Goal: Task Accomplishment & Management: Manage account settings

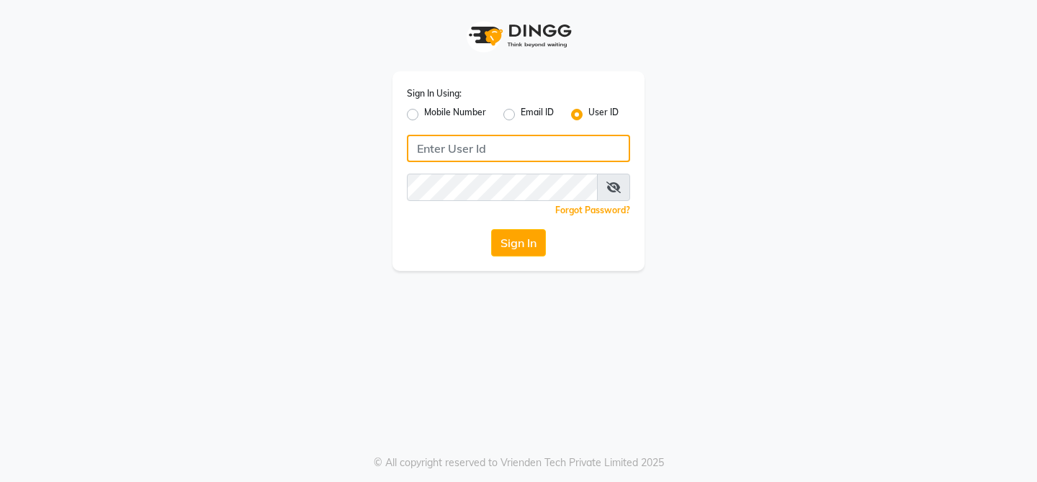
type input "newcut&care"
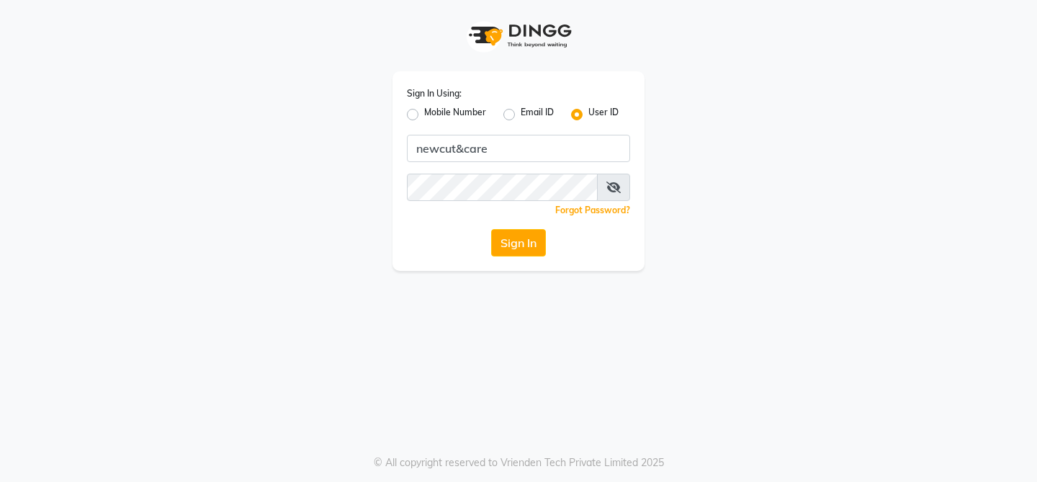
click at [521, 238] on button "Sign In" at bounding box center [518, 242] width 55 height 27
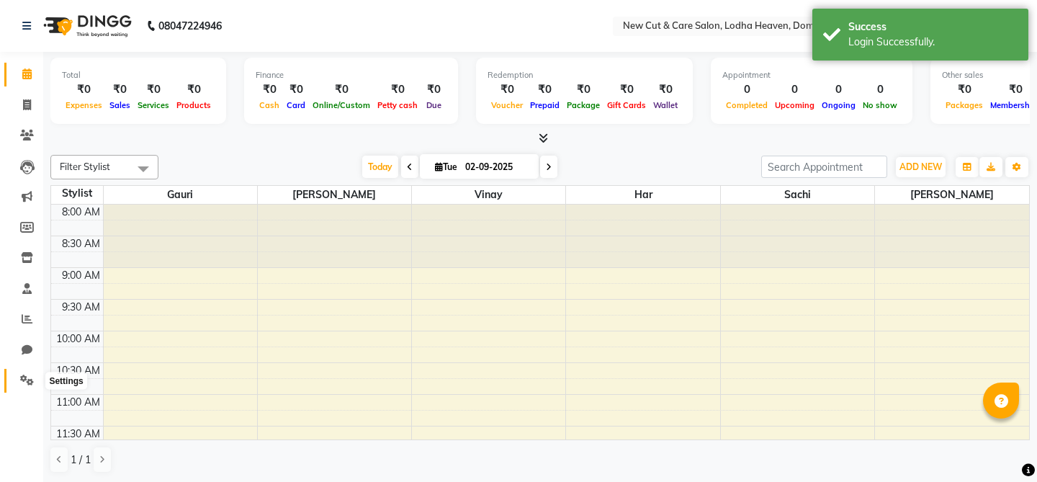
click at [18, 380] on span at bounding box center [26, 380] width 25 height 17
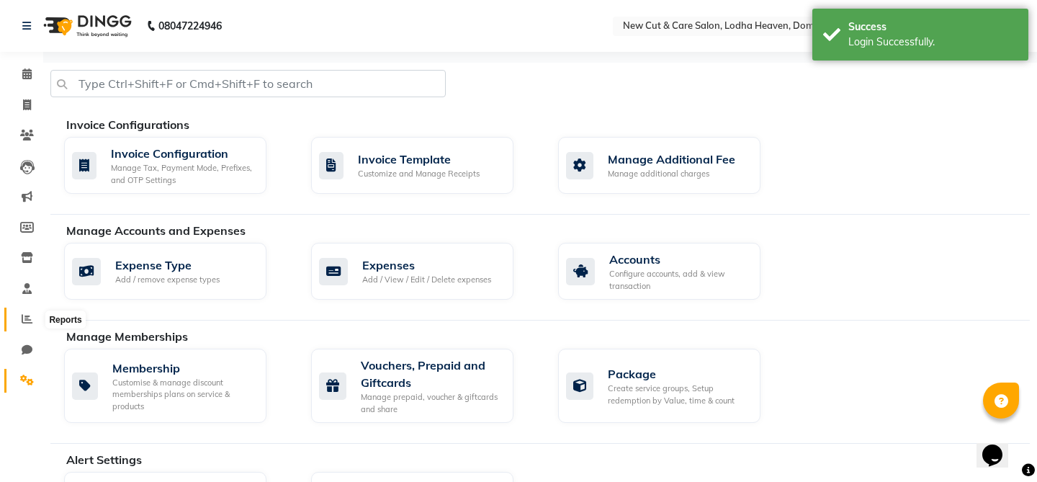
click at [24, 326] on span at bounding box center [26, 319] width 25 height 17
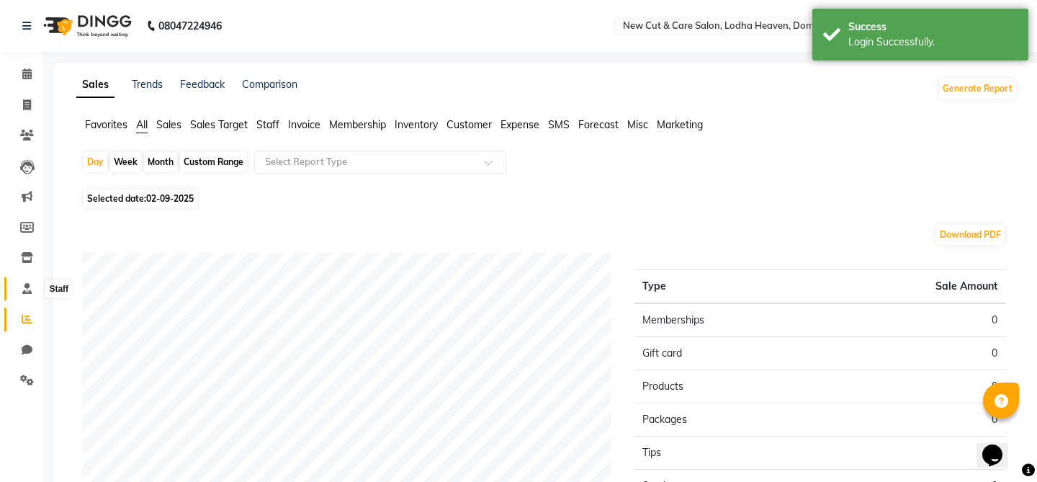
click at [32, 284] on span at bounding box center [26, 289] width 25 height 17
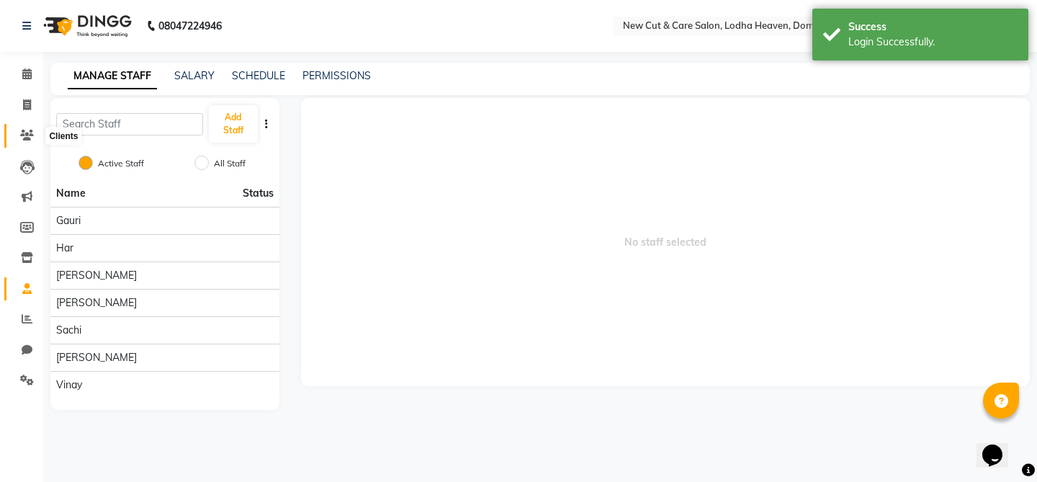
click at [28, 135] on icon at bounding box center [27, 135] width 14 height 11
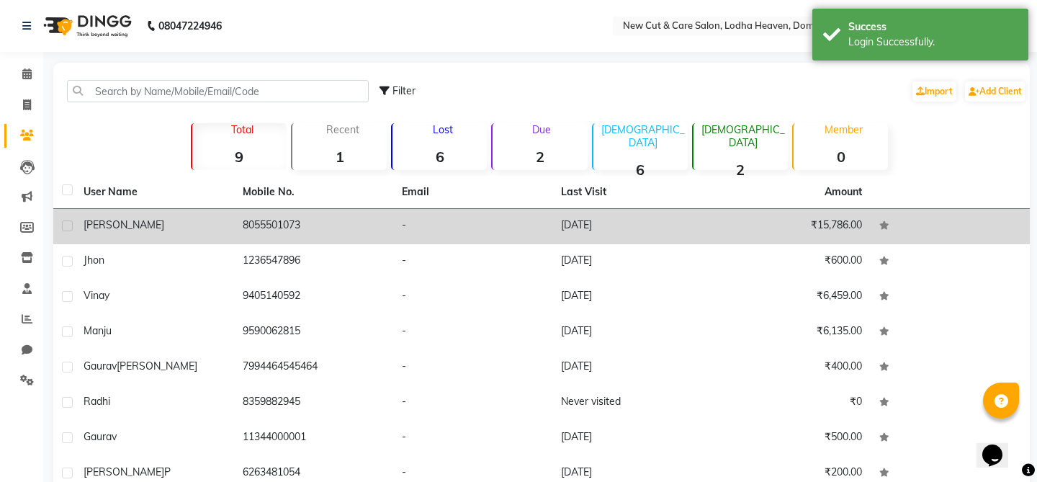
click at [598, 229] on td "[DATE]" at bounding box center [631, 226] width 159 height 35
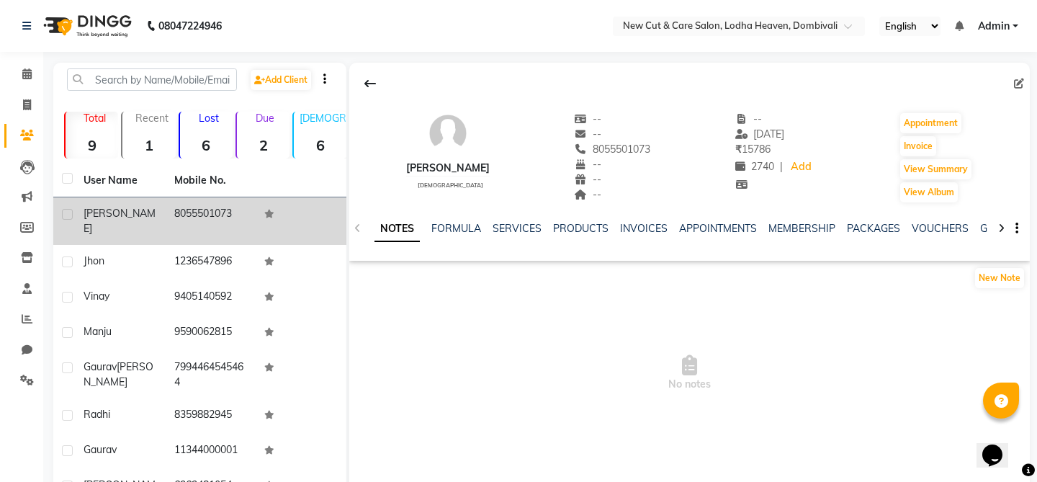
click at [220, 119] on p "Lost" at bounding box center [209, 118] width 47 height 13
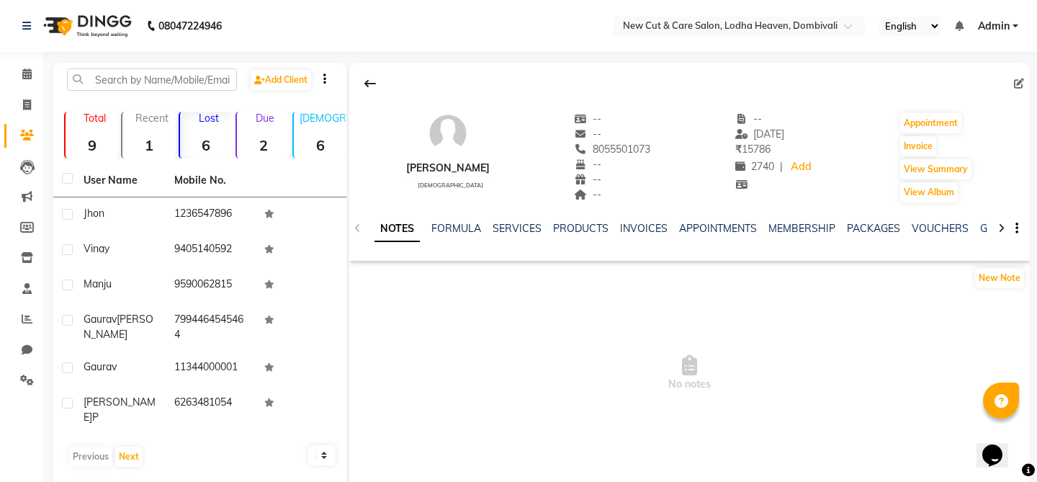
click at [150, 155] on div "Recent 1" at bounding box center [148, 135] width 54 height 47
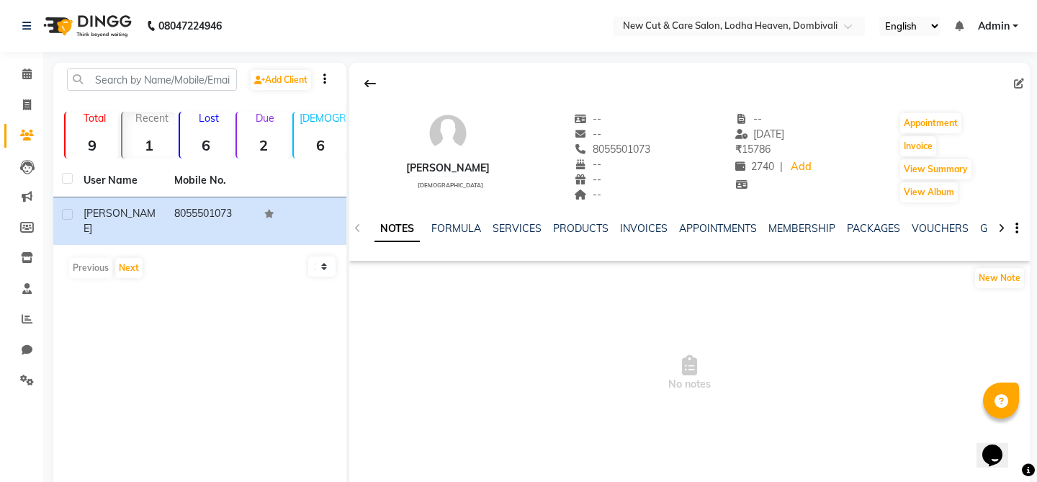
click at [94, 154] on div "Total 9" at bounding box center [91, 135] width 54 height 47
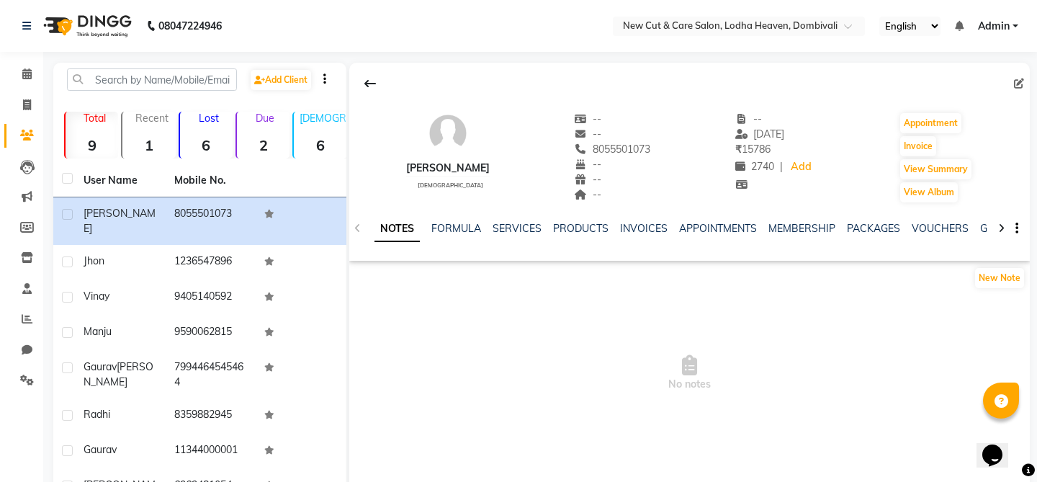
click at [330, 145] on strong "6" at bounding box center [320, 145] width 53 height 18
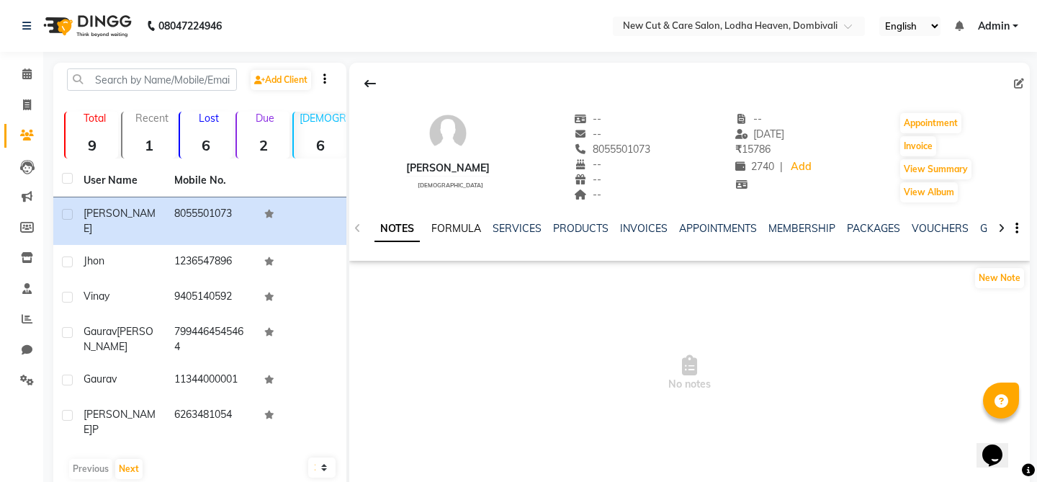
click at [450, 233] on link "FORMULA" at bounding box center [456, 228] width 50 height 13
click at [511, 231] on link "SERVICES" at bounding box center [515, 228] width 49 height 13
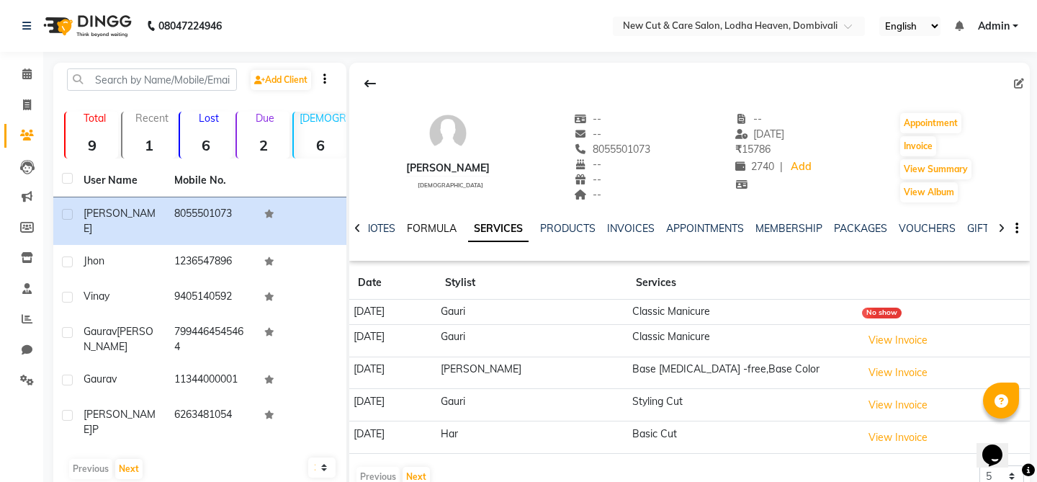
click at [423, 234] on link "FORMULA" at bounding box center [432, 228] width 50 height 13
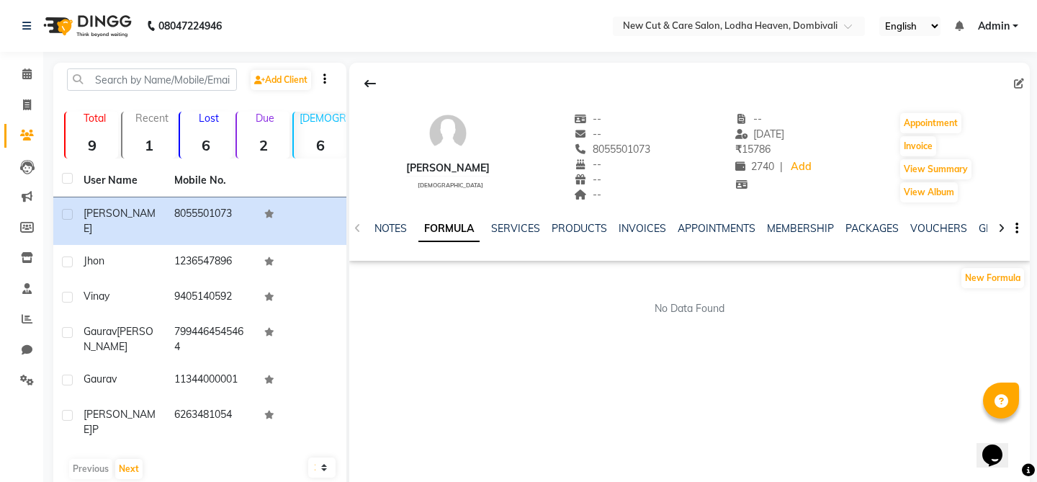
click at [500, 238] on div "NOTES FORMULA SERVICES PRODUCTS INVOICES APPOINTMENTS MEMBERSHIP PACKAGES VOUCH…" at bounding box center [671, 234] width 595 height 27
click at [517, 234] on link "SERVICES" at bounding box center [515, 228] width 49 height 13
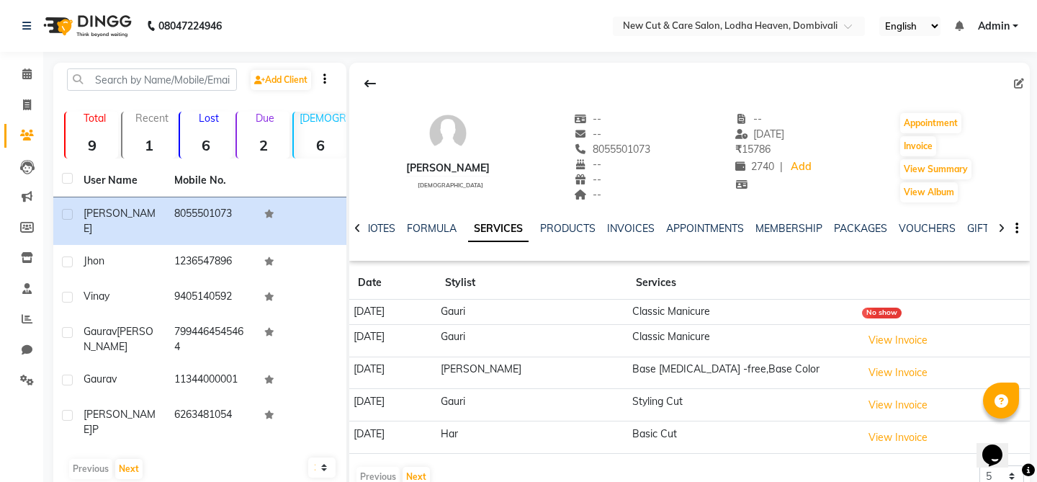
scroll to position [35, 0]
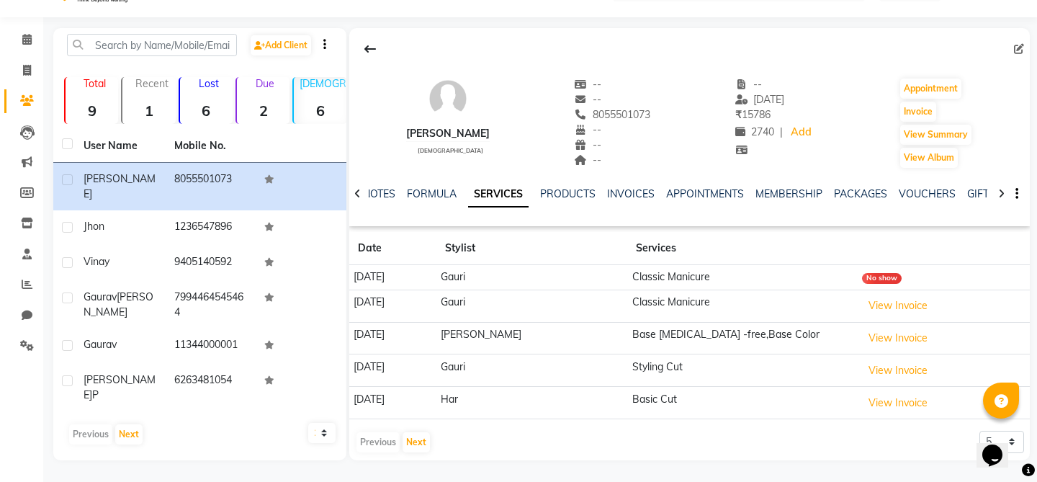
click at [574, 202] on div "NOTES FORMULA SERVICES PRODUCTS INVOICES APPOINTMENTS MEMBERSHIP PACKAGES VOUCH…" at bounding box center [671, 199] width 595 height 27
click at [568, 199] on link "PRODUCTS" at bounding box center [567, 193] width 55 height 13
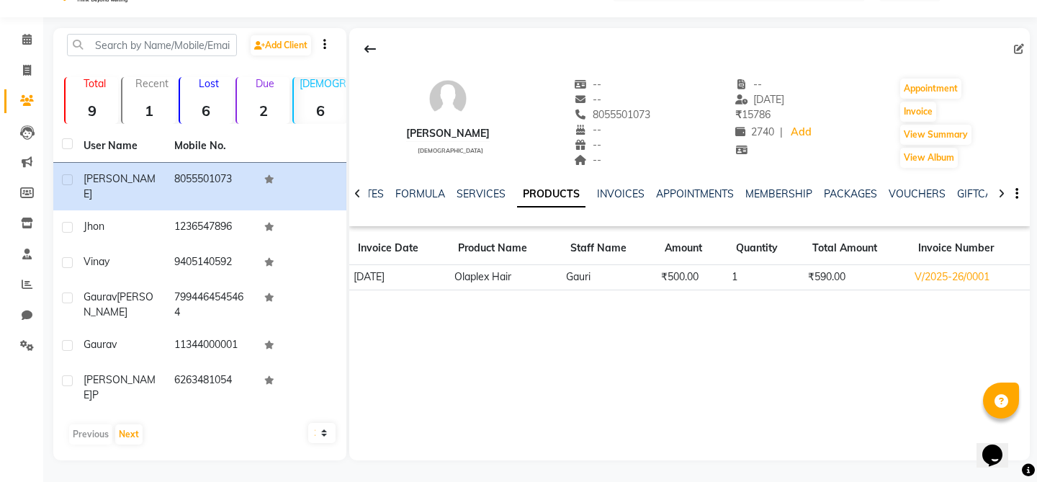
click at [617, 205] on div "NOTES FORMULA SERVICES PRODUCTS INVOICES APPOINTMENTS MEMBERSHIP PACKAGES VOUCH…" at bounding box center [671, 199] width 595 height 27
click at [621, 193] on link "INVOICES" at bounding box center [621, 193] width 48 height 13
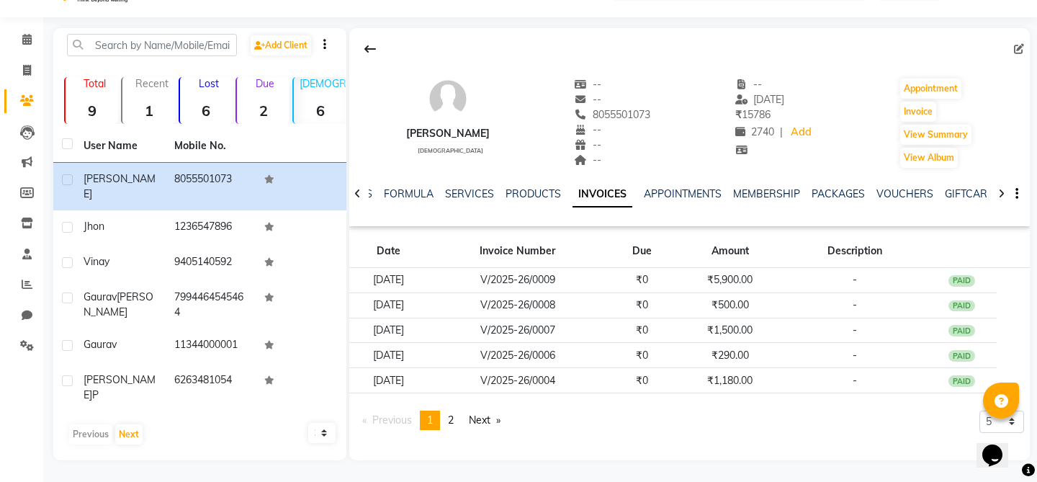
click at [541, 200] on div "PRODUCTS" at bounding box center [532, 193] width 55 height 15
click at [539, 193] on link "PRODUCTS" at bounding box center [532, 193] width 55 height 13
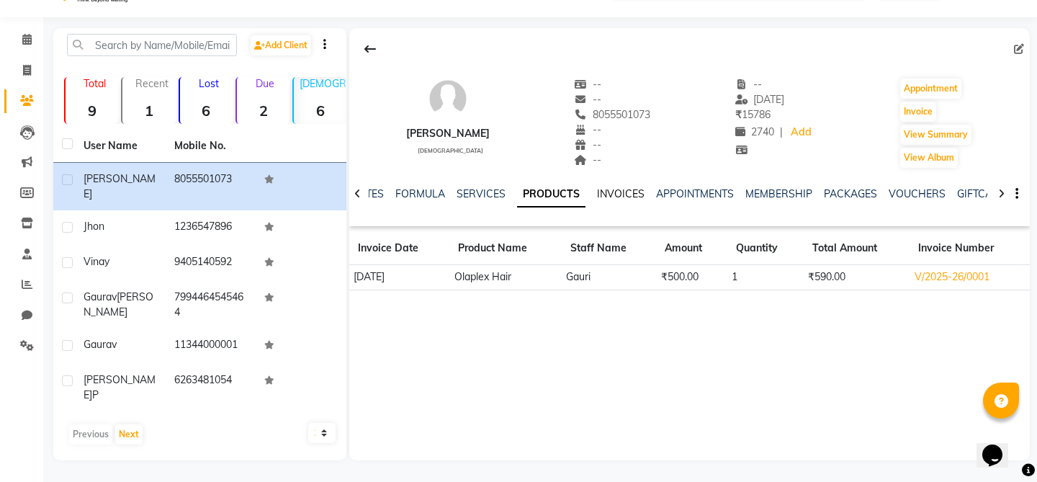
click at [597, 191] on link "INVOICES" at bounding box center [621, 193] width 48 height 13
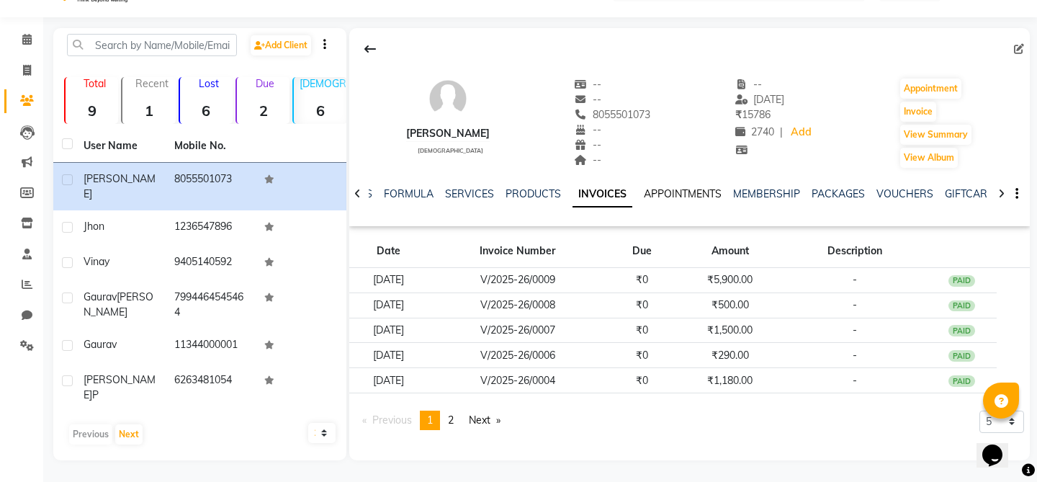
click at [661, 197] on link "APPOINTMENTS" at bounding box center [683, 193] width 78 height 13
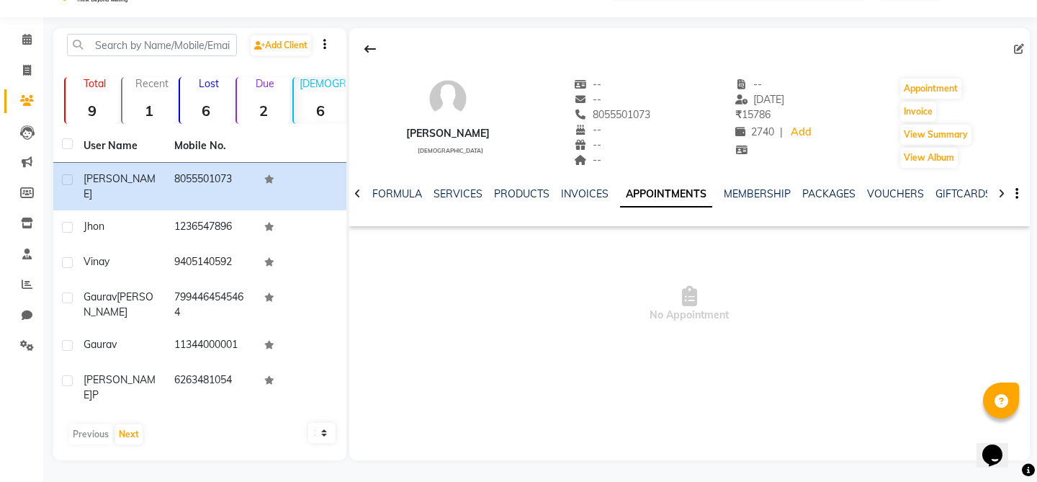
click at [716, 201] on ul "NOTES FORMULA SERVICES PRODUCTS INVOICES APPOINTMENTS MEMBERSHIP PACKAGES VOUCH…" at bounding box center [786, 193] width 916 height 15
click at [736, 198] on link "MEMBERSHIP" at bounding box center [756, 193] width 67 height 13
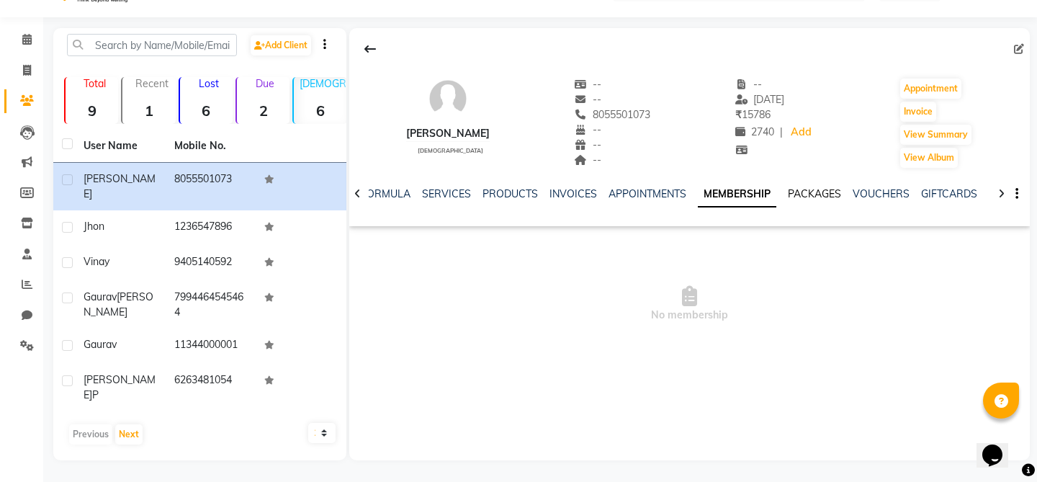
click at [788, 197] on link "PACKAGES" at bounding box center [814, 193] width 53 height 13
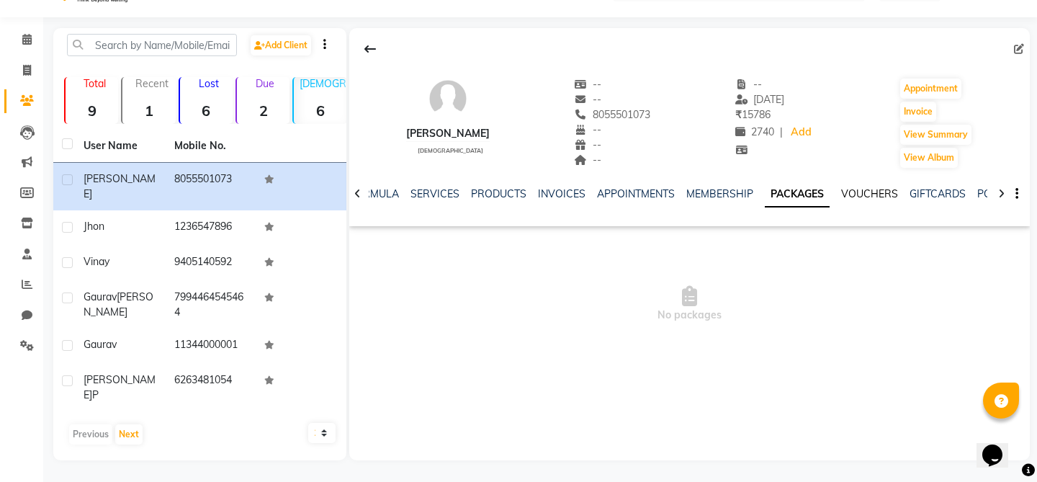
click at [875, 194] on link "VOUCHERS" at bounding box center [869, 193] width 57 height 13
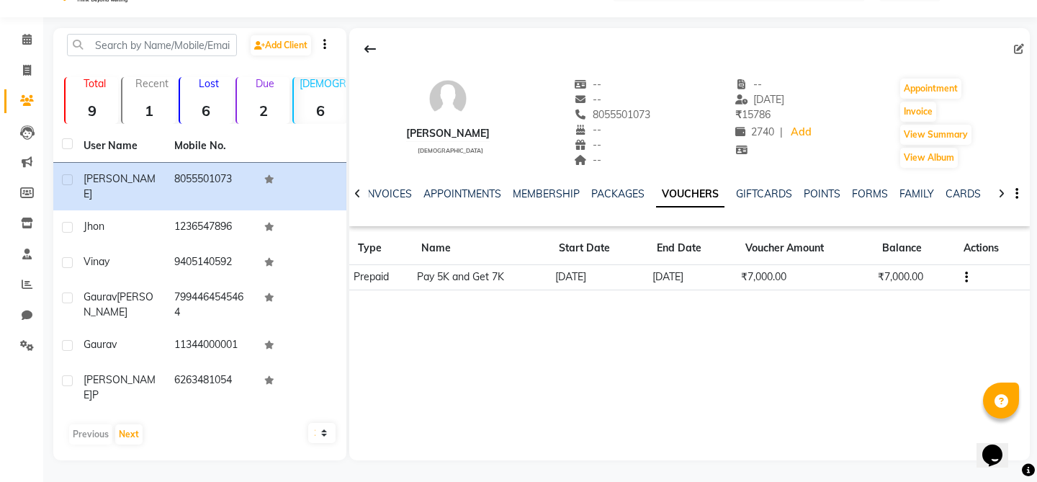
scroll to position [0, 178]
click at [800, 199] on link "POINTS" at bounding box center [806, 193] width 37 height 13
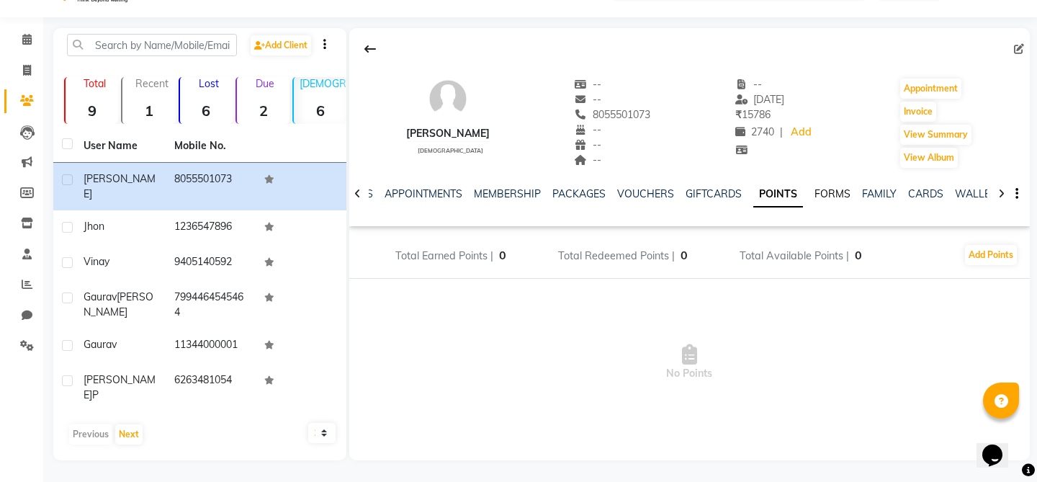
click at [814, 194] on link "FORMS" at bounding box center [832, 193] width 36 height 13
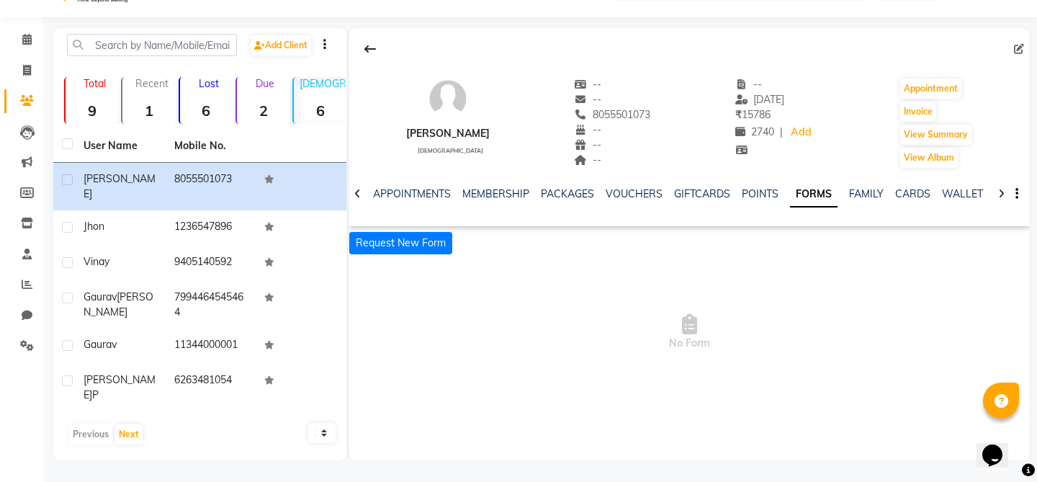
scroll to position [0, 173]
click at [854, 199] on link "FAMILY" at bounding box center [871, 193] width 35 height 13
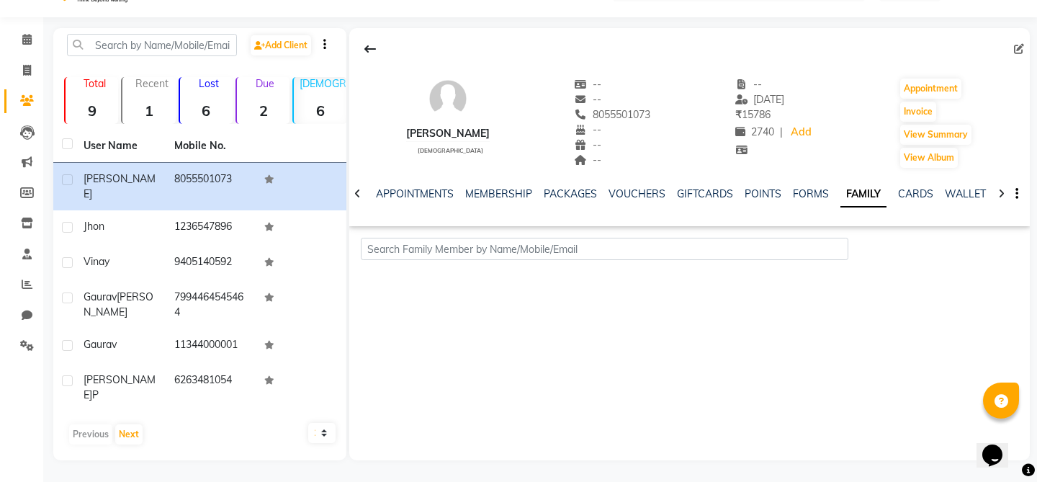
scroll to position [0, 161]
click at [906, 199] on link "CARDS" at bounding box center [918, 193] width 35 height 13
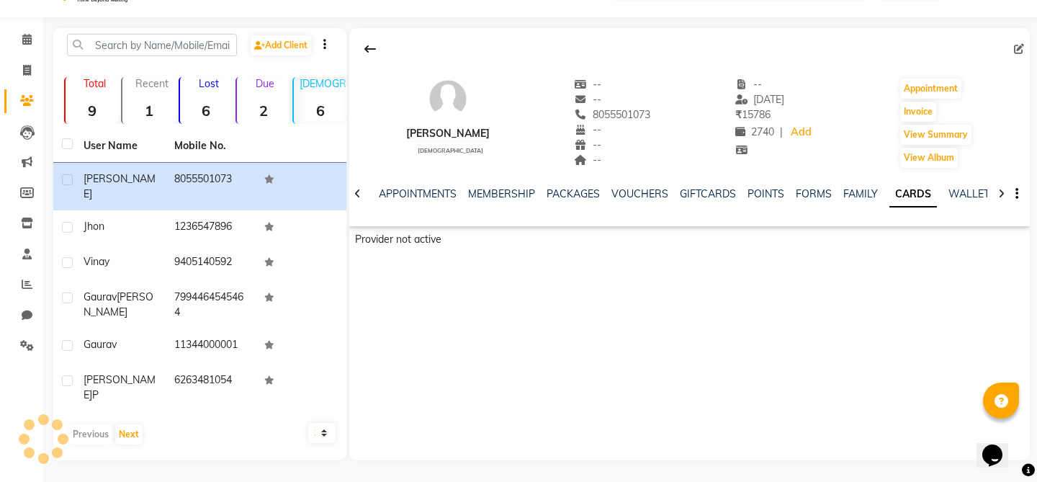
scroll to position [0, 148]
click at [949, 197] on link "WALLET" at bounding box center [969, 193] width 41 height 13
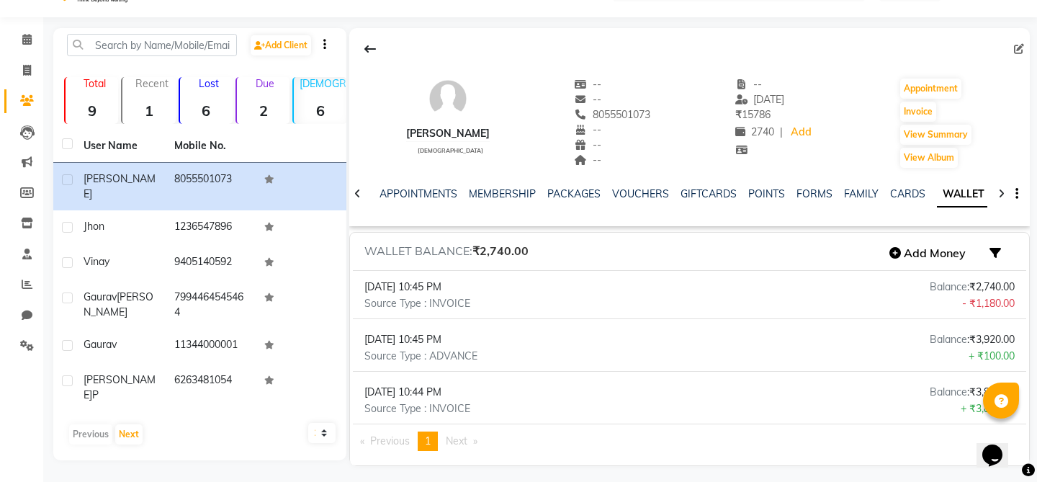
scroll to position [40, 0]
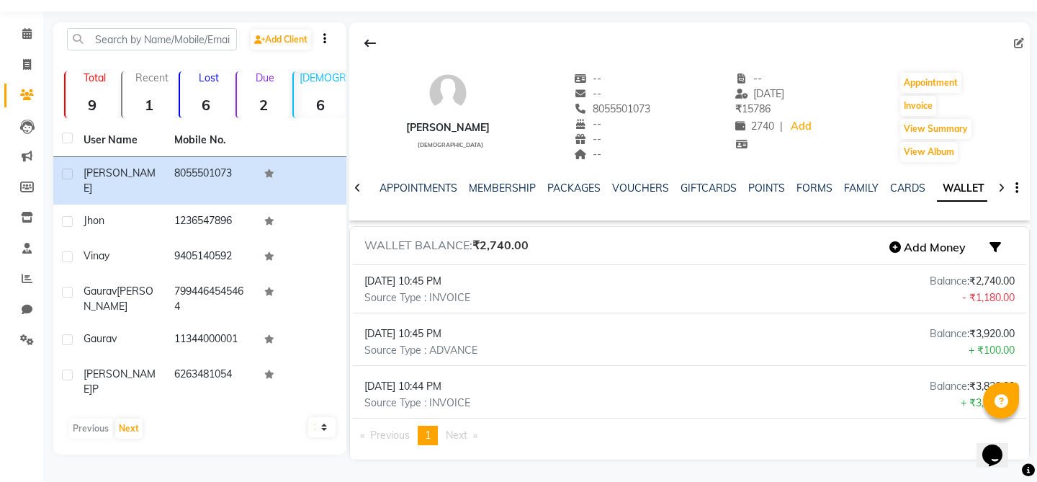
click at [998, 189] on icon at bounding box center [1001, 188] width 6 height 10
click at [998, 189] on div "NOTES FORMULA SERVICES PRODUCTS INVOICES APPOINTMENTS MEMBERSHIP PACKAGES VOUCH…" at bounding box center [689, 188] width 680 height 50
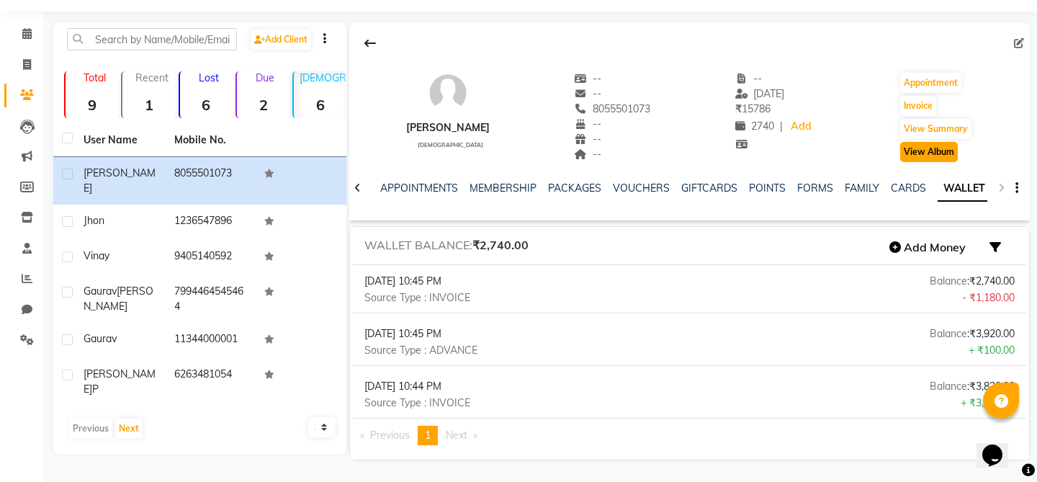
click at [904, 154] on button "View Album" at bounding box center [929, 152] width 58 height 20
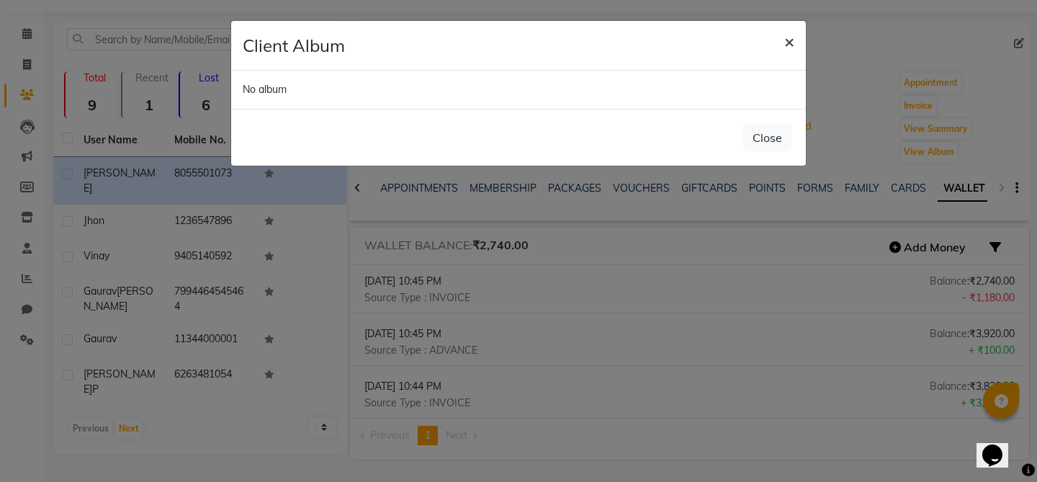
click at [785, 37] on span "×" at bounding box center [789, 41] width 10 height 22
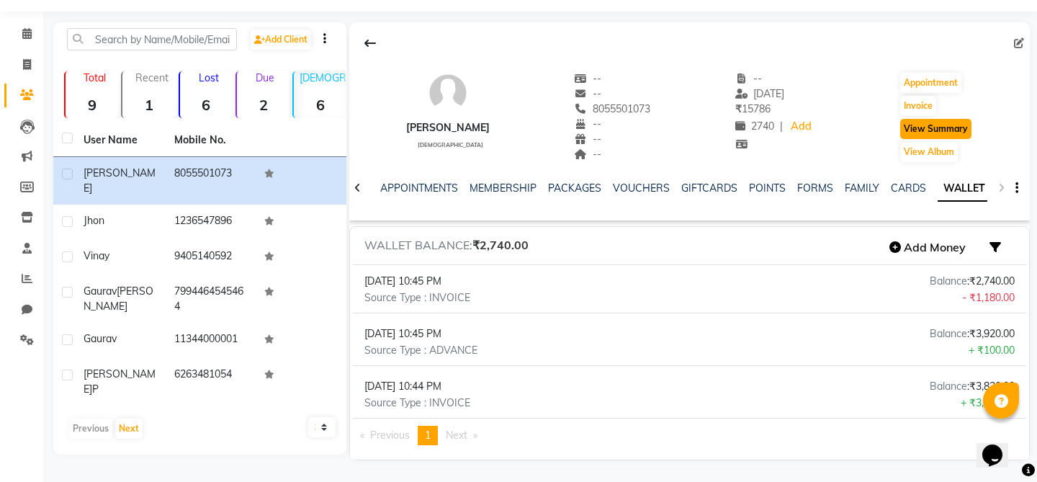
click at [908, 125] on button "View Summary" at bounding box center [935, 129] width 71 height 20
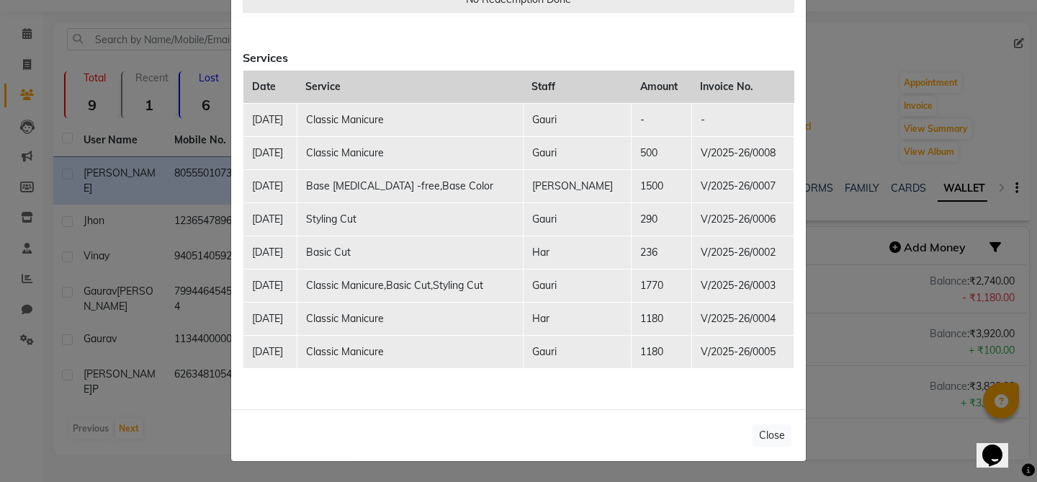
scroll to position [0, 0]
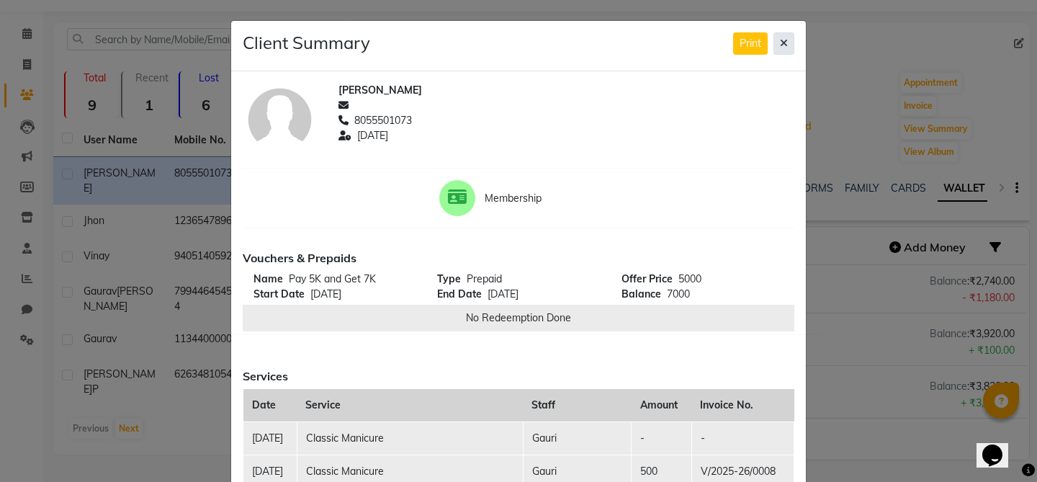
click at [782, 39] on icon at bounding box center [784, 43] width 8 height 10
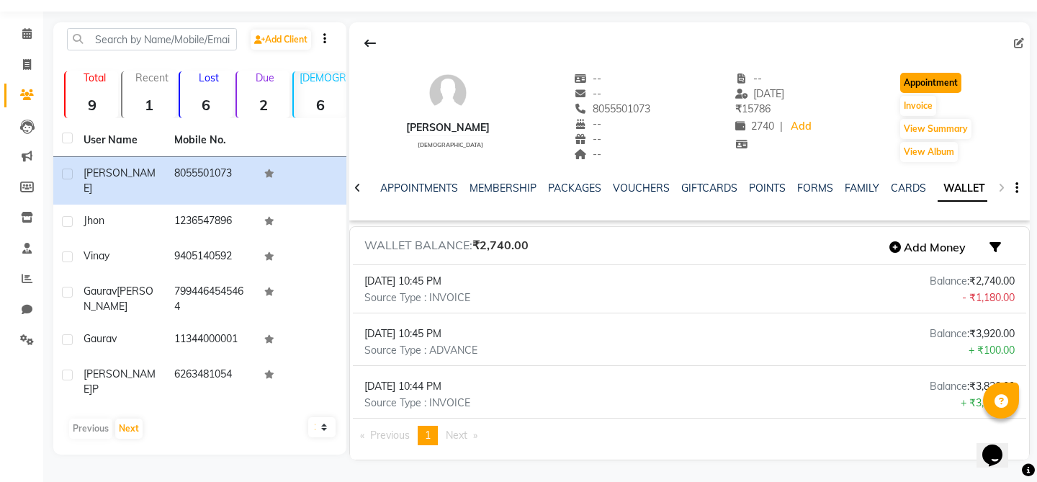
click at [914, 80] on button "Appointment" at bounding box center [930, 83] width 61 height 20
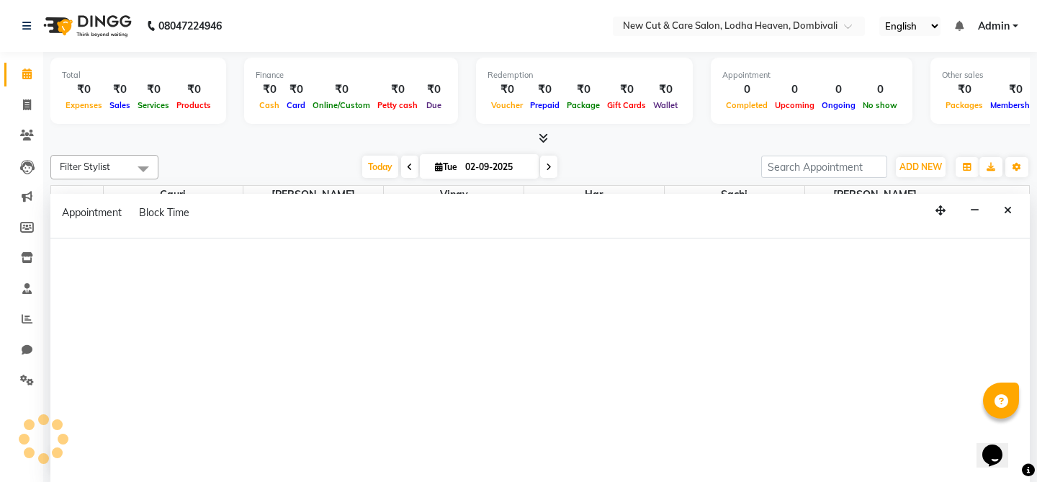
select select "540"
select select "tentative"
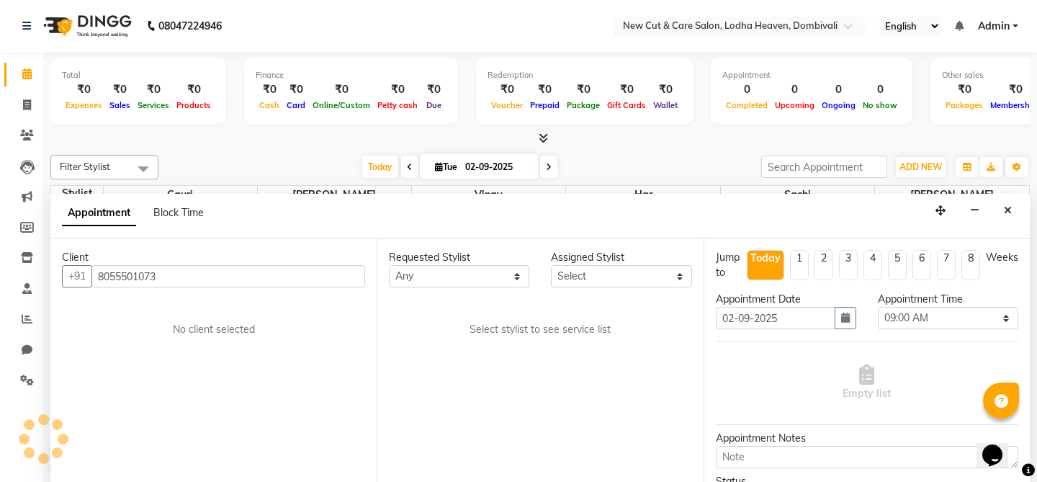
scroll to position [1, 0]
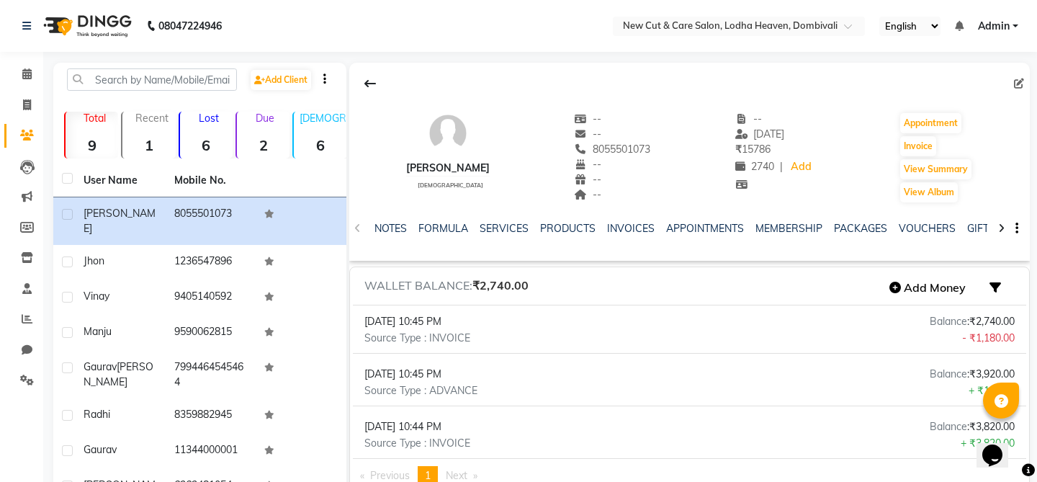
click at [1001, 229] on icon at bounding box center [1001, 228] width 6 height 10
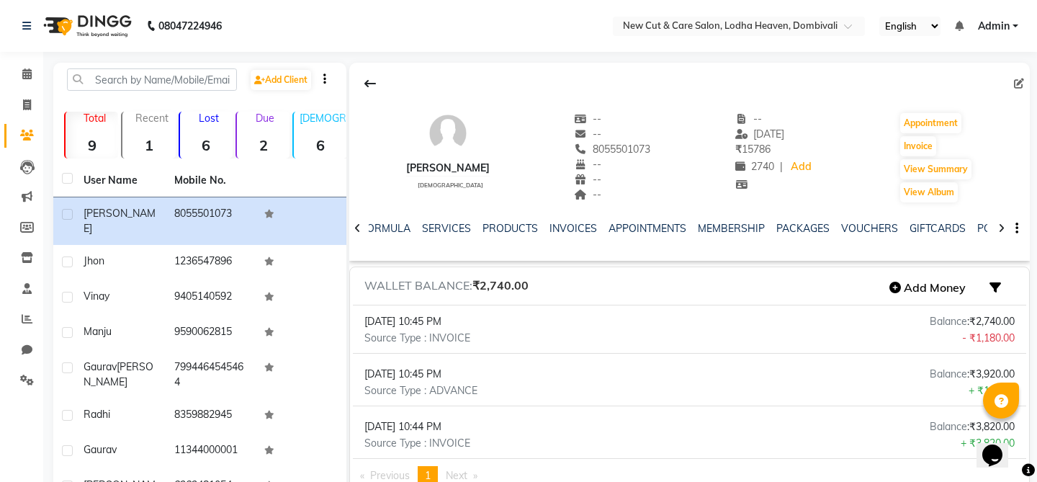
click at [1001, 229] on icon at bounding box center [1001, 228] width 6 height 10
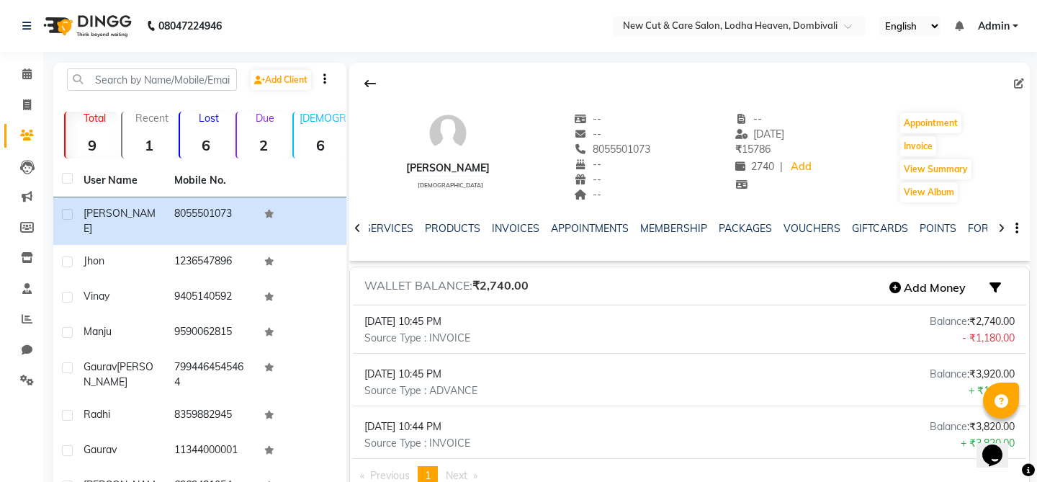
click at [1001, 229] on icon at bounding box center [1001, 228] width 6 height 10
click at [1001, 229] on div "NOTES FORMULA SERVICES PRODUCTS INVOICES APPOINTMENTS MEMBERSHIP PACKAGES VOUCH…" at bounding box center [689, 229] width 680 height 50
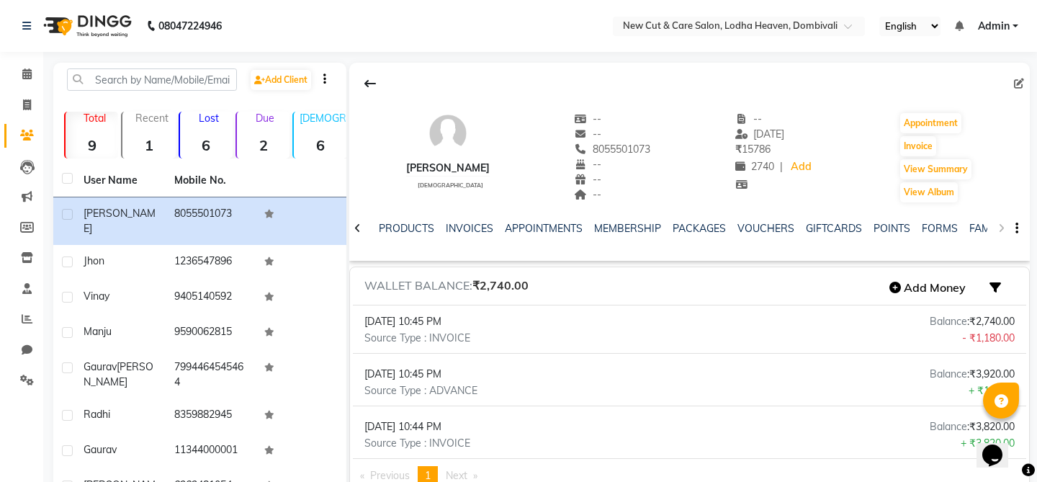
click at [1001, 229] on div "NOTES FORMULA SERVICES PRODUCTS INVOICES APPOINTMENTS MEMBERSHIP PACKAGES VOUCH…" at bounding box center [689, 229] width 680 height 50
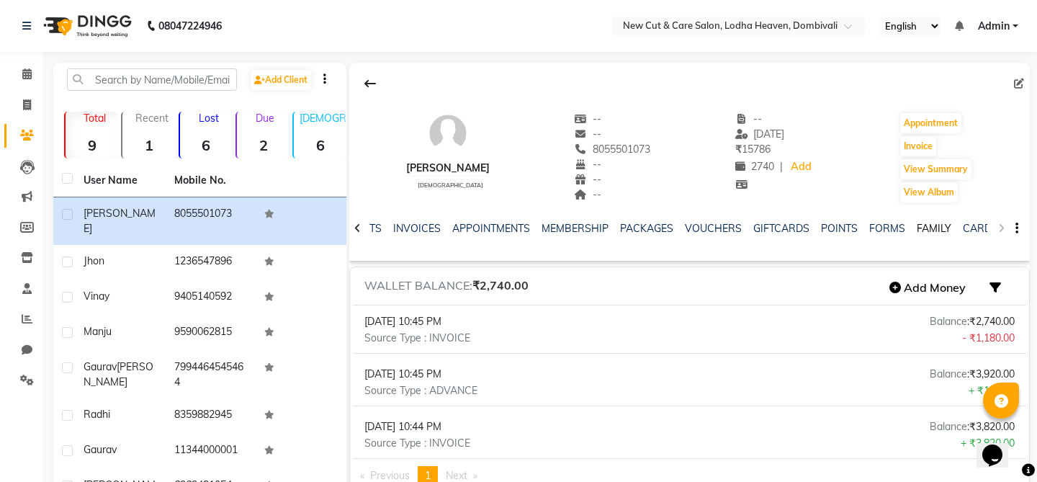
scroll to position [0, 125]
click at [762, 235] on div "POINTS" at bounding box center [767, 228] width 37 height 15
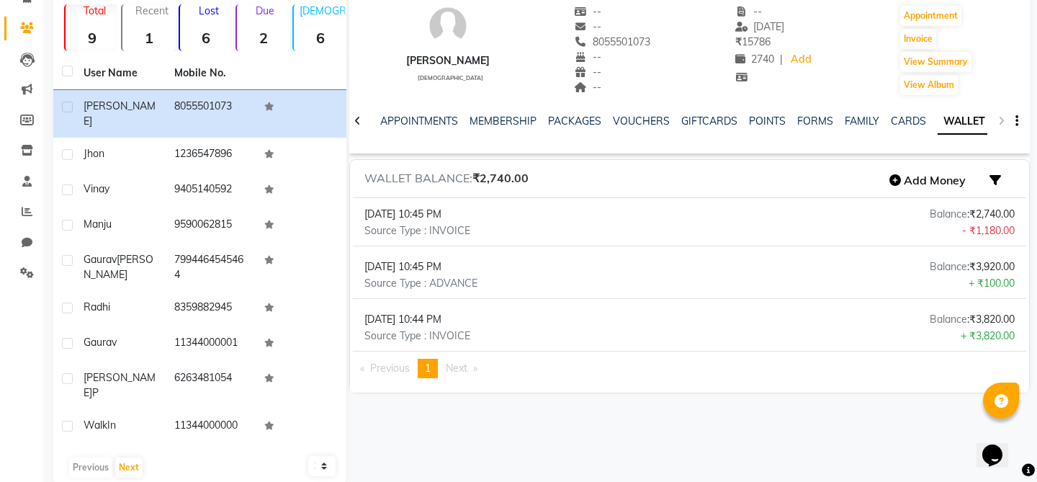
scroll to position [0, 0]
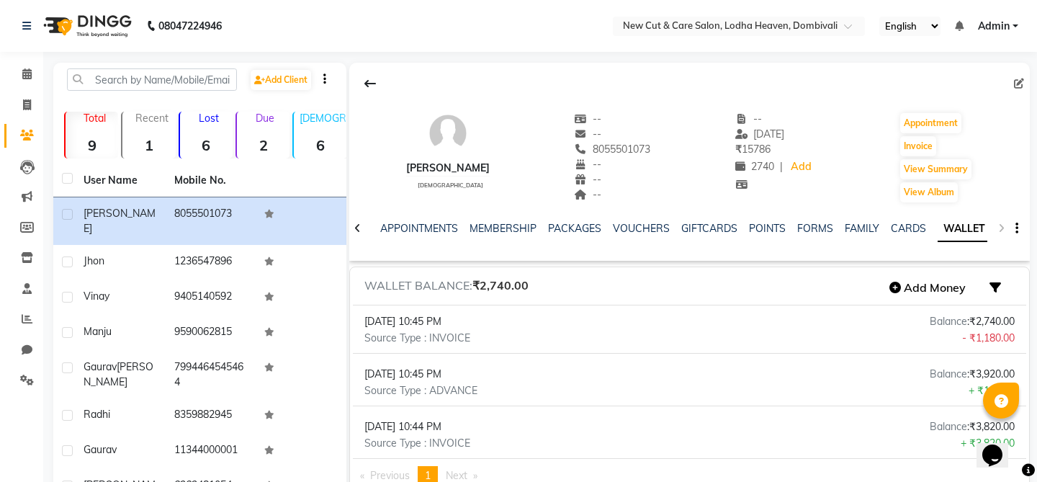
click at [1015, 85] on icon at bounding box center [1019, 83] width 10 height 10
select select "[DEMOGRAPHIC_DATA]"
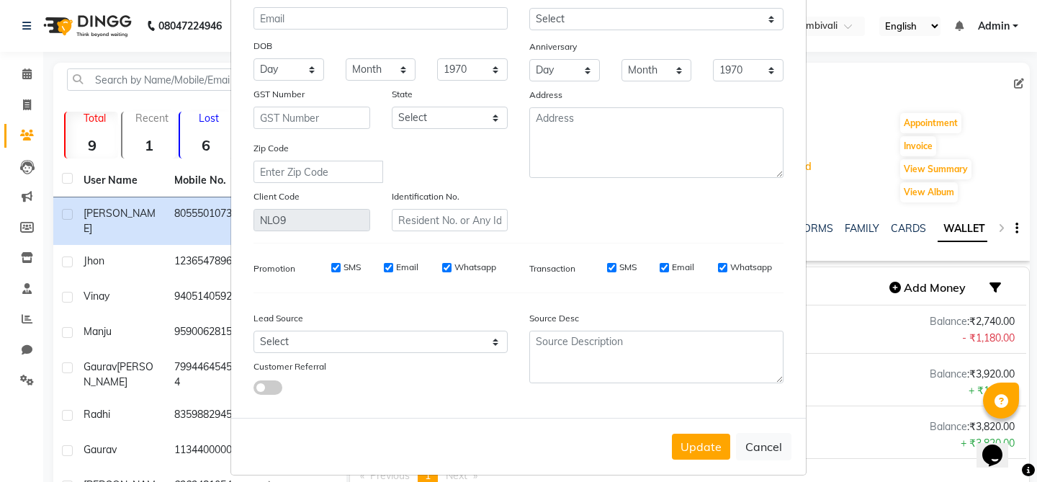
scroll to position [157, 0]
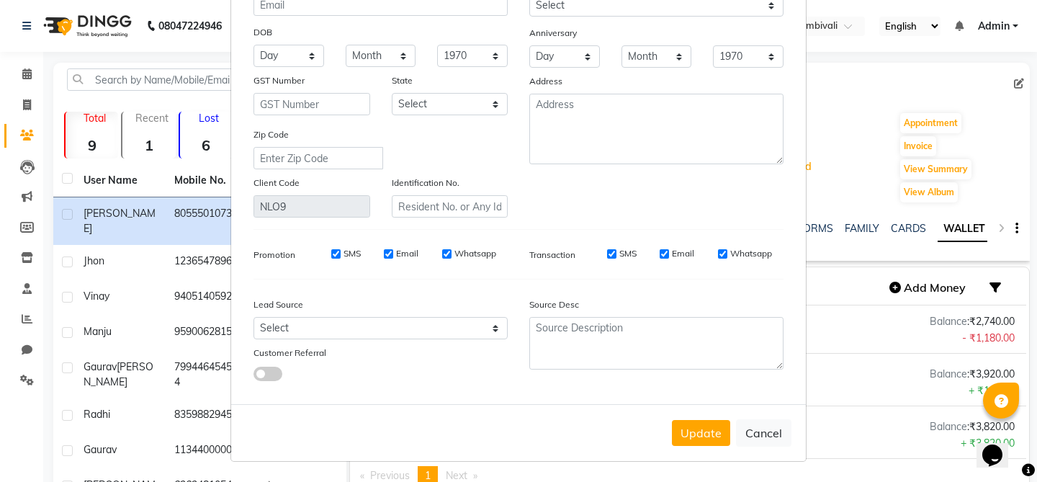
click at [270, 372] on span at bounding box center [267, 373] width 29 height 14
click at [253, 376] on input "checkbox" at bounding box center [253, 376] width 0 height 0
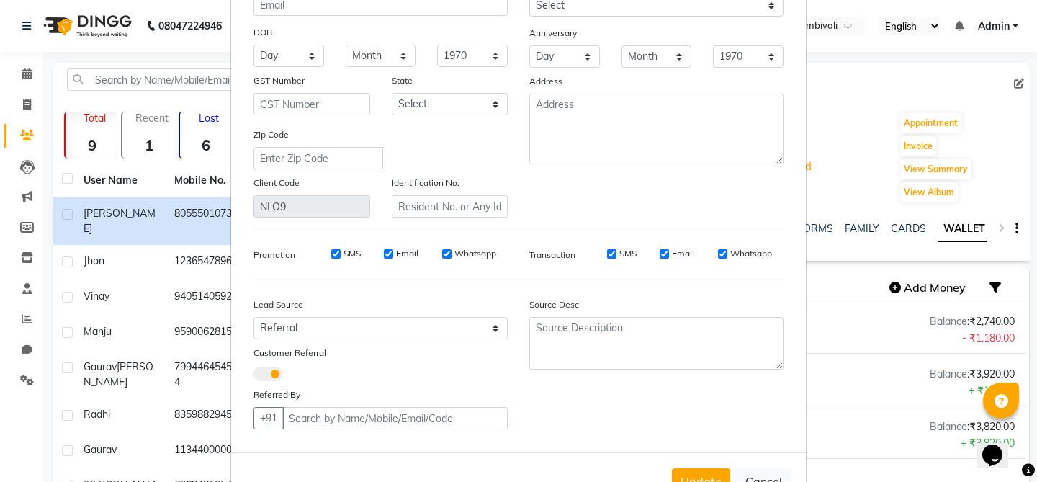
scroll to position [205, 0]
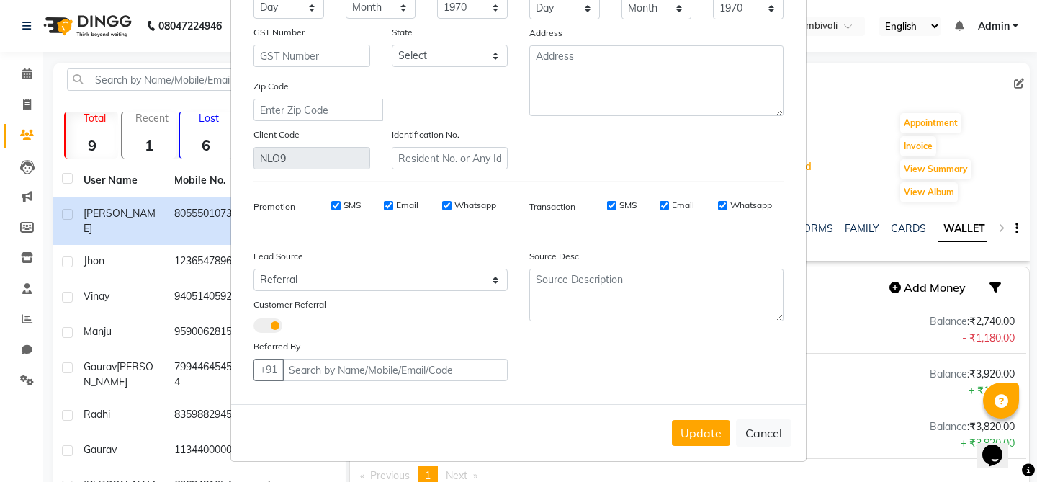
click at [262, 322] on span at bounding box center [267, 325] width 29 height 14
click at [253, 328] on input "checkbox" at bounding box center [253, 328] width 0 height 0
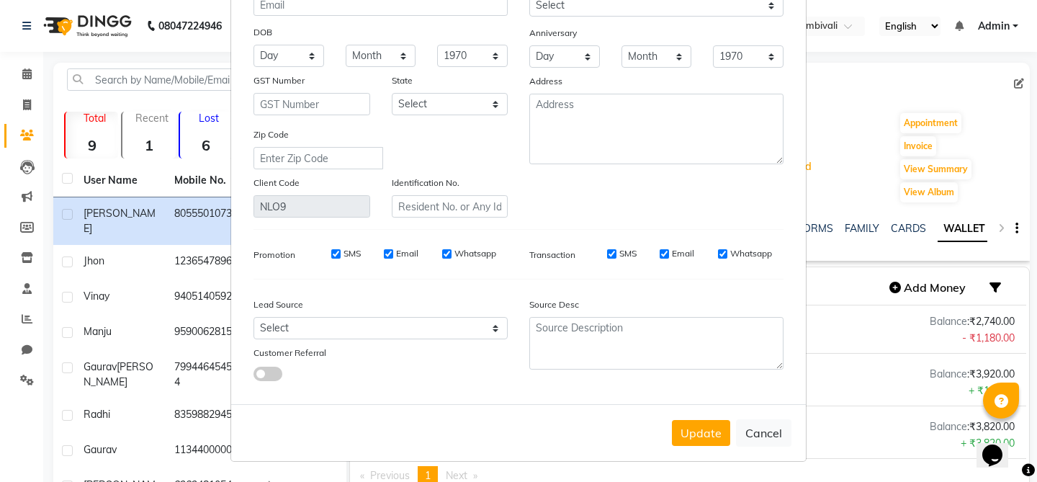
scroll to position [157, 0]
click at [309, 325] on select "Select Walk-in Referral Internet Friend Word of Mouth Advertisement Facebook Ju…" at bounding box center [380, 328] width 254 height 22
select select "25547"
click at [274, 376] on span at bounding box center [267, 373] width 29 height 14
click at [253, 376] on input "checkbox" at bounding box center [253, 376] width 0 height 0
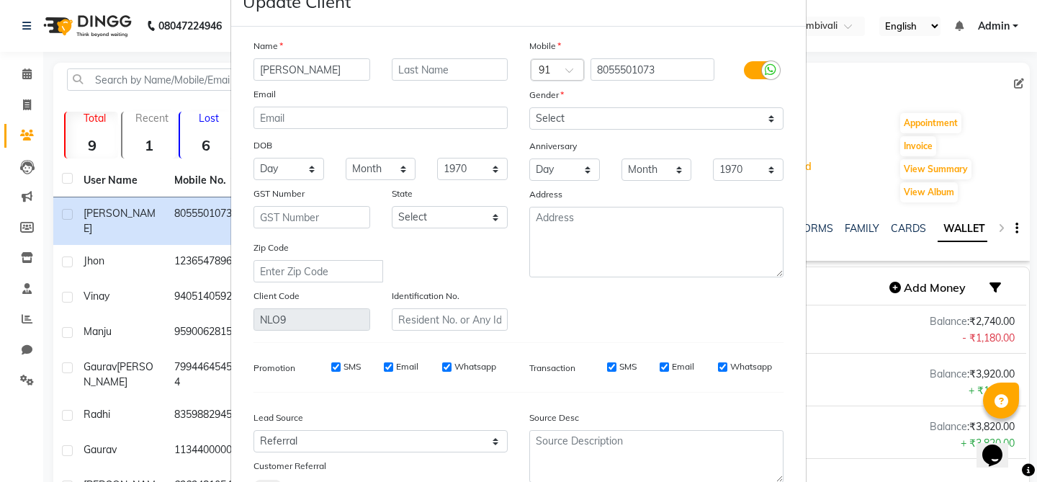
scroll to position [40, 0]
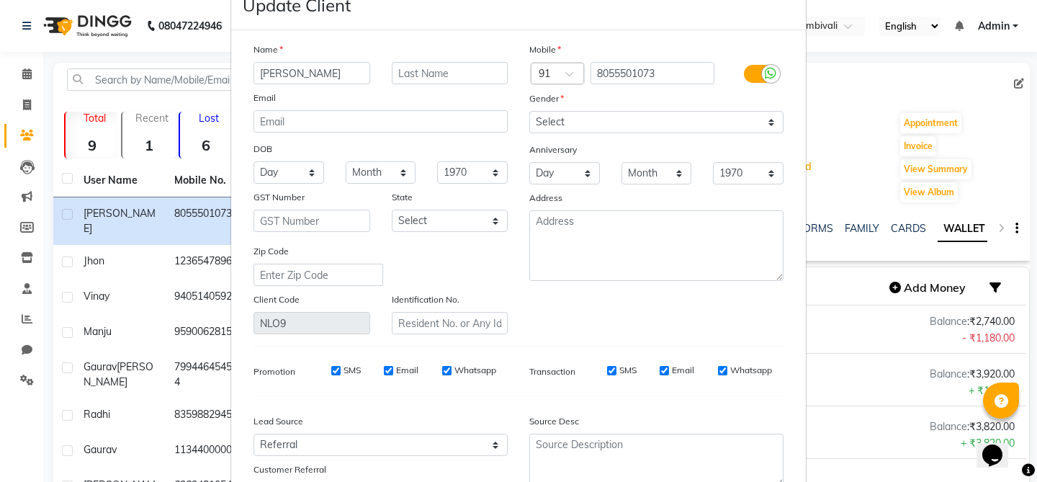
click at [277, 334] on div "Name [PERSON_NAME] Email DOB Day 01 02 03 04 05 06 07 08 09 10 11 12 13 14 15 1…" at bounding box center [518, 299] width 551 height 515
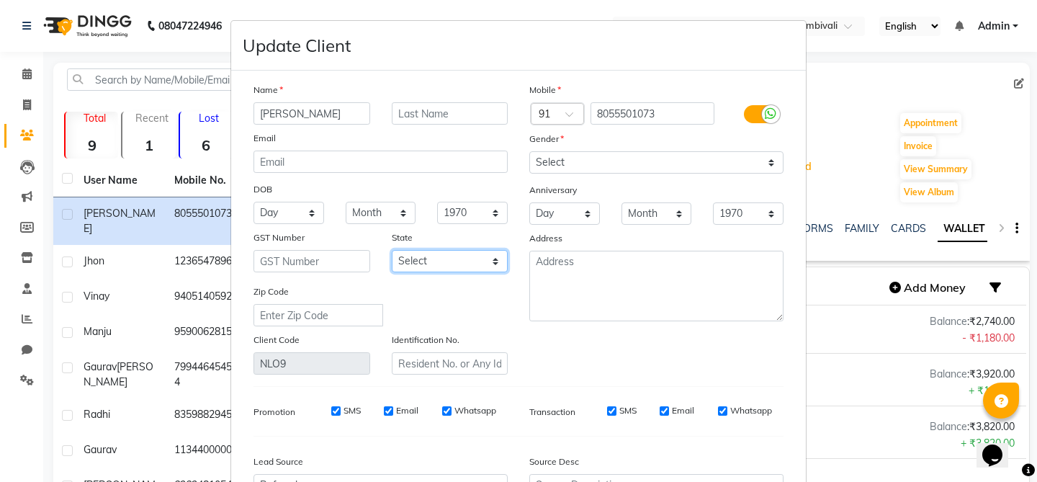
click at [434, 267] on select "Select [GEOGRAPHIC_DATA] [GEOGRAPHIC_DATA] [GEOGRAPHIC_DATA] [GEOGRAPHIC_DATA] …" at bounding box center [450, 261] width 117 height 22
click at [830, 121] on ngb-modal-window "Update Client Name [PERSON_NAME] Email DOB Day 01 02 03 04 05 06 07 08 09 10 11…" at bounding box center [518, 241] width 1037 height 482
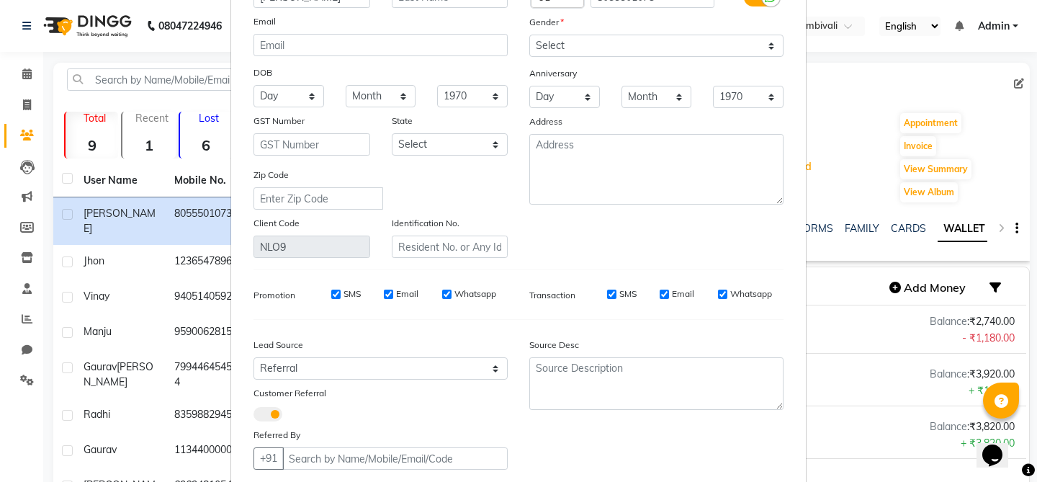
scroll to position [205, 0]
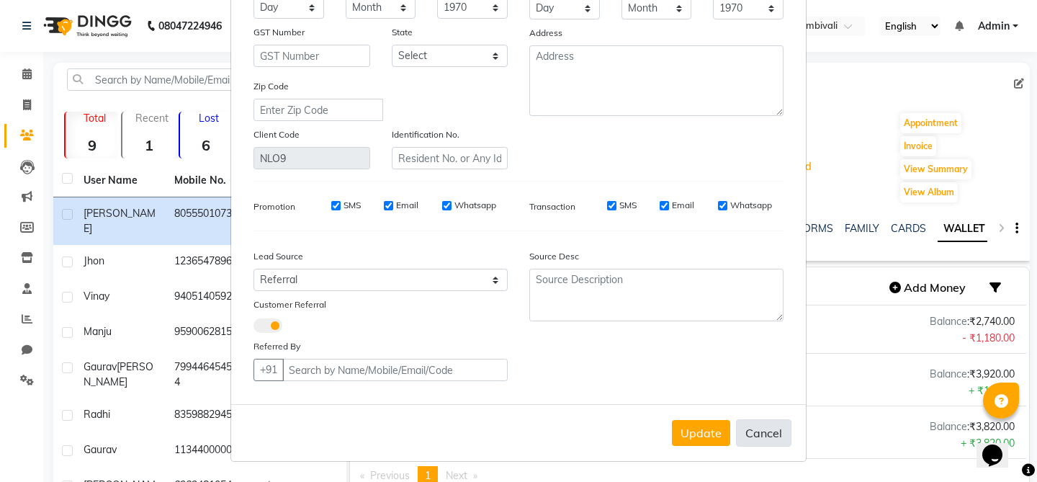
click at [757, 431] on button "Cancel" at bounding box center [763, 432] width 55 height 27
select select
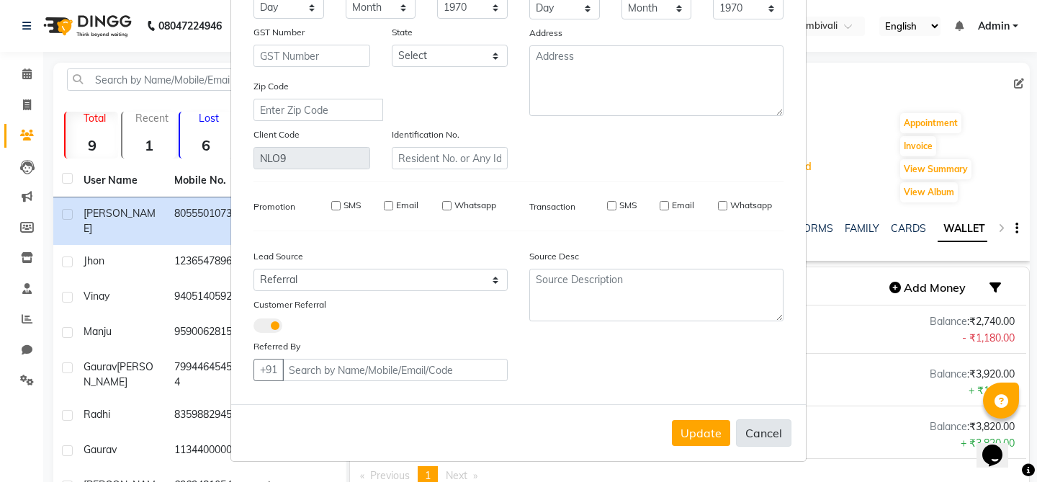
select select
checkbox input "false"
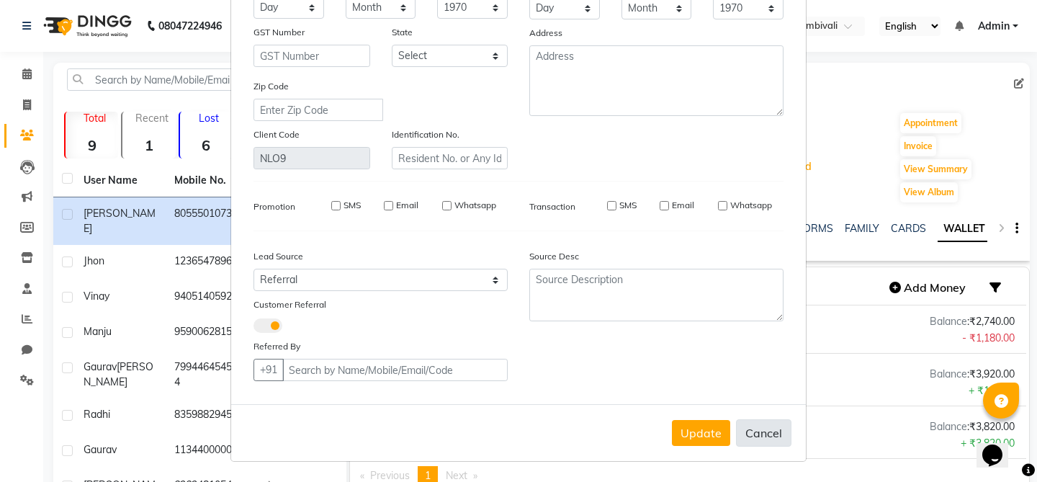
checkbox input "false"
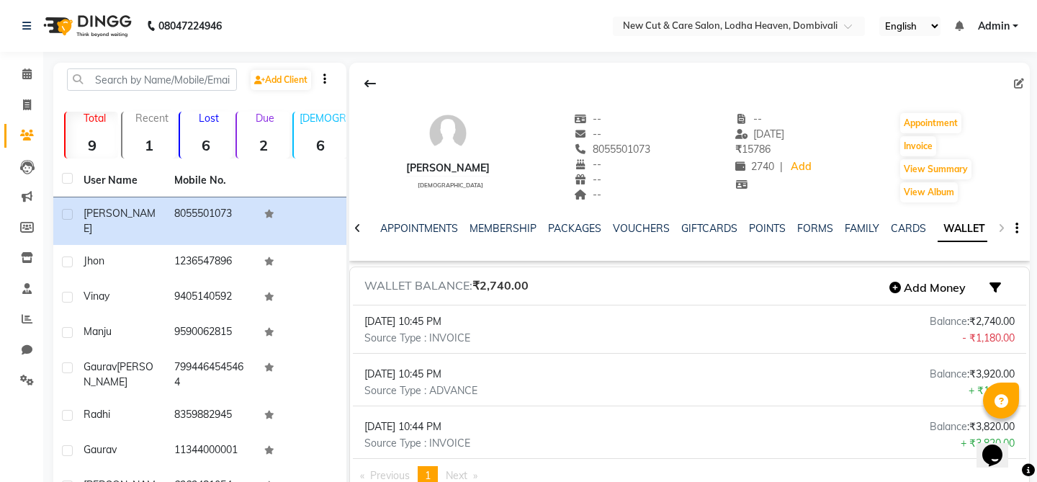
click at [30, 364] on li "Chat" at bounding box center [21, 350] width 43 height 31
click at [25, 377] on icon at bounding box center [27, 379] width 14 height 11
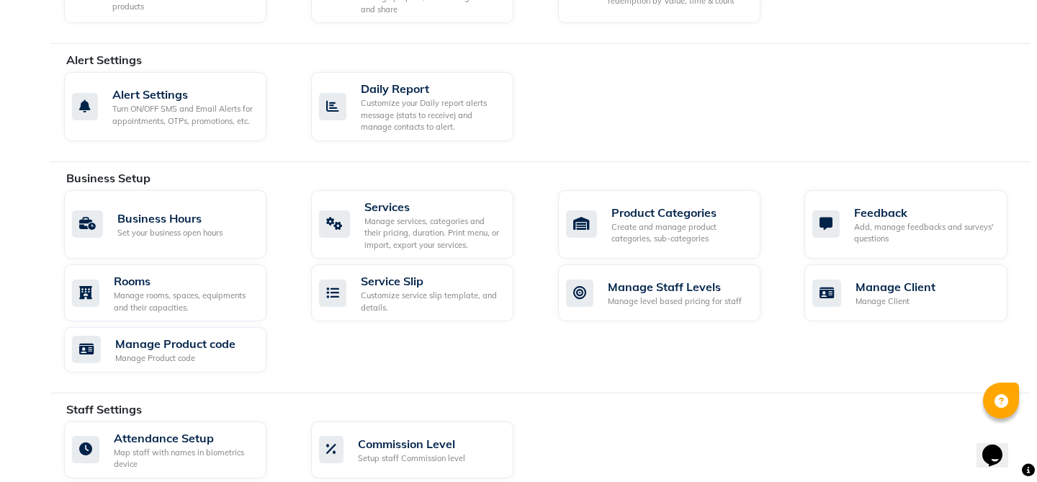
scroll to position [400, 0]
click at [396, 202] on div "Services" at bounding box center [432, 205] width 137 height 17
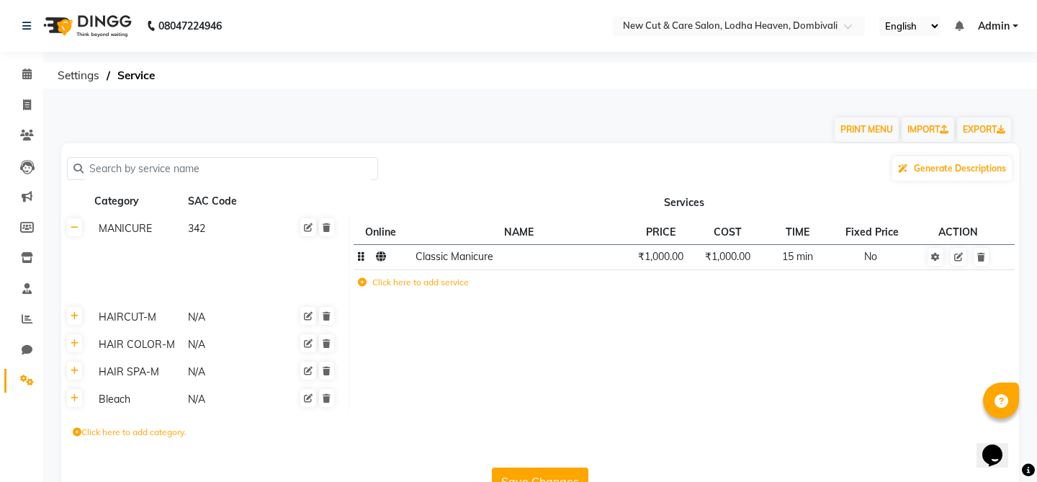
click at [456, 264] on td "Classic Manicure" at bounding box center [519, 256] width 216 height 25
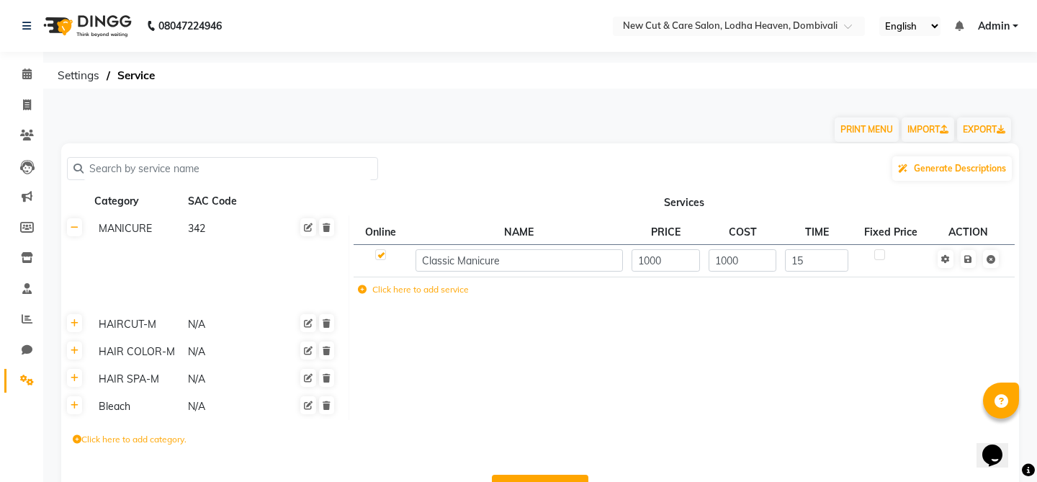
click at [654, 320] on td at bounding box center [683, 324] width 670 height 27
click at [991, 261] on icon at bounding box center [990, 259] width 9 height 9
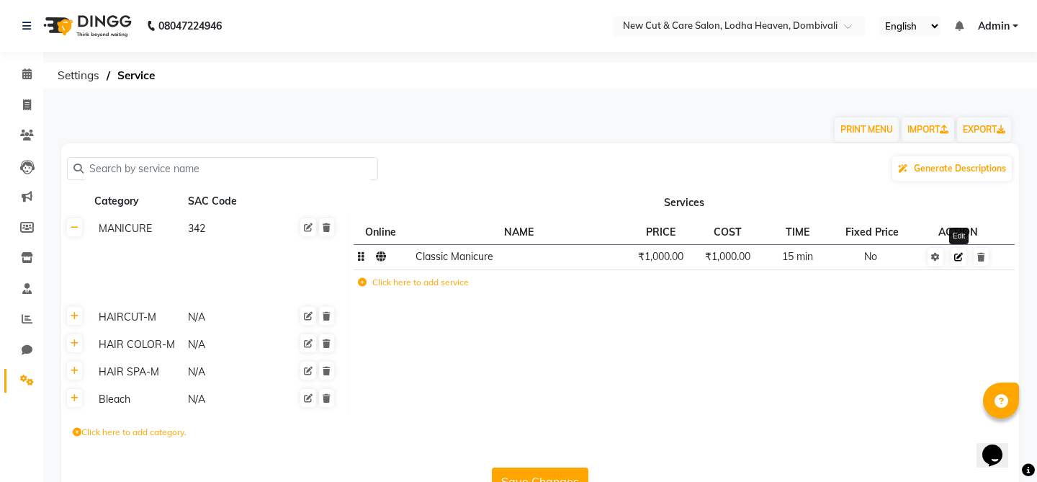
click at [958, 261] on link at bounding box center [958, 257] width 16 height 18
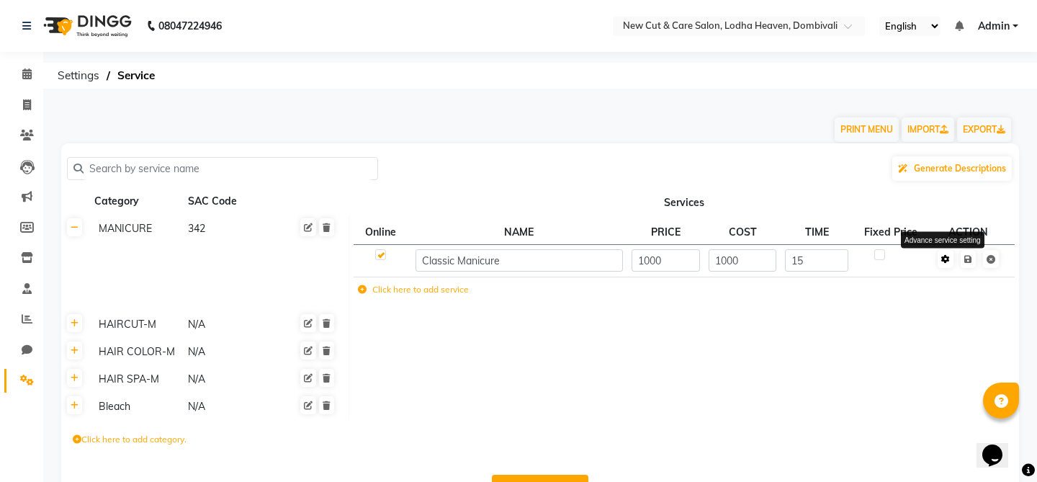
click at [948, 260] on icon at bounding box center [945, 259] width 9 height 9
select select "1: 29723"
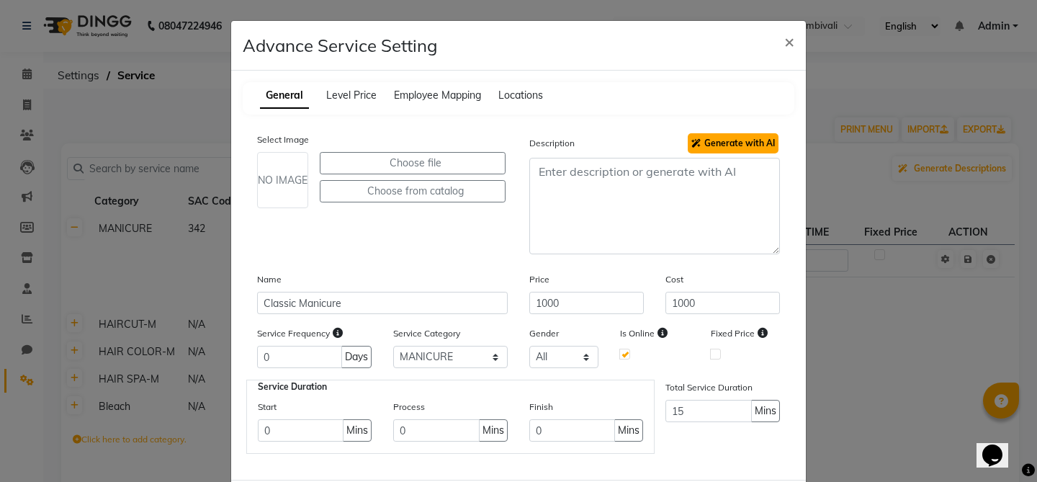
click at [749, 149] on button "Generate with AI" at bounding box center [732, 143] width 91 height 20
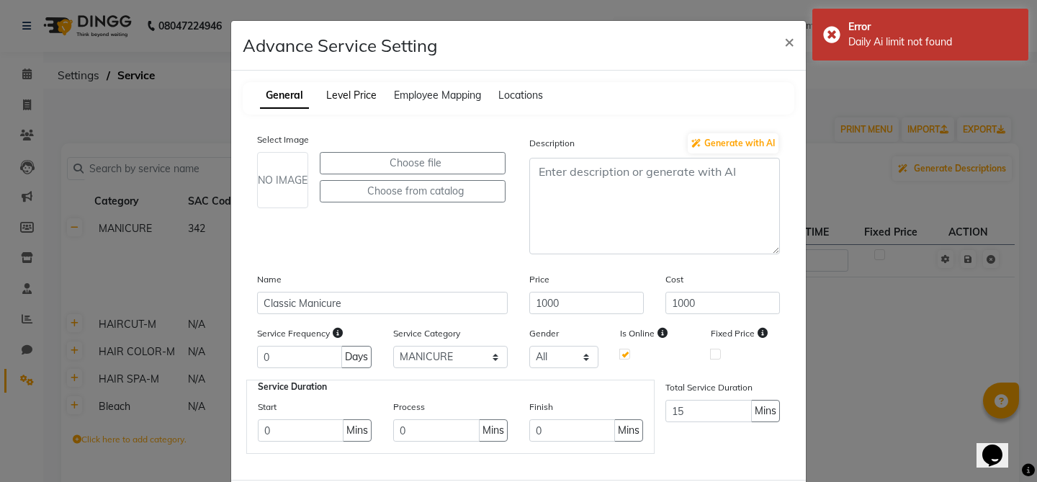
click at [357, 95] on span "Level Price" at bounding box center [351, 95] width 50 height 13
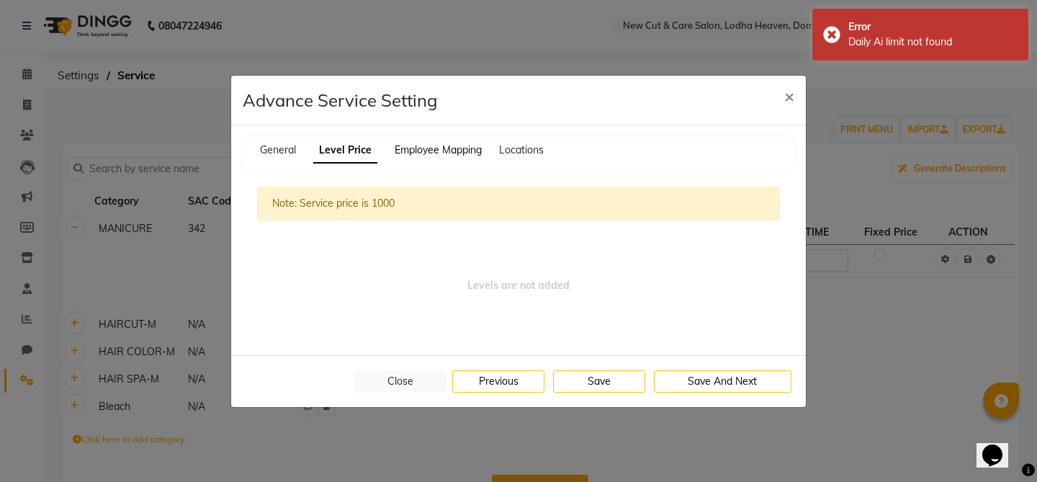
click at [440, 151] on span "Employee Mapping" at bounding box center [437, 149] width 87 height 13
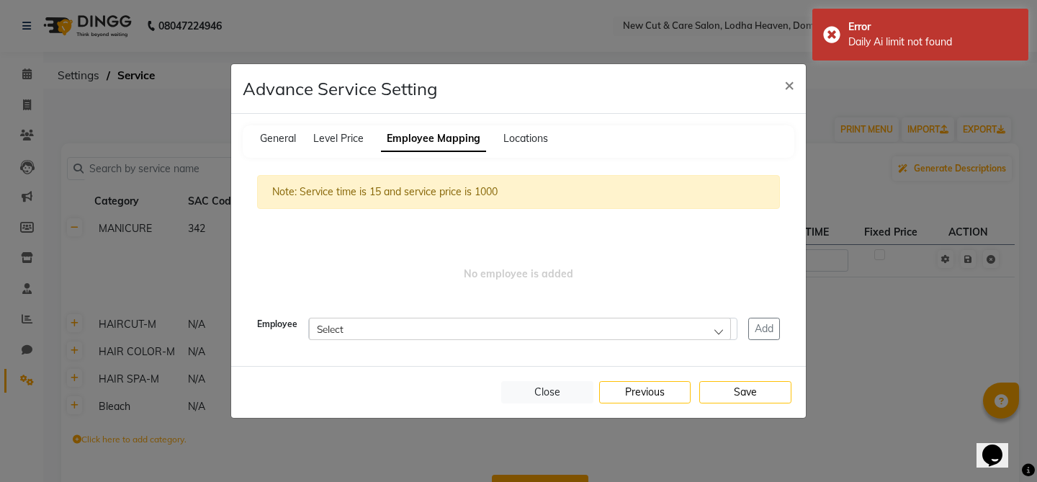
click at [436, 333] on div "Select" at bounding box center [520, 328] width 422 height 22
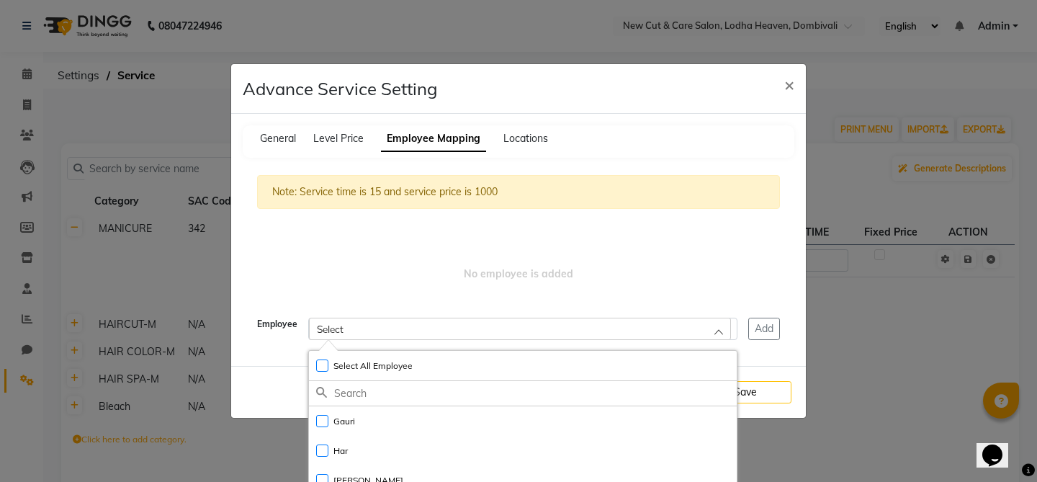
click at [431, 245] on div "Note: Service time is 15 and service price is 1000 No employee is added Employe…" at bounding box center [518, 258] width 551 height 194
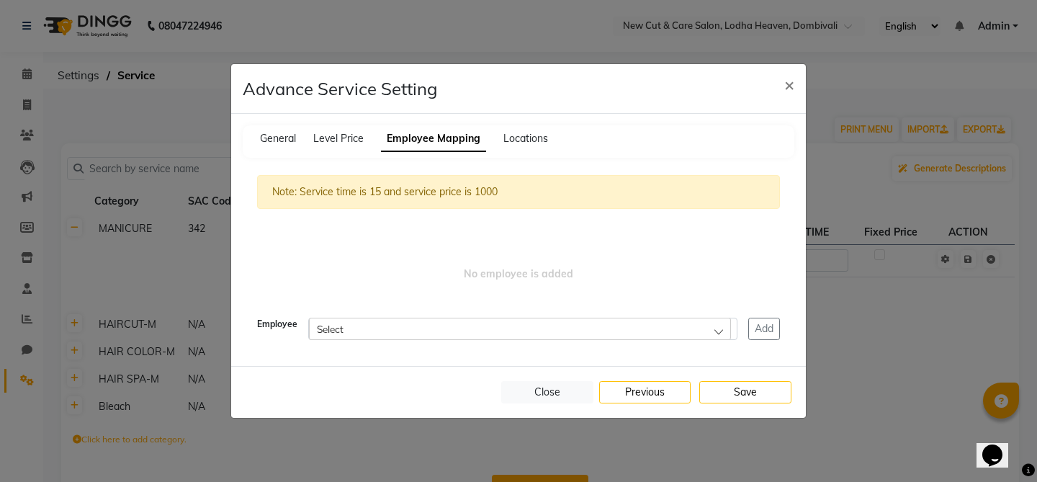
click at [525, 129] on div "General Level Price Employee Mapping Locations" at bounding box center [518, 141] width 551 height 32
click at [528, 135] on span "Locations" at bounding box center [525, 138] width 45 height 13
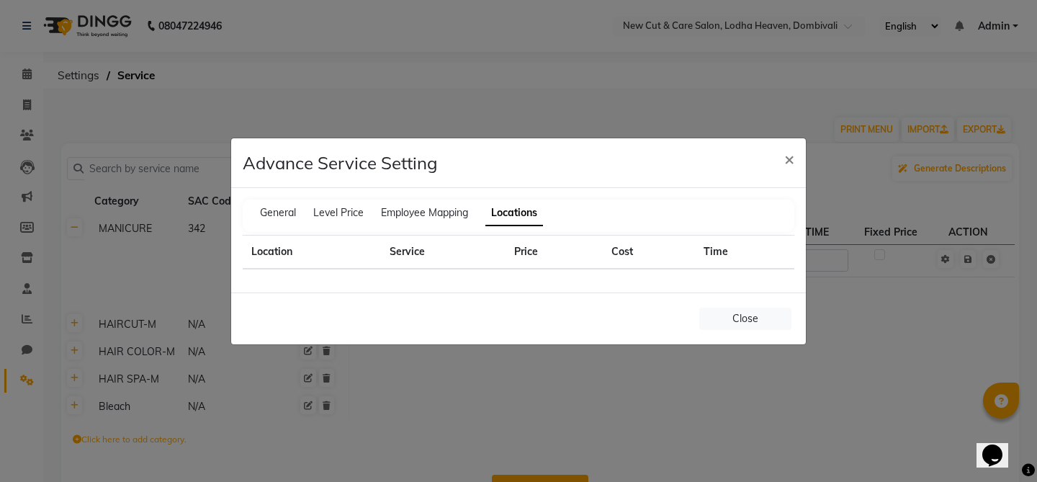
click at [402, 263] on th "Service" at bounding box center [443, 252] width 125 height 34
click at [442, 210] on span "Employee Mapping" at bounding box center [424, 212] width 87 height 13
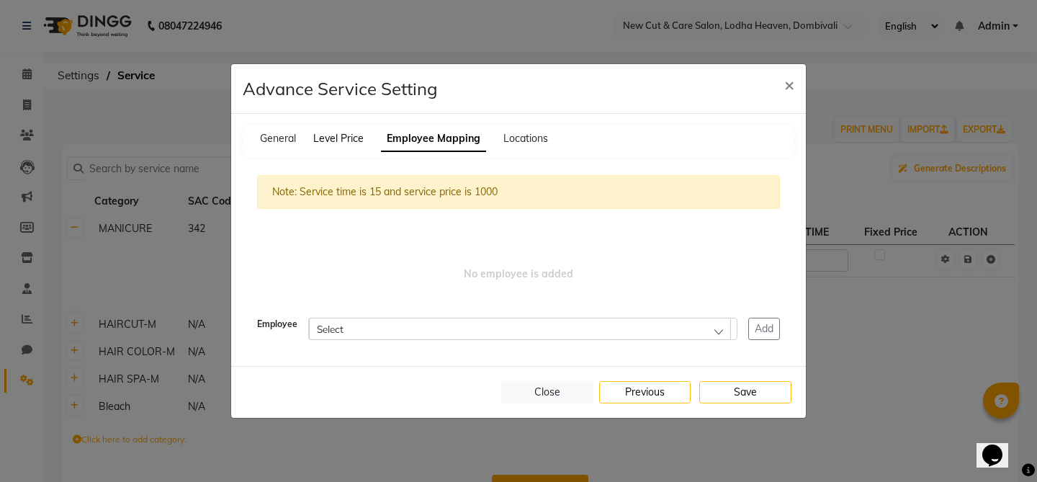
click at [345, 136] on span "Level Price" at bounding box center [338, 138] width 50 height 13
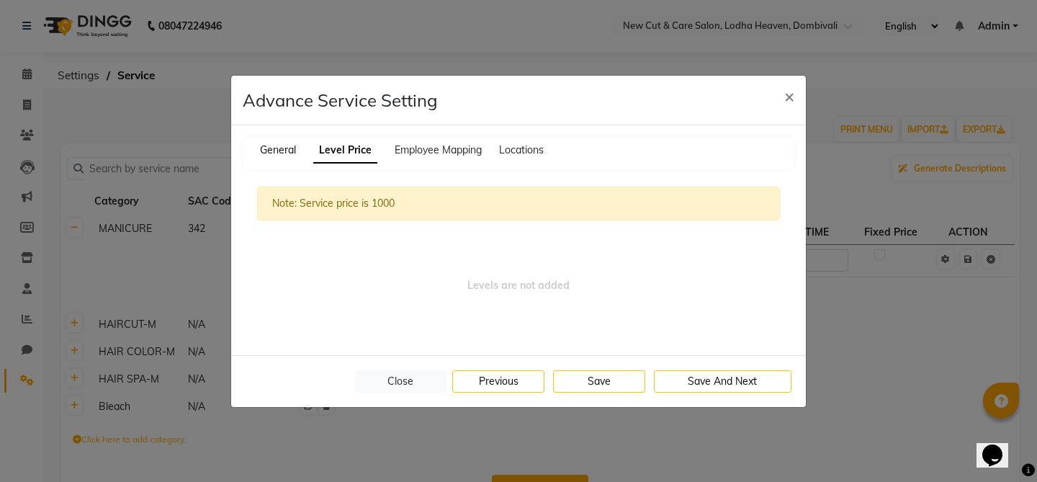
click at [284, 150] on span "General" at bounding box center [278, 149] width 36 height 13
select select "1: 29723"
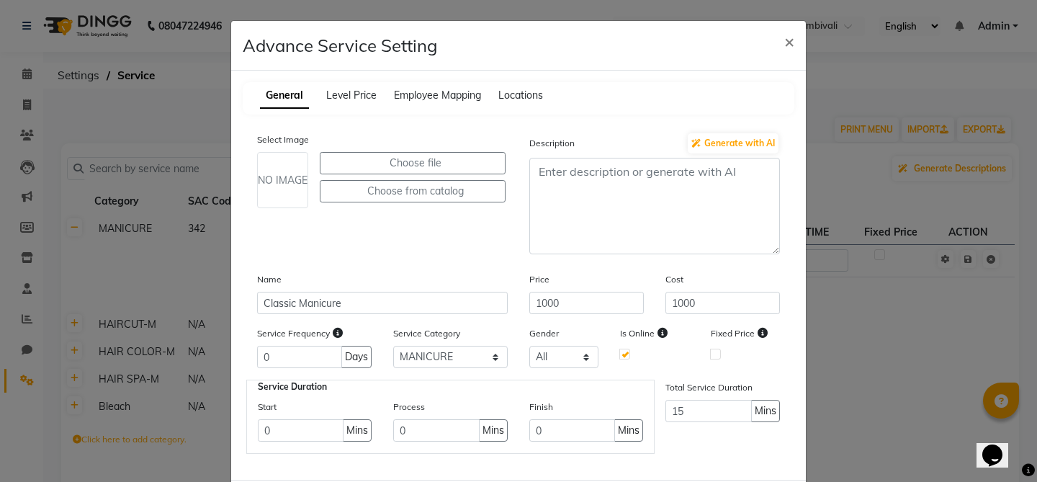
scroll to position [71, 0]
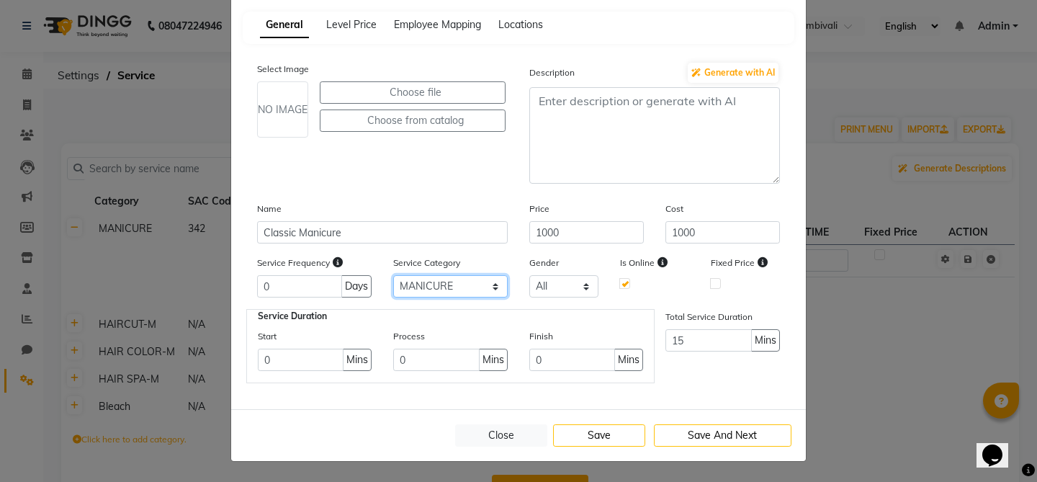
click at [439, 292] on select "Select MANICURE HAIRCUT-M HAIR COLOR-M HAIR SPA-M Bleach" at bounding box center [450, 286] width 114 height 22
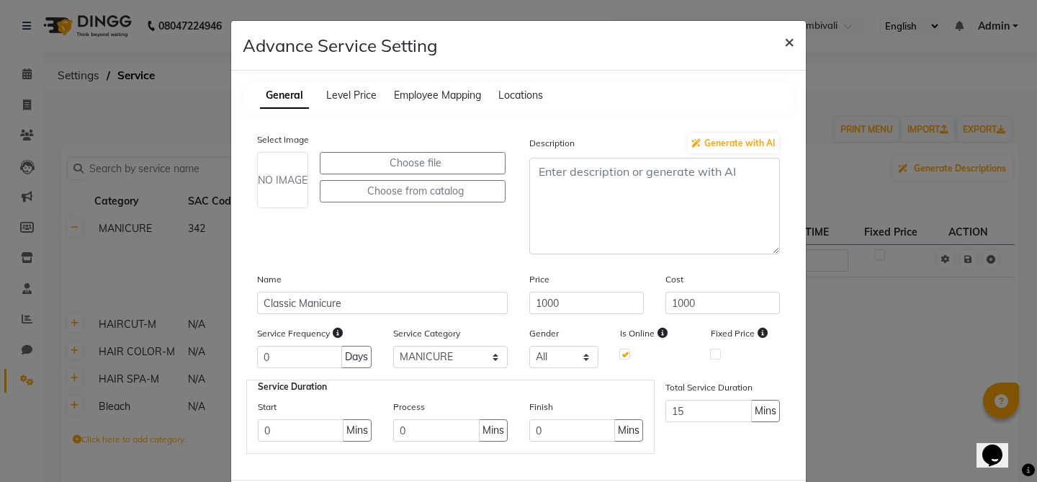
click at [791, 42] on span "×" at bounding box center [789, 41] width 10 height 22
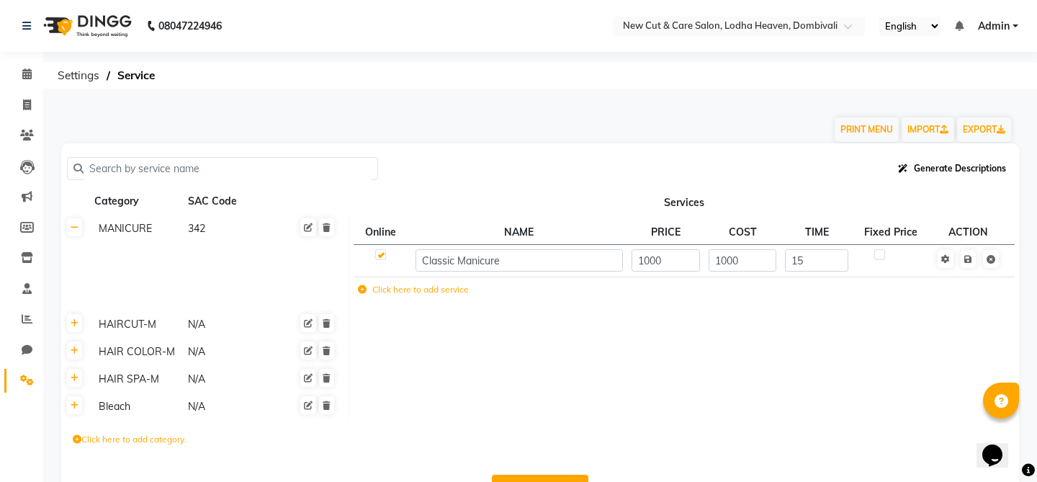
click at [956, 176] on button "Generate Descriptions" at bounding box center [951, 168] width 119 height 24
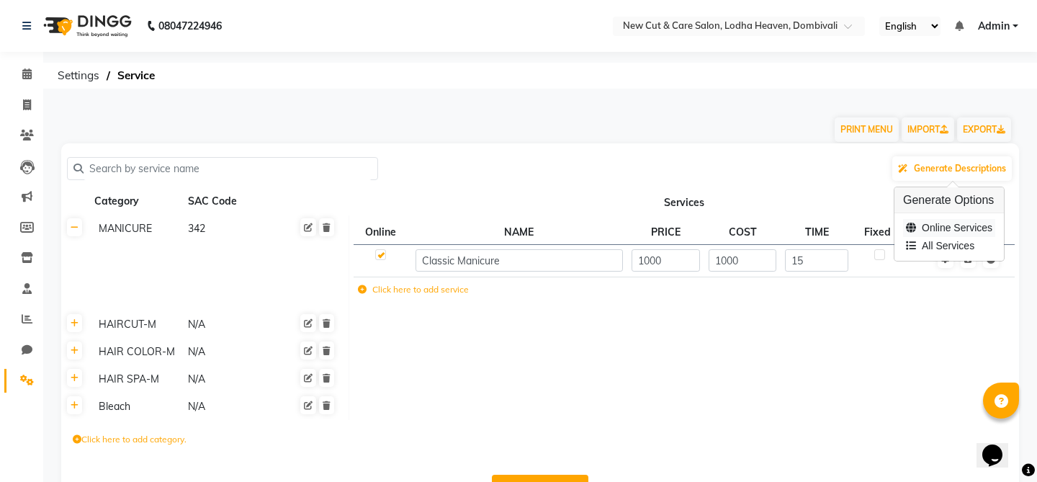
click at [947, 219] on div "Online Services" at bounding box center [949, 228] width 92 height 18
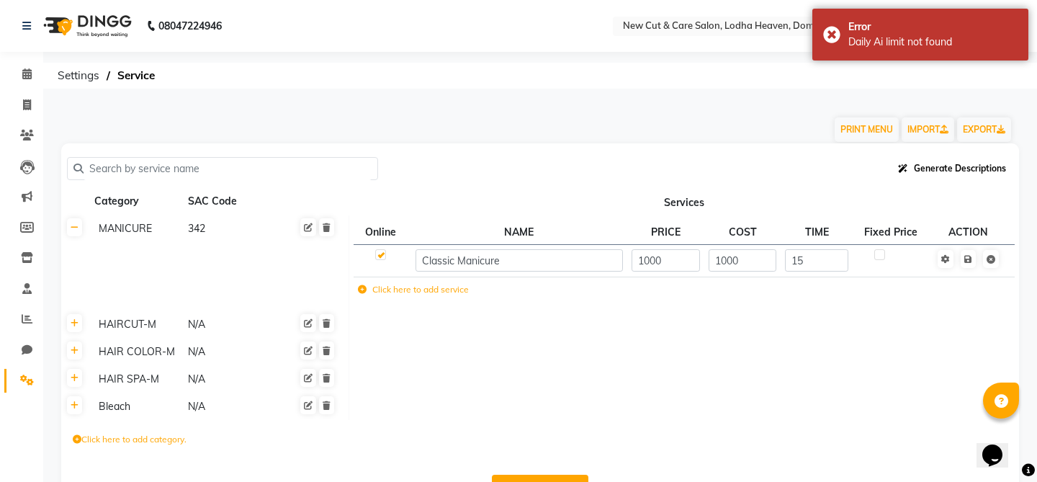
click at [947, 179] on button "Generate Descriptions" at bounding box center [951, 168] width 119 height 24
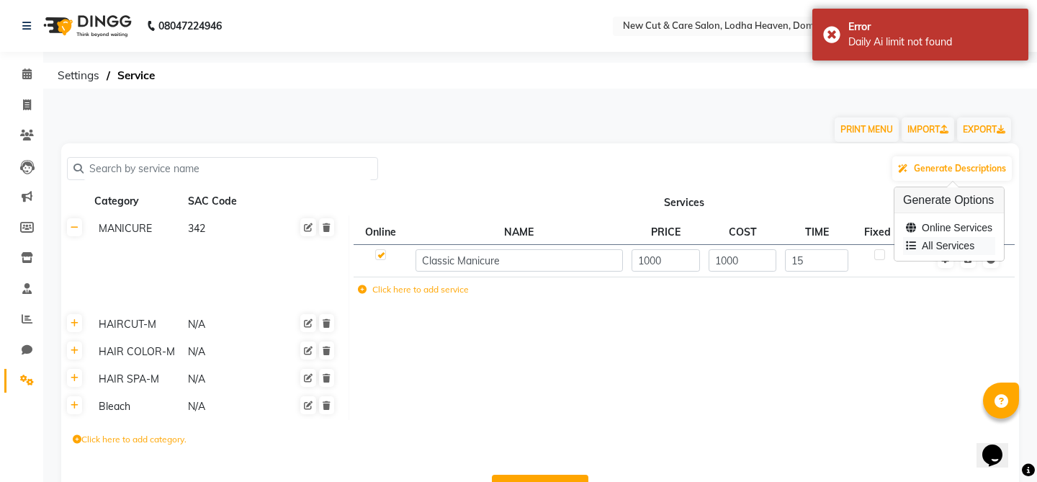
click at [937, 241] on div "All Services" at bounding box center [949, 246] width 92 height 18
click at [28, 373] on span at bounding box center [26, 380] width 25 height 17
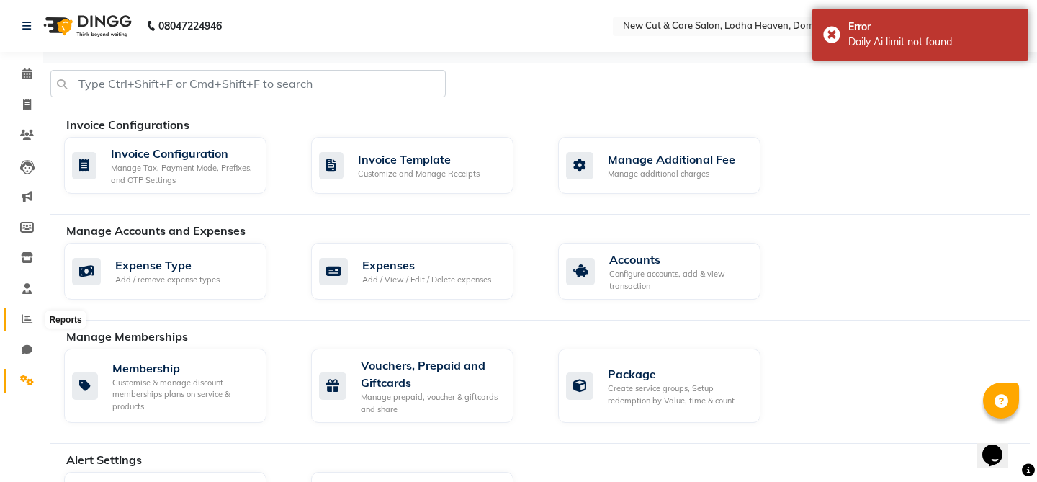
click at [30, 320] on icon at bounding box center [27, 318] width 11 height 11
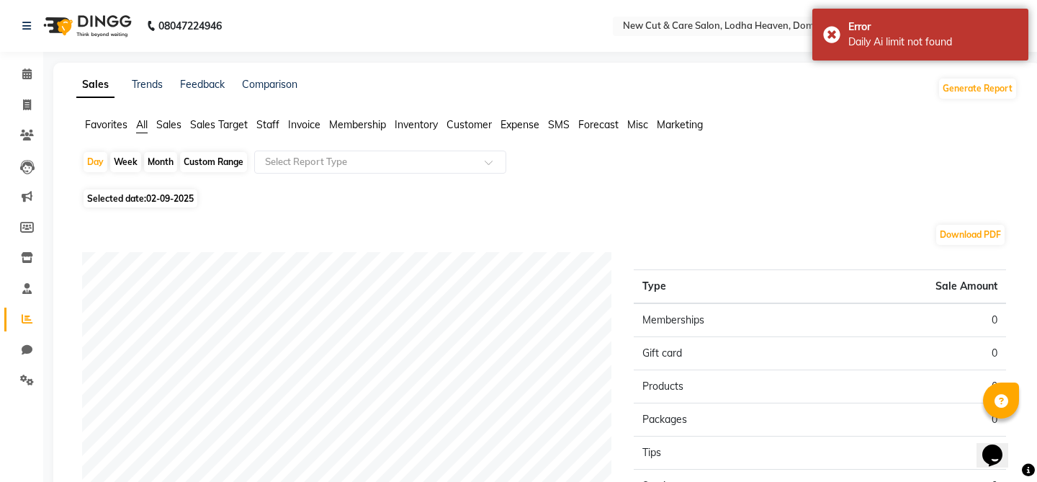
click at [477, 129] on span "Customer" at bounding box center [468, 124] width 45 height 13
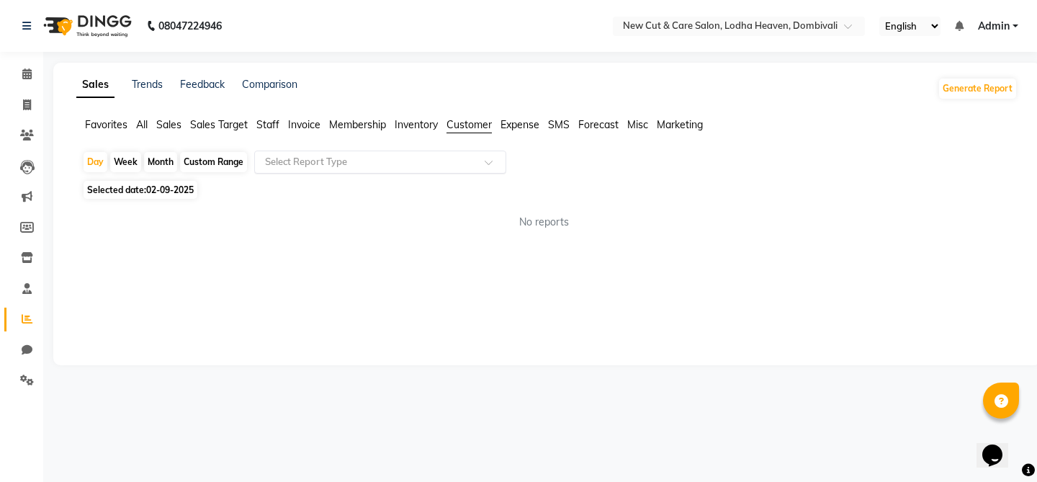
click at [335, 171] on div "Select Report Type" at bounding box center [380, 161] width 252 height 23
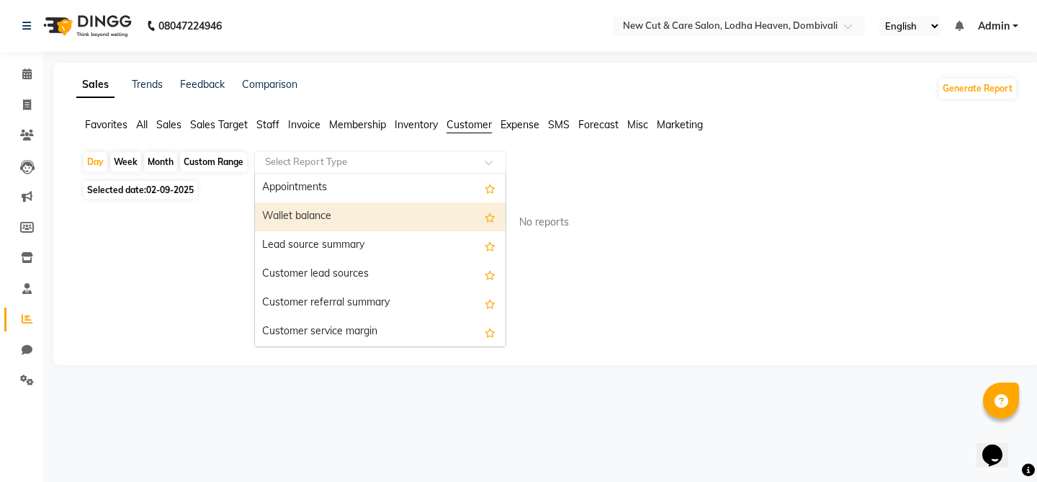
click at [330, 215] on div "Wallet balance" at bounding box center [380, 216] width 251 height 29
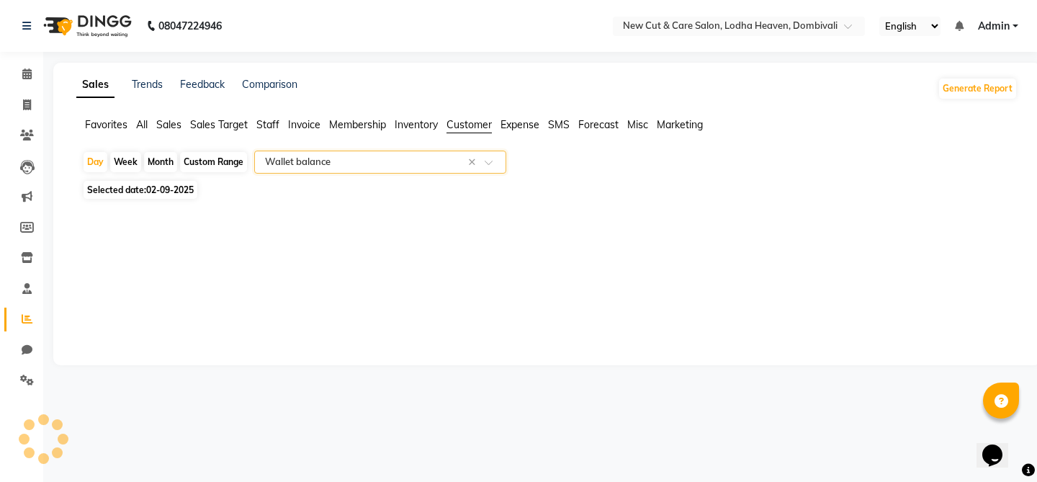
select select "full_report"
select select "pdf"
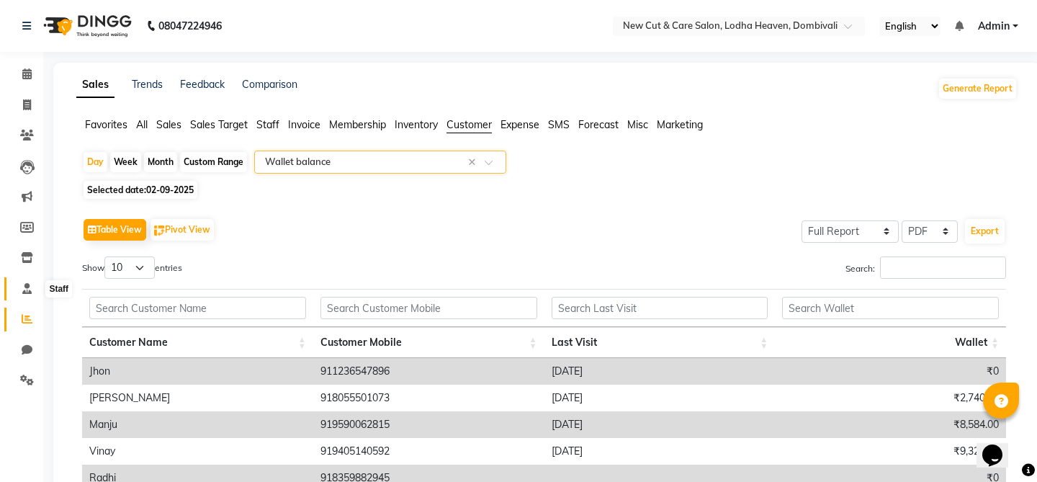
click at [22, 290] on icon at bounding box center [26, 288] width 9 height 11
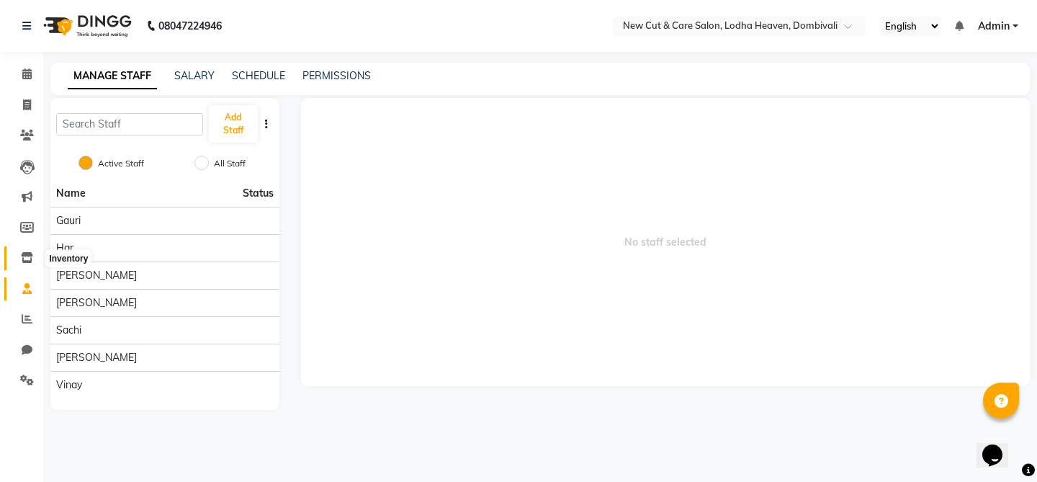
click at [26, 264] on span at bounding box center [26, 258] width 25 height 17
select select
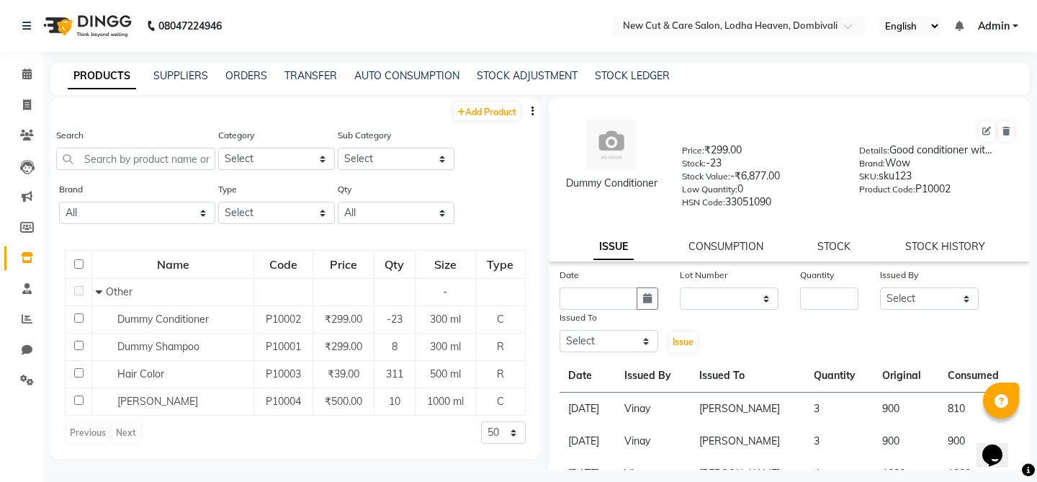
click at [91, 243] on div "Name Code Price Qty Size Type Other - Dummy Conditioner P10002 ₹299.00 -23 300 …" at bounding box center [294, 346] width 489 height 223
click at [27, 257] on icon at bounding box center [27, 257] width 12 height 11
click at [27, 226] on icon at bounding box center [27, 227] width 14 height 11
select select
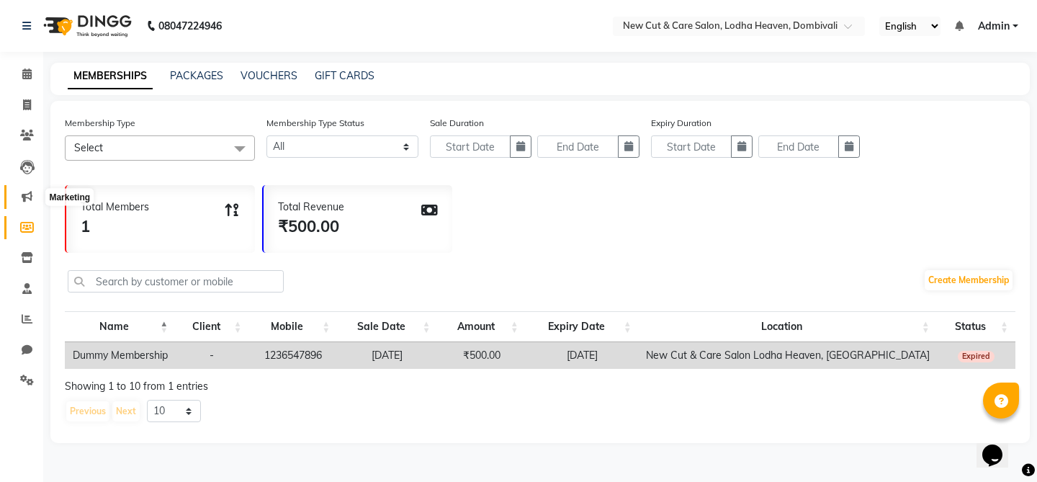
click at [28, 194] on icon at bounding box center [27, 196] width 11 height 11
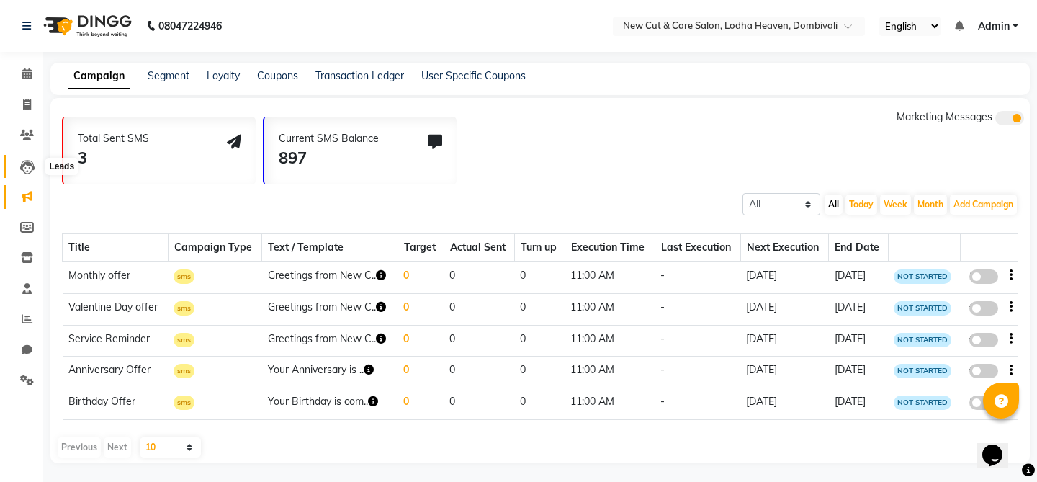
click at [29, 173] on icon at bounding box center [27, 167] width 14 height 14
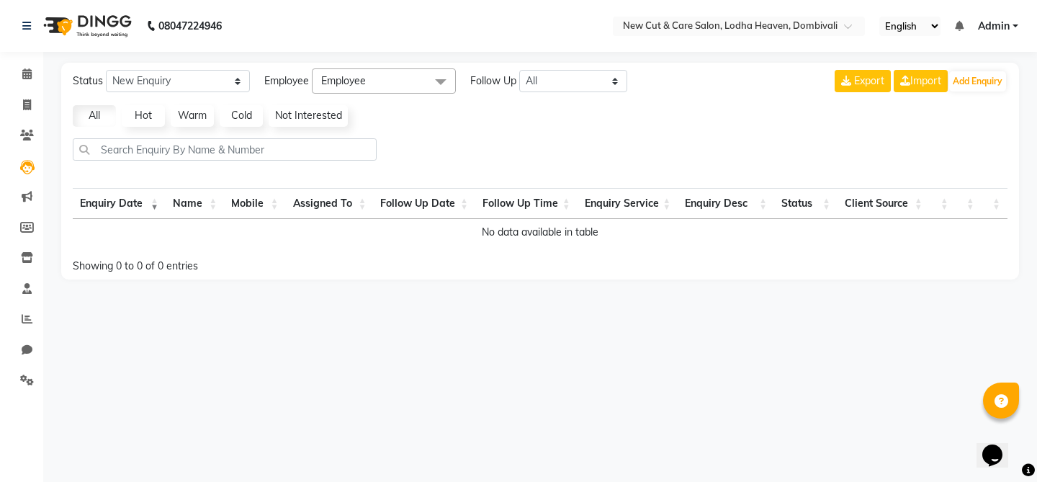
click at [156, 118] on link "Hot" at bounding box center [143, 116] width 43 height 22
click at [196, 118] on link "Warm" at bounding box center [192, 116] width 43 height 22
click at [239, 116] on link "Cold" at bounding box center [241, 116] width 43 height 22
click at [311, 114] on link "Not Interested" at bounding box center [308, 116] width 79 height 22
click at [238, 115] on link "Cold" at bounding box center [241, 116] width 43 height 22
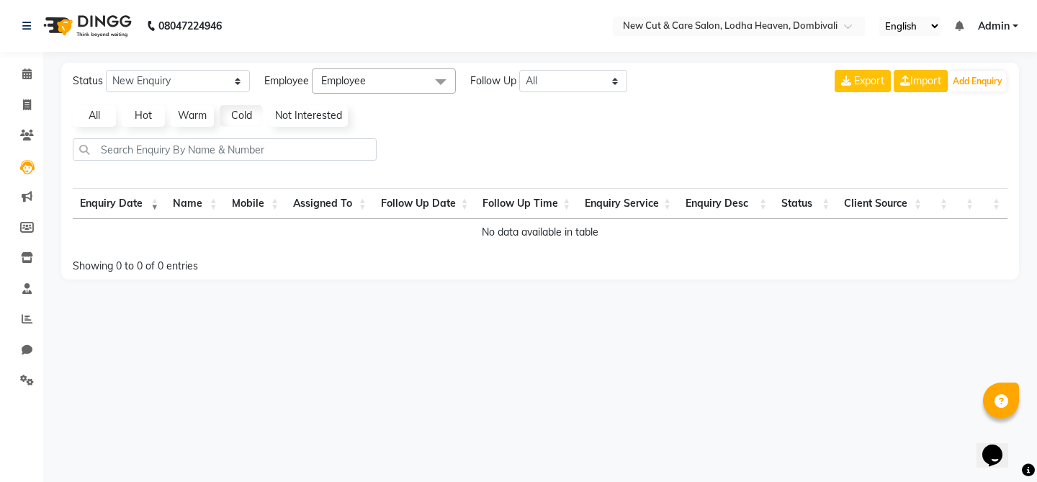
click at [184, 112] on link "Warm" at bounding box center [192, 116] width 43 height 22
click at [141, 119] on link "Hot" at bounding box center [143, 116] width 43 height 22
click at [170, 83] on select "New Enquiry Open Enquiry Converted Enquiry All" at bounding box center [178, 81] width 144 height 22
click at [407, 88] on span "Employee" at bounding box center [384, 80] width 144 height 25
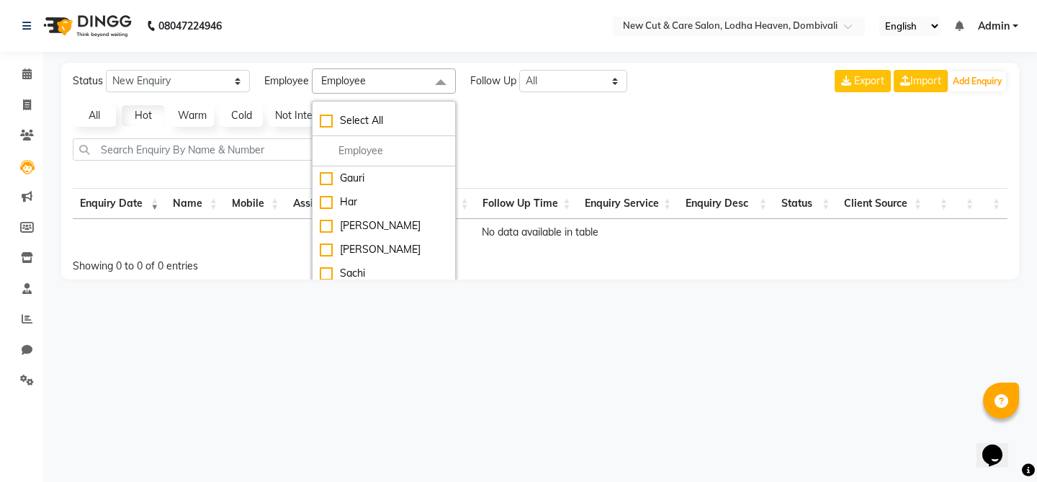
scroll to position [40, 0]
click at [529, 164] on div at bounding box center [540, 155] width 946 height 34
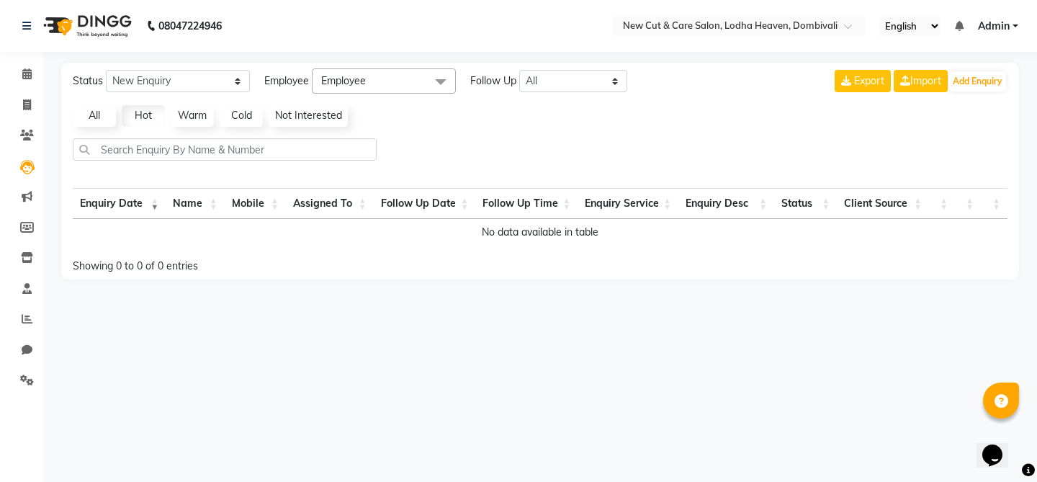
click at [562, 92] on div "Follow Up All [DATE] [DATE] This Week This Month Custom" at bounding box center [548, 80] width 157 height 25
click at [525, 125] on div "All Hot Warm Cold Not Interested" at bounding box center [540, 116] width 946 height 22
click at [502, 233] on td "No data available in table" at bounding box center [540, 232] width 934 height 27
click at [967, 79] on button "Add Enquiry" at bounding box center [977, 81] width 57 height 20
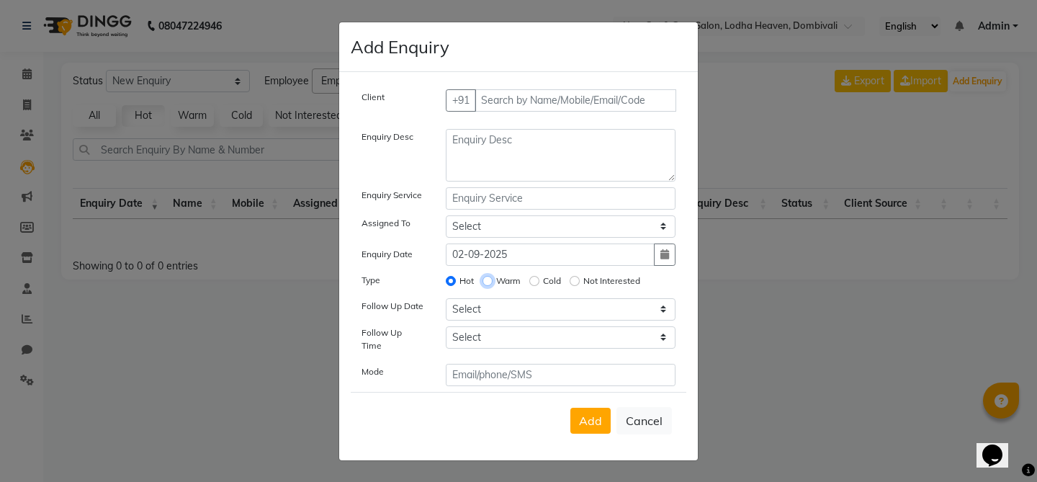
click at [487, 284] on input "Warm" at bounding box center [487, 281] width 10 height 10
radio input "true"
radio input "false"
click at [534, 282] on input "Cold" at bounding box center [534, 281] width 10 height 10
radio input "true"
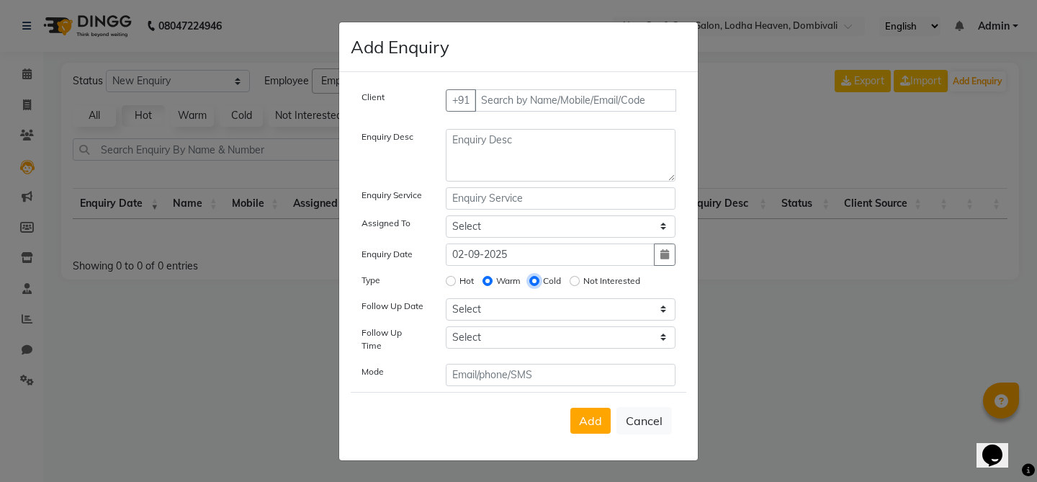
radio input "false"
click at [579, 284] on input "Not Interested" at bounding box center [574, 281] width 10 height 10
radio input "true"
radio input "false"
click at [403, 290] on div "Type" at bounding box center [393, 282] width 84 height 20
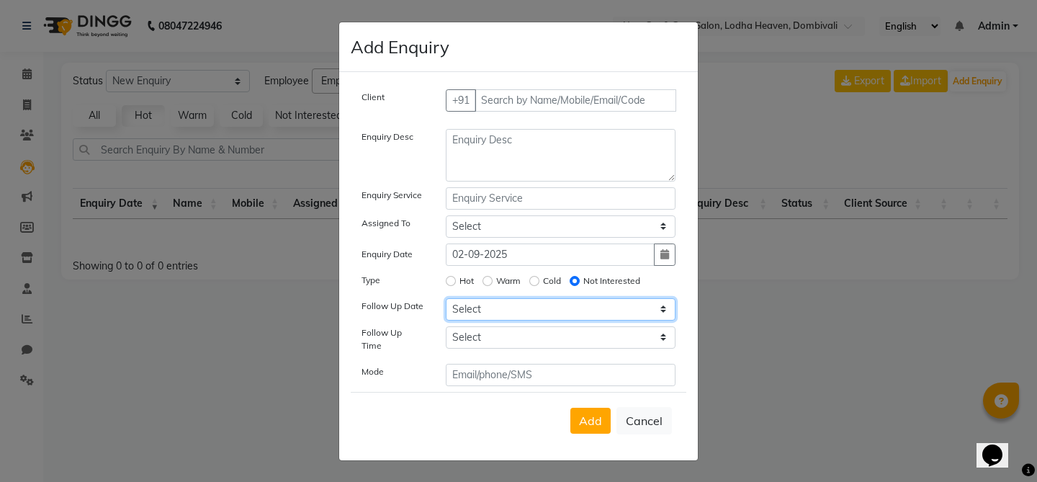
click at [514, 310] on select "Select [DATE] [DATE] [DATE] ([DATE]) [DATE] ([DATE]) [DATE] ([DATE]) [DATE] ([D…" at bounding box center [561, 309] width 230 height 22
select select "[DATE]"
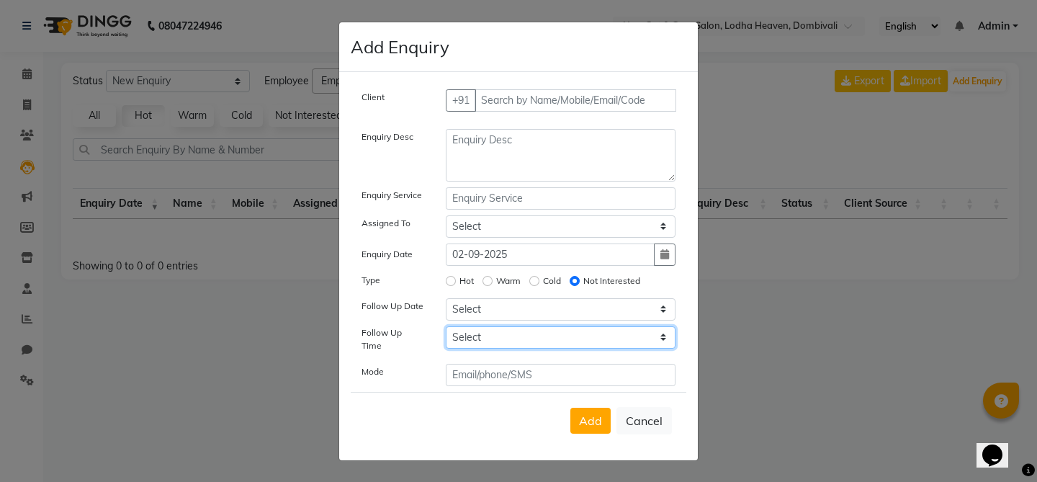
click at [505, 346] on select "Select 07:00 AM 07:15 AM 07:30 AM 07:45 AM 08:00 AM 08:15 AM 08:30 AM 08:45 AM …" at bounding box center [561, 337] width 230 height 22
select select "435"
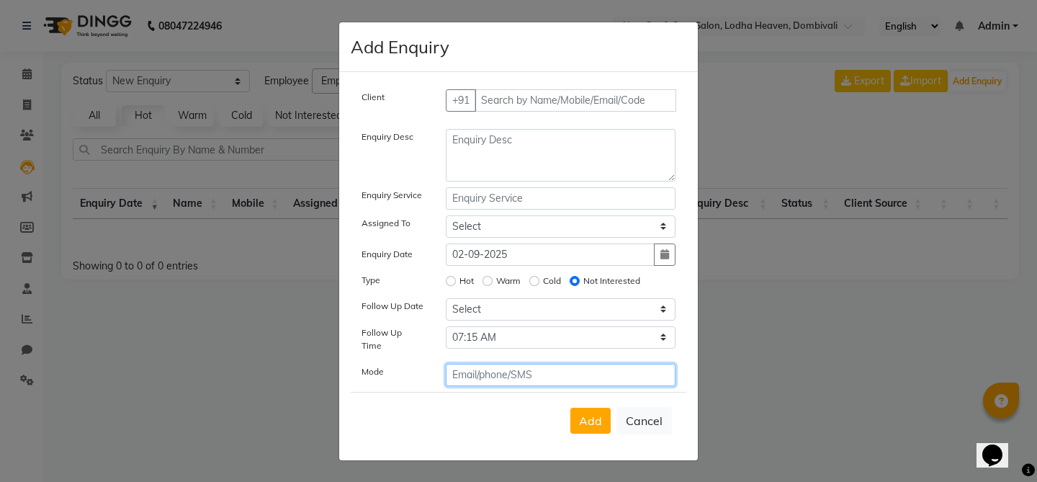
click at [520, 364] on input "text" at bounding box center [561, 375] width 230 height 22
click at [418, 304] on label "Follow Up Date" at bounding box center [392, 305] width 62 height 13
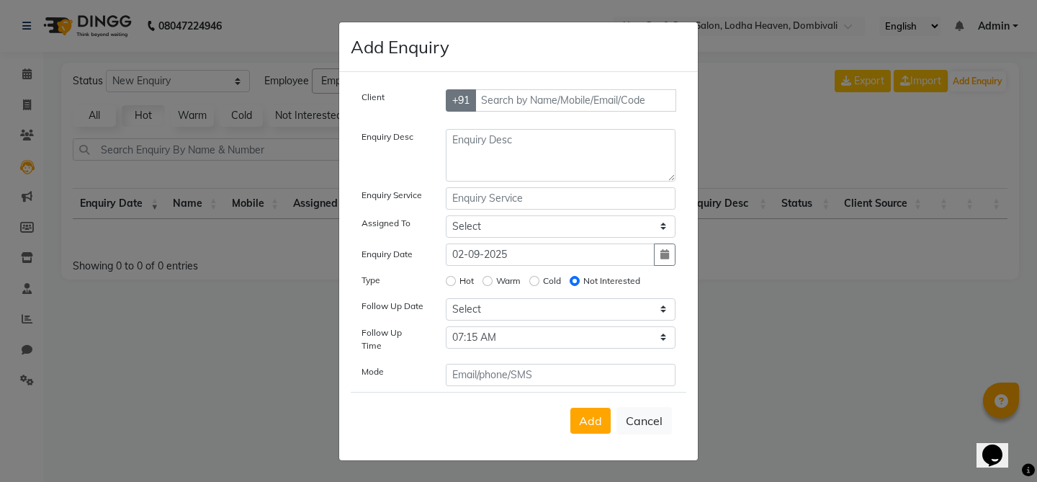
click at [464, 100] on button "+91" at bounding box center [461, 100] width 30 height 22
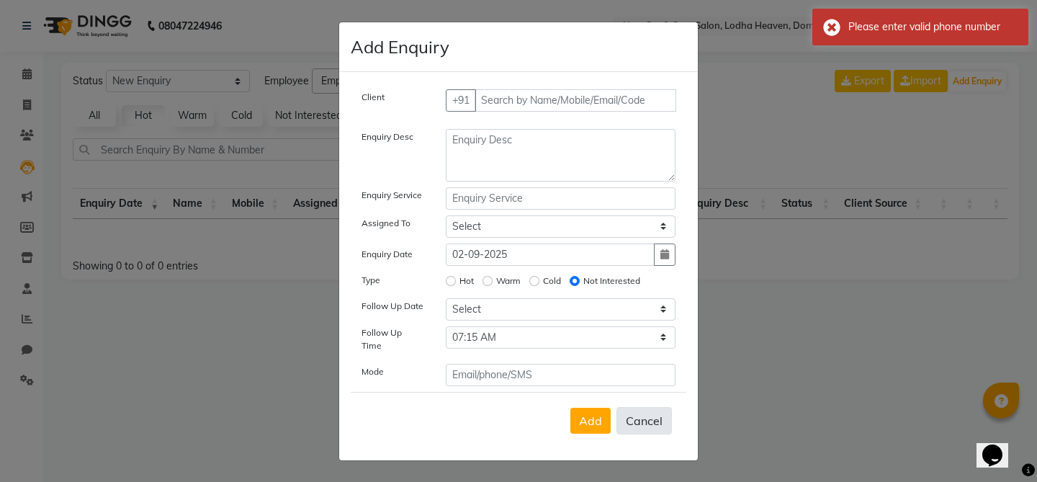
click at [656, 415] on button "Cancel" at bounding box center [643, 420] width 55 height 27
select select
radio input "false"
select select
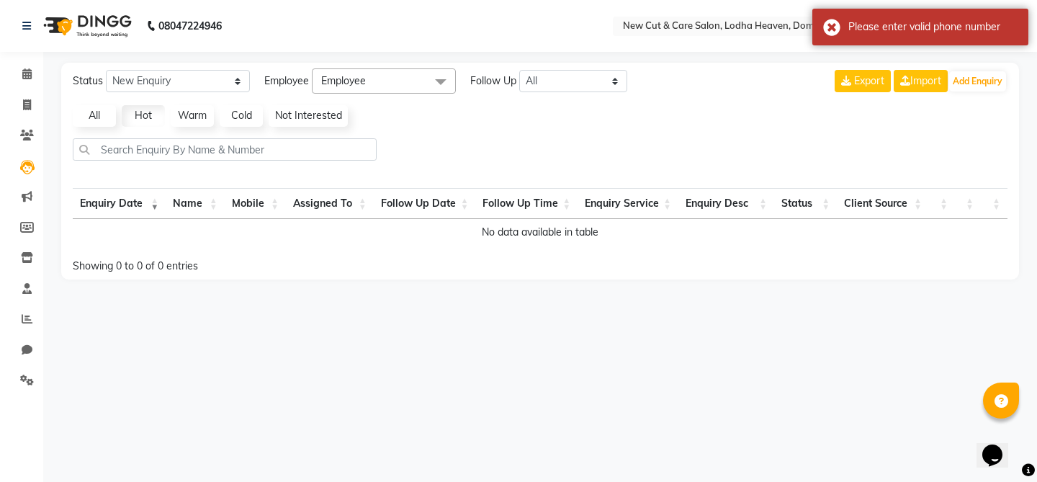
click at [176, 118] on link "Warm" at bounding box center [192, 116] width 43 height 22
click at [243, 121] on link "Cold" at bounding box center [241, 116] width 43 height 22
click at [320, 120] on link "Not Interested" at bounding box center [308, 116] width 79 height 22
click at [104, 117] on link "All" at bounding box center [94, 116] width 43 height 22
click at [170, 89] on select "New Enquiry Open Enquiry Converted Enquiry All" at bounding box center [178, 81] width 144 height 22
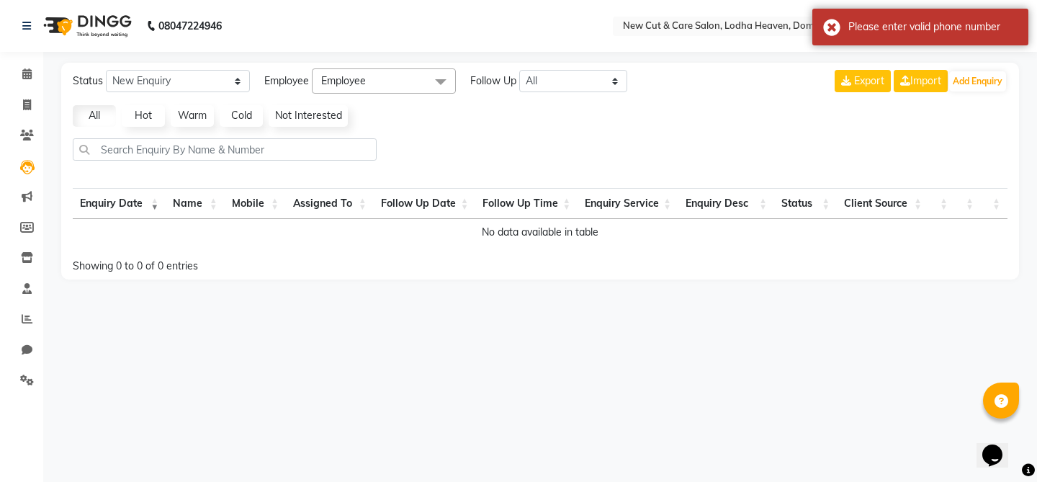
click at [339, 87] on span "Employee" at bounding box center [384, 80] width 144 height 25
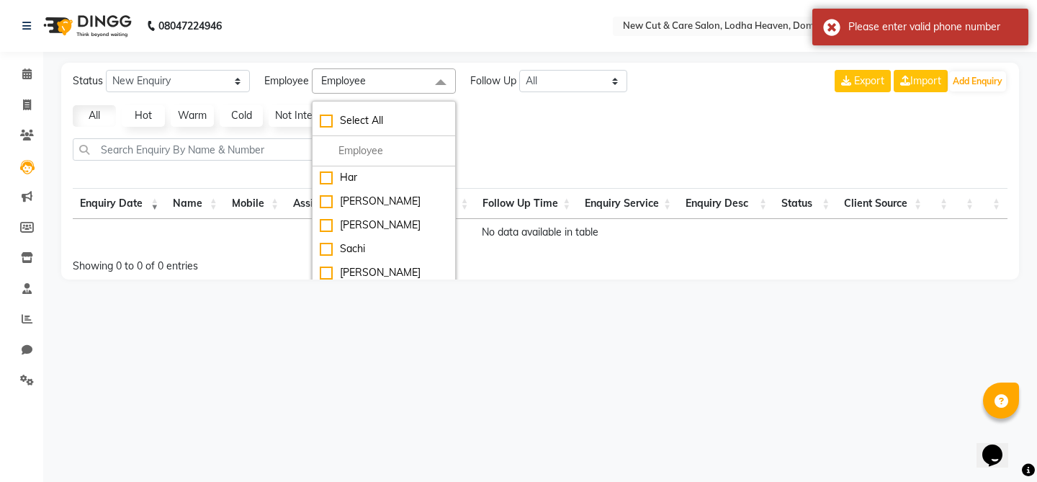
click at [225, 223] on td "No data available in table" at bounding box center [540, 232] width 934 height 27
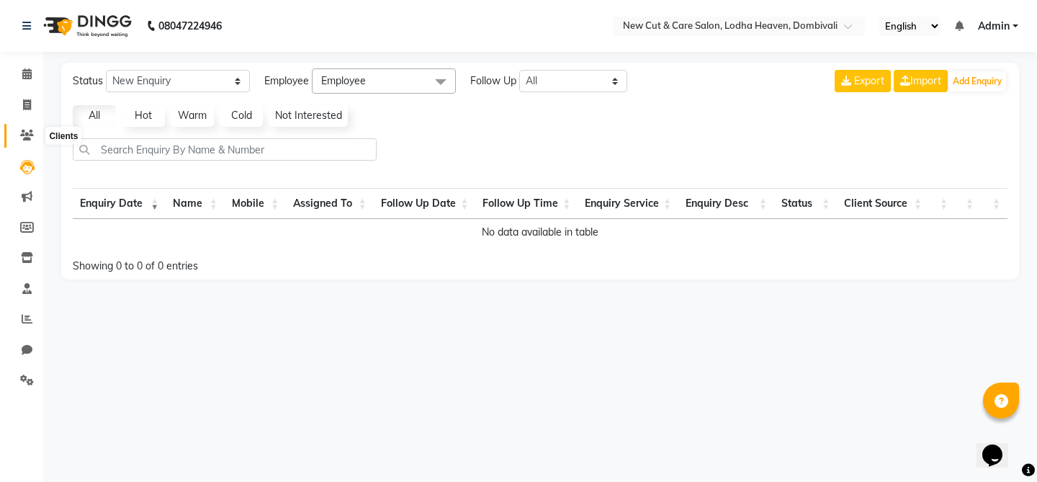
click at [30, 136] on icon at bounding box center [27, 135] width 14 height 11
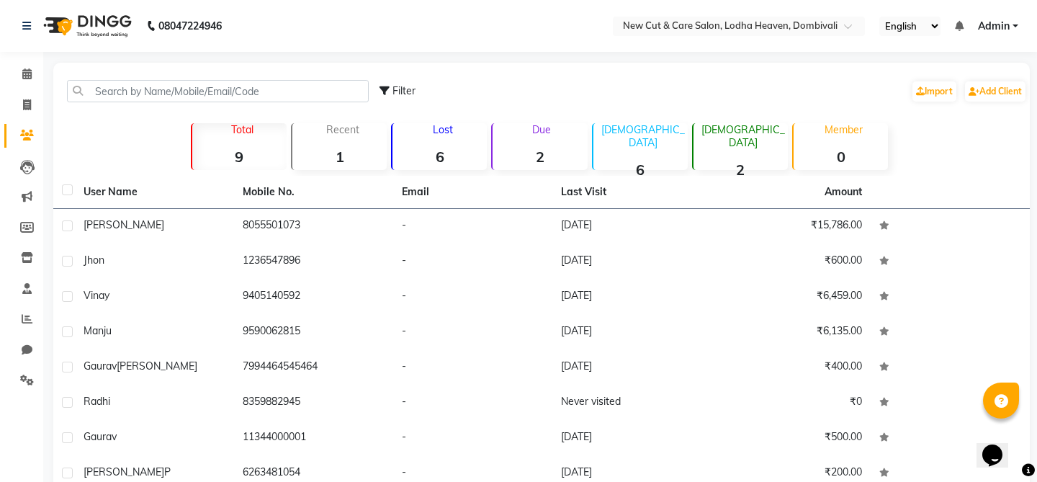
click at [397, 87] on span "Filter" at bounding box center [403, 90] width 23 height 13
select select "1000000"
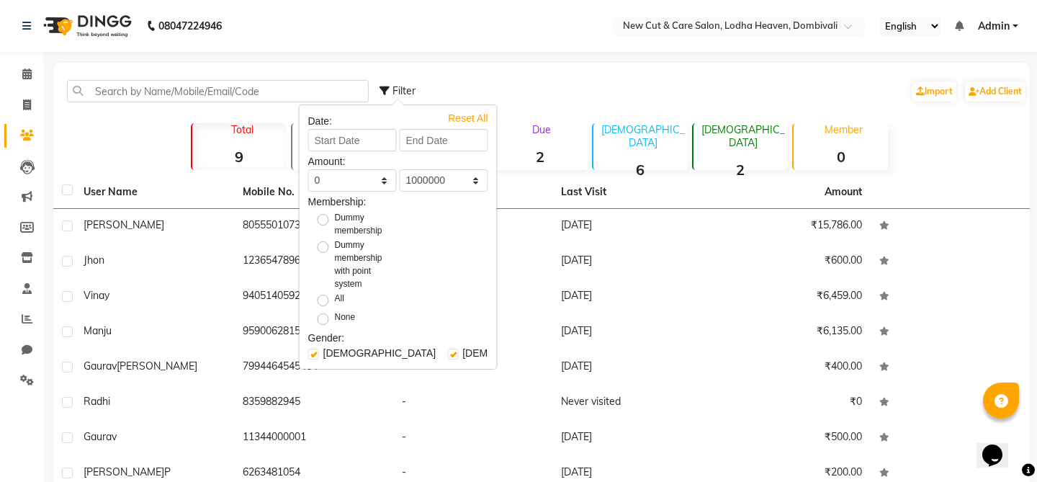
click at [560, 112] on div "Filter Import Add Client" at bounding box center [702, 90] width 647 height 45
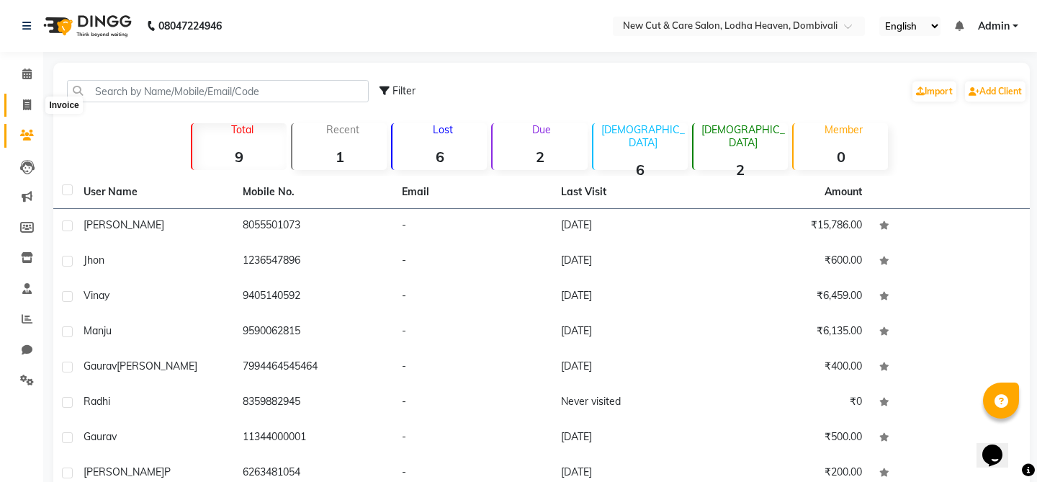
click at [30, 109] on icon at bounding box center [27, 104] width 8 height 11
select select "service"
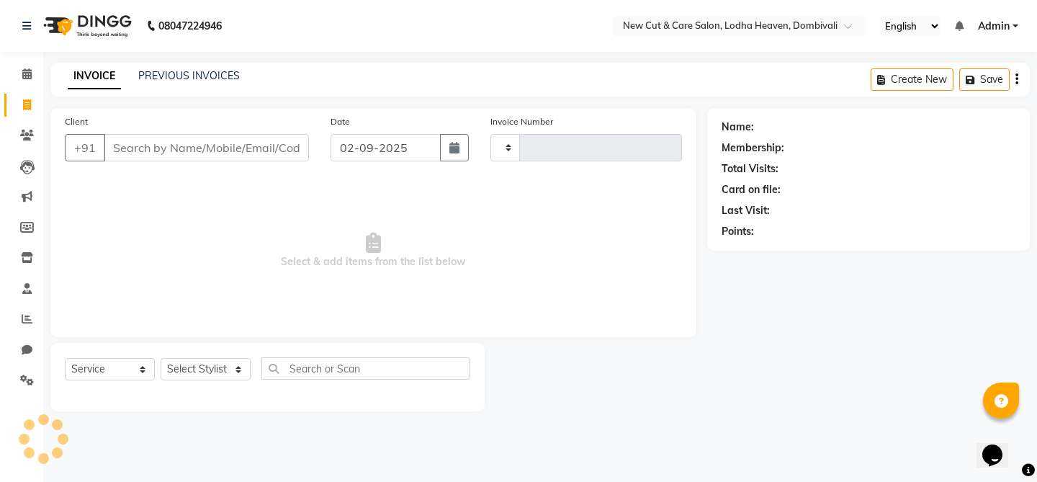
type input "0001"
select select "8932"
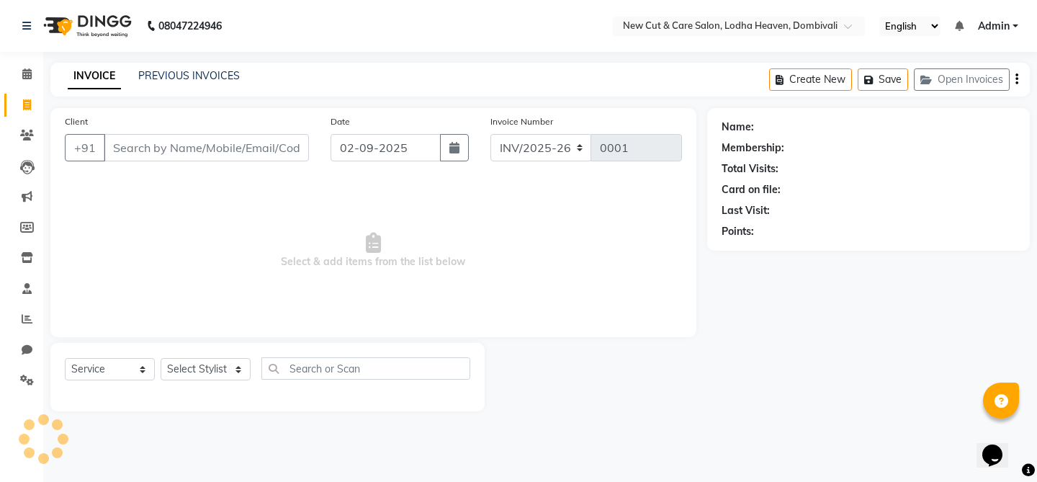
select select "product"
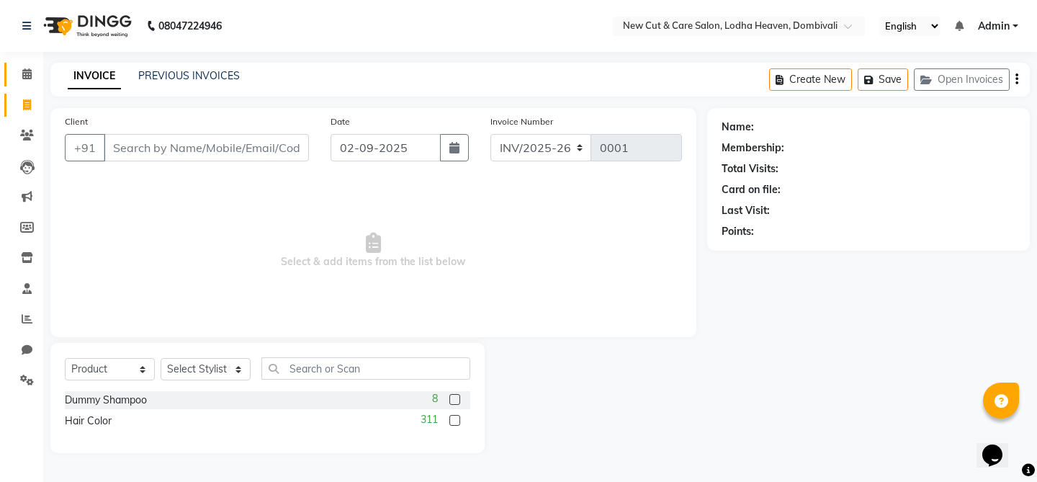
click at [25, 84] on link "Calendar" at bounding box center [21, 75] width 35 height 24
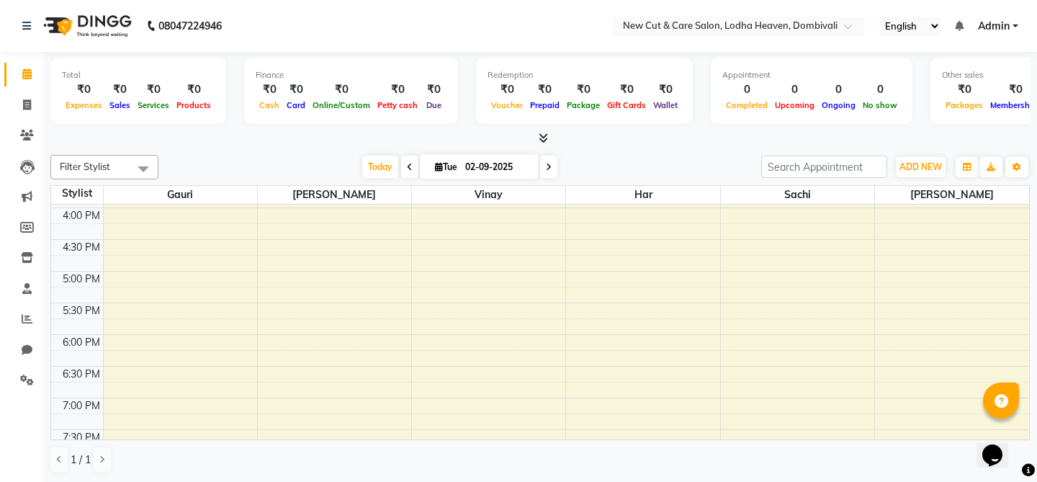
scroll to position [549, 0]
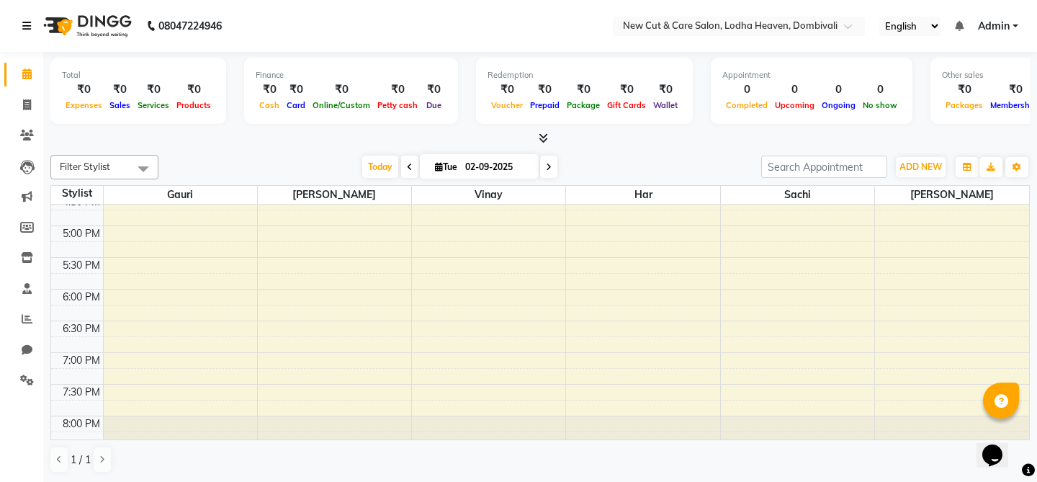
click at [34, 29] on link at bounding box center [29, 26] width 14 height 40
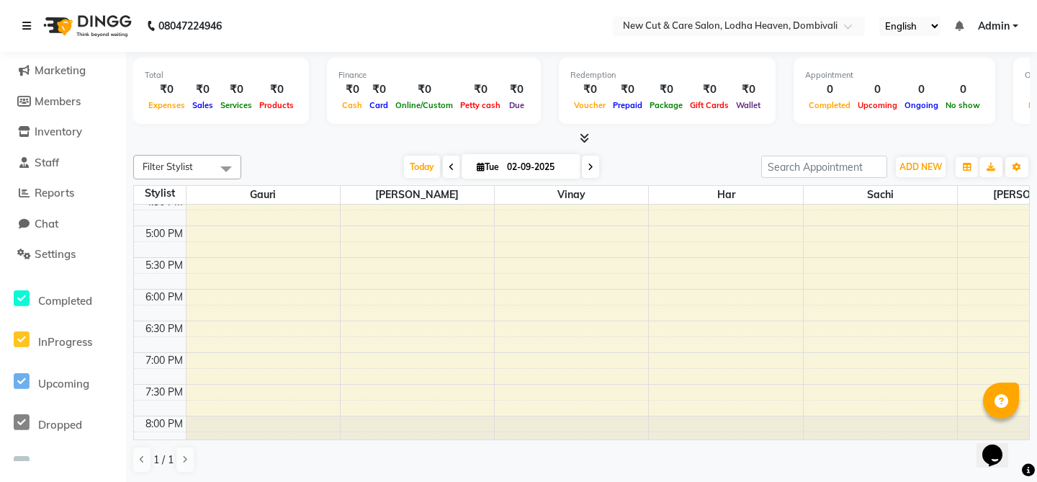
scroll to position [173, 0]
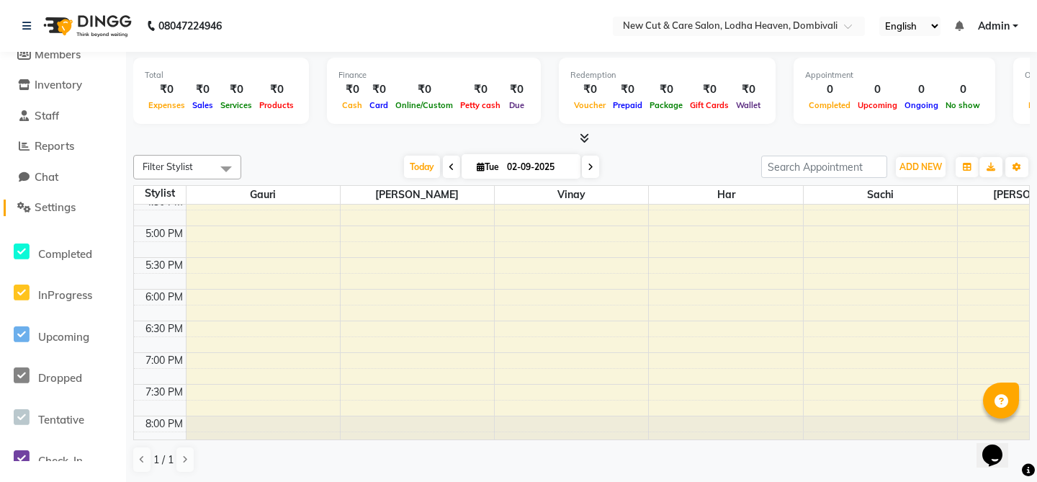
click at [60, 206] on span "Settings" at bounding box center [55, 207] width 41 height 14
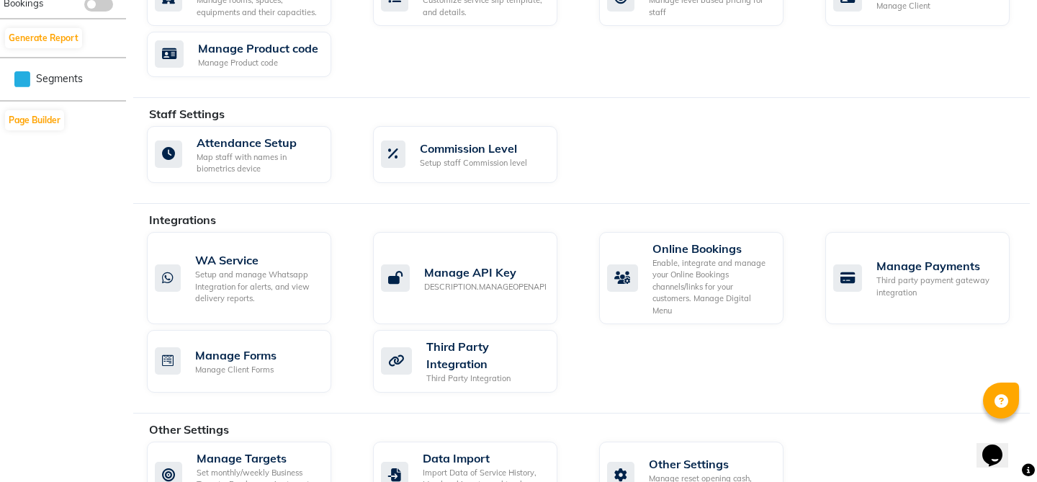
scroll to position [713, 0]
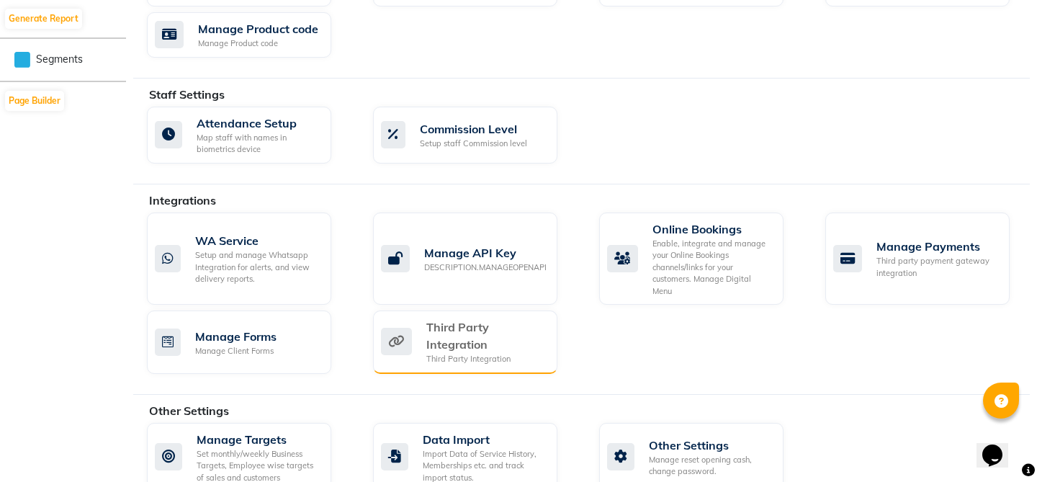
click at [484, 328] on div "Third Party Integration" at bounding box center [485, 335] width 119 height 35
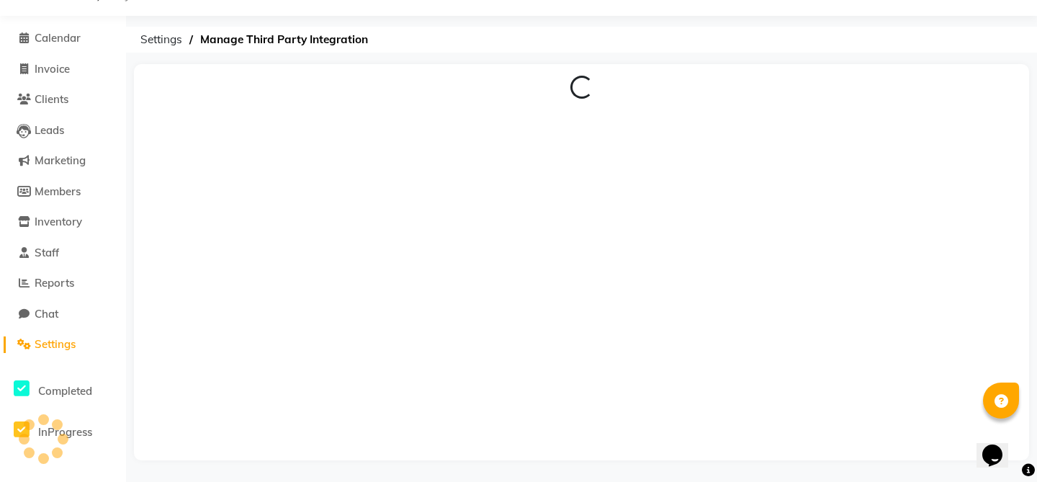
scroll to position [36, 0]
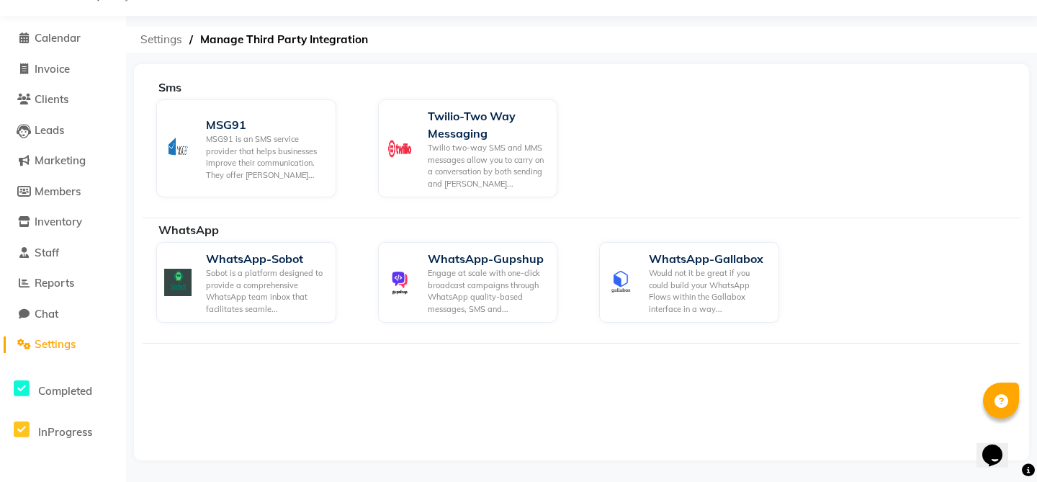
click at [175, 44] on span "Settings" at bounding box center [161, 40] width 56 height 26
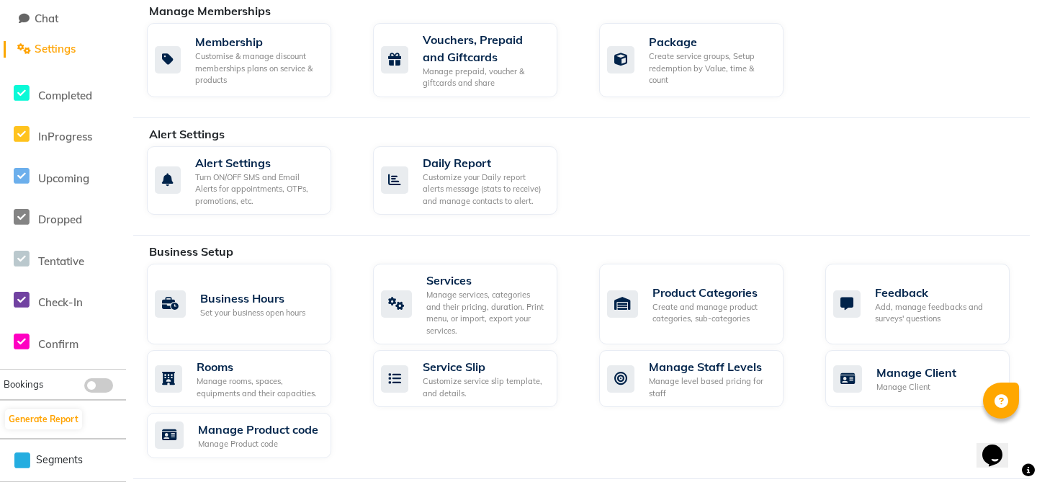
scroll to position [319, 0]
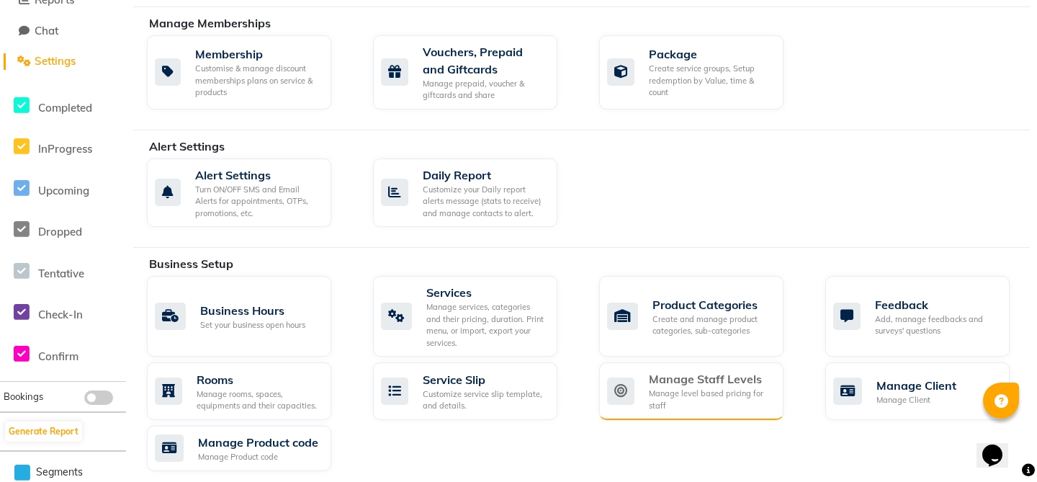
click at [666, 386] on div "Manage Staff Levels" at bounding box center [710, 378] width 123 height 17
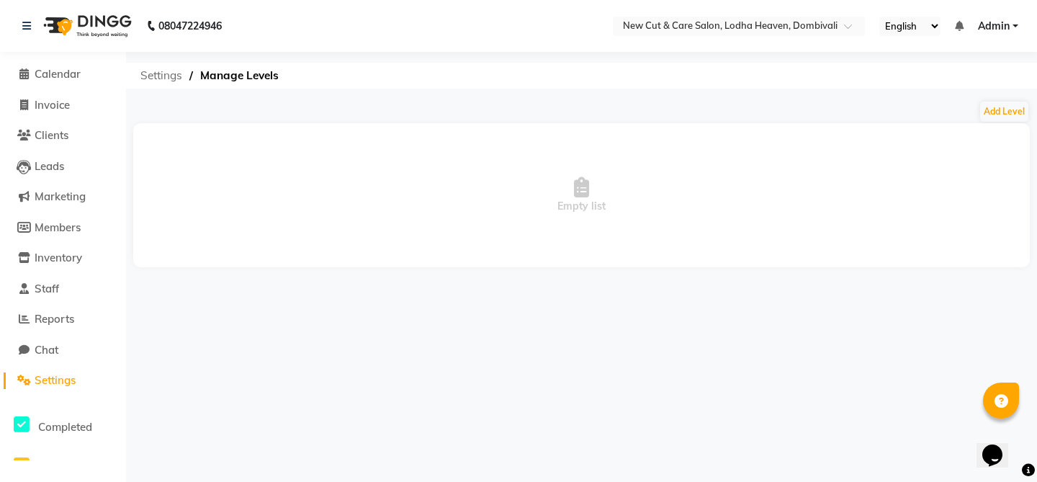
click at [158, 76] on span "Settings" at bounding box center [161, 76] width 56 height 26
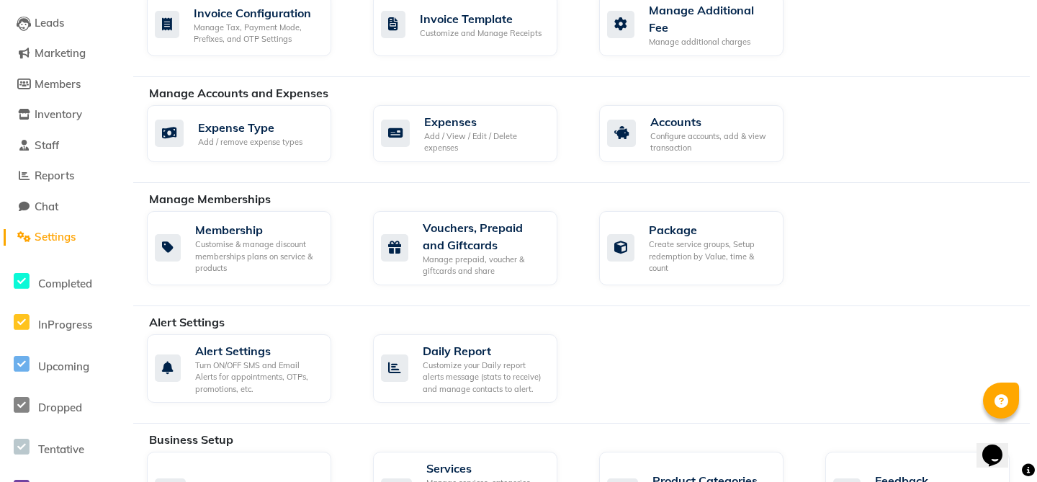
scroll to position [134, 0]
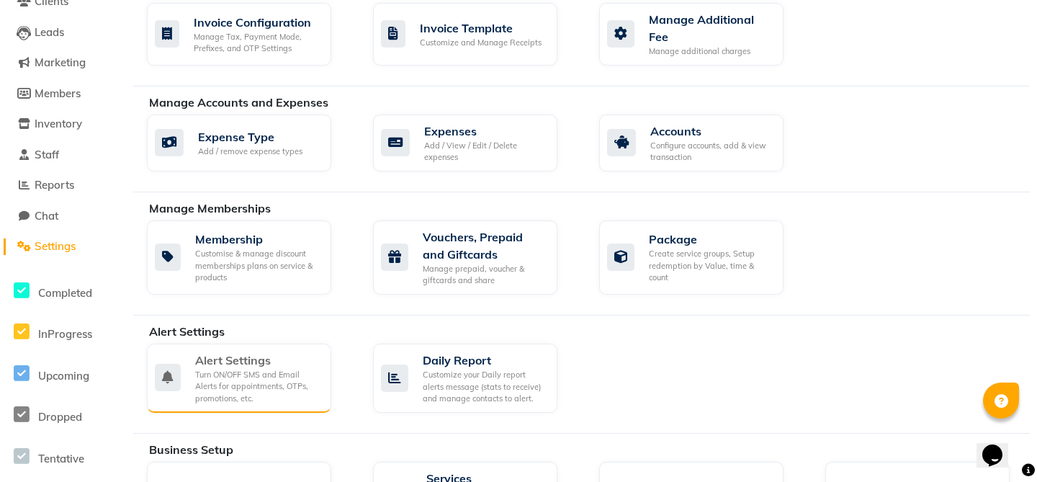
click at [227, 382] on div "Turn ON/OFF SMS and Email Alerts for appointments, OTPs, promotions, etc." at bounding box center [257, 387] width 125 height 36
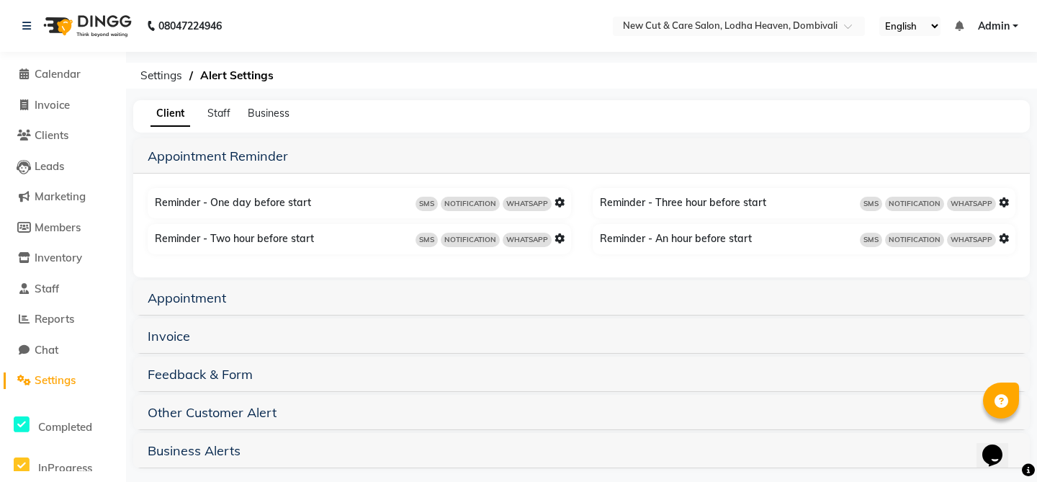
scroll to position [11, 0]
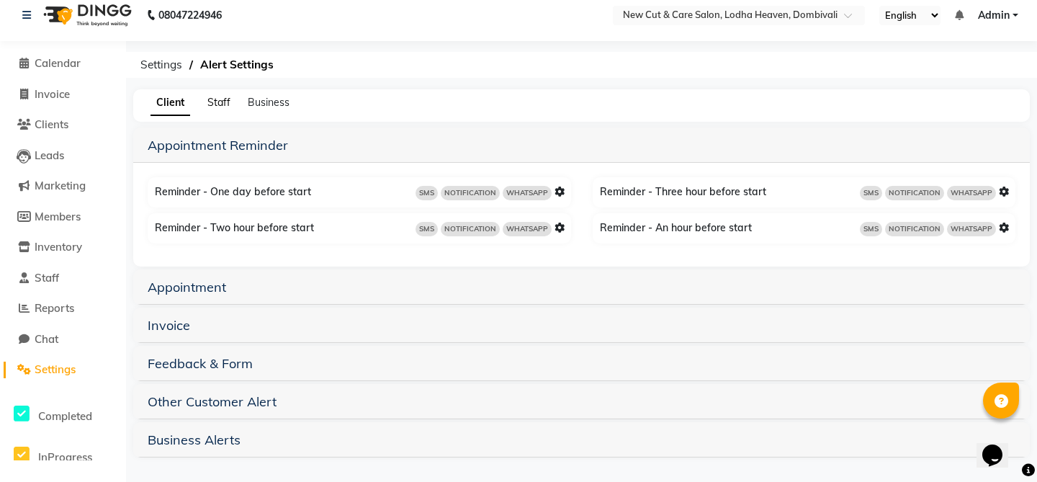
click at [221, 99] on span "Staff" at bounding box center [218, 102] width 23 height 13
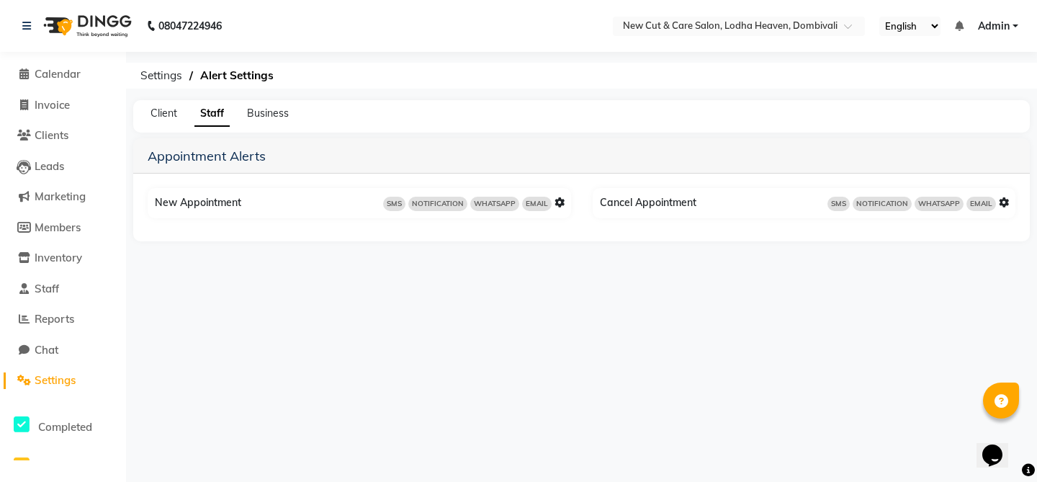
scroll to position [0, 0]
click at [263, 110] on span "Business" at bounding box center [268, 113] width 42 height 13
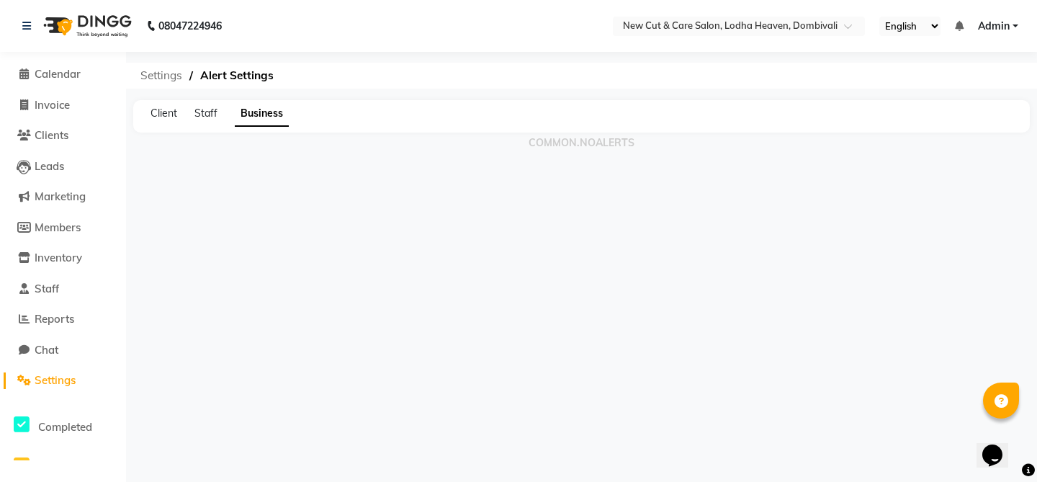
click at [172, 75] on span "Settings" at bounding box center [161, 76] width 56 height 26
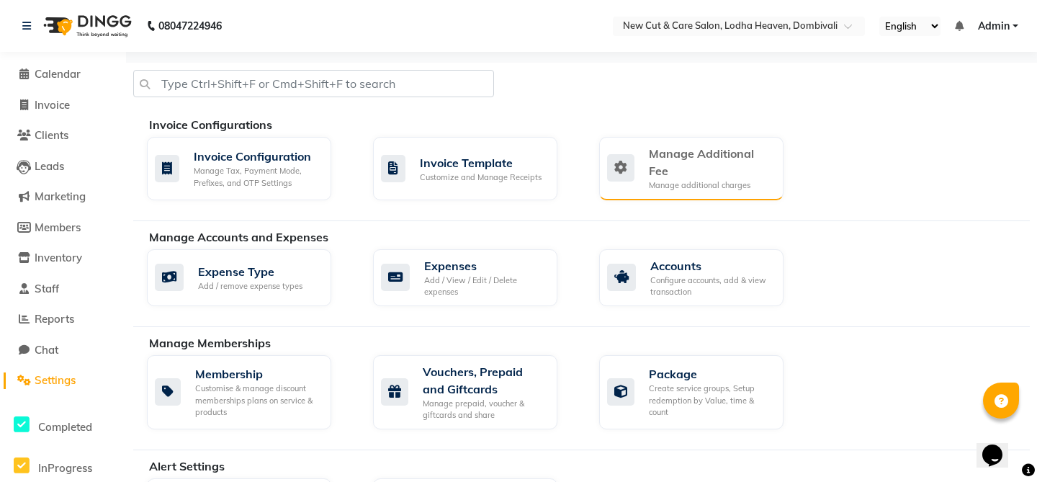
click at [664, 166] on div "Manage Additional Fee" at bounding box center [710, 162] width 123 height 35
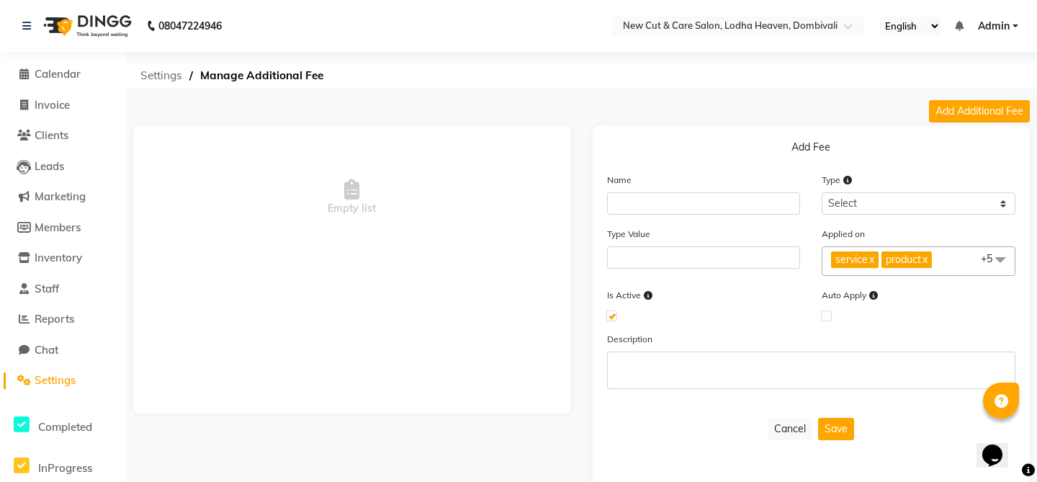
click at [161, 79] on span "Settings" at bounding box center [161, 76] width 56 height 26
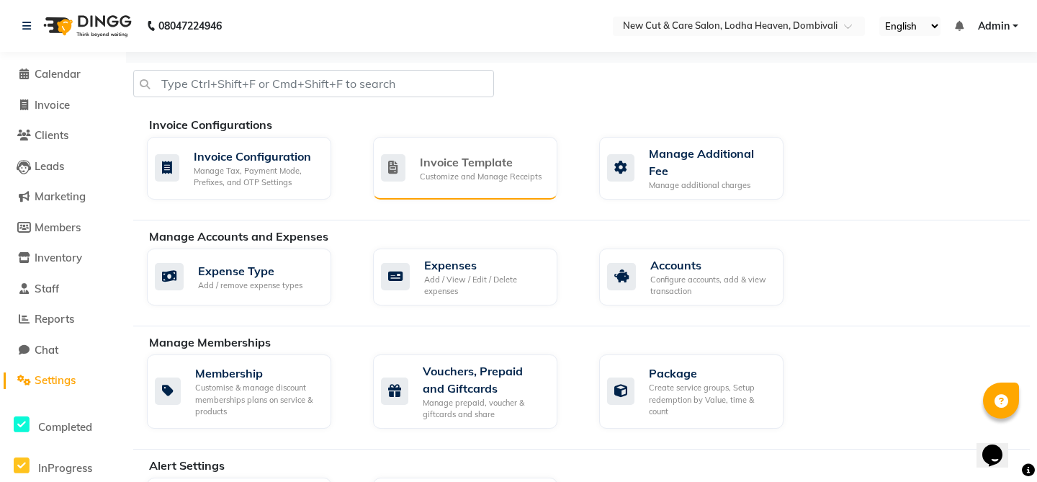
click at [477, 168] on div "Invoice Template" at bounding box center [481, 161] width 122 height 17
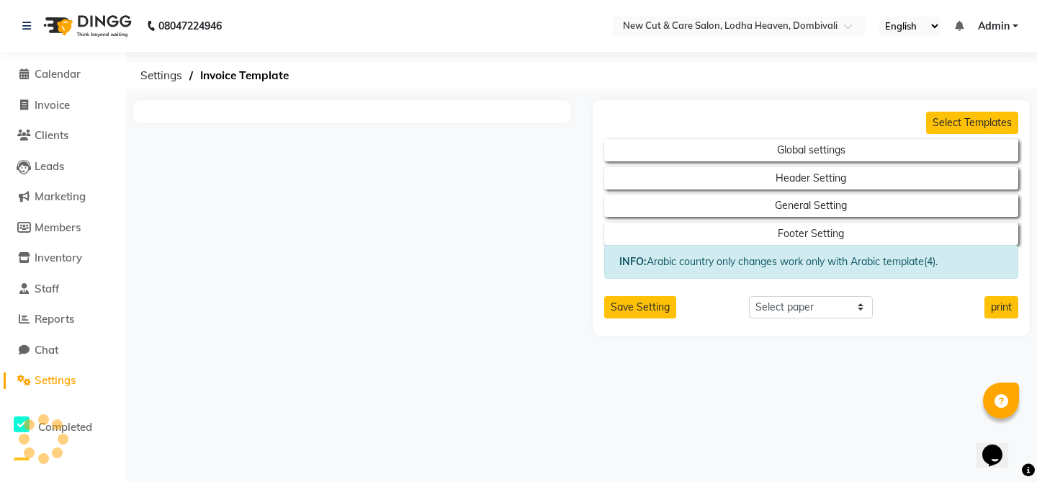
select select "thermal"
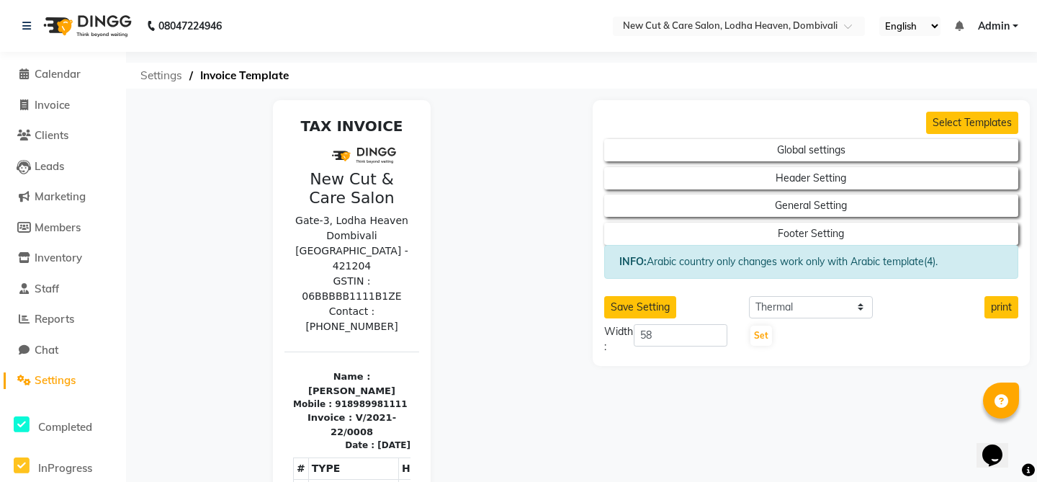
click at [155, 67] on span "Settings" at bounding box center [161, 76] width 56 height 26
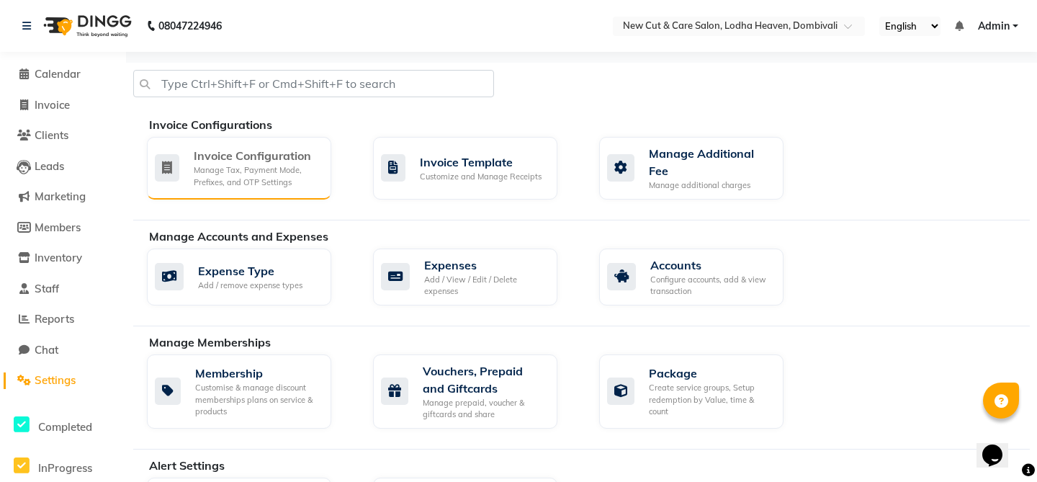
click at [266, 187] on div "Manage Tax, Payment Mode, Prefixes, and OTP Settings" at bounding box center [257, 176] width 126 height 24
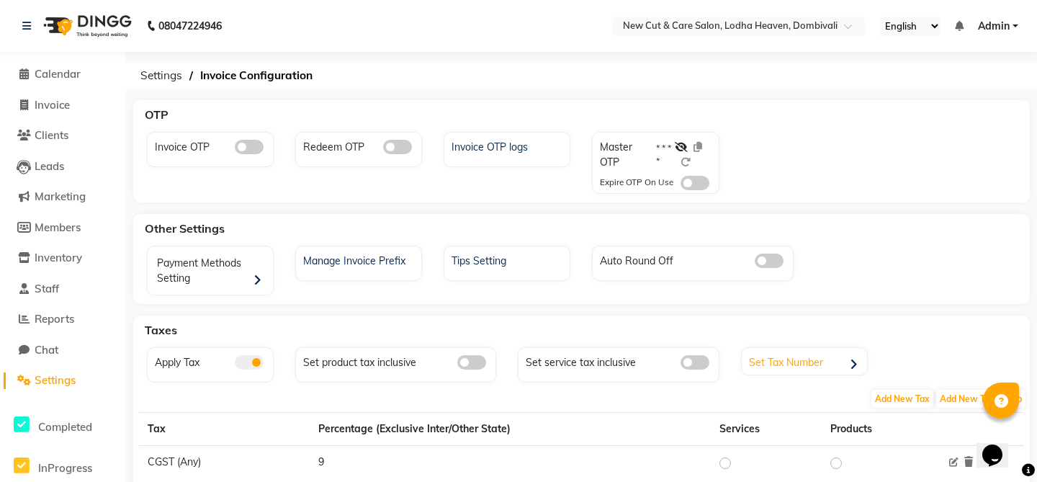
click at [802, 368] on div "Set Tax Number" at bounding box center [806, 362] width 122 height 22
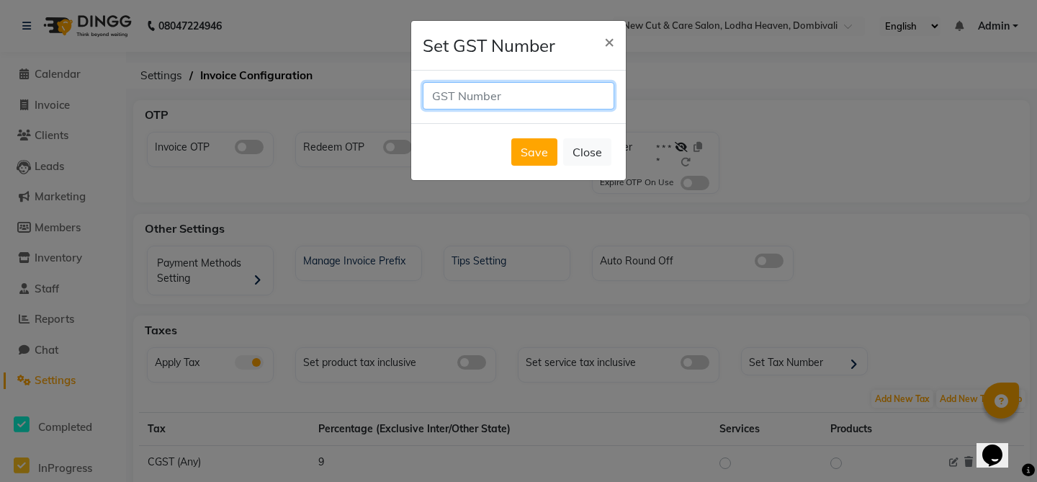
click at [554, 104] on input "text" at bounding box center [518, 95] width 191 height 27
click at [587, 157] on button "Close" at bounding box center [587, 151] width 48 height 27
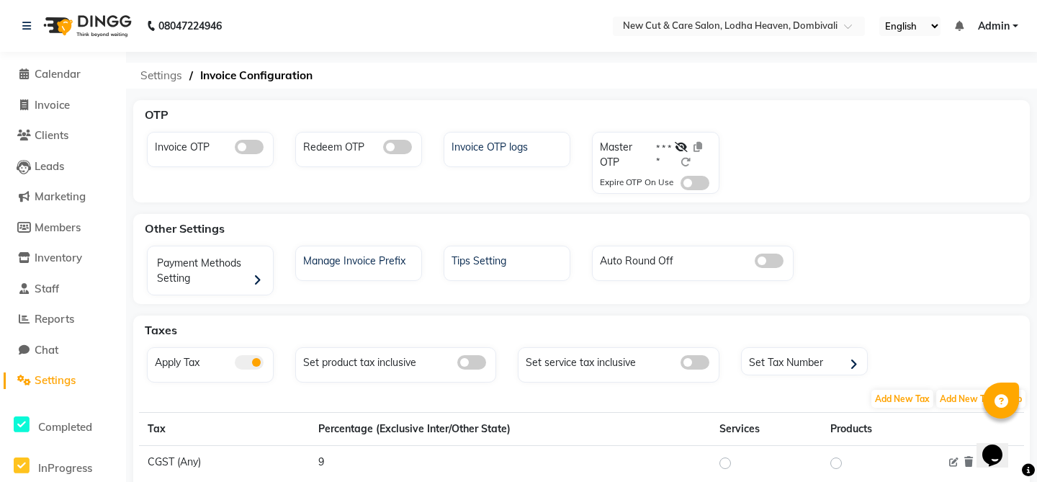
click at [173, 76] on span "Settings" at bounding box center [161, 76] width 56 height 26
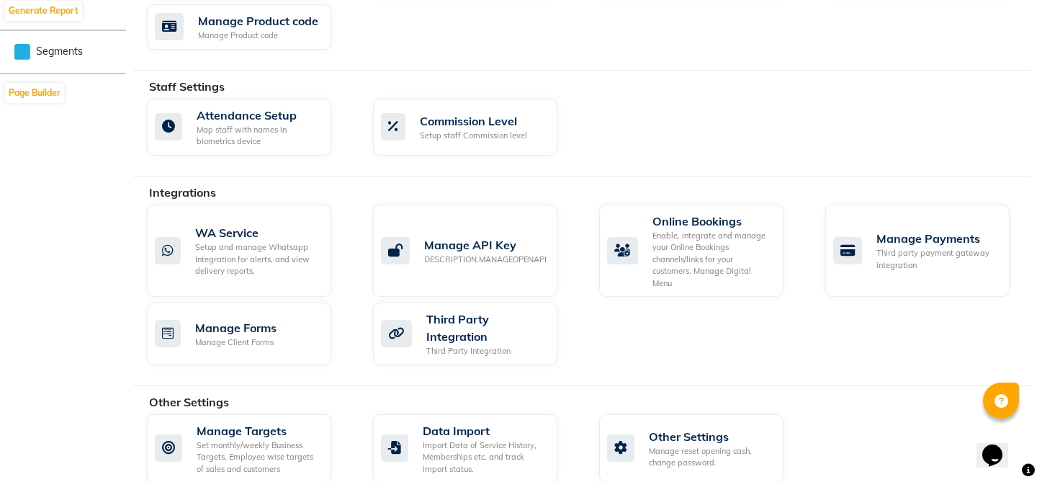
scroll to position [760, 0]
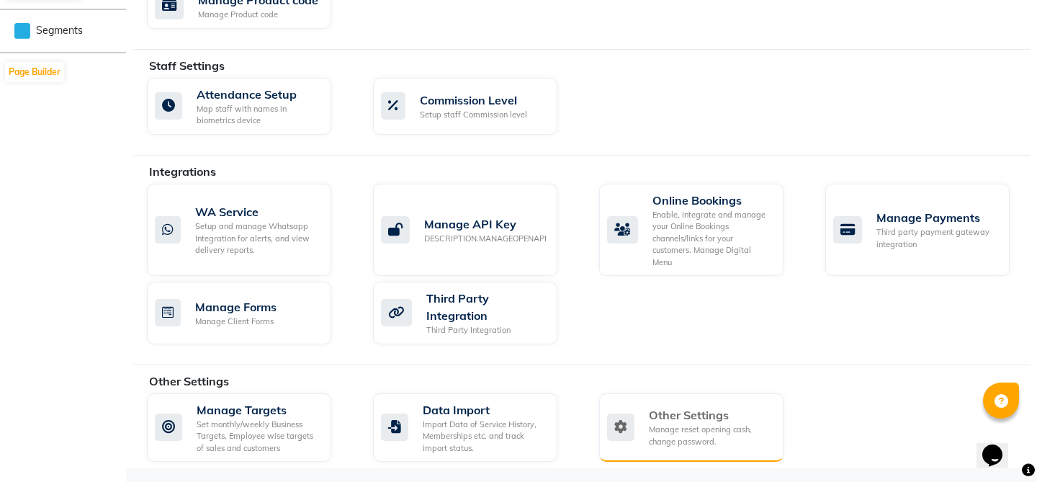
click at [695, 429] on div "Manage reset opening cash, change password." at bounding box center [710, 435] width 123 height 24
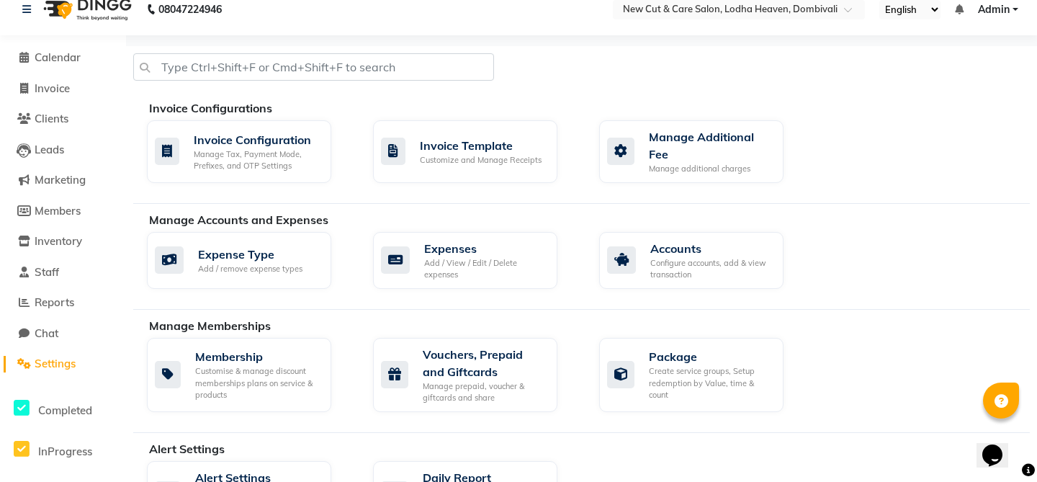
select select "2: 15"
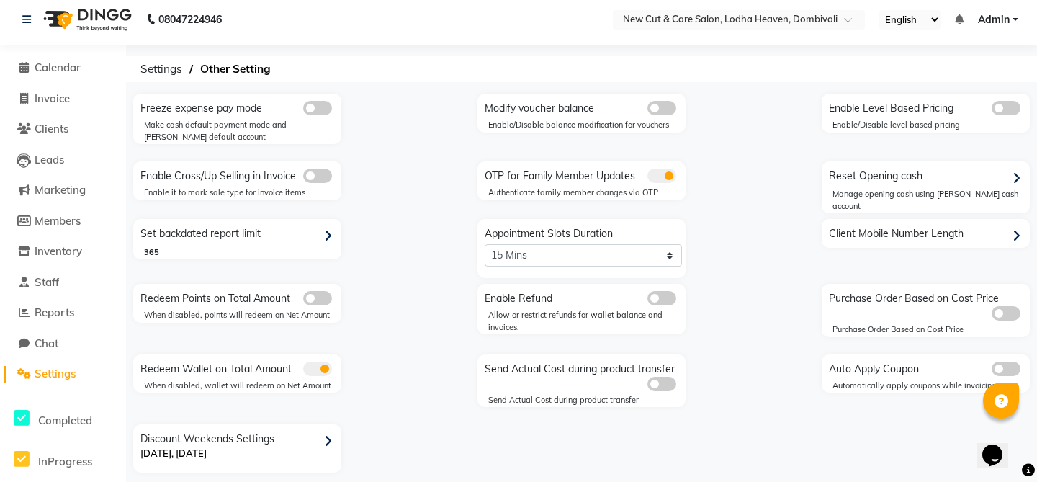
scroll to position [0, 0]
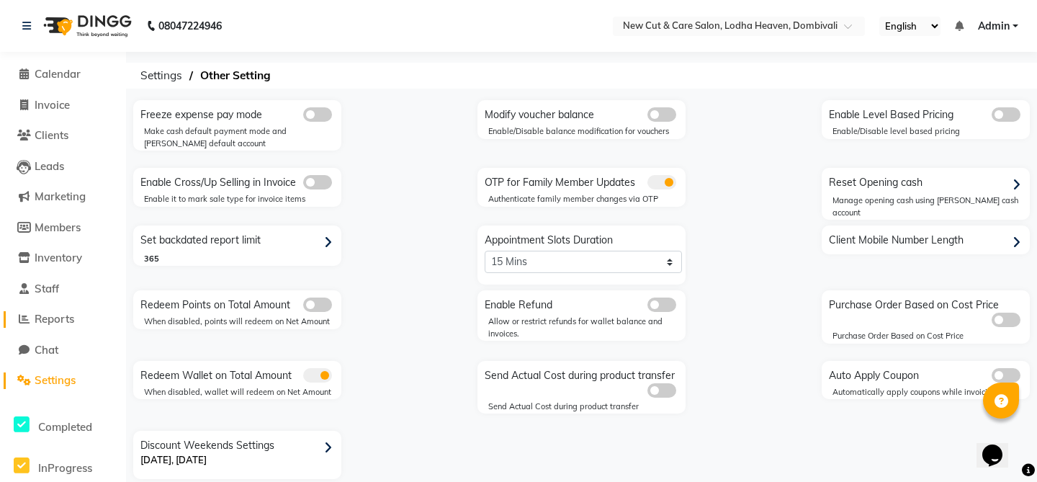
click at [59, 326] on link "Reports" at bounding box center [63, 319] width 119 height 17
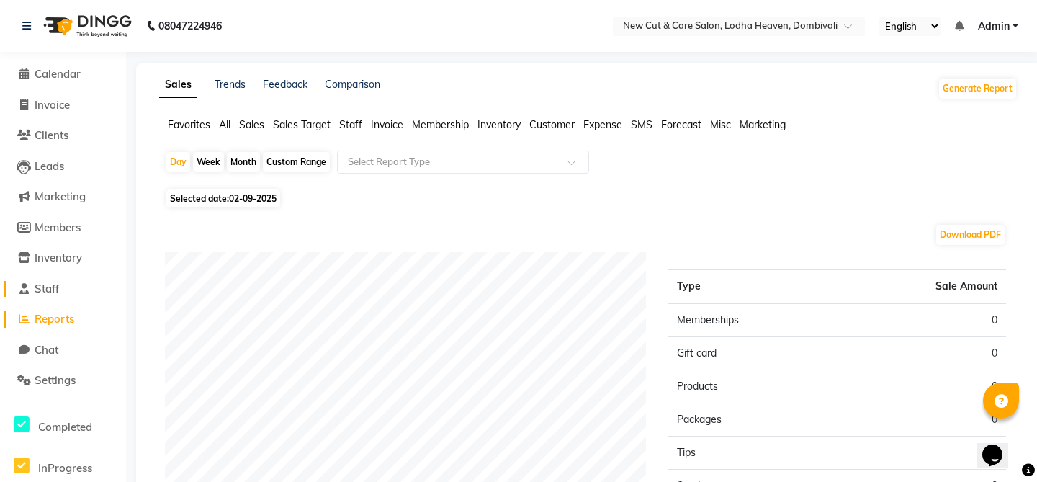
click at [53, 294] on span "Staff" at bounding box center [47, 288] width 24 height 14
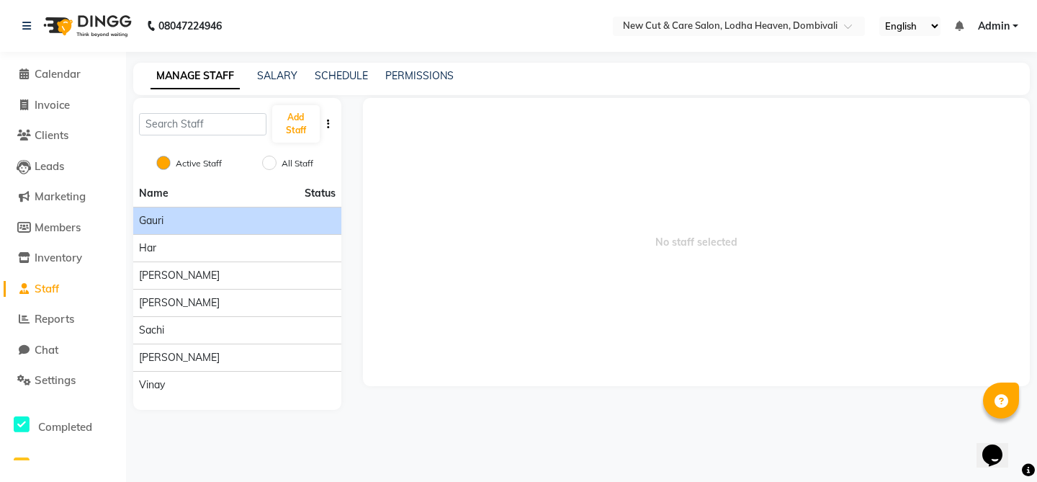
click at [182, 220] on div "Gauri" at bounding box center [237, 220] width 197 height 15
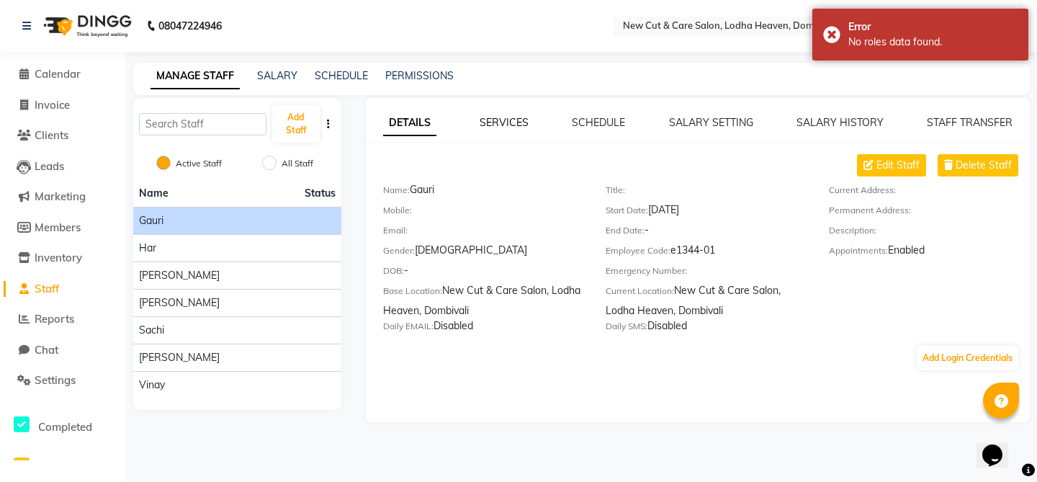
click at [512, 125] on link "SERVICES" at bounding box center [503, 122] width 49 height 13
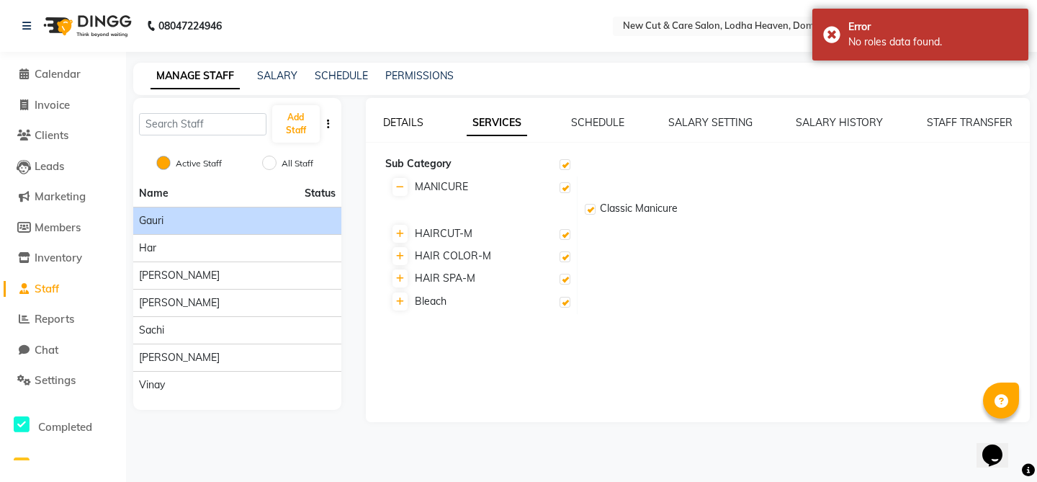
click at [397, 127] on link "DETAILS" at bounding box center [403, 122] width 40 height 13
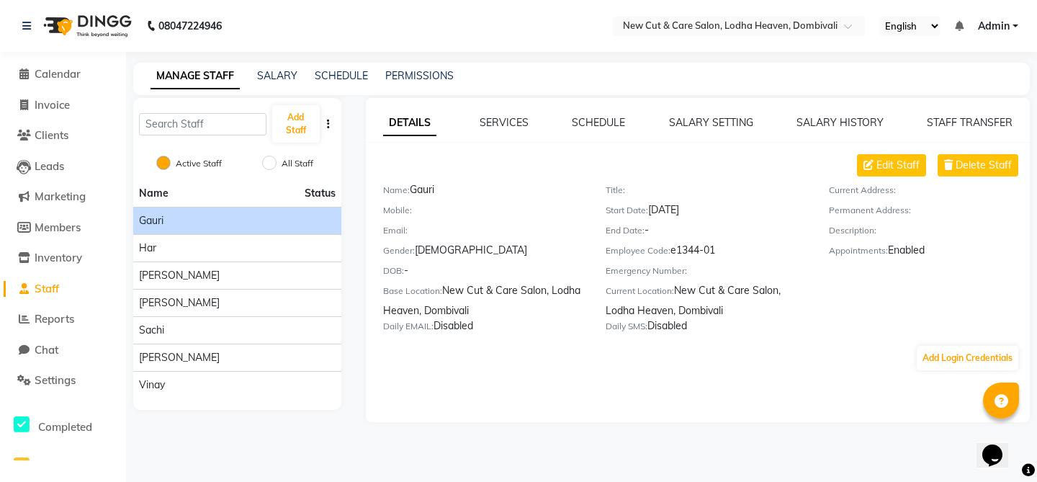
click at [604, 130] on div "SCHEDULE" at bounding box center [598, 122] width 53 height 15
click at [610, 123] on link "SCHEDULE" at bounding box center [598, 122] width 53 height 13
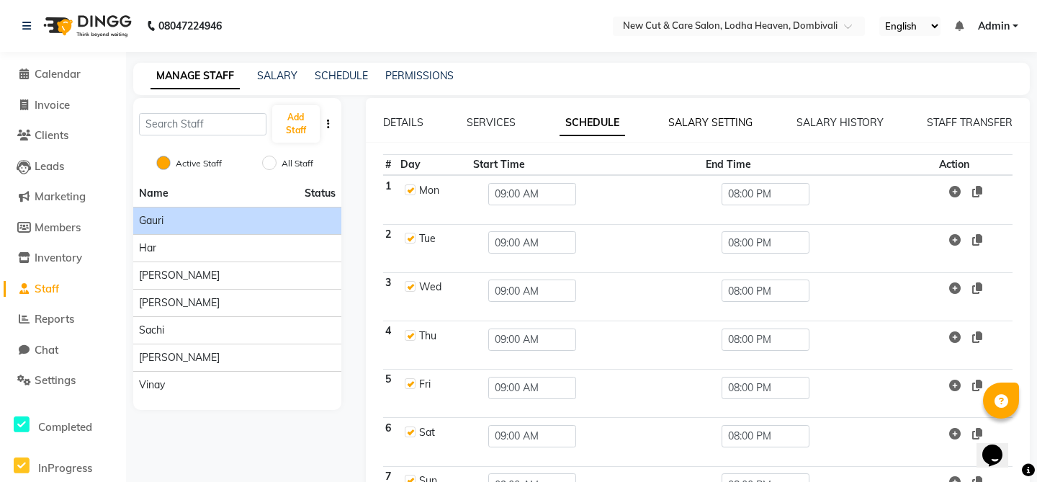
click at [709, 127] on link "SALARY SETTING" at bounding box center [710, 122] width 84 height 13
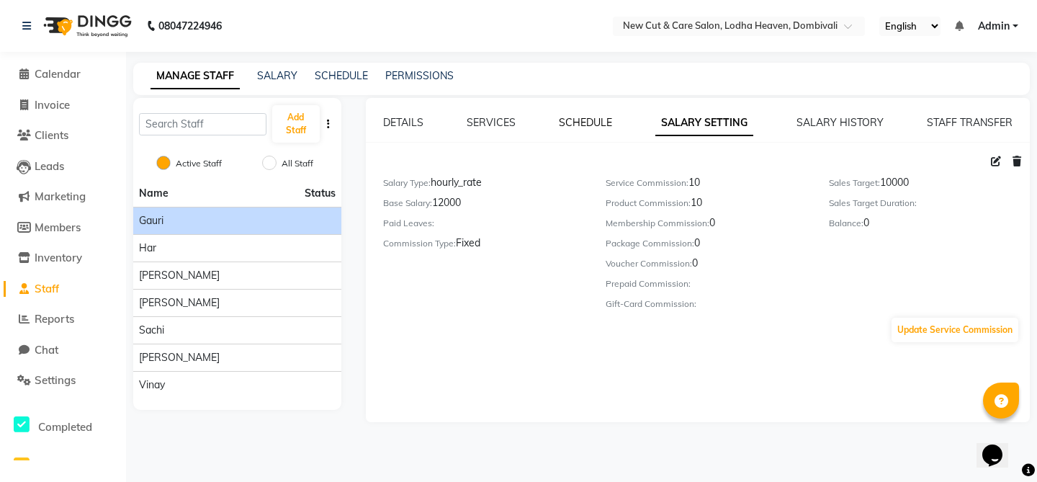
click at [585, 122] on link "SCHEDULE" at bounding box center [585, 122] width 53 height 13
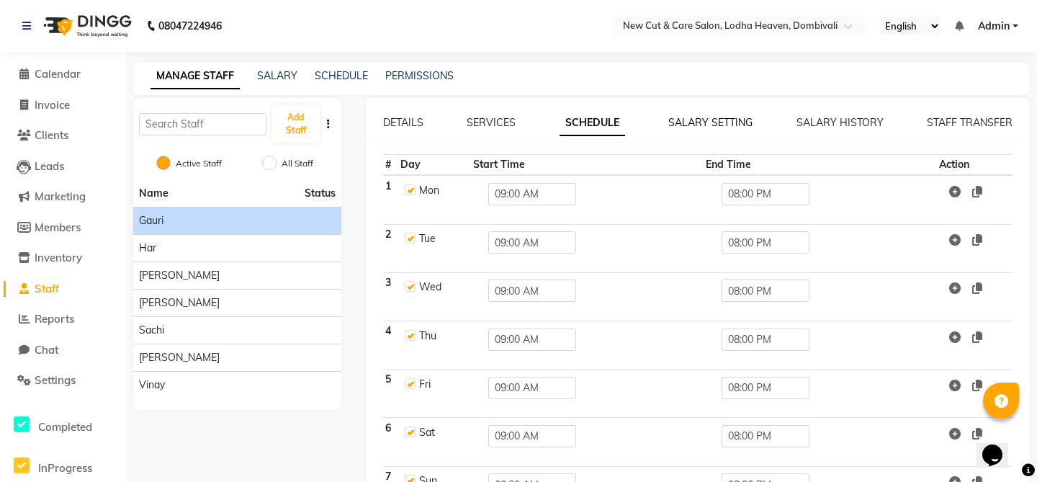
click at [725, 118] on link "SALARY SETTING" at bounding box center [710, 122] width 84 height 13
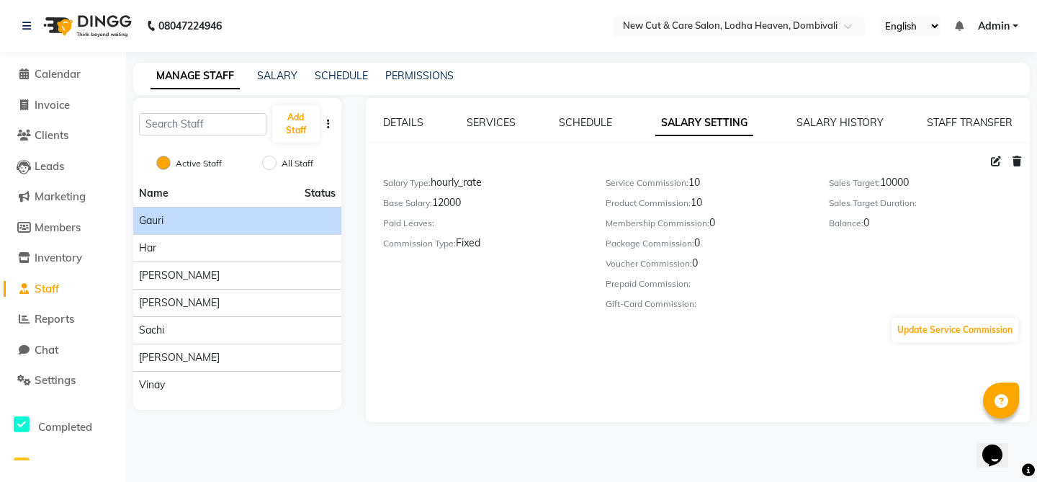
click at [827, 130] on div "SALARY HISTORY" at bounding box center [839, 122] width 87 height 15
click at [851, 118] on link "SALARY HISTORY" at bounding box center [839, 122] width 87 height 13
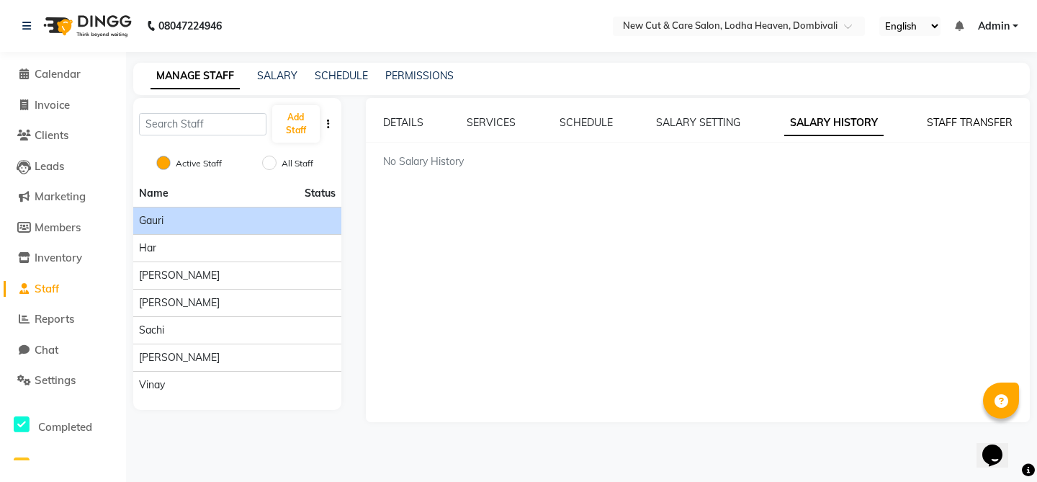
click at [955, 125] on link "STAFF TRANSFER" at bounding box center [969, 122] width 86 height 13
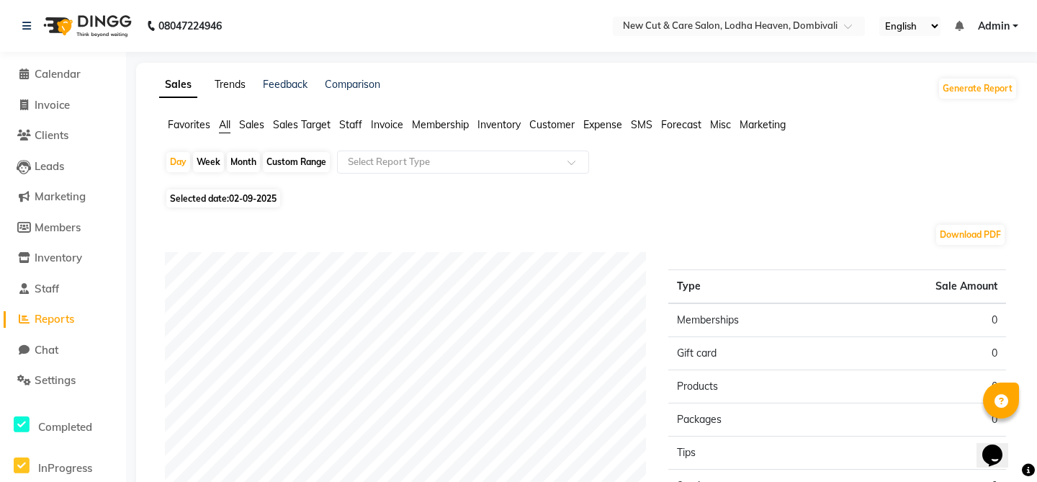
click at [220, 88] on link "Trends" at bounding box center [230, 84] width 31 height 13
select select "by_client"
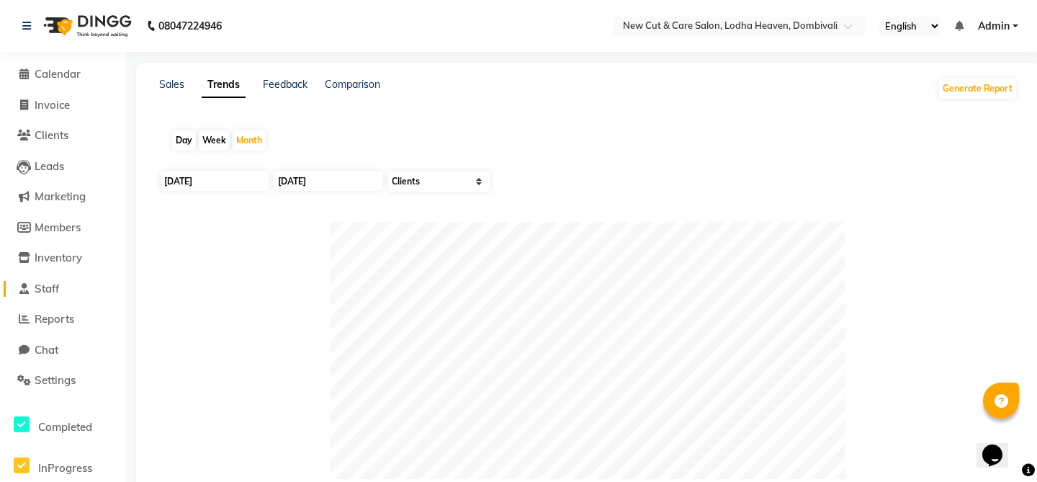
click at [53, 281] on span "Staff" at bounding box center [47, 288] width 24 height 14
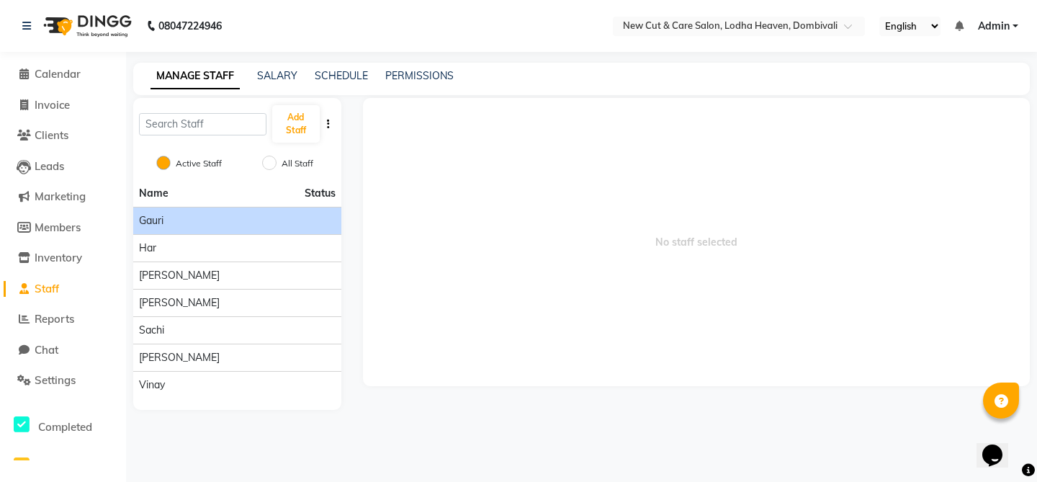
click at [155, 215] on span "Gauri" at bounding box center [151, 220] width 24 height 15
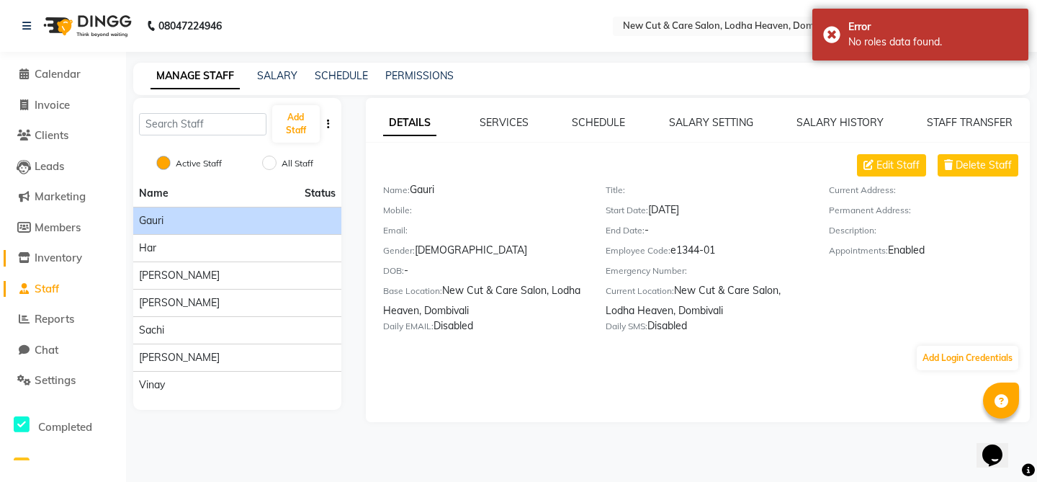
click at [53, 253] on span "Inventory" at bounding box center [59, 258] width 48 height 14
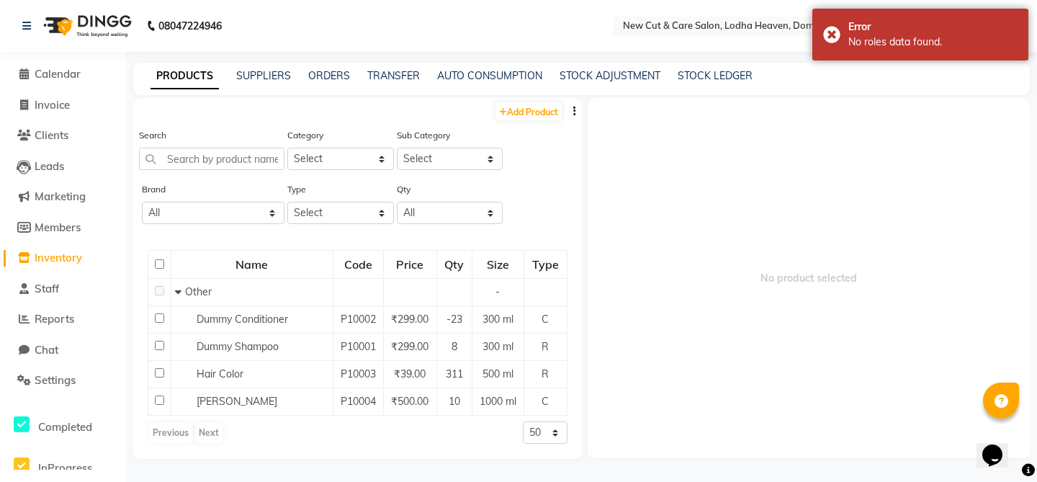
click at [63, 218] on li "Members" at bounding box center [63, 227] width 126 height 31
click at [58, 224] on span "Members" at bounding box center [58, 227] width 46 height 14
select select
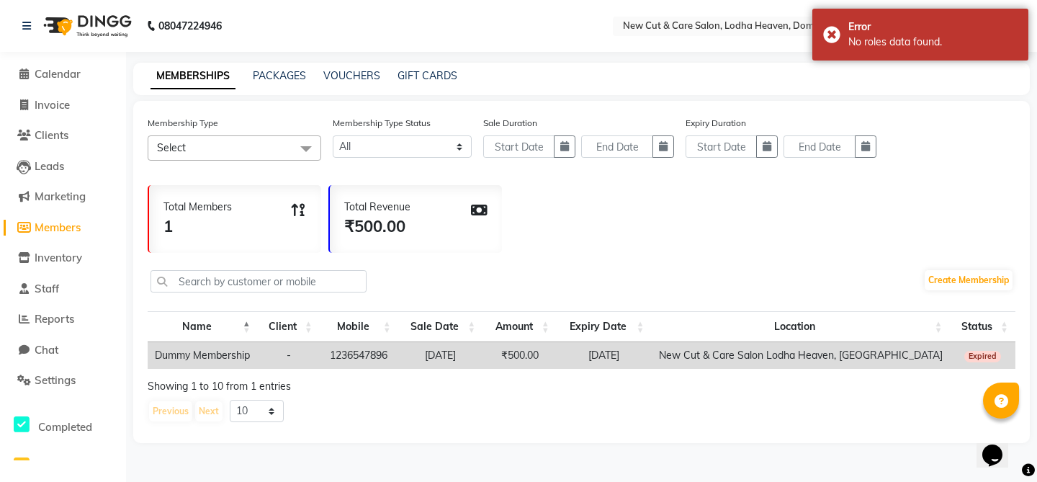
click at [60, 187] on li "Marketing" at bounding box center [63, 196] width 126 height 31
click at [55, 173] on link "Leads" at bounding box center [63, 166] width 119 height 17
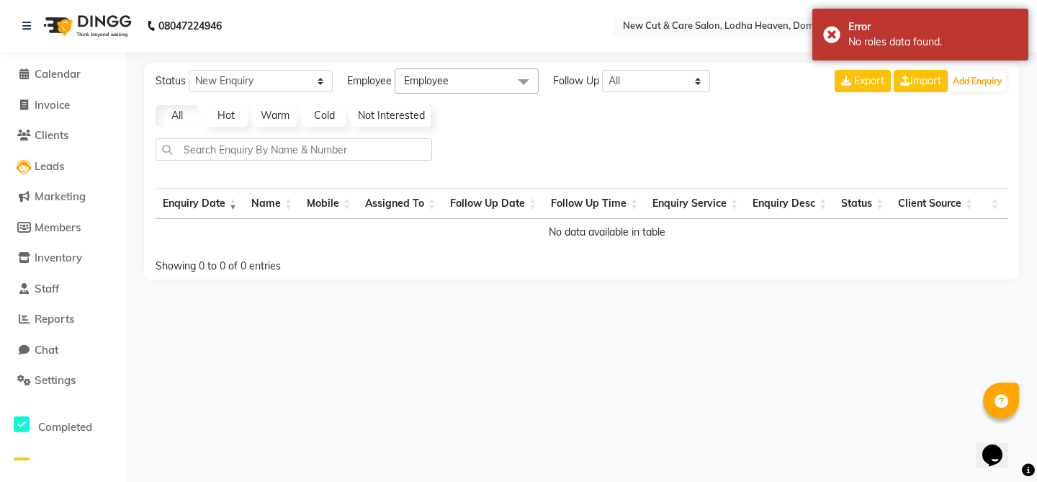
click at [55, 145] on li "Clients" at bounding box center [63, 135] width 126 height 31
click at [55, 135] on span "Clients" at bounding box center [52, 135] width 34 height 14
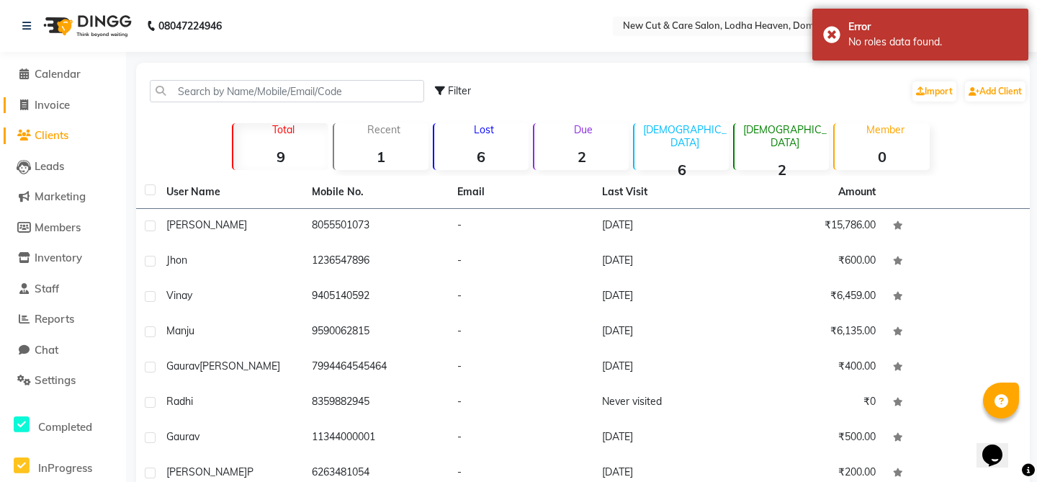
click at [55, 109] on span "Invoice" at bounding box center [52, 105] width 35 height 14
select select "service"
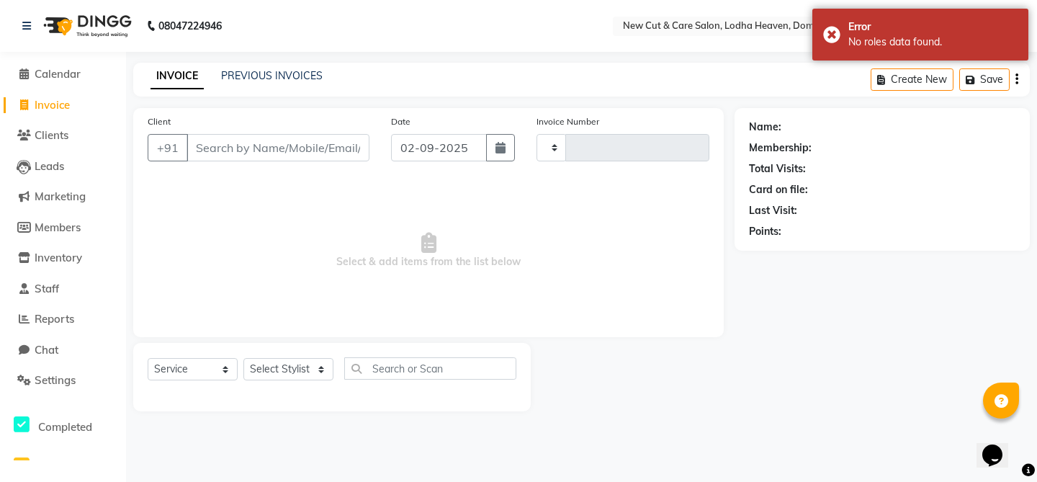
type input "0001"
select select "product"
select select "8932"
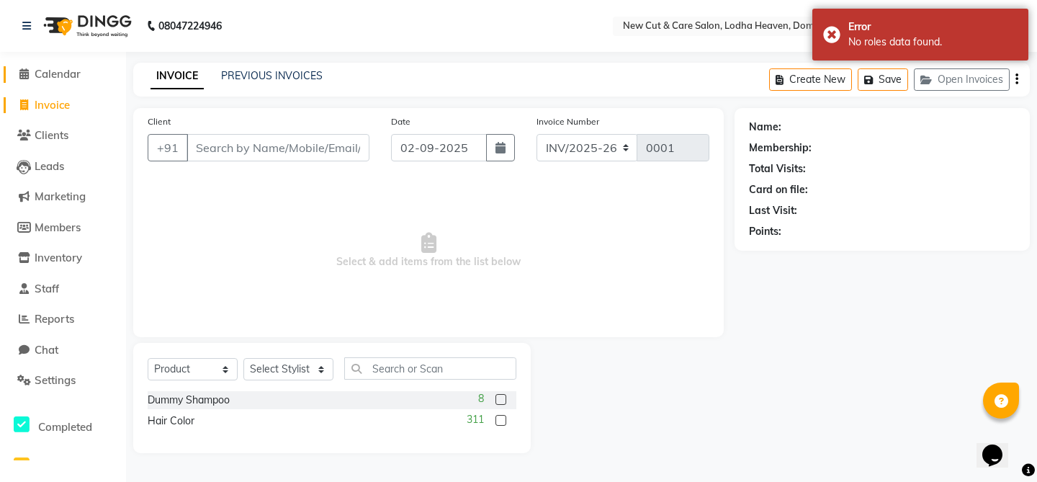
click at [72, 68] on span "Calendar" at bounding box center [58, 74] width 46 height 14
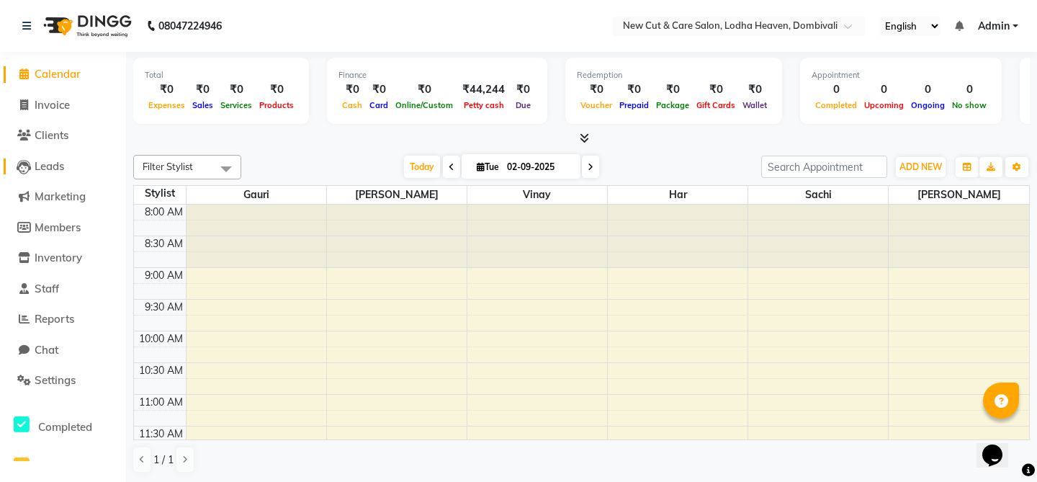
click at [51, 171] on span "Leads" at bounding box center [50, 166] width 30 height 14
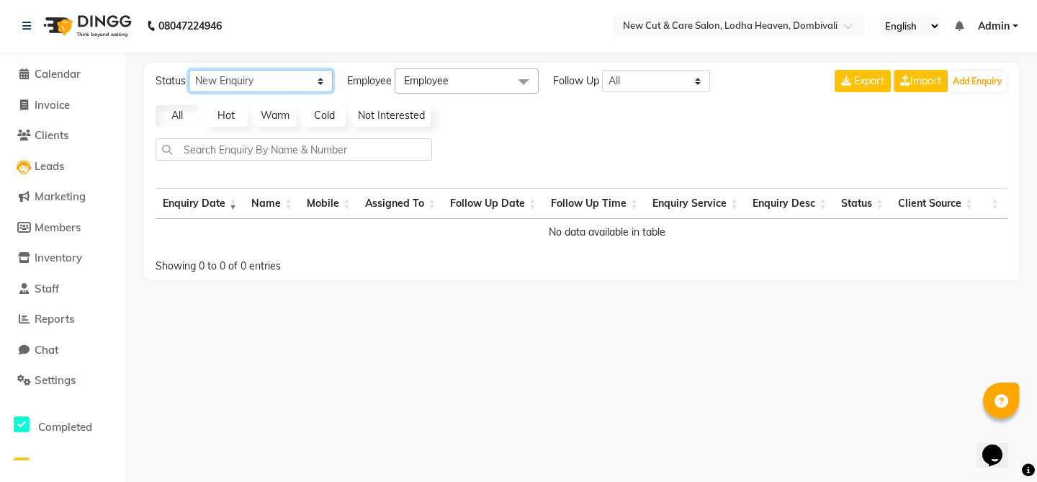
click at [303, 89] on select "New Enquiry Open Enquiry Converted Enquiry All" at bounding box center [261, 81] width 144 height 22
click at [292, 83] on select "New Enquiry Open Enquiry Converted Enquiry All" at bounding box center [261, 81] width 144 height 22
select select "Converted"
click at [266, 85] on select "New Enquiry Open Enquiry Converted Enquiry All" at bounding box center [261, 81] width 144 height 22
click at [556, 172] on div at bounding box center [581, 155] width 863 height 34
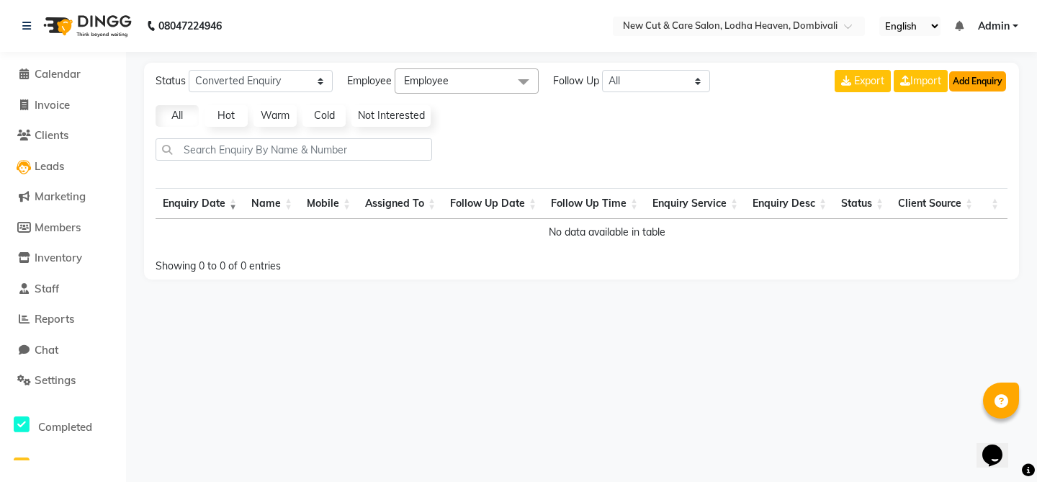
click at [988, 86] on button "Add Enquiry" at bounding box center [977, 81] width 57 height 20
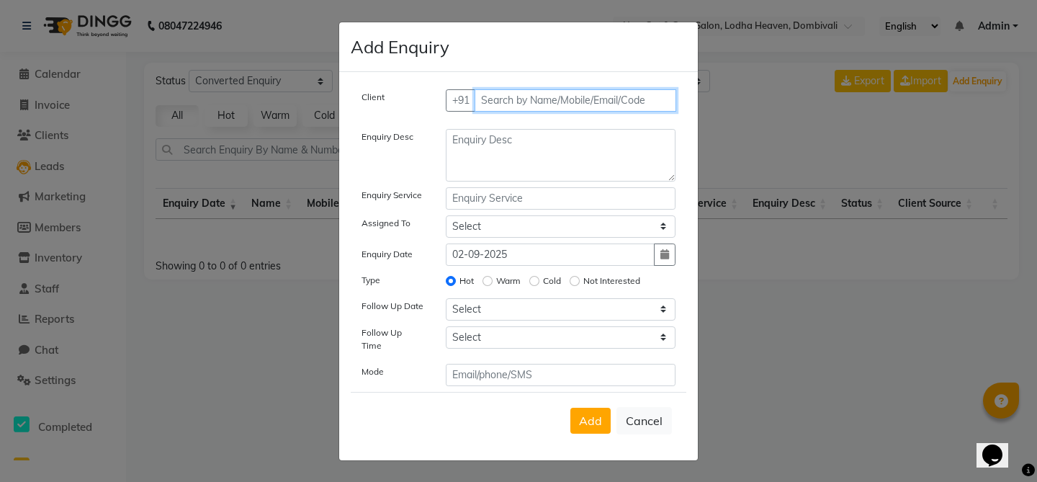
click at [582, 93] on input "text" at bounding box center [575, 100] width 202 height 22
click at [384, 104] on label "Client" at bounding box center [372, 97] width 23 height 13
click at [598, 94] on input "text" at bounding box center [575, 100] width 202 height 22
type input "erert"
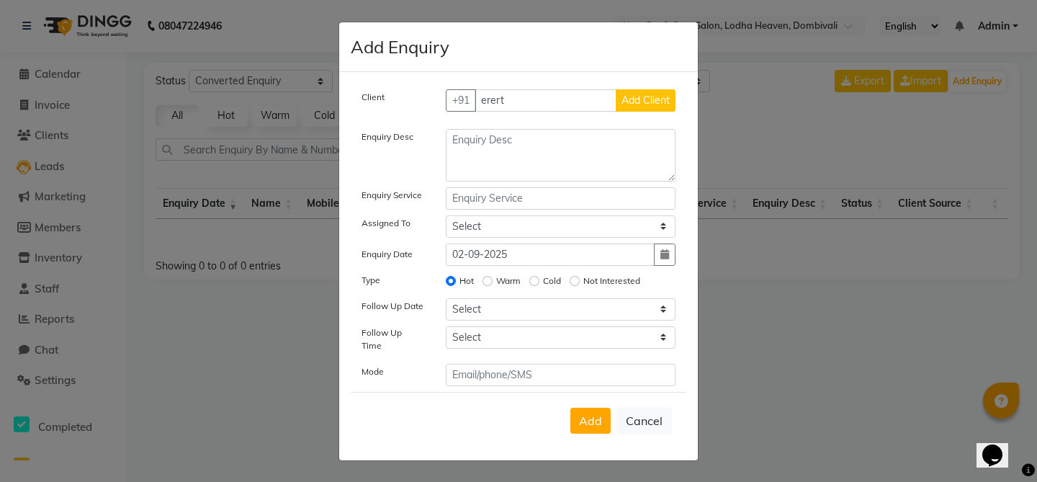
click at [644, 112] on button "Add Client" at bounding box center [645, 100] width 60 height 22
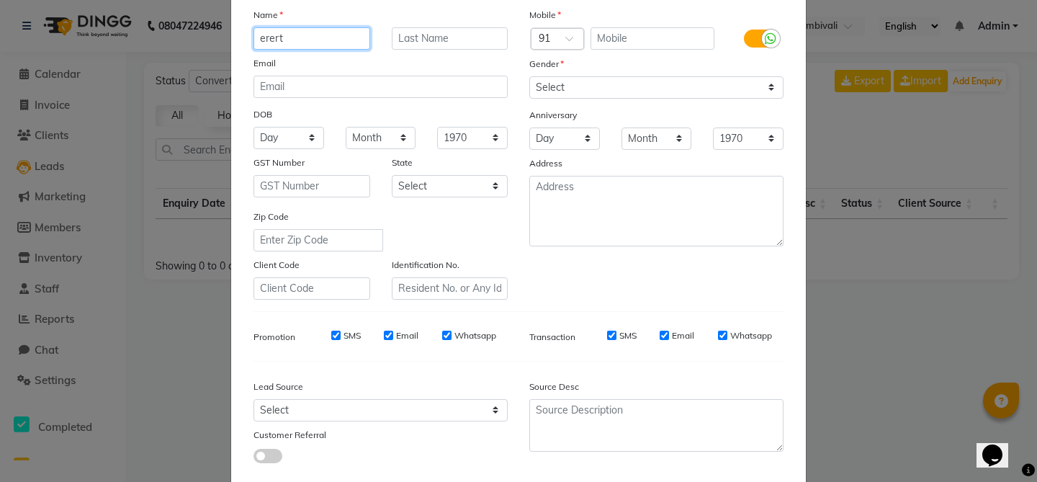
scroll to position [182, 0]
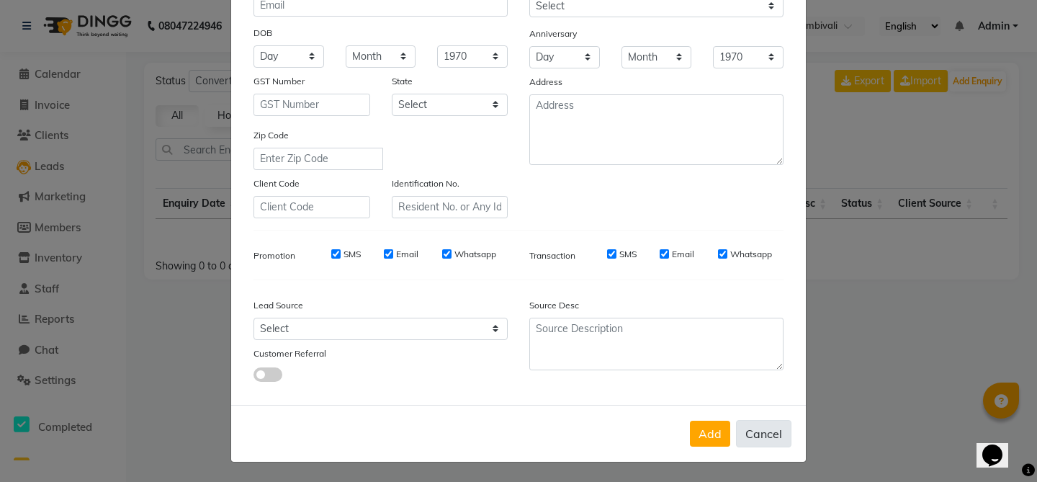
click at [760, 429] on button "Cancel" at bounding box center [763, 433] width 55 height 27
select select
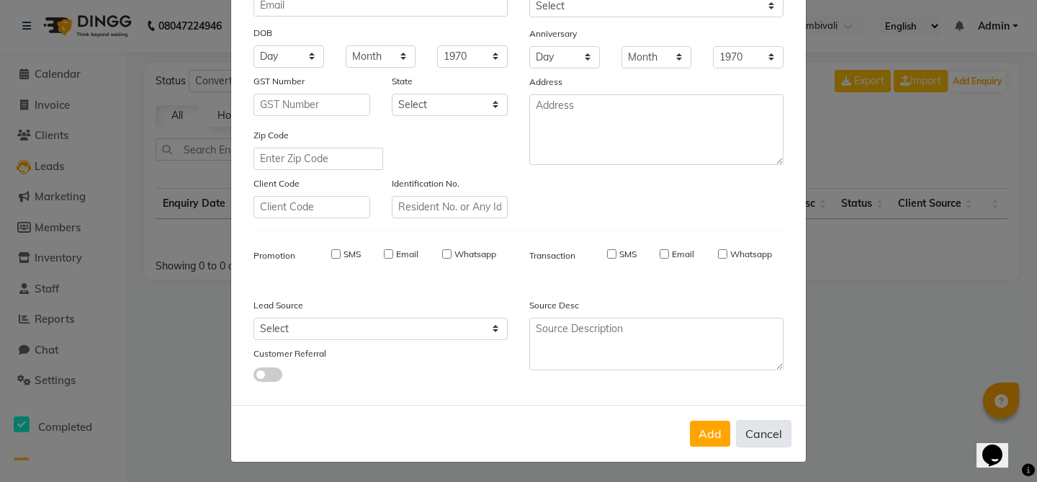
select select
checkbox input "false"
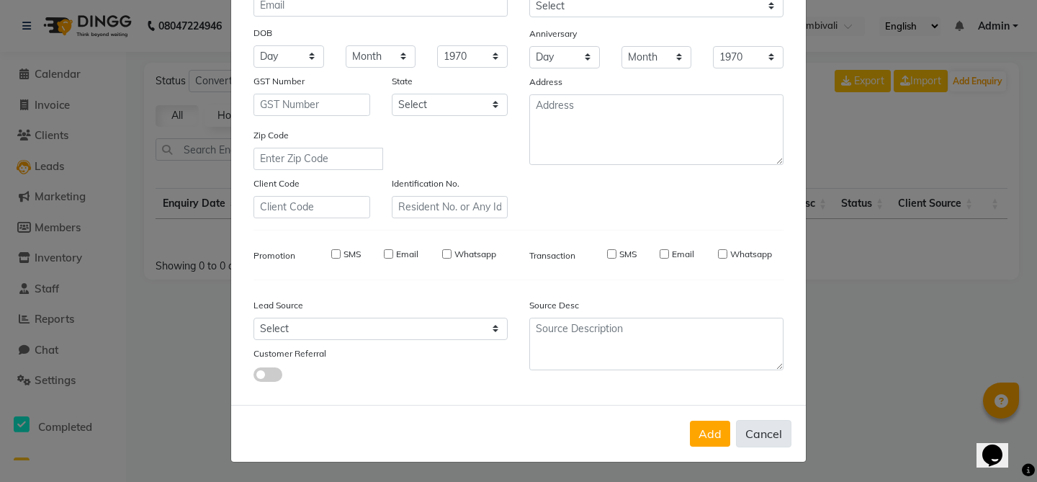
checkbox input "false"
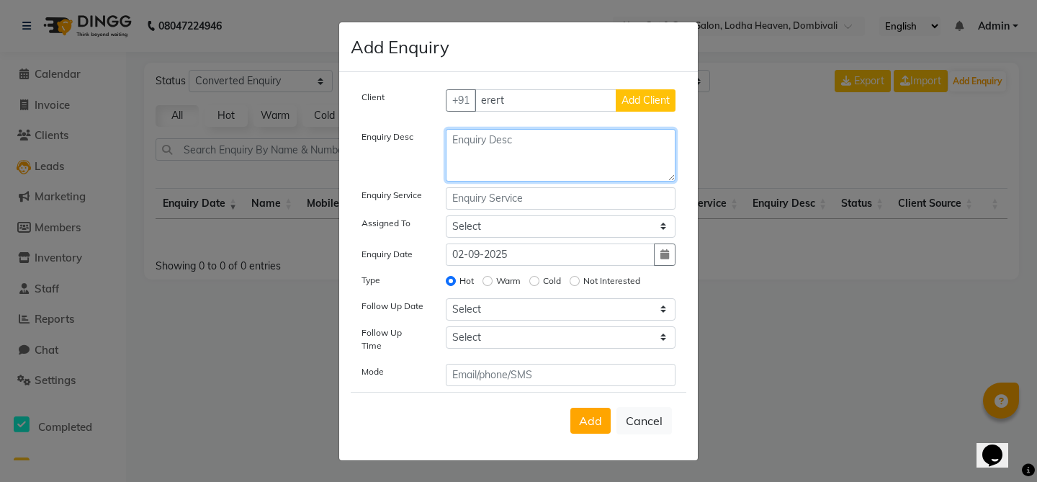
click at [532, 163] on textarea at bounding box center [561, 155] width 230 height 53
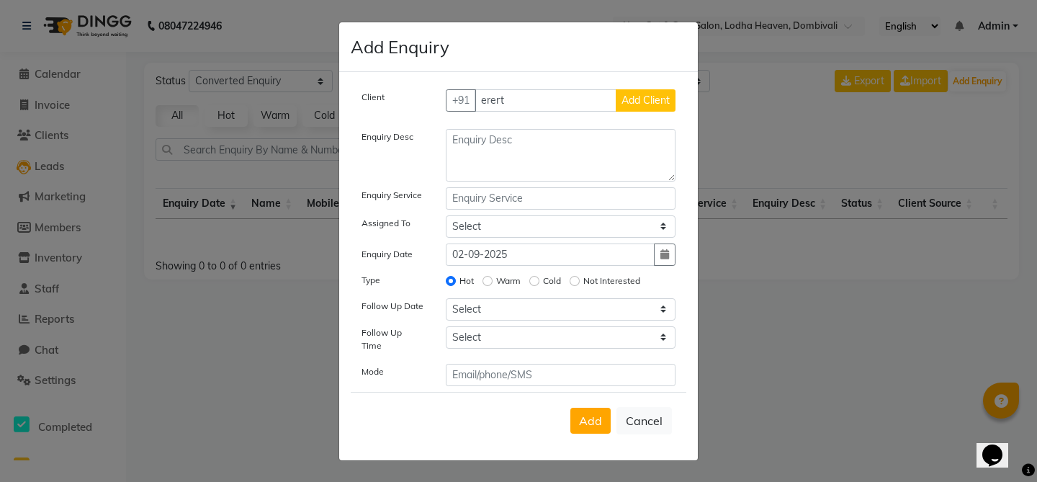
click at [420, 206] on div "Enquiry Service" at bounding box center [393, 198] width 84 height 22
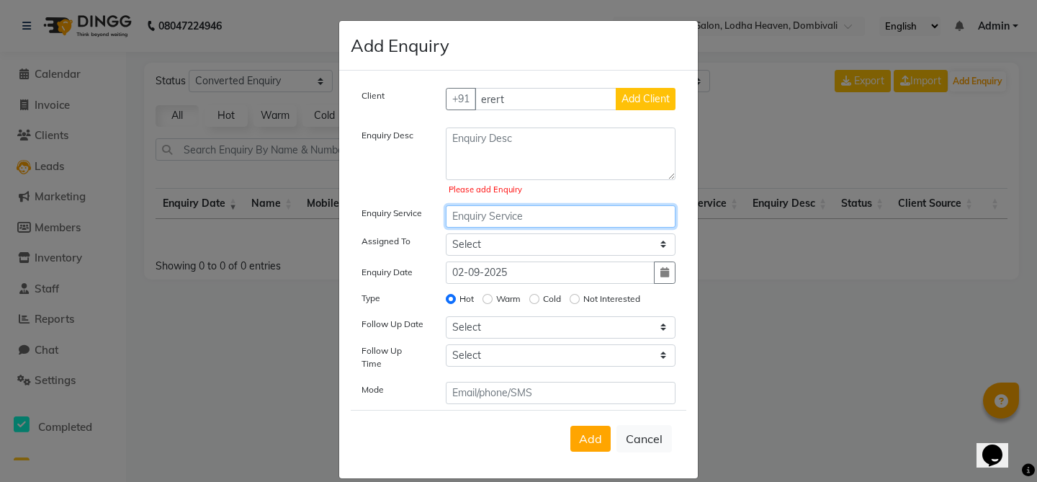
click at [491, 209] on input "text" at bounding box center [561, 216] width 230 height 22
type input "d"
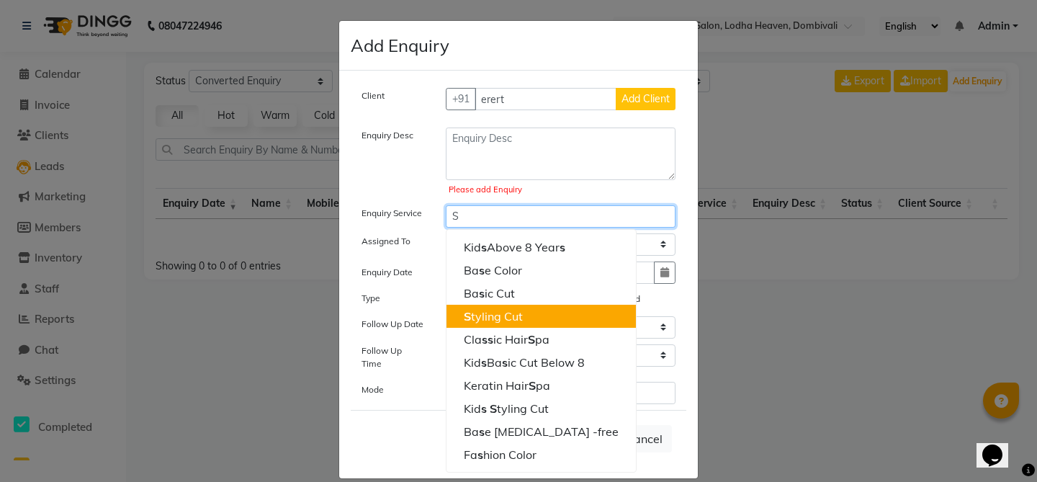
click at [480, 312] on ngb-highlight "S tyling Cut" at bounding box center [493, 316] width 59 height 14
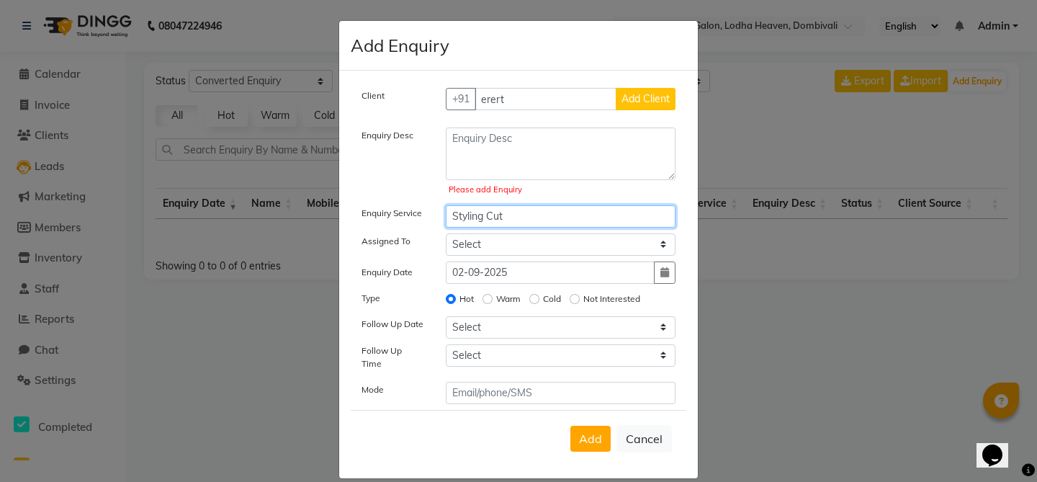
type input "Styling Cut"
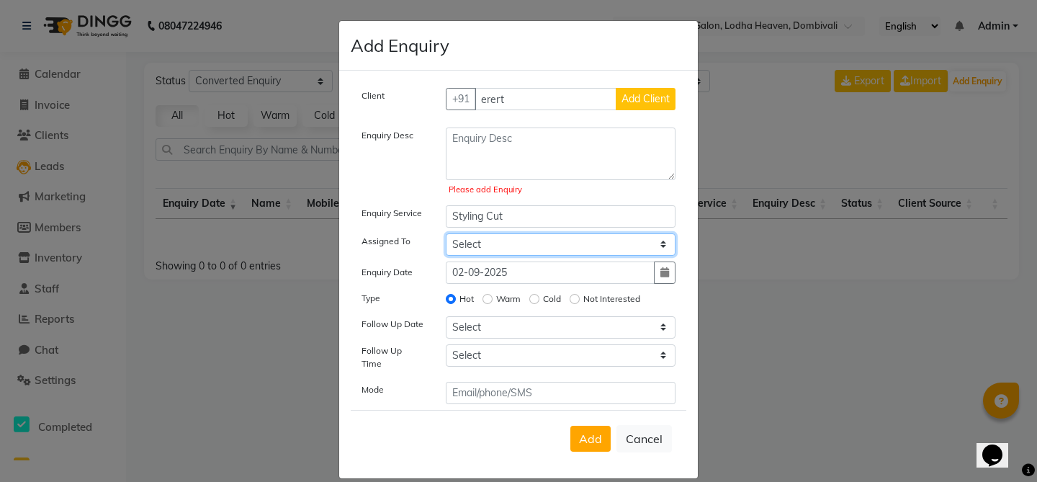
click at [524, 248] on select "Select Gauri Har [PERSON_NAME] Sachi [PERSON_NAME] [PERSON_NAME]" at bounding box center [561, 244] width 230 height 22
select select "68044"
click at [383, 389] on div "Mode" at bounding box center [393, 393] width 84 height 22
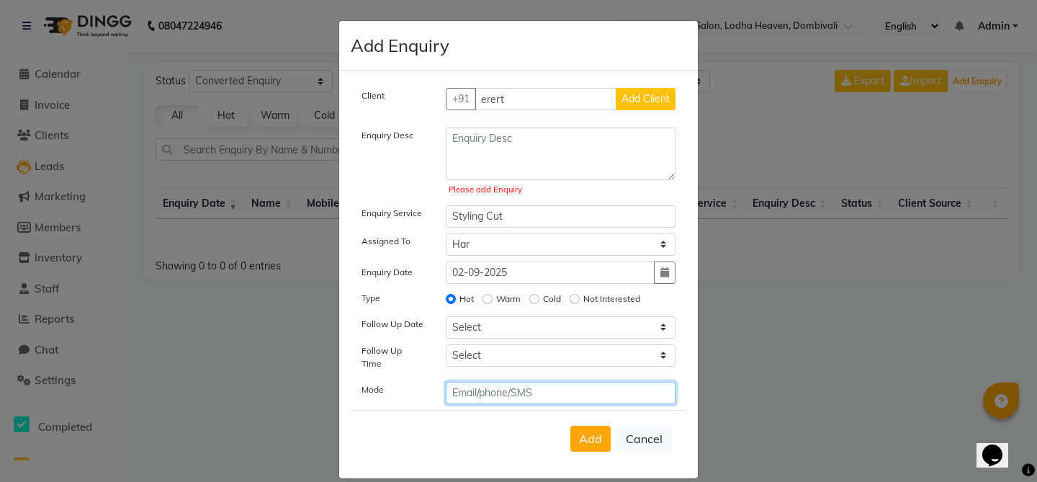
click at [494, 382] on input "text" at bounding box center [561, 393] width 230 height 22
type input "dd"
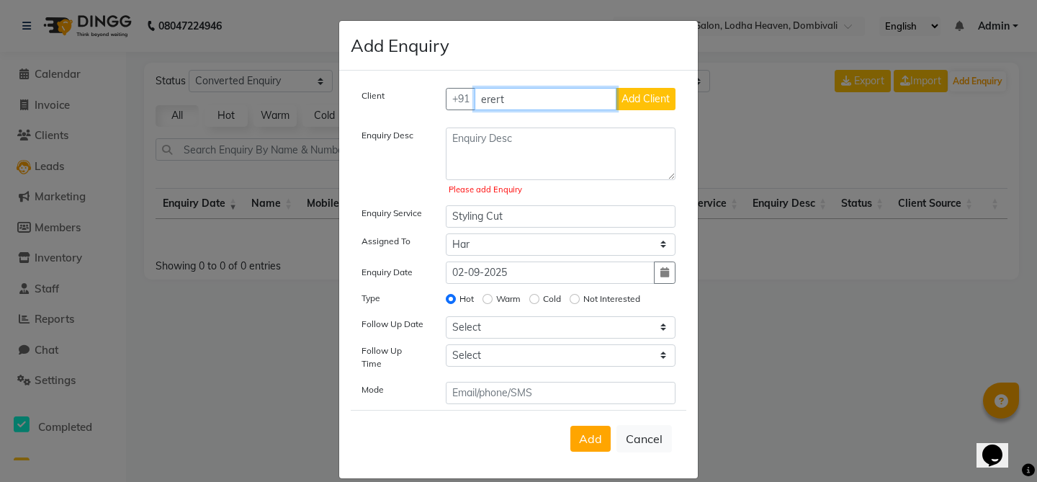
click at [547, 105] on input "erert" at bounding box center [545, 99] width 143 height 22
click at [662, 436] on button "Cancel" at bounding box center [643, 438] width 55 height 27
select select
radio input "false"
select select
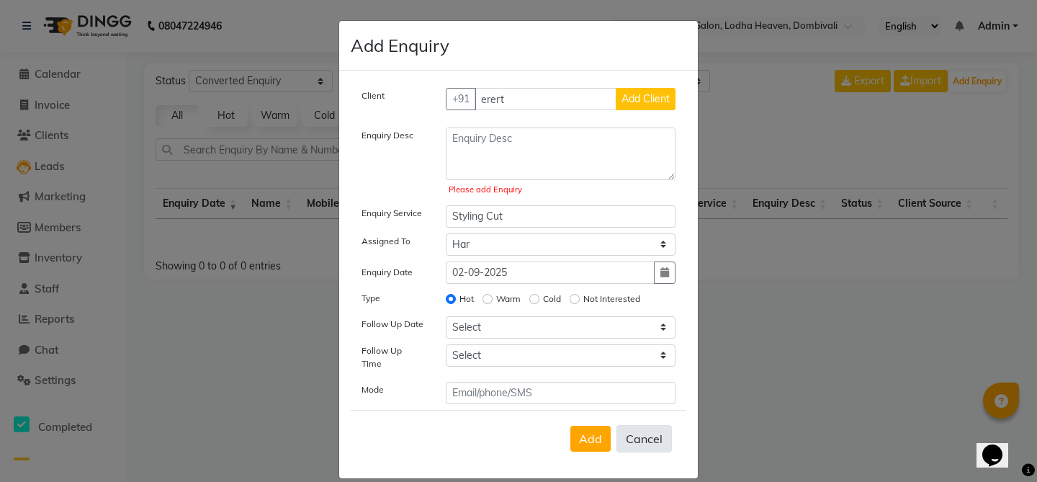
select select
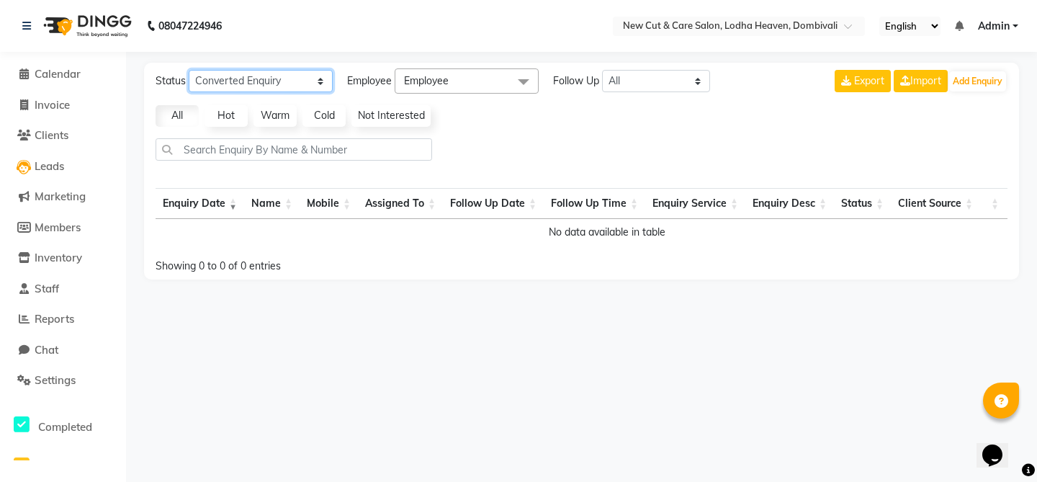
click at [293, 83] on select "New Enquiry Open Enquiry Converted Enquiry All" at bounding box center [261, 81] width 144 height 22
click at [495, 82] on span "Employee" at bounding box center [466, 80] width 144 height 25
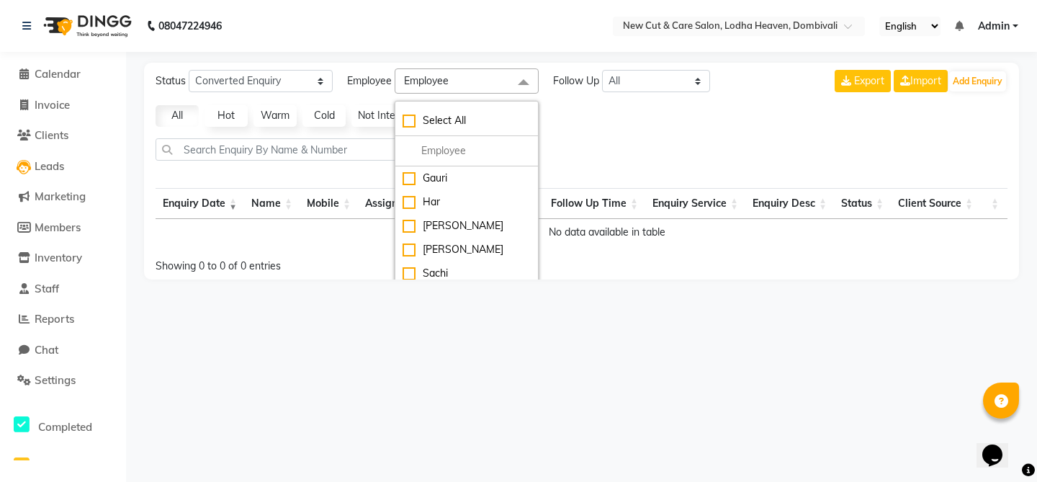
click at [495, 82] on span "Employee" at bounding box center [466, 80] width 144 height 25
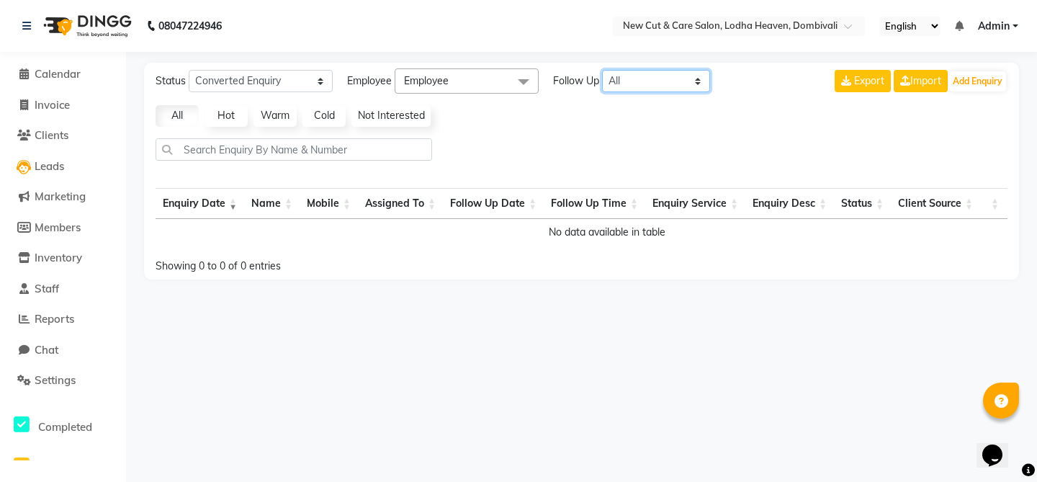
click at [677, 80] on select "All [DATE] [DATE] This Week This Month Custom" at bounding box center [656, 81] width 108 height 22
click at [630, 86] on select "All [DATE] [DATE] This Week This Month Custom" at bounding box center [656, 81] width 108 height 22
select select "custom"
select select "9"
select select "2025"
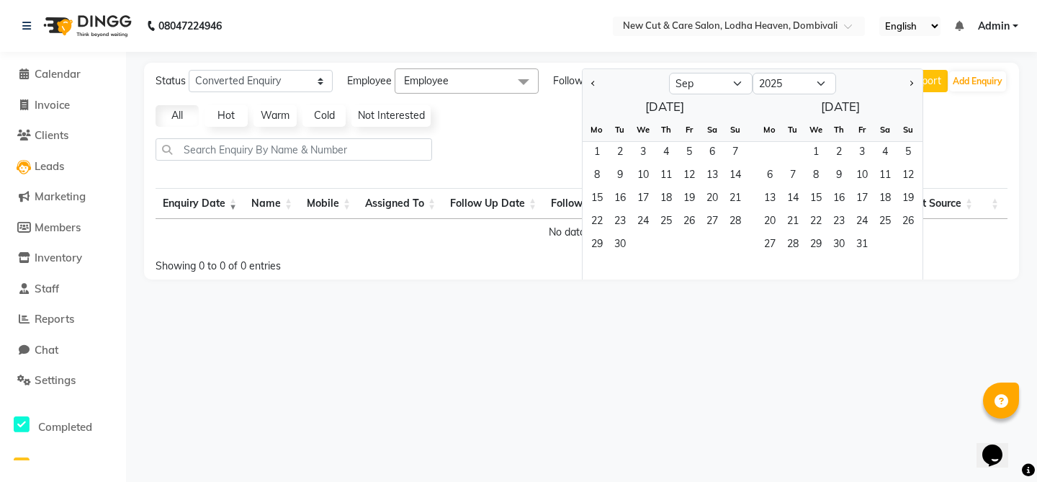
click at [559, 164] on div at bounding box center [581, 155] width 863 height 34
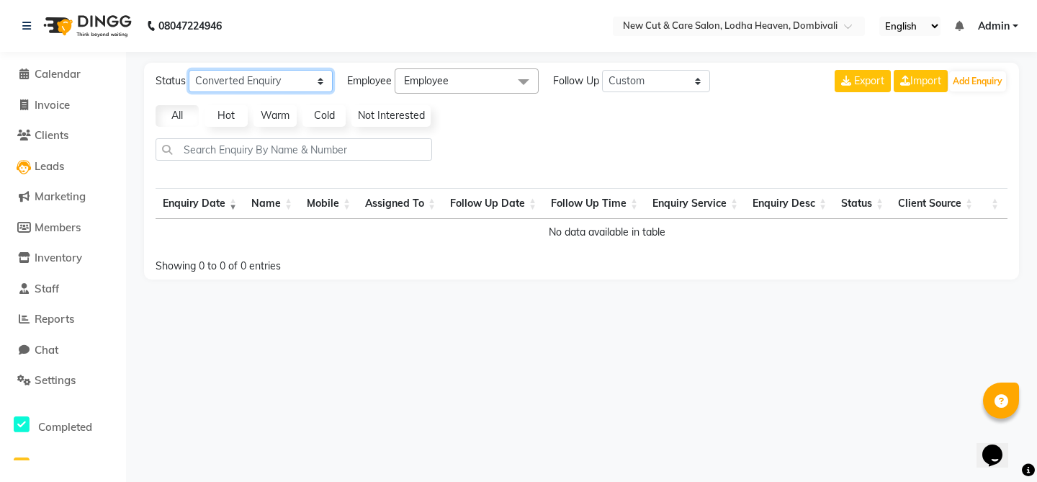
click at [286, 84] on select "New Enquiry Open Enquiry Converted Enquiry All" at bounding box center [261, 81] width 144 height 22
click at [509, 86] on span at bounding box center [523, 81] width 29 height 27
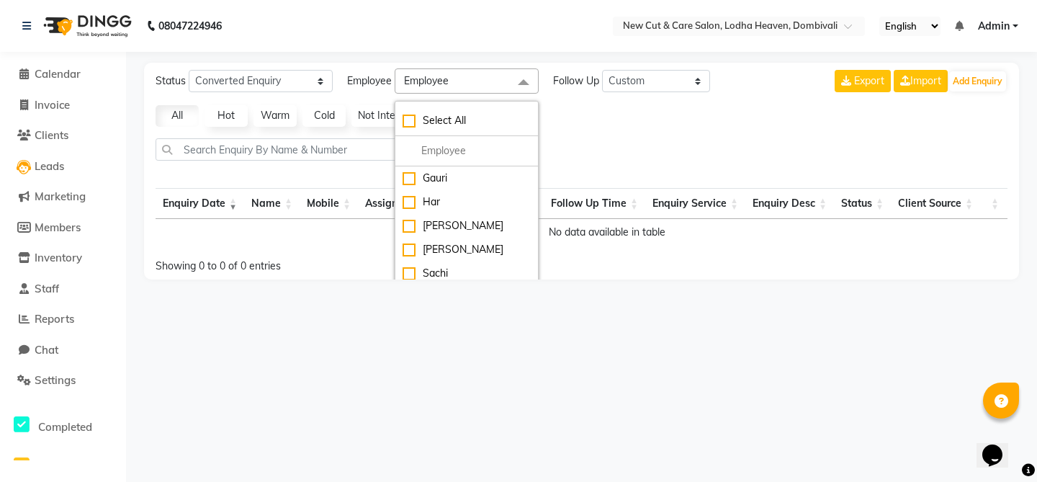
click at [509, 86] on span at bounding box center [523, 81] width 29 height 27
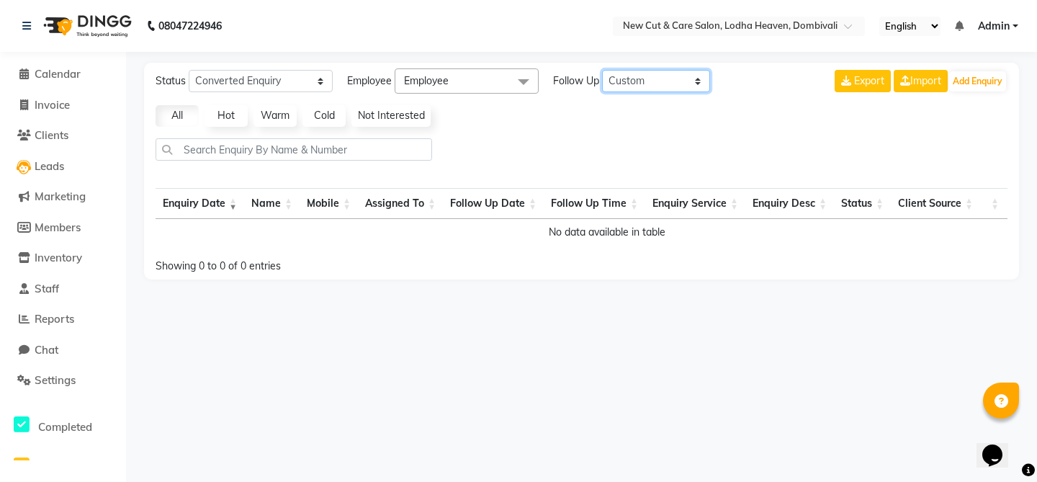
click at [645, 81] on select "All [DATE] [DATE] This Week This Month Custom" at bounding box center [656, 81] width 108 height 22
click at [656, 89] on select "All [DATE] [DATE] This Week This Month Custom" at bounding box center [656, 81] width 108 height 22
drag, startPoint x: 550, startPoint y: 78, endPoint x: 597, endPoint y: 79, distance: 47.5
click at [597, 79] on div "Status New Enquiry Open Enquiry Converted Enquiry All All New Open Converted Em…" at bounding box center [432, 80] width 554 height 25
copy span "Follow Up"
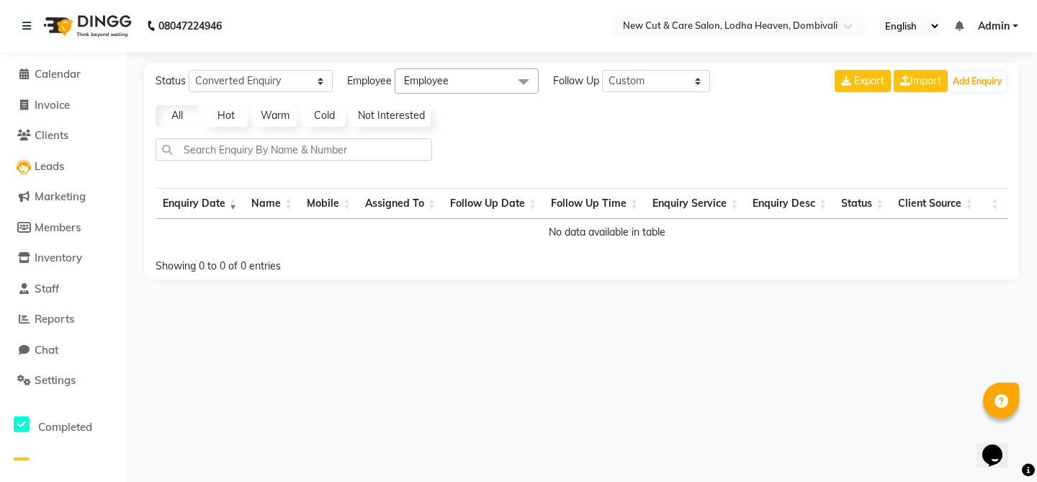
click at [413, 114] on link "Not Interested" at bounding box center [390, 116] width 79 height 22
click at [325, 126] on link "Cold" at bounding box center [323, 116] width 43 height 22
click at [271, 123] on link "Warm" at bounding box center [274, 116] width 43 height 22
click at [215, 126] on link "Hot" at bounding box center [225, 116] width 43 height 22
click at [426, 122] on link "Not Interested" at bounding box center [390, 116] width 79 height 22
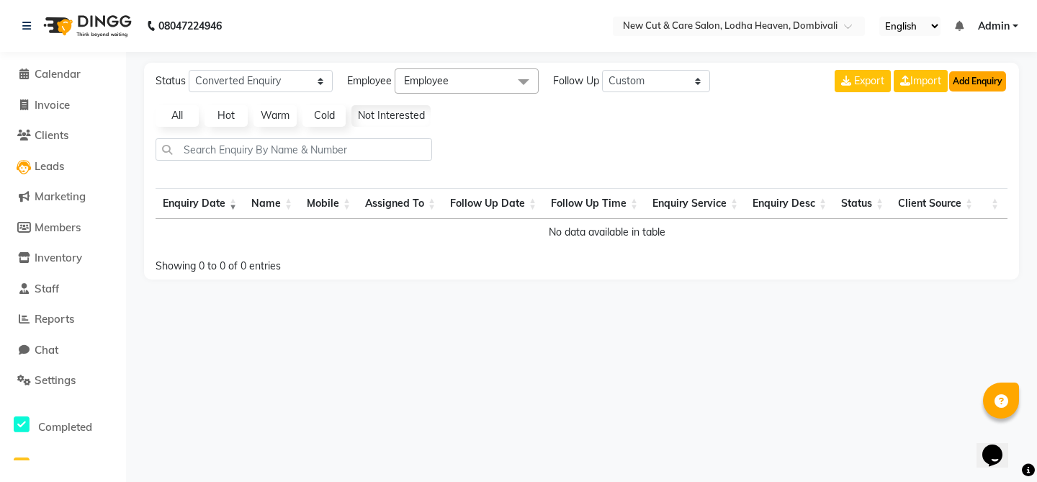
click at [973, 75] on button "Add Enquiry" at bounding box center [977, 81] width 57 height 20
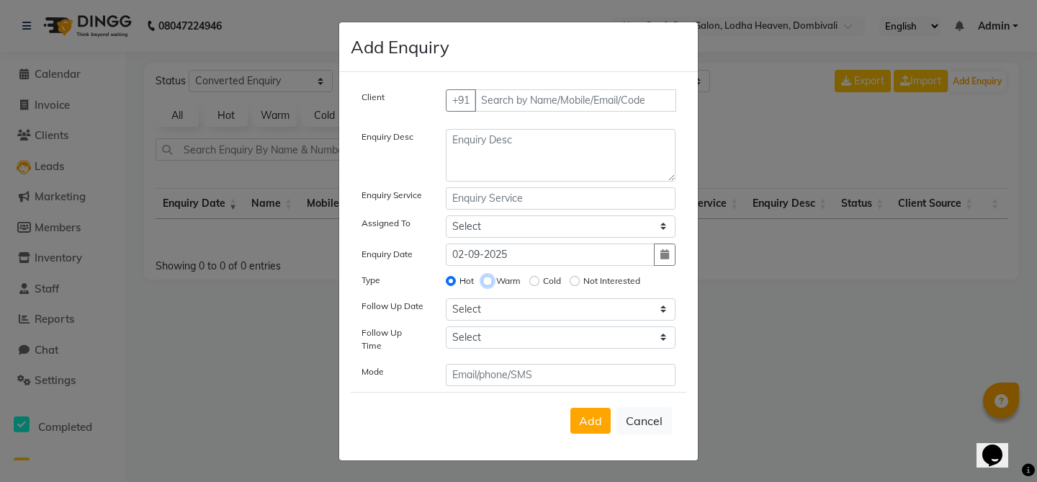
click at [490, 284] on input "Warm" at bounding box center [487, 281] width 10 height 10
radio input "true"
radio input "false"
click at [576, 283] on input "Not Interested" at bounding box center [574, 281] width 10 height 10
radio input "true"
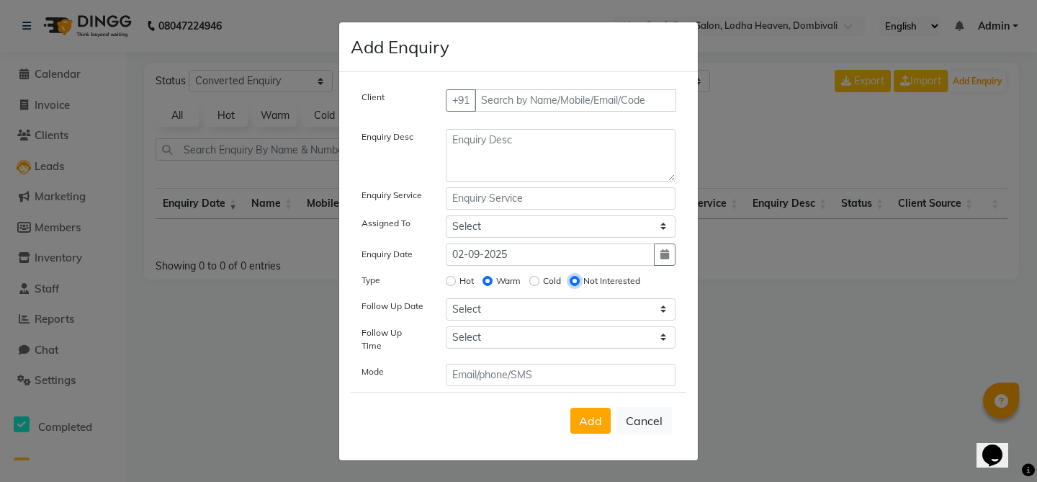
radio input "false"
click at [519, 378] on input "text" at bounding box center [561, 375] width 230 height 22
click at [484, 379] on input "text" at bounding box center [561, 375] width 230 height 22
click at [484, 409] on div "Add Cancel" at bounding box center [518, 420] width 335 height 57
click at [646, 407] on button "Cancel" at bounding box center [643, 420] width 55 height 27
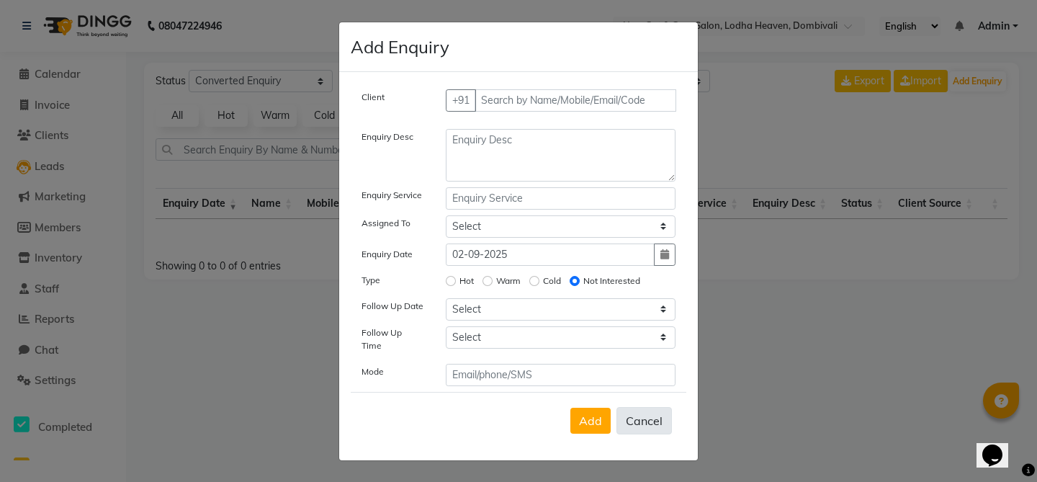
select select
radio input "false"
select select
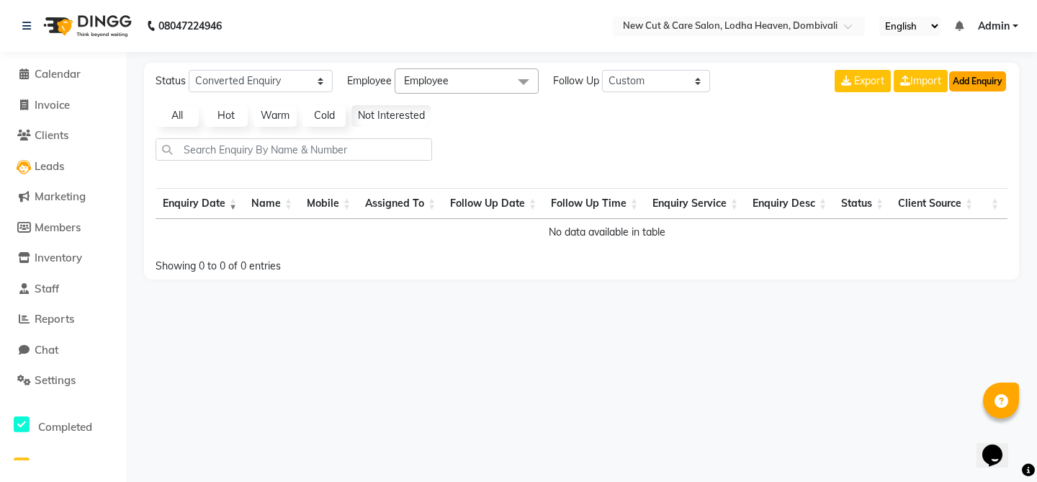
click at [963, 80] on button "Add Enquiry" at bounding box center [977, 81] width 57 height 20
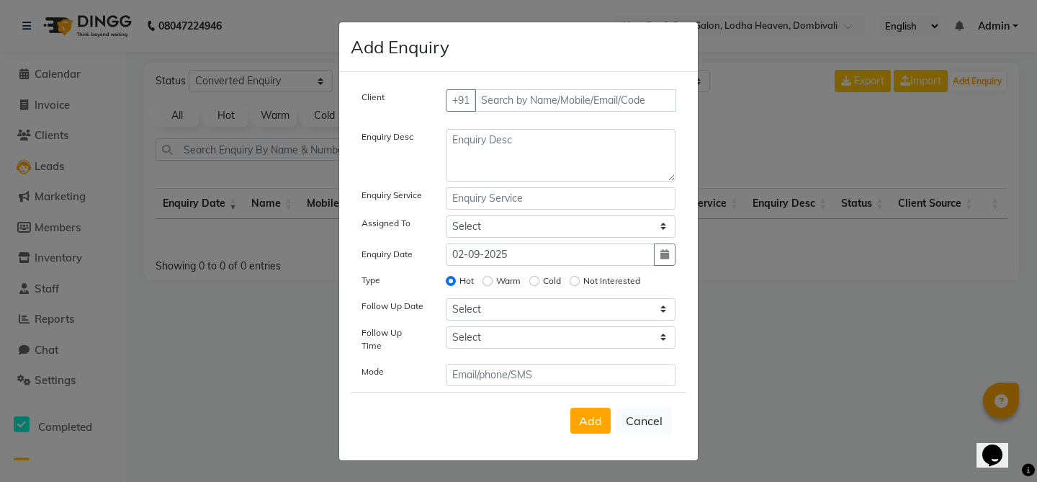
click at [367, 371] on label "Mode" at bounding box center [372, 371] width 22 height 13
click at [390, 371] on div "Mode" at bounding box center [393, 375] width 84 height 22
click at [372, 369] on label "Mode" at bounding box center [372, 371] width 22 height 13
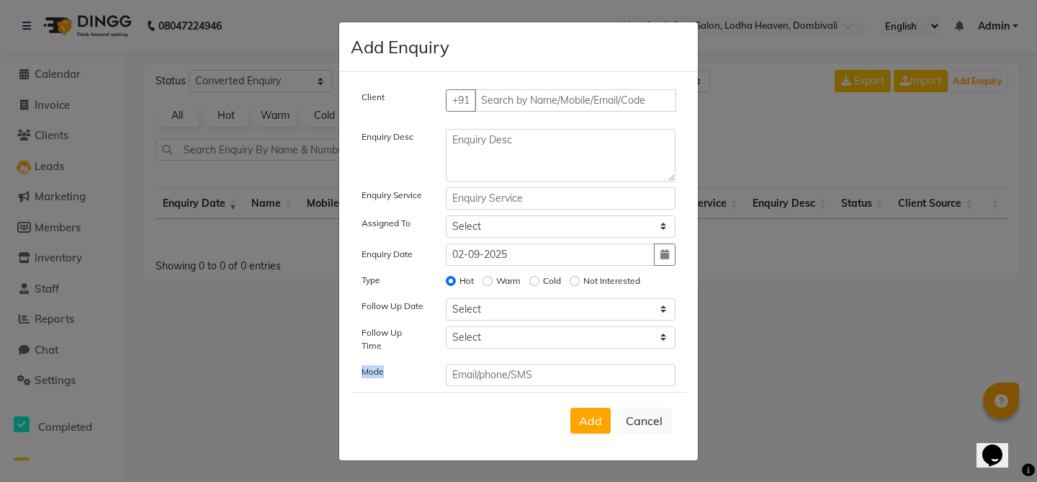
click at [369, 365] on label "Mode" at bounding box center [372, 371] width 22 height 13
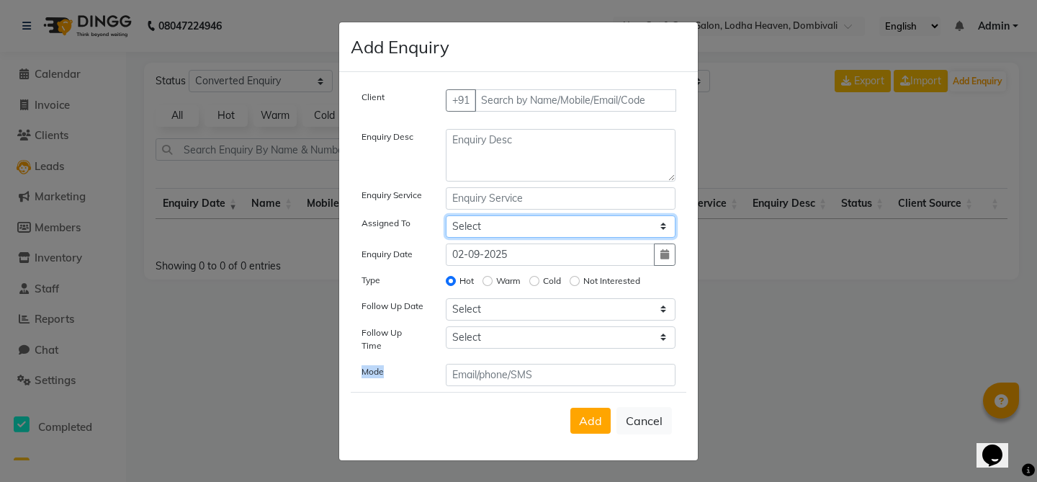
click at [545, 237] on select "Select Gauri Har [PERSON_NAME] Sachi [PERSON_NAME] [PERSON_NAME]" at bounding box center [561, 226] width 230 height 22
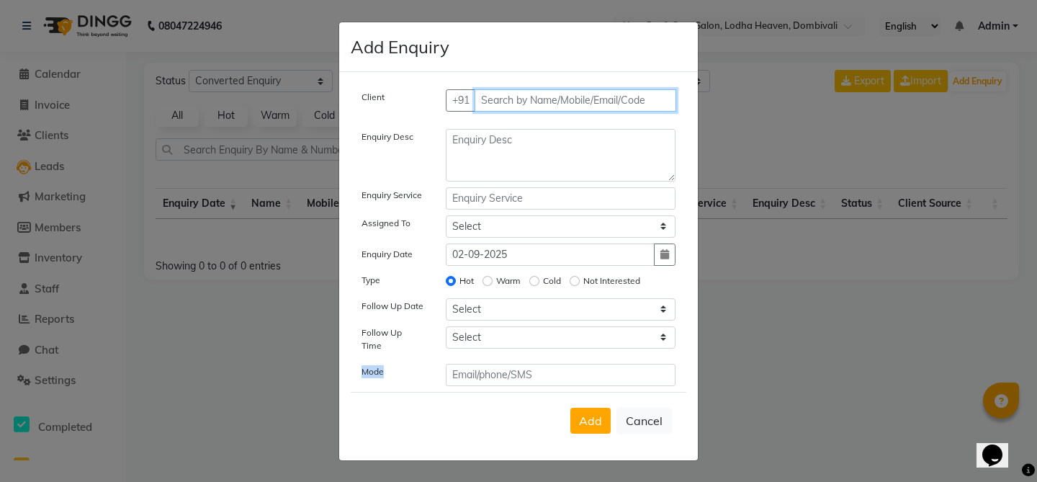
click at [546, 97] on input "text" at bounding box center [575, 100] width 202 height 22
type input "858585854"
click at [636, 99] on span "Add Client" at bounding box center [645, 100] width 48 height 13
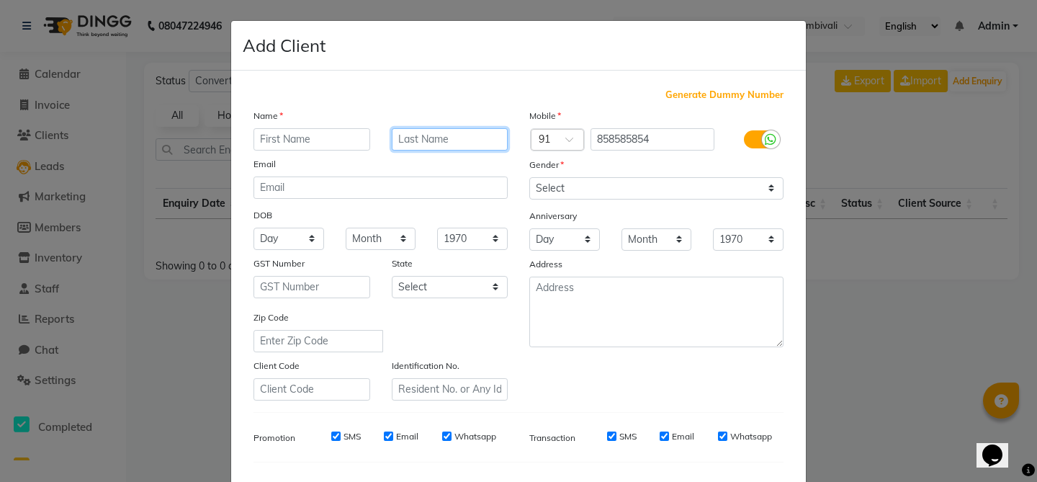
click at [444, 145] on input "text" at bounding box center [450, 139] width 117 height 22
type input "Sha"
type input "D"
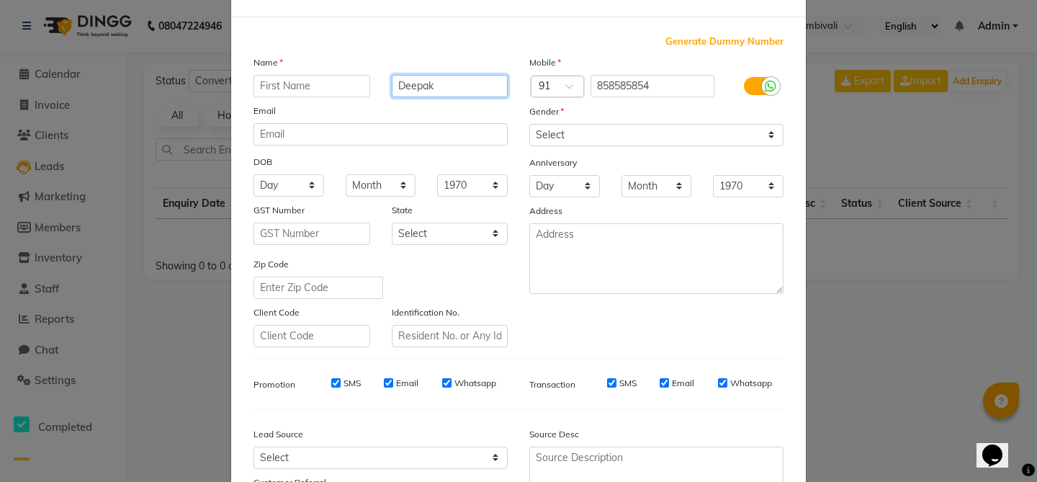
scroll to position [100, 0]
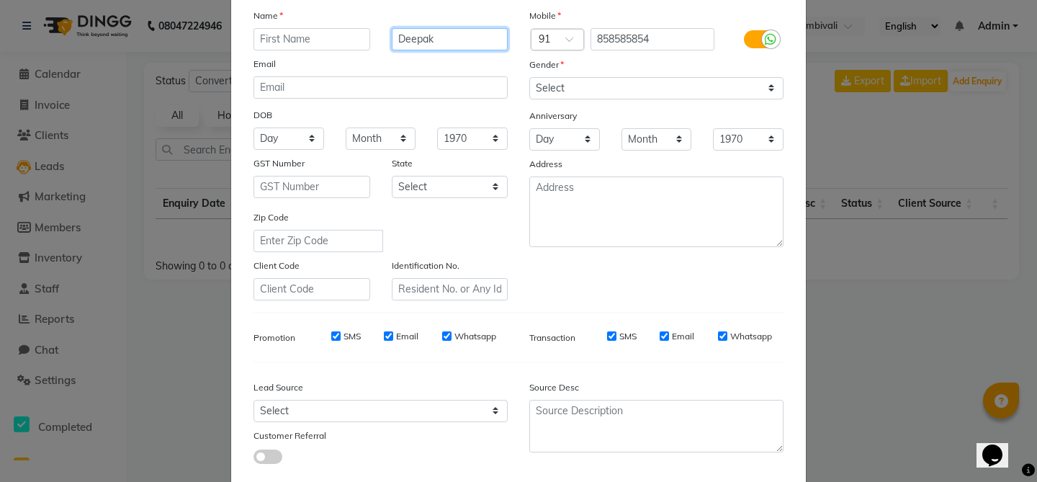
type input "Deepak"
click at [764, 37] on div at bounding box center [771, 39] width 18 height 18
click at [0, 0] on input "checkbox" at bounding box center [0, 0] width 0 height 0
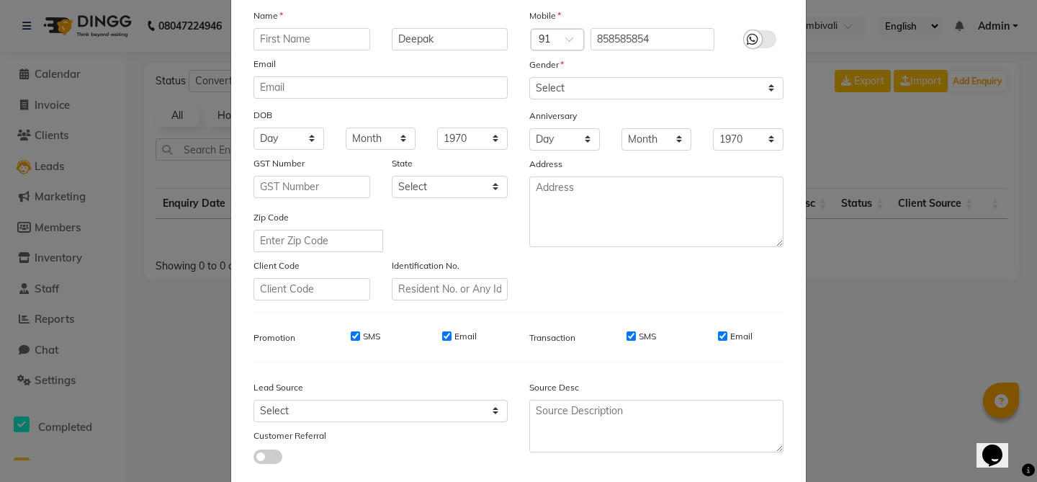
click at [721, 335] on input "Email" at bounding box center [722, 335] width 9 height 9
checkbox input "false"
click at [632, 335] on input "SMS" at bounding box center [630, 335] width 9 height 9
checkbox input "false"
click at [447, 333] on input "Email" at bounding box center [446, 335] width 9 height 9
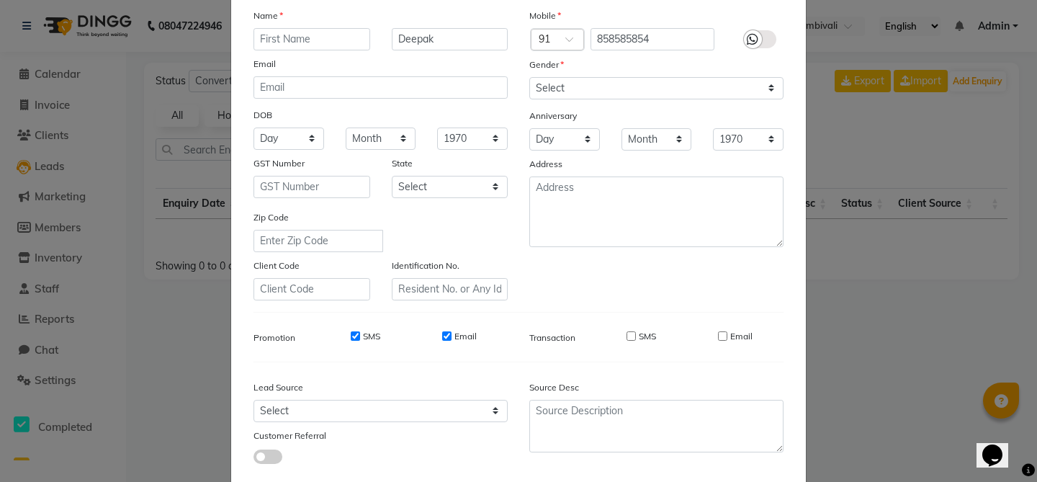
checkbox input "false"
click at [353, 339] on input "SMS" at bounding box center [355, 335] width 9 height 9
checkbox input "false"
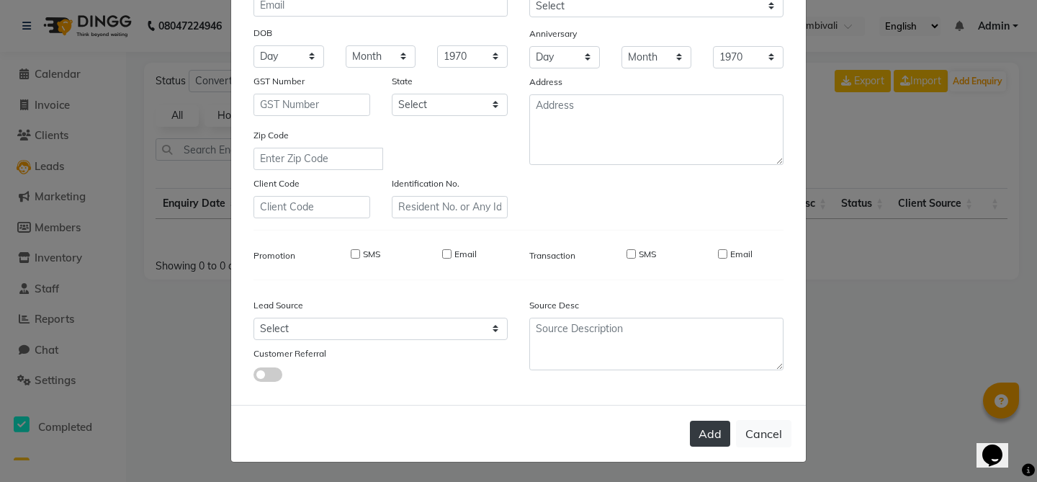
click at [700, 431] on button "Add" at bounding box center [710, 433] width 40 height 26
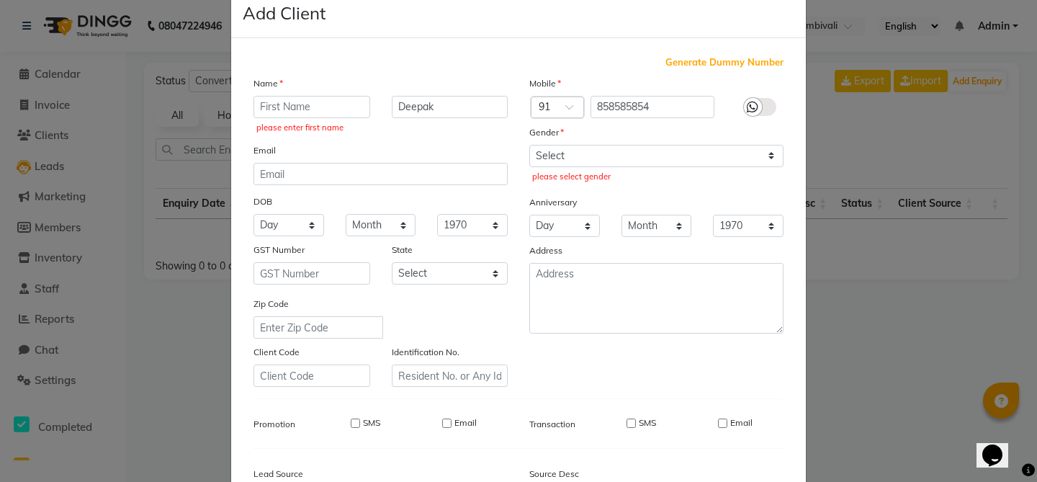
scroll to position [0, 0]
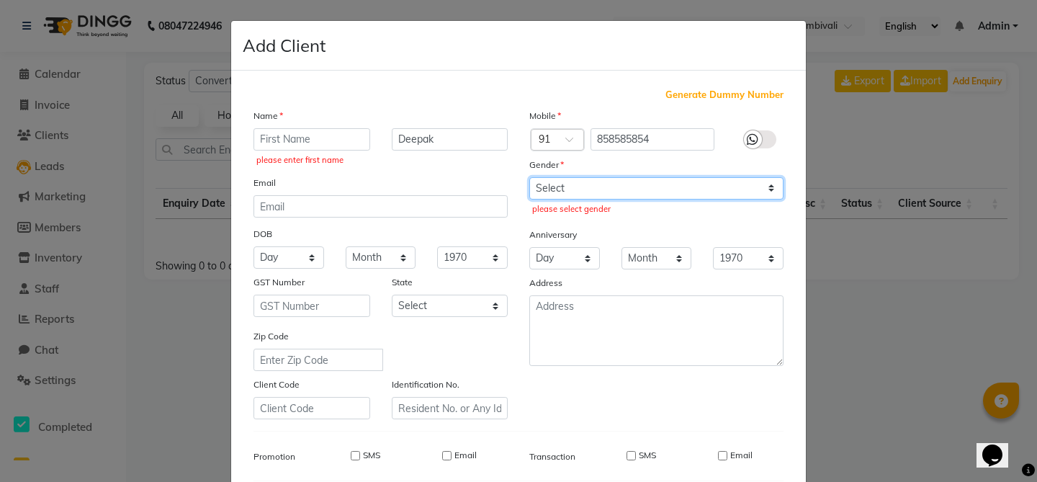
click at [634, 192] on select "Select [DEMOGRAPHIC_DATA] [DEMOGRAPHIC_DATA] Other Prefer Not To Say" at bounding box center [656, 188] width 254 height 22
select select "[DEMOGRAPHIC_DATA]"
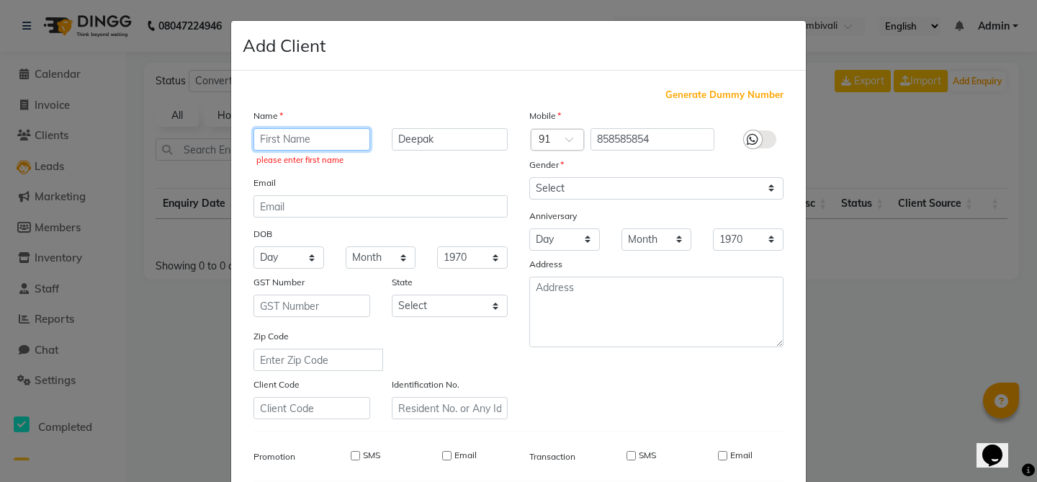
click at [281, 137] on input "text" at bounding box center [311, 139] width 117 height 22
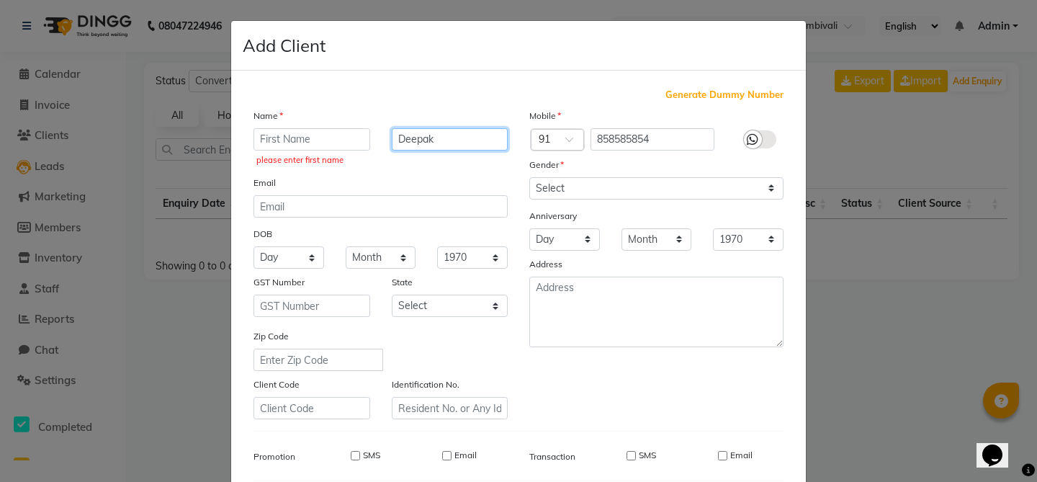
drag, startPoint x: 443, startPoint y: 137, endPoint x: 372, endPoint y: 132, distance: 70.7
click at [370, 136] on div "please enter first name [PERSON_NAME]" at bounding box center [381, 149] width 276 height 42
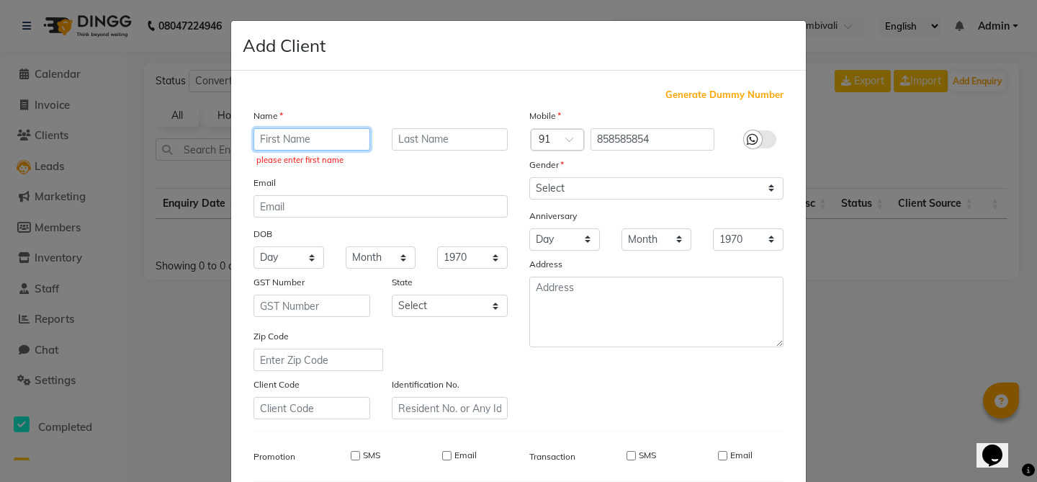
click at [313, 132] on input "text" at bounding box center [311, 139] width 117 height 22
paste input "Deepak"
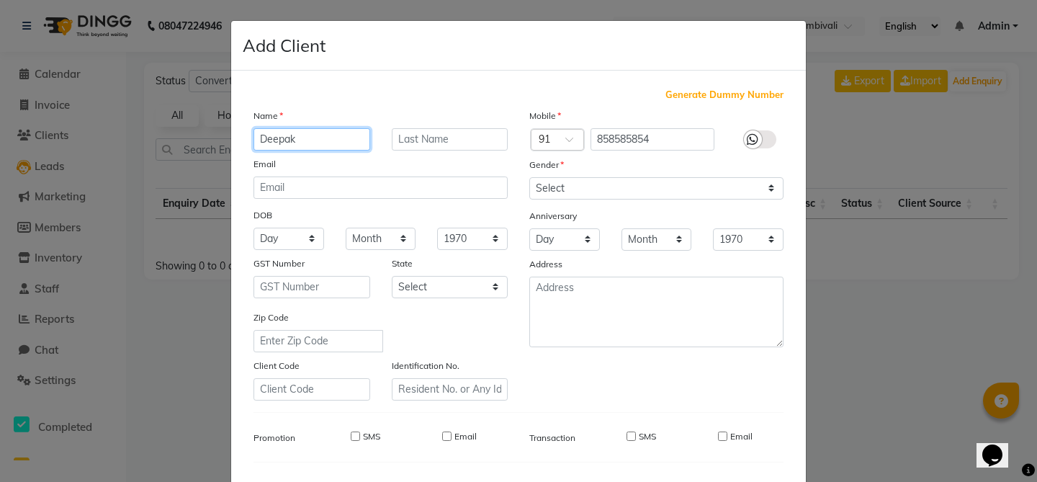
type input "Deepak"
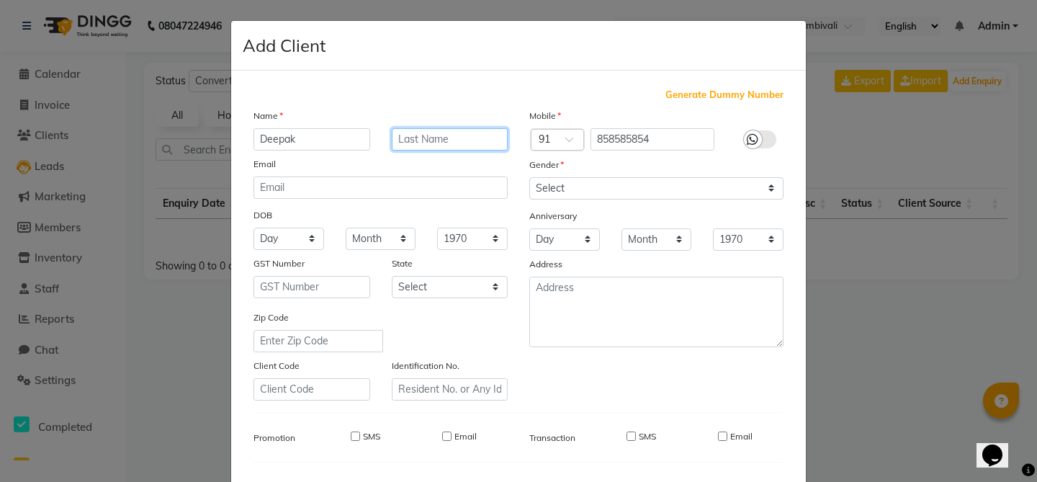
click at [464, 129] on input "text" at bounding box center [450, 139] width 117 height 22
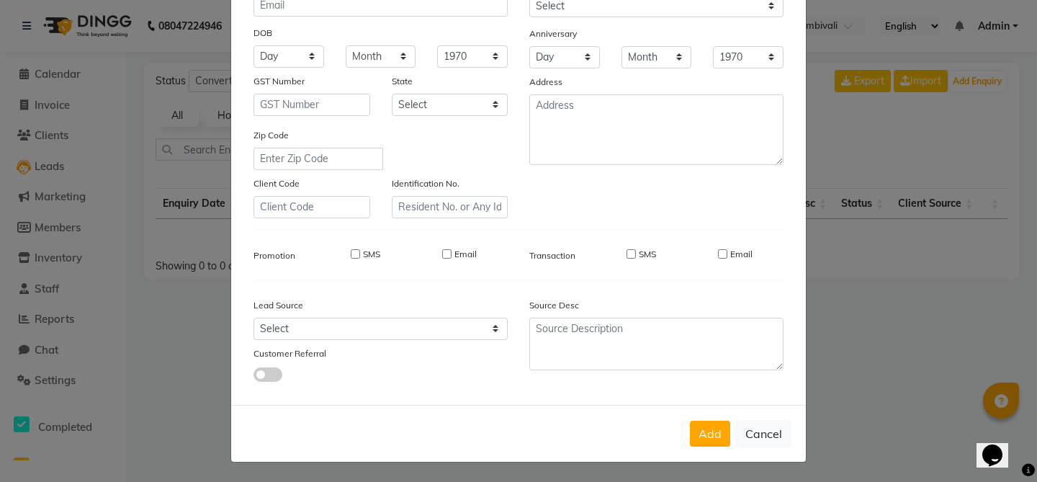
type input "[PERSON_NAME]"
click at [710, 450] on div "Add Cancel" at bounding box center [518, 433] width 574 height 57
click at [714, 423] on button "Add" at bounding box center [710, 433] width 40 height 26
select select
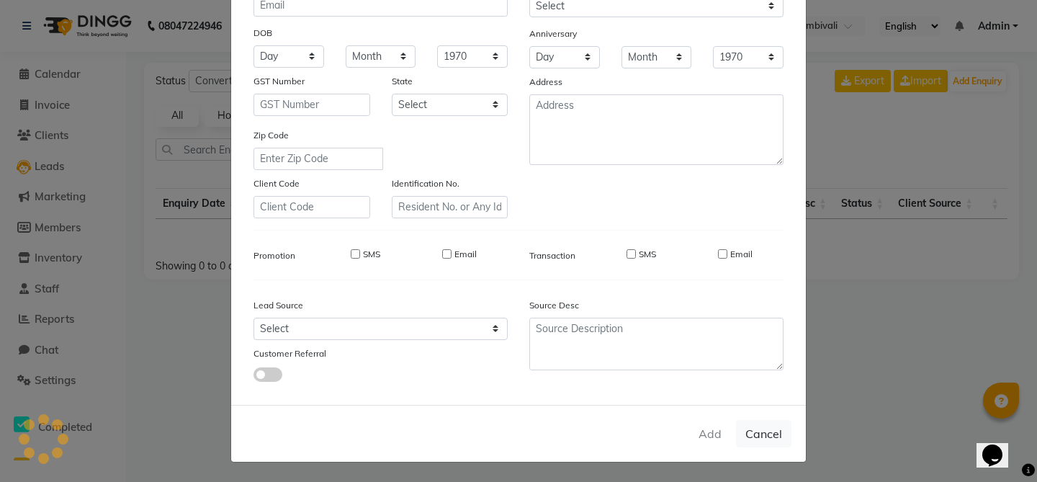
select select
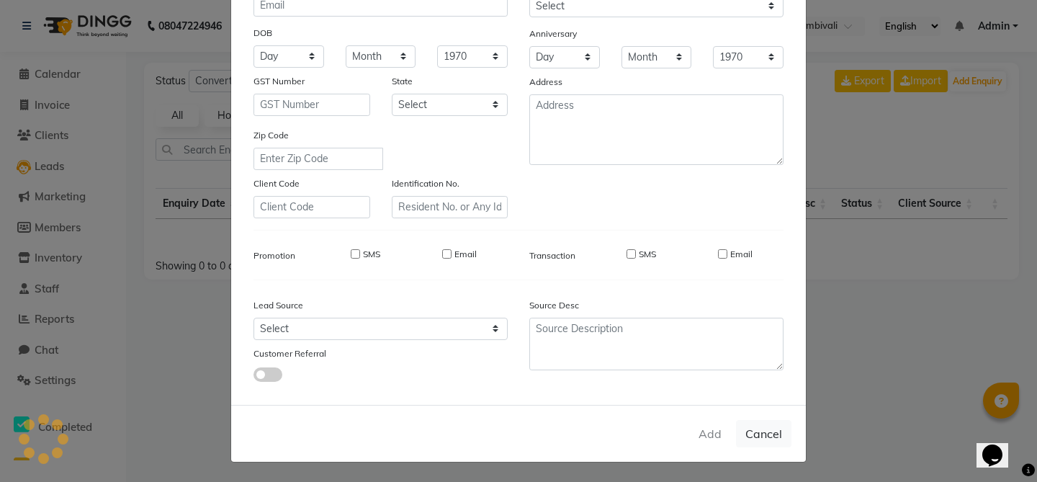
checkbox input "false"
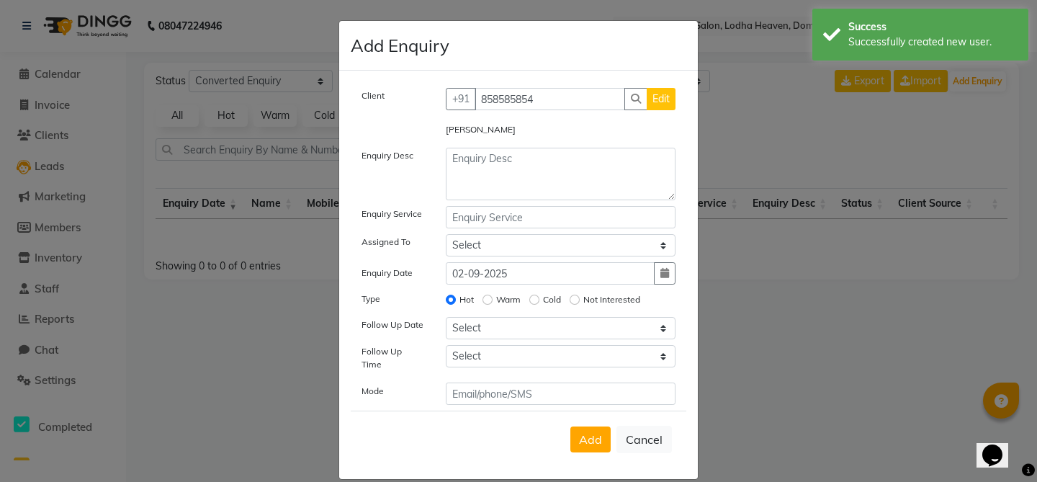
click at [533, 201] on div "Client [PHONE_NUMBER] Edit [PERSON_NAME] Enquiry Desc Enquiry Service Assigned …" at bounding box center [518, 246] width 335 height 317
click at [540, 167] on textarea at bounding box center [561, 174] width 230 height 53
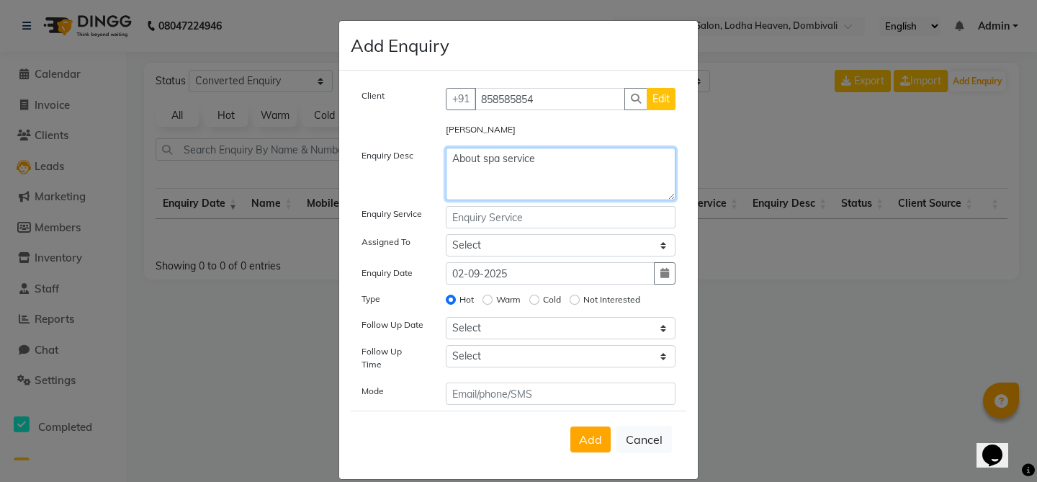
type textarea "About spa service"
click at [507, 223] on input "text" at bounding box center [561, 217] width 230 height 22
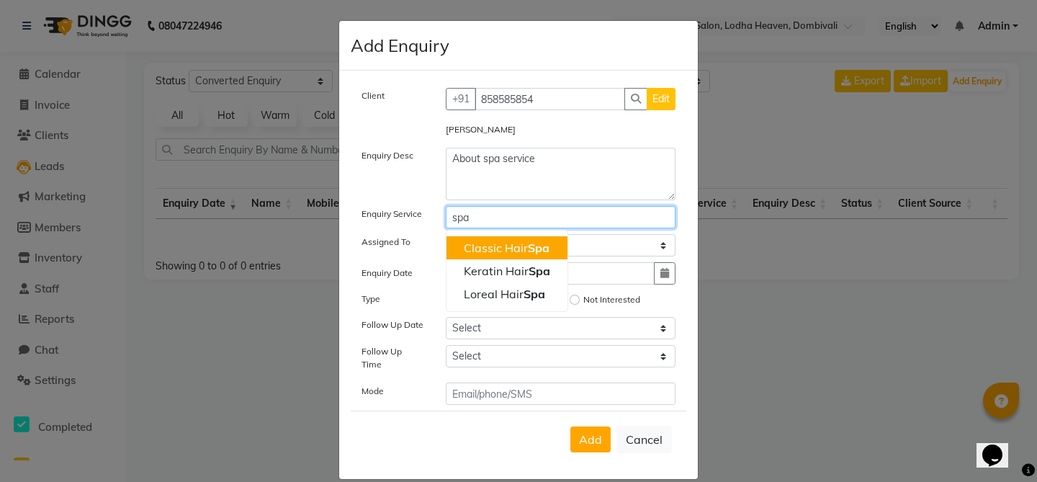
click at [495, 243] on ngb-highlight "Classic Hair Spa" at bounding box center [507, 247] width 86 height 14
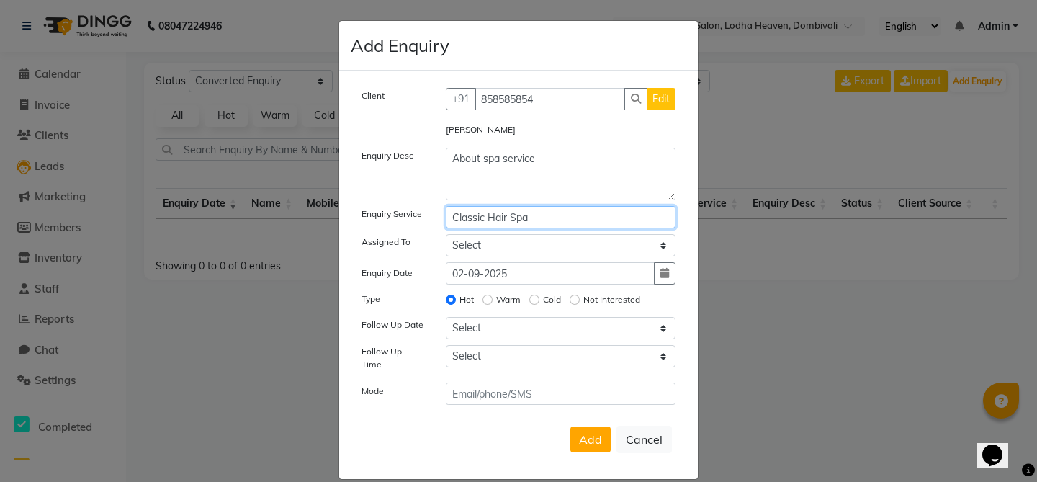
type input "Classic Hair Spa"
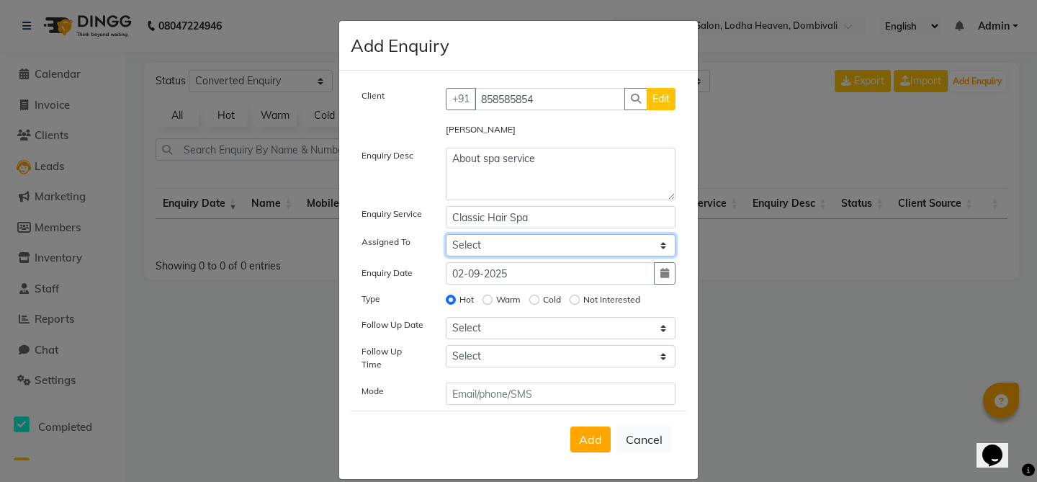
click at [537, 251] on select "Select Gauri Har [PERSON_NAME] Sachi [PERSON_NAME] [PERSON_NAME]" at bounding box center [561, 245] width 230 height 22
select select "15014"
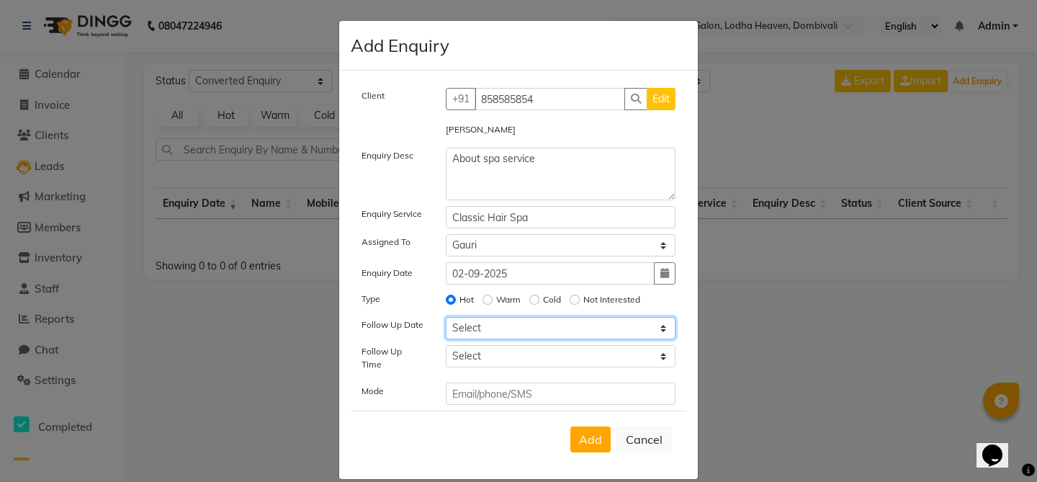
click at [517, 330] on select "Select [DATE] [DATE] [DATE] ([DATE]) [DATE] ([DATE]) [DATE] ([DATE]) [DATE] ([D…" at bounding box center [561, 328] width 230 height 22
select select "[DATE]"
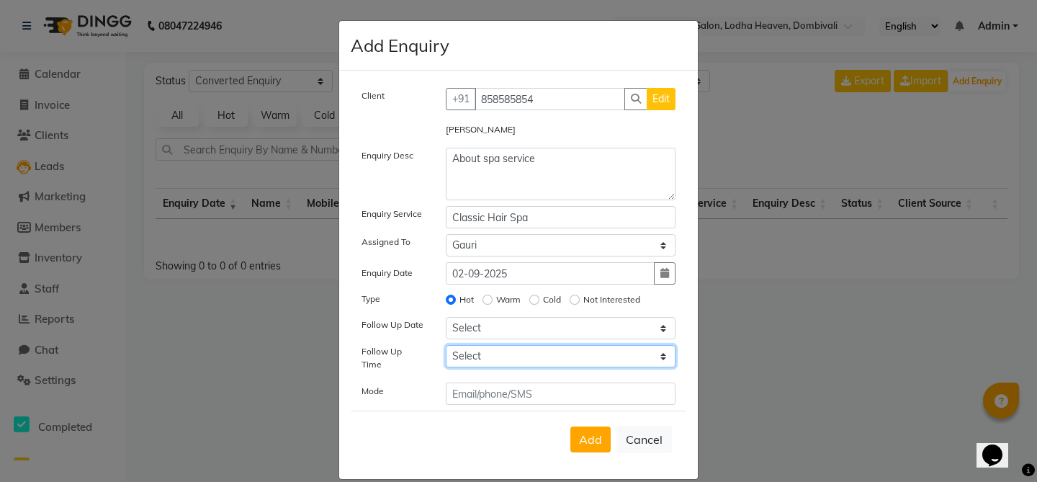
click at [515, 351] on select "Select 07:00 AM 07:15 AM 07:30 AM 07:45 AM 08:00 AM 08:15 AM 08:30 AM 08:45 AM …" at bounding box center [561, 356] width 230 height 22
select select "420"
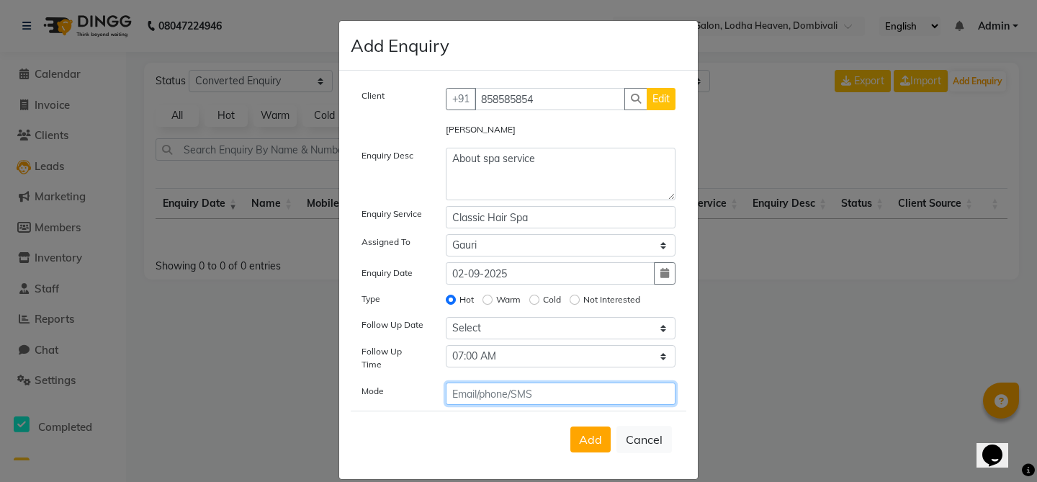
click at [489, 386] on input "text" at bounding box center [561, 393] width 230 height 22
type input "[EMAIL_ADDRESS][DOMAIN_NAME]"
click at [515, 394] on input "[EMAIL_ADDRESS][DOMAIN_NAME]" at bounding box center [561, 393] width 230 height 22
type input "Email"
click at [490, 410] on div "Add Cancel" at bounding box center [518, 438] width 335 height 57
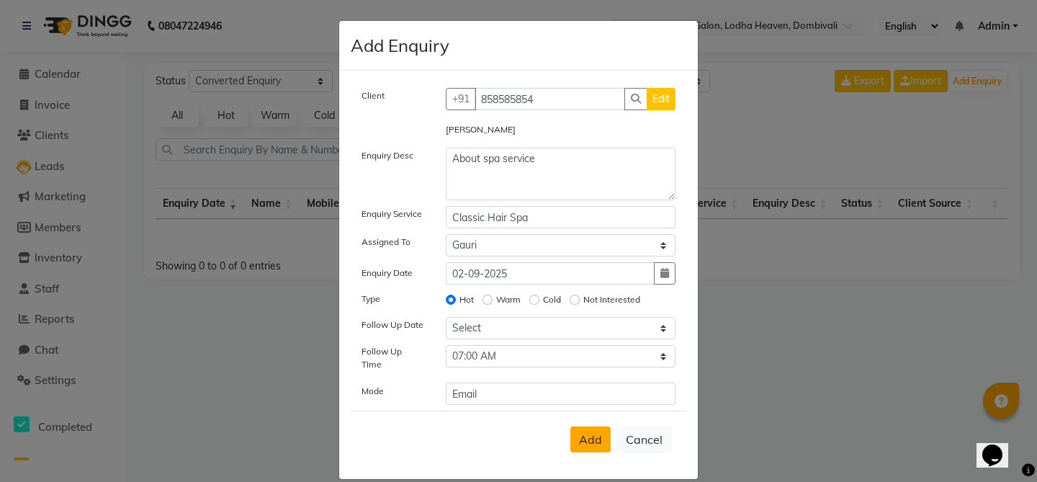
click at [582, 432] on span "Add" at bounding box center [590, 439] width 23 height 14
select select
radio input "false"
select select
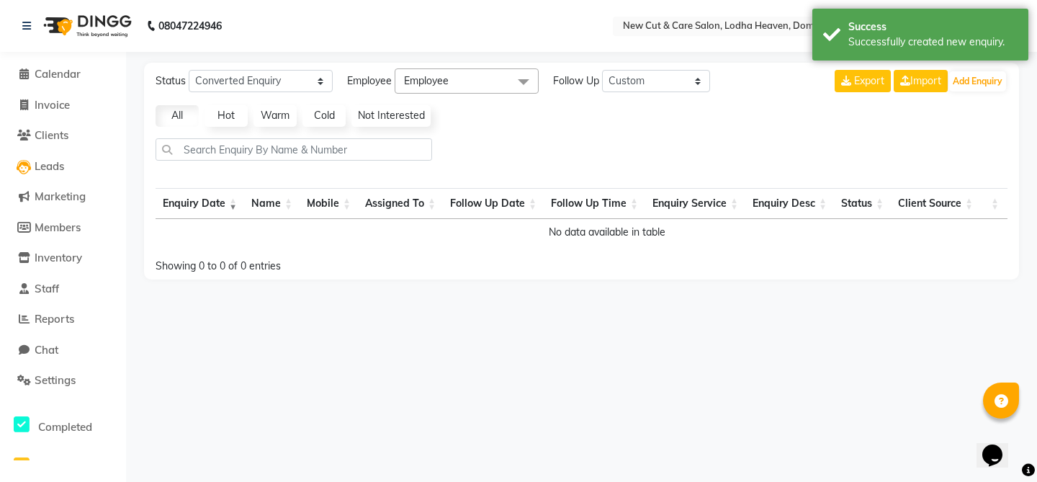
click at [224, 124] on link "Hot" at bounding box center [225, 116] width 43 height 22
click at [189, 122] on link "All" at bounding box center [176, 116] width 43 height 22
click at [51, 163] on span "Leads" at bounding box center [50, 166] width 30 height 14
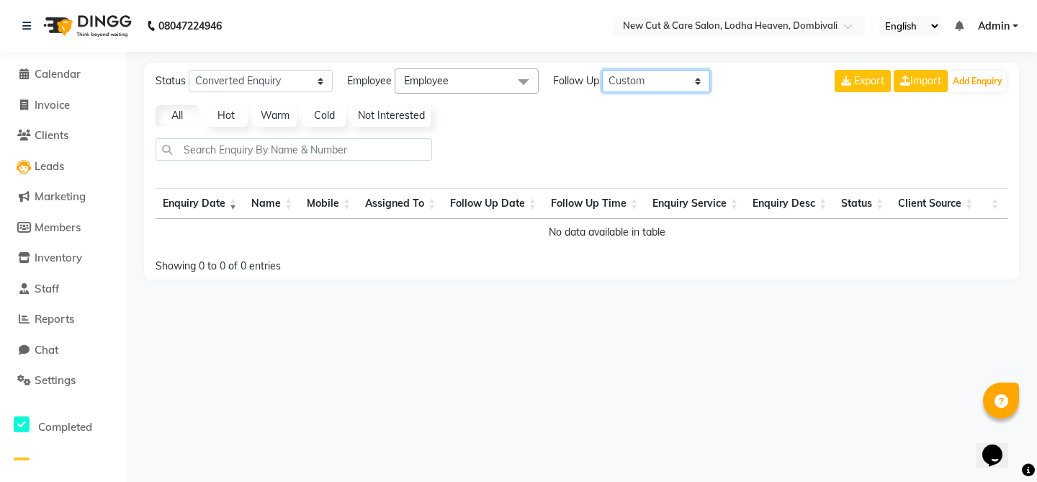
click at [643, 84] on select "All [DATE] [DATE] This Week This Month Custom" at bounding box center [656, 81] width 108 height 22
select select "tommarow"
click at [55, 169] on span "Leads" at bounding box center [50, 166] width 30 height 14
click at [214, 119] on link "Hot" at bounding box center [225, 116] width 43 height 22
click at [265, 119] on link "Warm" at bounding box center [274, 116] width 43 height 22
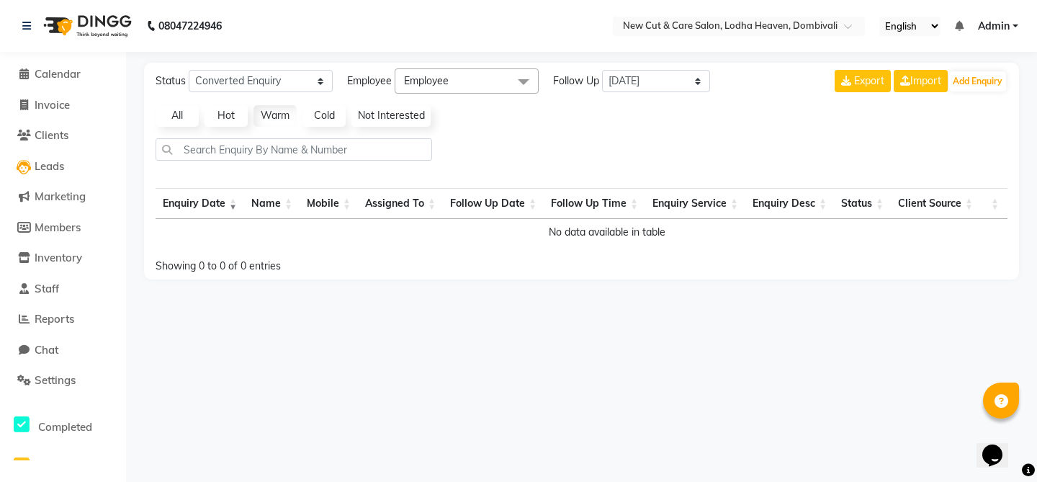
click at [316, 117] on link "Cold" at bounding box center [323, 116] width 43 height 22
click at [393, 116] on link "Not Interested" at bounding box center [390, 116] width 79 height 22
click at [194, 119] on link "All" at bounding box center [176, 116] width 43 height 22
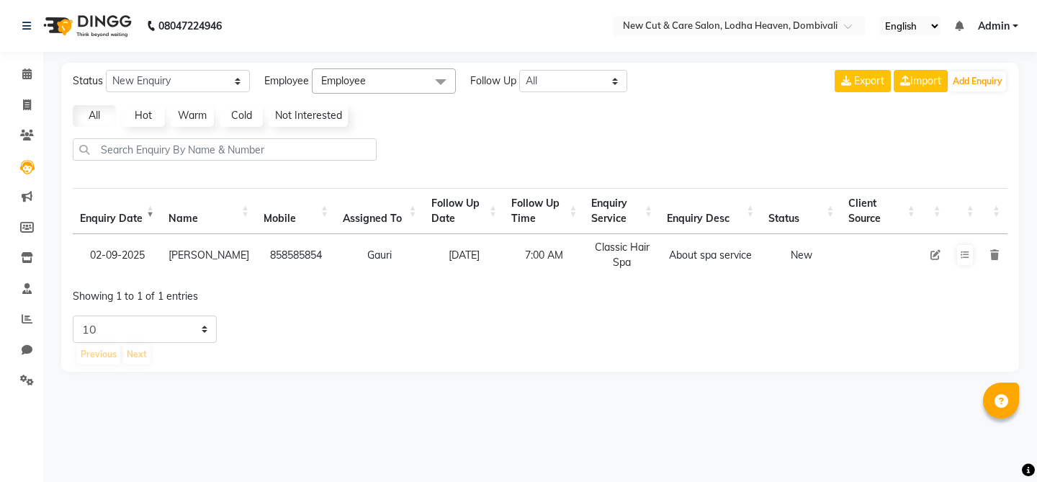
select select "10"
click at [934, 253] on icon at bounding box center [935, 255] width 10 height 10
select select "15014"
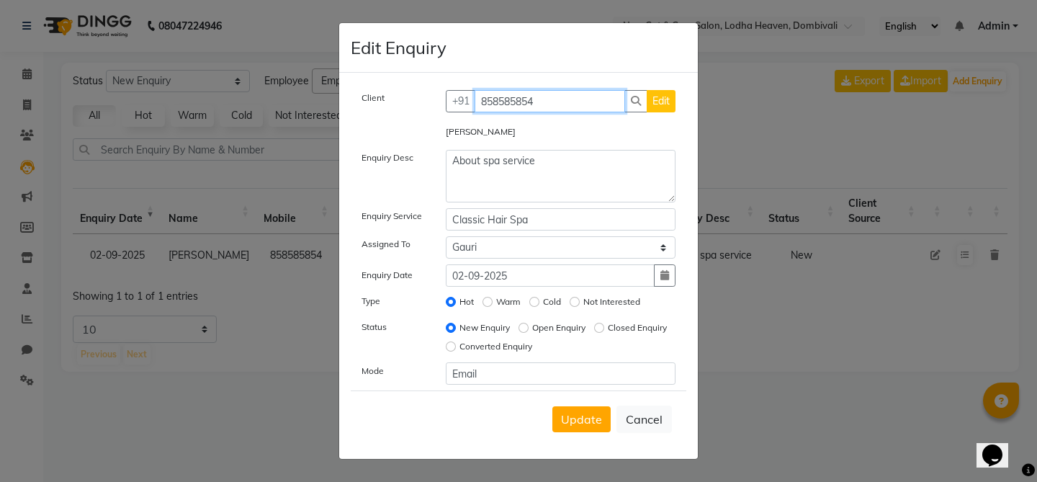
click at [513, 99] on input "858585854" at bounding box center [549, 101] width 151 height 22
click at [645, 418] on button "Cancel" at bounding box center [643, 418] width 55 height 27
select select
radio input "false"
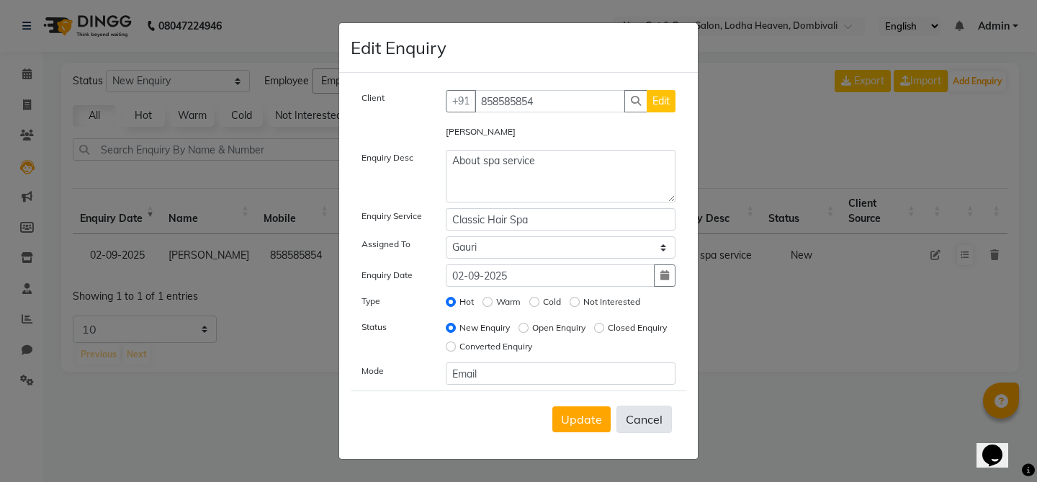
radio input "false"
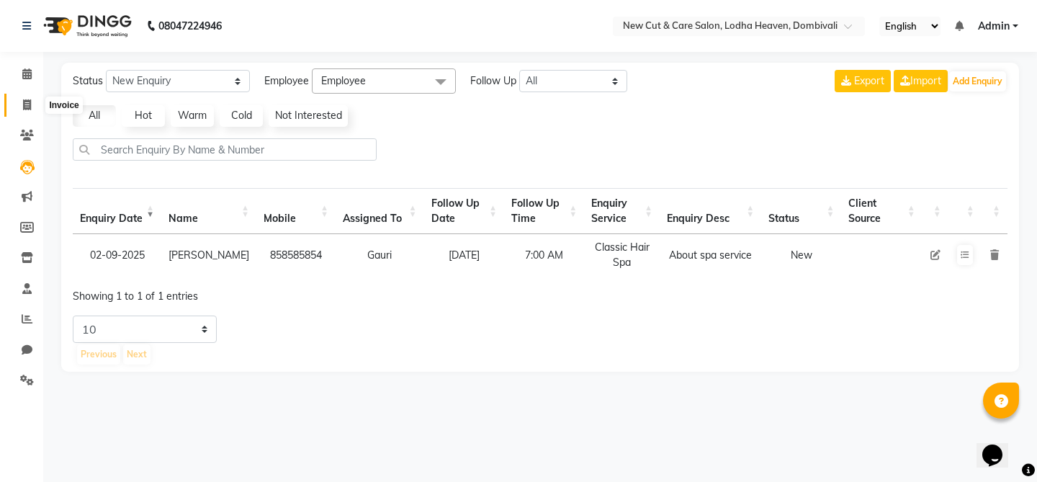
click at [27, 109] on icon at bounding box center [27, 104] width 8 height 11
select select "service"
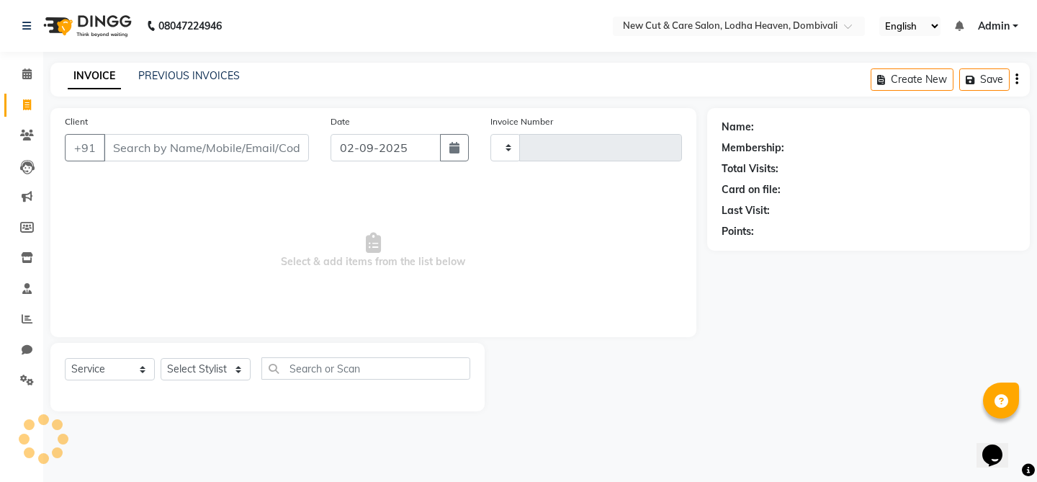
type input "0001"
select select "8932"
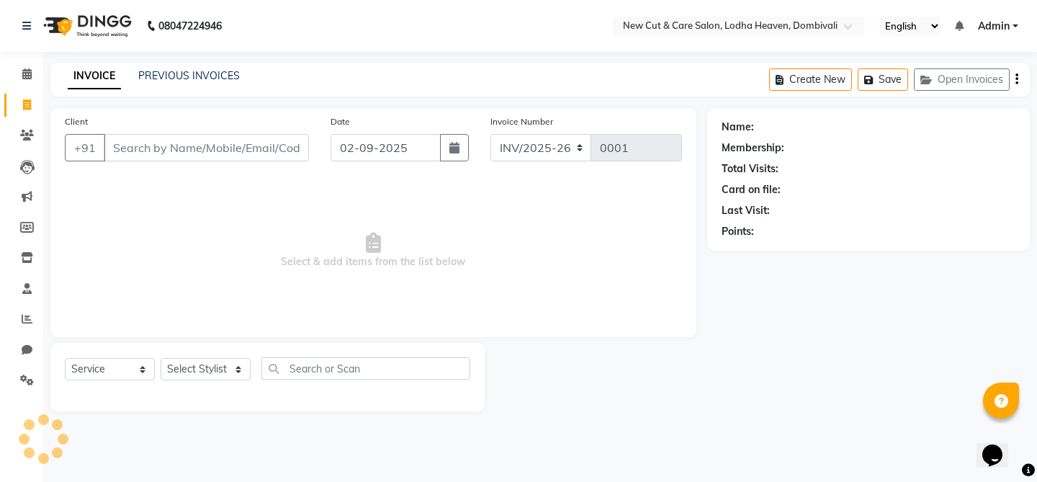
select select "product"
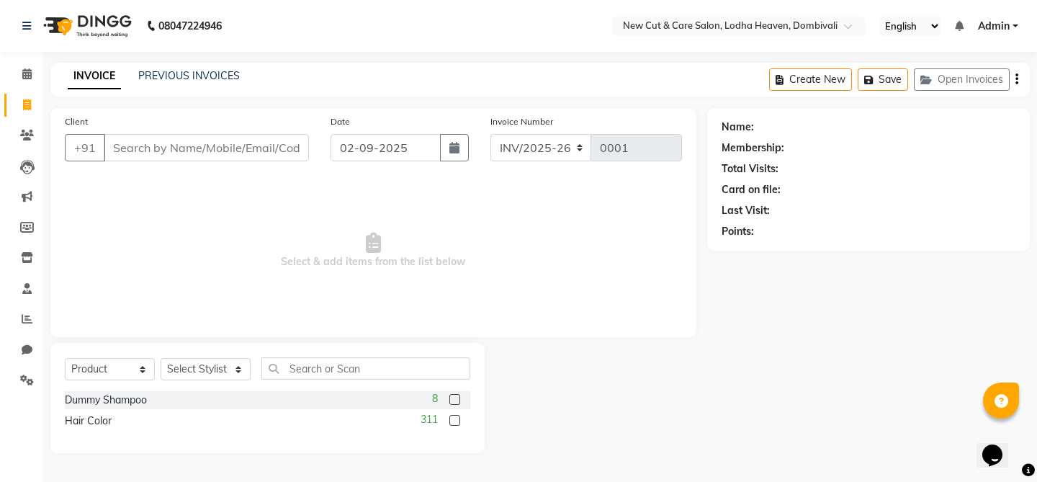
click at [168, 140] on input "Client" at bounding box center [206, 147] width 205 height 27
type input "858585854"
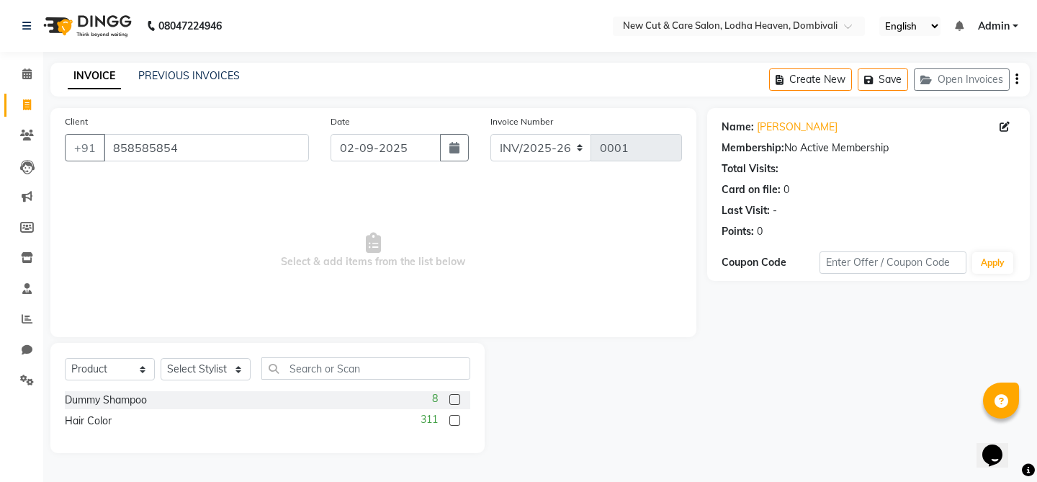
click at [182, 192] on span "Select & add items from the list below" at bounding box center [373, 251] width 617 height 144
click at [773, 161] on div "Total Visits:" at bounding box center [749, 168] width 57 height 15
click at [446, 418] on div "311" at bounding box center [445, 421] width 50 height 18
click at [453, 419] on label at bounding box center [454, 420] width 11 height 11
click at [453, 419] on input "checkbox" at bounding box center [453, 420] width 9 height 9
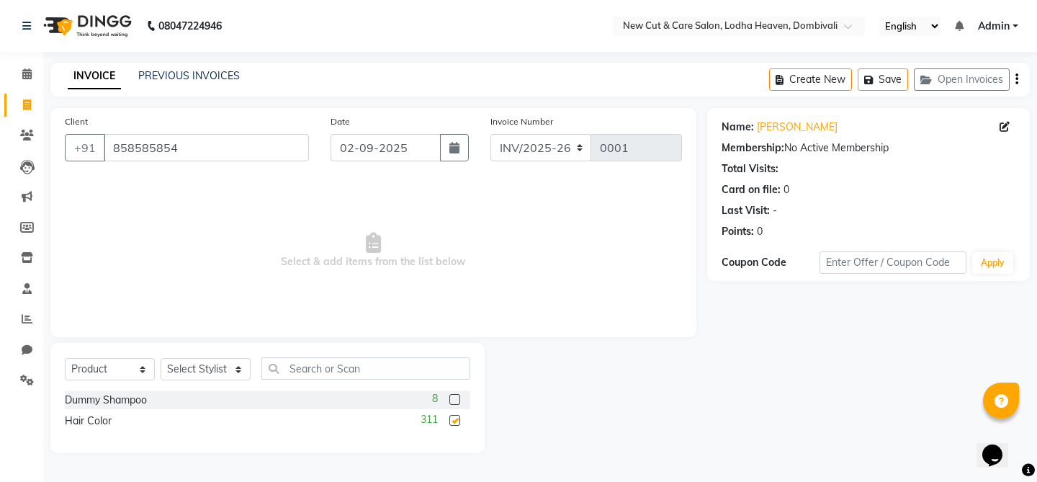
checkbox input "false"
click at [218, 370] on select "Select Stylist" at bounding box center [206, 369] width 90 height 22
click at [119, 378] on select "Select Service Product Membership Package Voucher Prepaid Gift Card" at bounding box center [110, 369] width 90 height 22
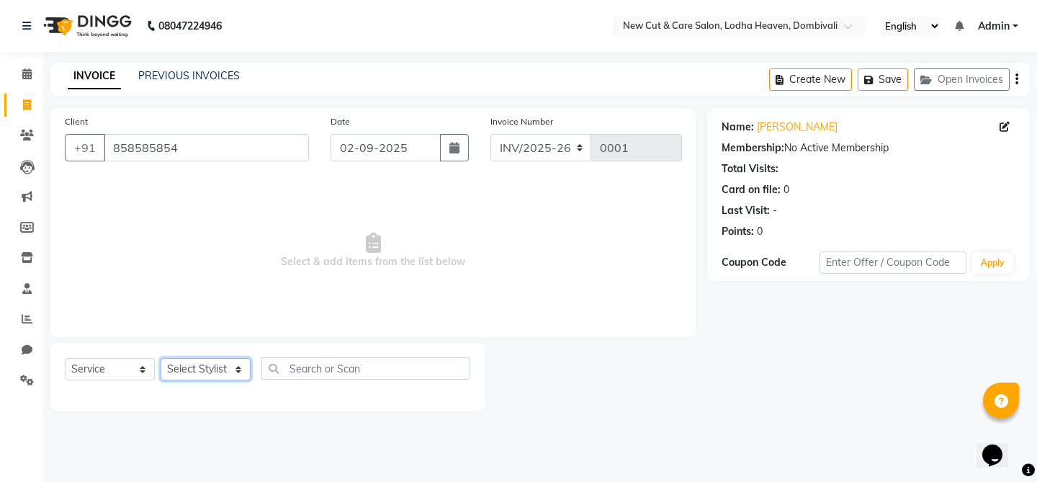
click at [193, 369] on select "Select Stylist" at bounding box center [206, 369] width 90 height 22
click at [92, 369] on select "Select Service Product Membership Package Voucher Prepaid Gift Card" at bounding box center [110, 369] width 90 height 22
click at [196, 373] on select "Select Stylist" at bounding box center [206, 369] width 90 height 22
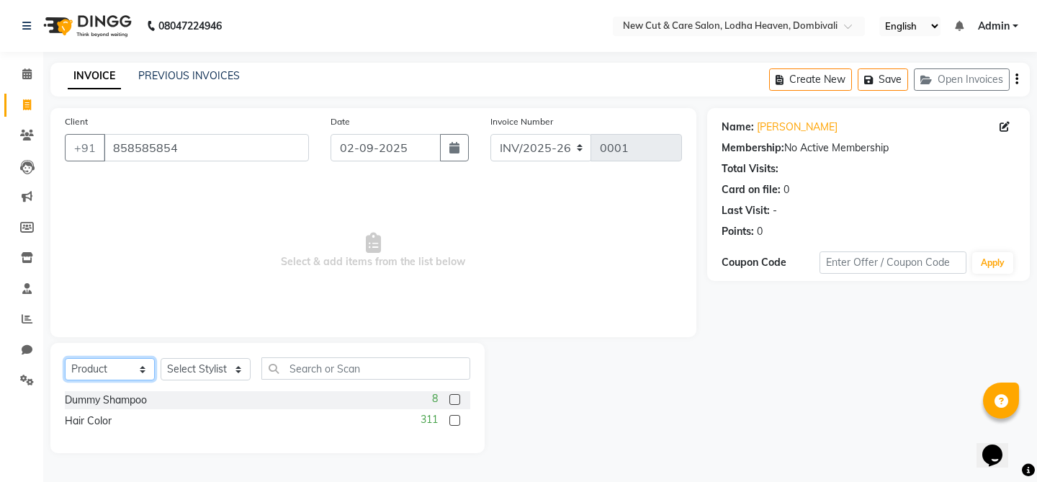
click at [117, 373] on select "Select Service Product Membership Package Voucher Prepaid Gift Card" at bounding box center [110, 369] width 90 height 22
select select "P"
click at [209, 369] on select "Select Stylist" at bounding box center [206, 369] width 90 height 22
click at [571, 319] on span "Select & add items from the list below" at bounding box center [373, 251] width 617 height 144
click at [762, 275] on div "Name: Deepak Shah Membership: No Active Membership Total Visits: Card on file: …" at bounding box center [868, 194] width 322 height 173
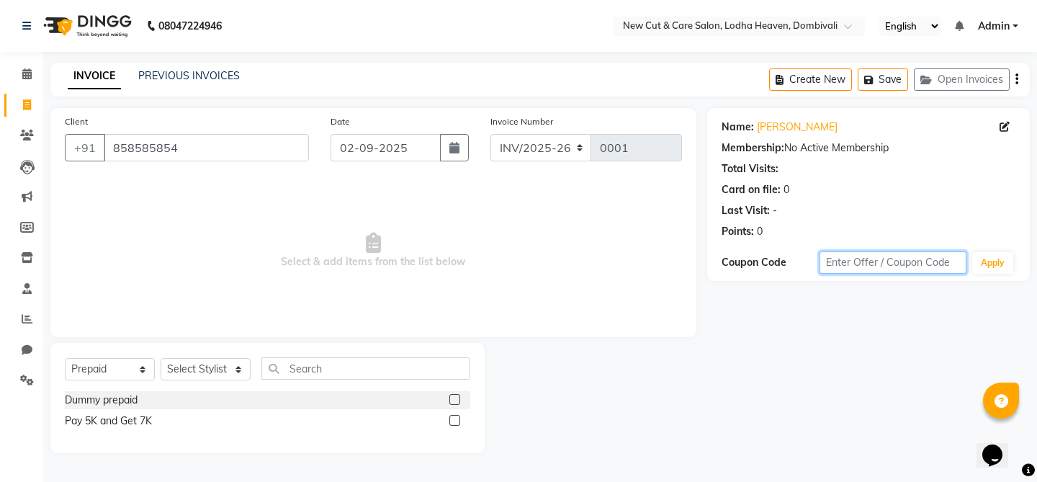
click at [895, 271] on input "text" at bounding box center [892, 262] width 147 height 22
click at [862, 227] on div "Points: 0" at bounding box center [868, 231] width 294 height 15
click at [1001, 127] on icon at bounding box center [1004, 127] width 10 height 10
select select "[DEMOGRAPHIC_DATA]"
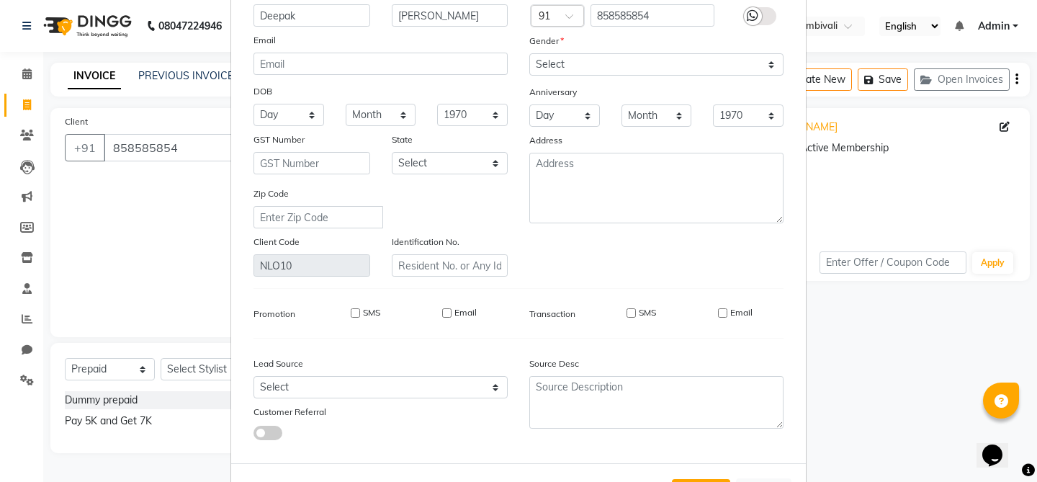
scroll to position [157, 0]
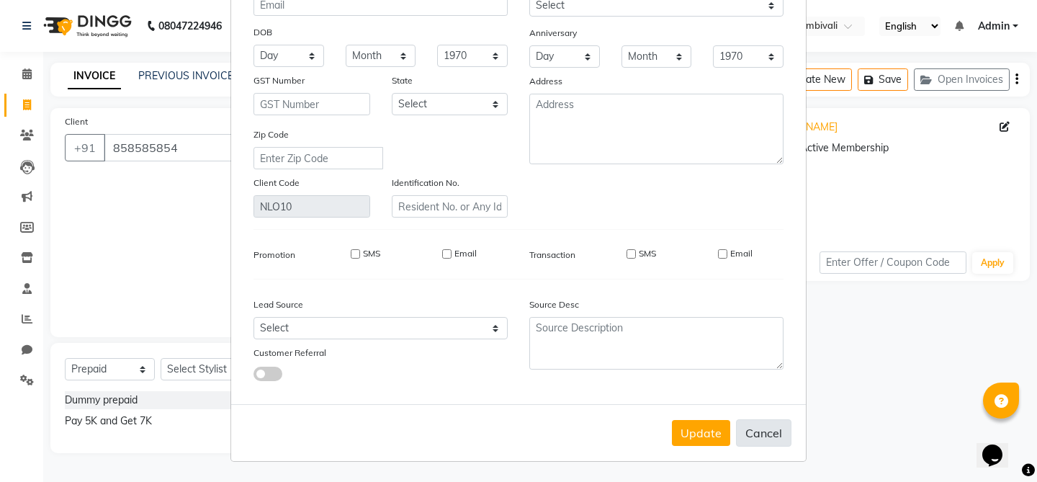
click at [749, 443] on button "Cancel" at bounding box center [763, 432] width 55 height 27
select select
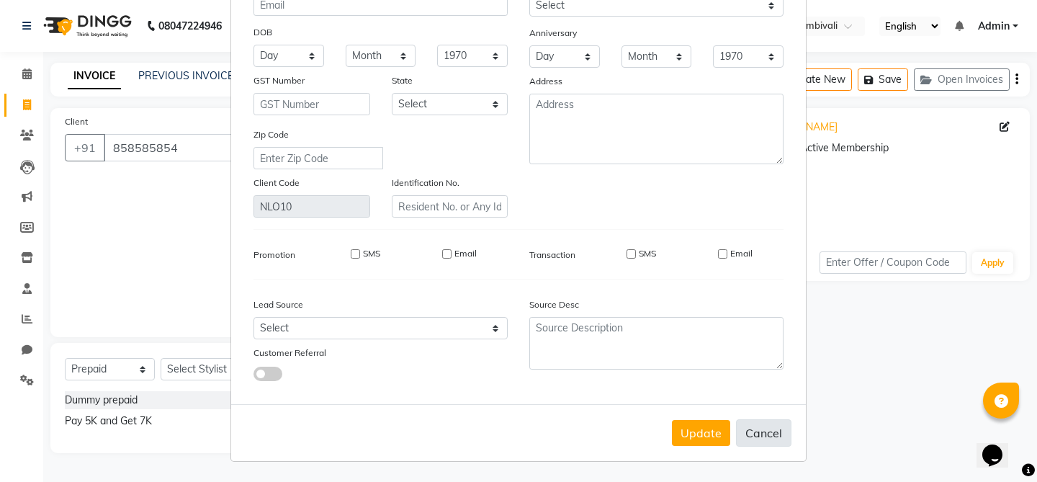
select select
checkbox input "false"
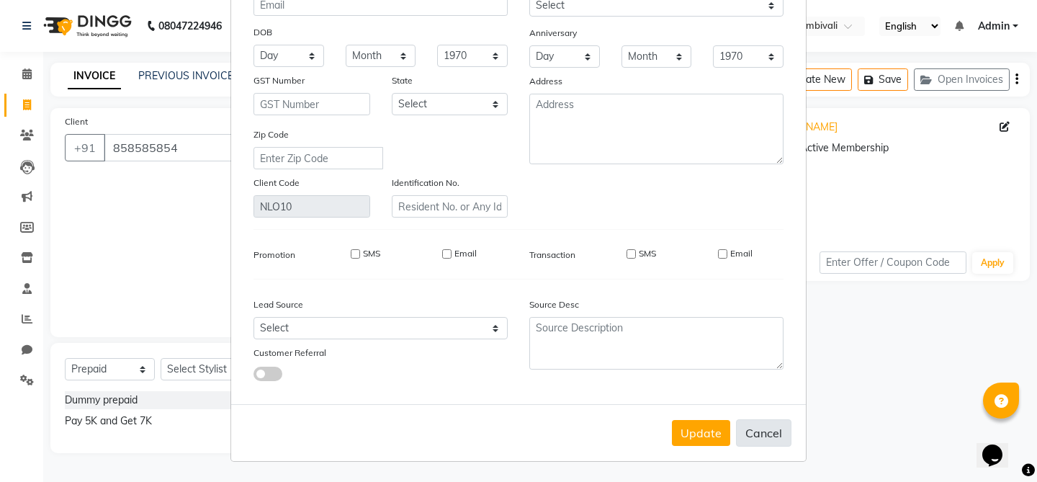
checkbox input "false"
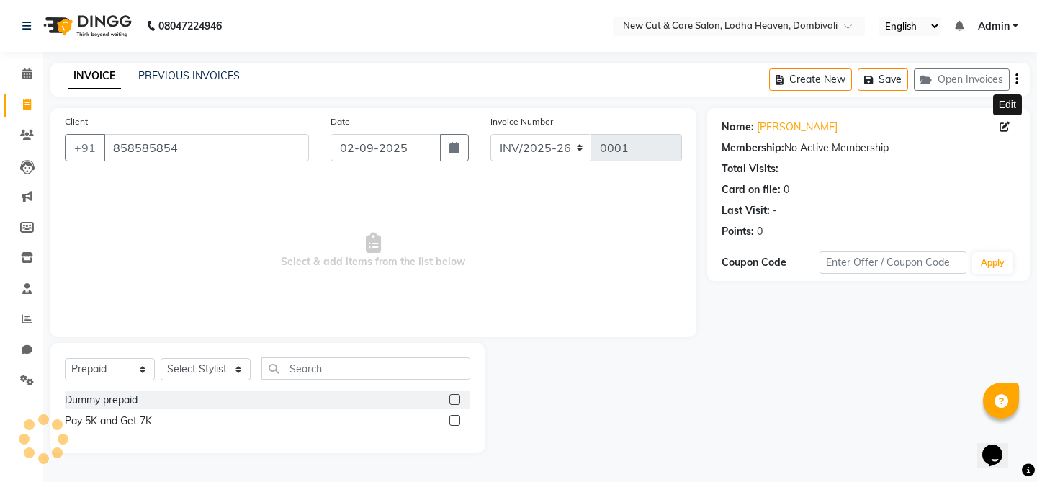
click at [160, 428] on div "Pay 5K and Get 7K" at bounding box center [267, 421] width 405 height 18
click at [166, 425] on div "Pay 5K and Get 7K" at bounding box center [267, 421] width 405 height 18
click at [456, 423] on label at bounding box center [454, 420] width 11 height 11
click at [456, 423] on input "checkbox" at bounding box center [453, 420] width 9 height 9
checkbox input "false"
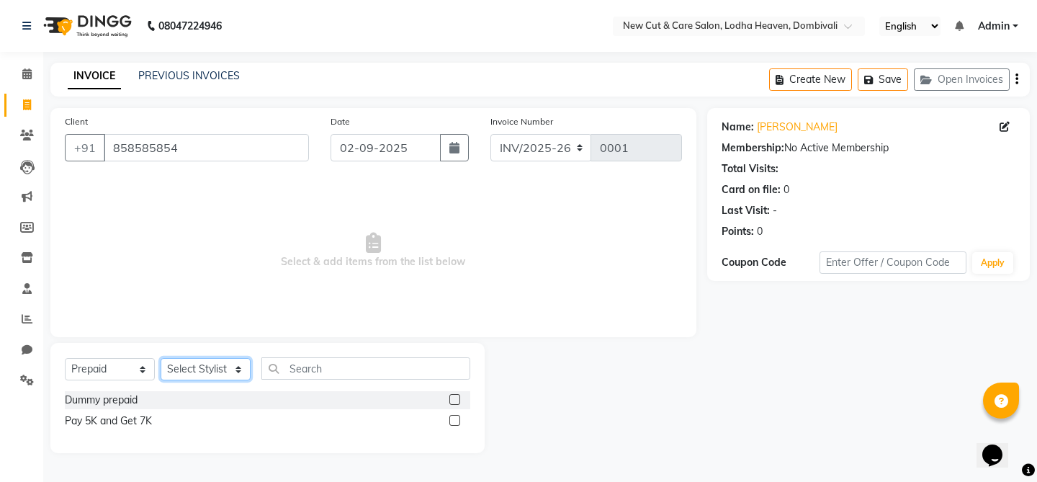
click at [234, 368] on select "Select Stylist" at bounding box center [206, 369] width 90 height 22
click at [112, 376] on select "Select Service Product Membership Package Voucher Prepaid Gift Card" at bounding box center [110, 369] width 90 height 22
select select "service"
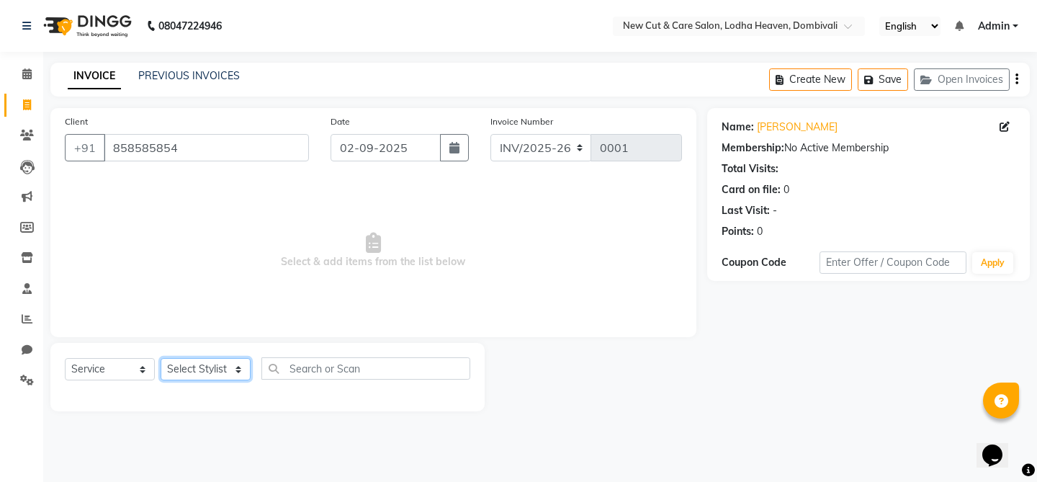
click at [197, 374] on select "Select Stylist" at bounding box center [206, 369] width 90 height 22
click at [1001, 123] on icon at bounding box center [1004, 127] width 10 height 10
select select "[DEMOGRAPHIC_DATA]"
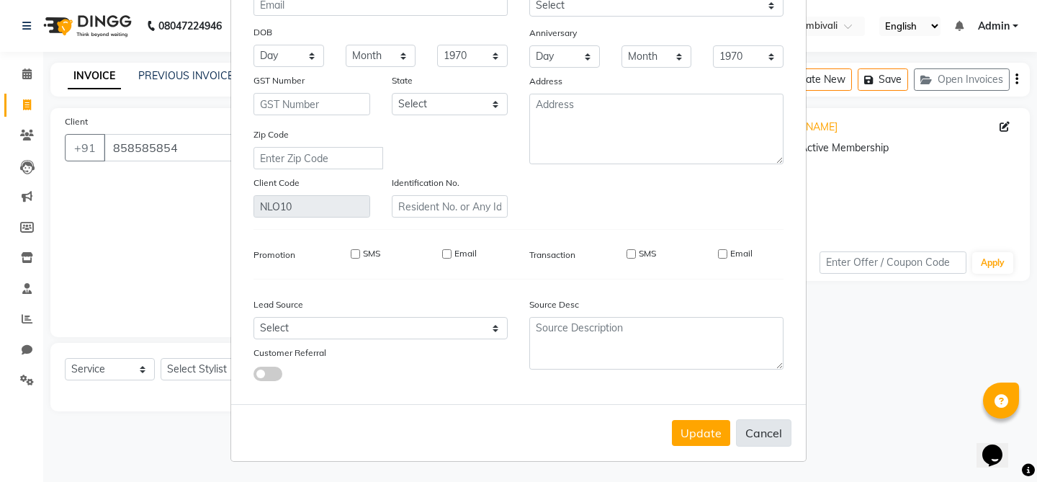
click at [757, 434] on button "Cancel" at bounding box center [763, 432] width 55 height 27
select select
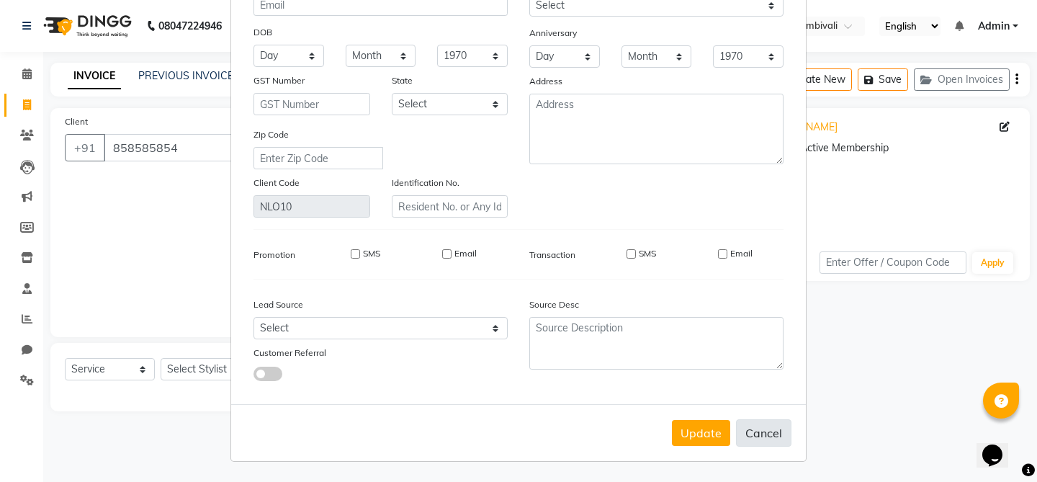
select select
checkbox input "false"
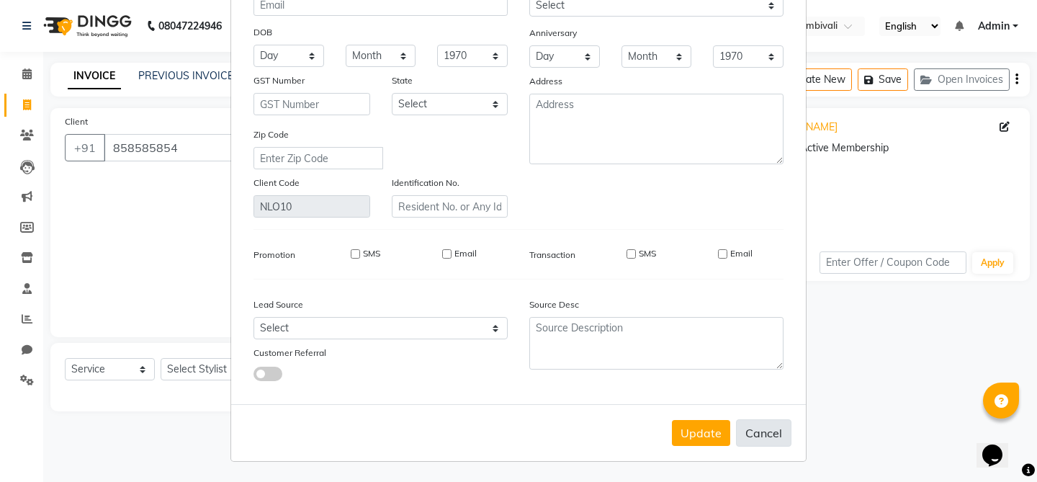
checkbox input "false"
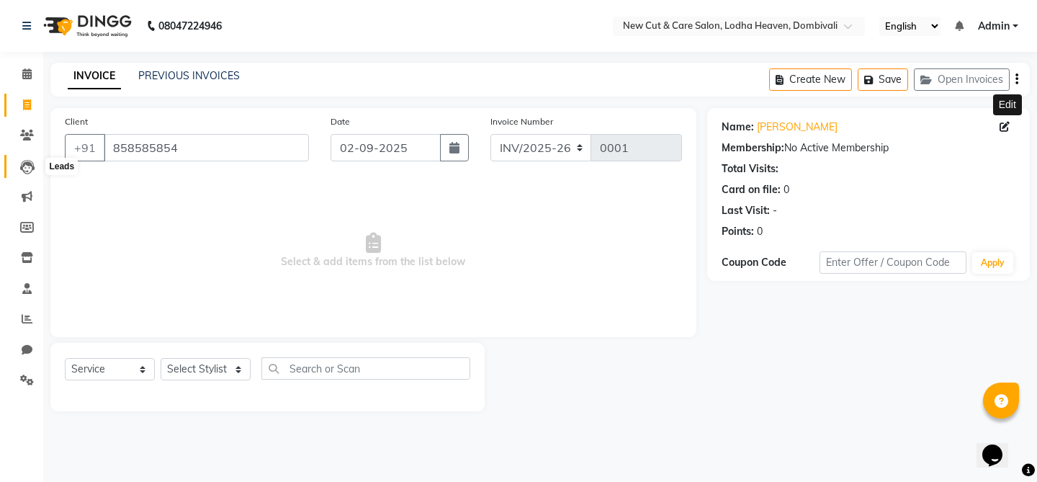
click at [27, 159] on span at bounding box center [26, 166] width 25 height 17
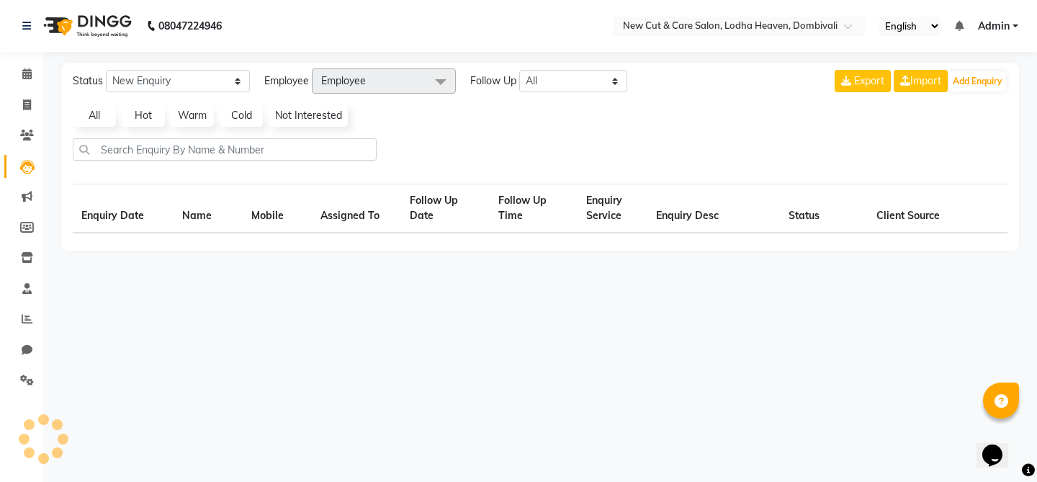
select select "10"
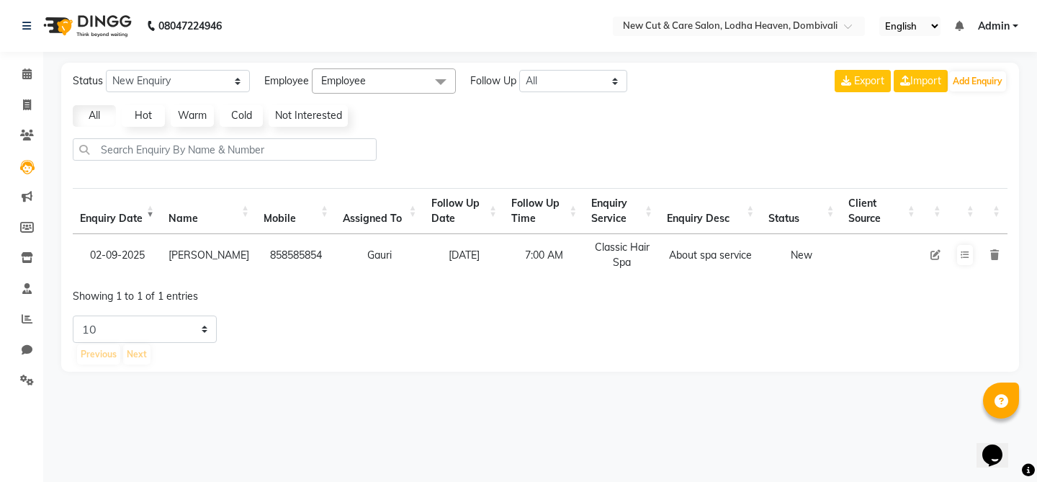
click at [937, 260] on td at bounding box center [935, 255] width 26 height 42
click at [933, 256] on icon at bounding box center [935, 255] width 10 height 10
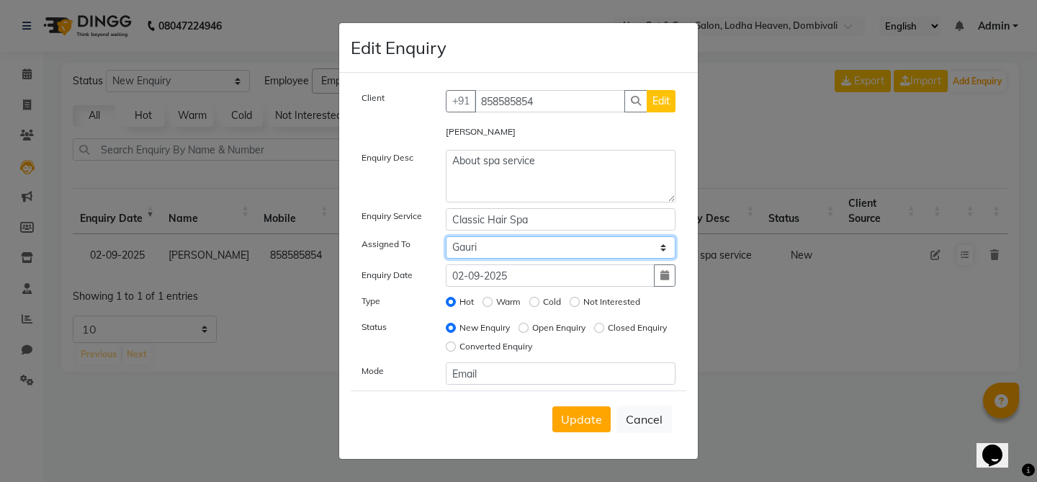
click at [518, 255] on select "Select Gauri Har [PERSON_NAME] Sachi [PERSON_NAME] [PERSON_NAME]" at bounding box center [561, 247] width 230 height 22
select select "20113"
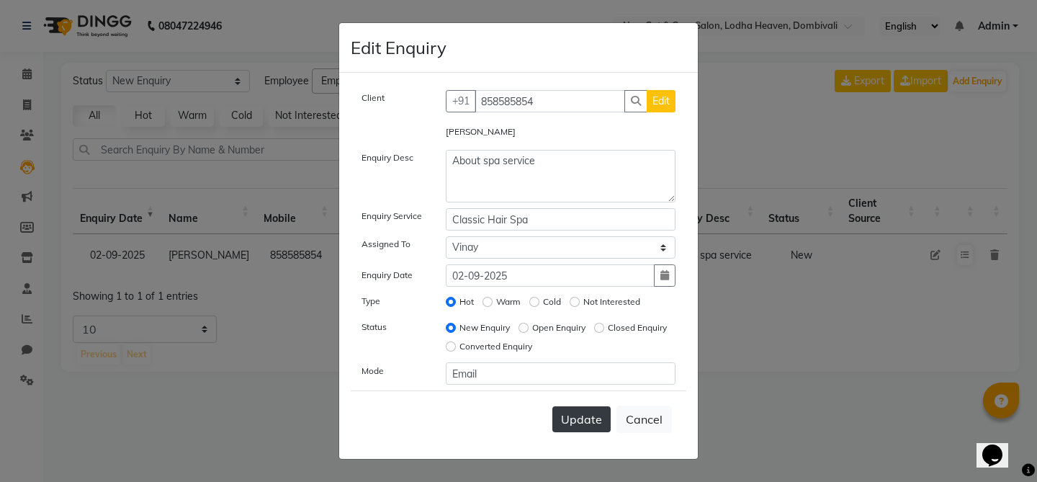
click at [600, 425] on span "Update" at bounding box center [581, 419] width 41 height 14
select select
radio input "false"
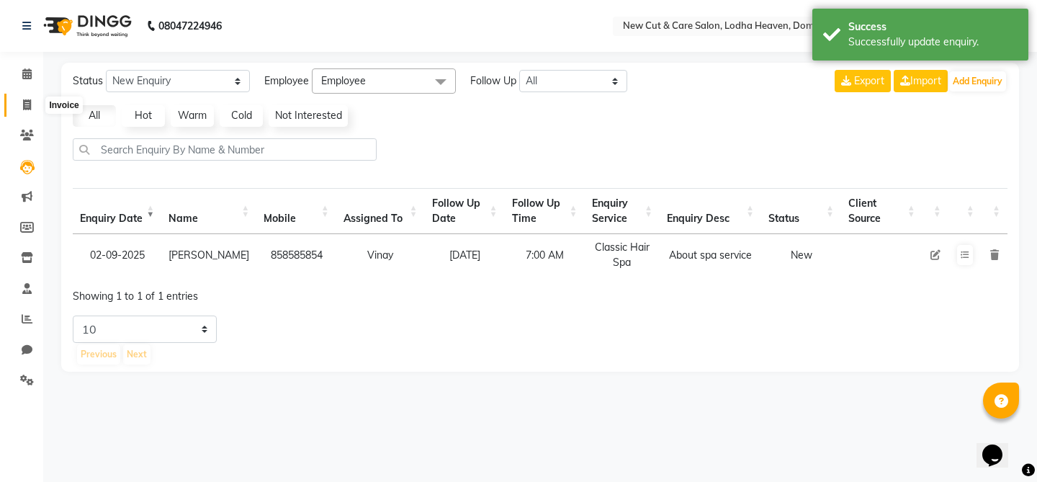
click at [32, 102] on span at bounding box center [26, 105] width 25 height 17
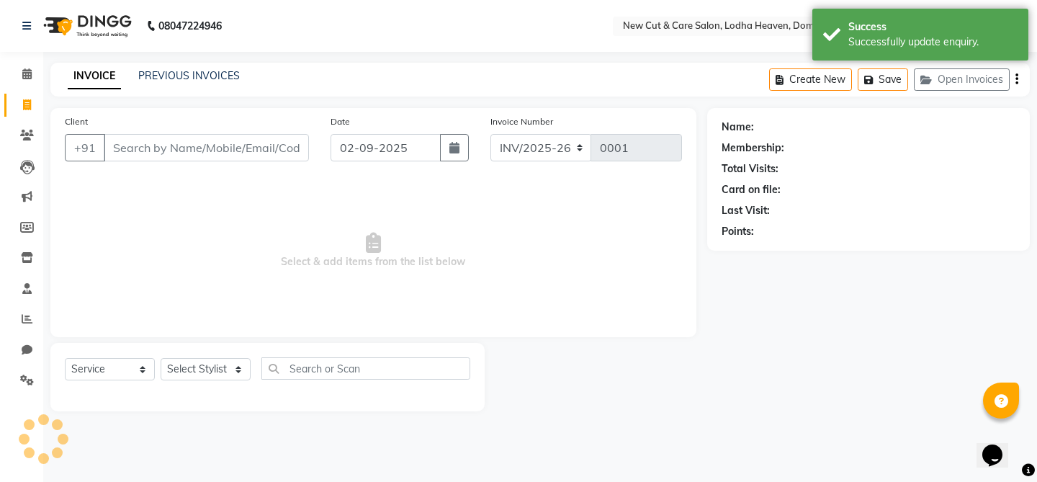
select select "product"
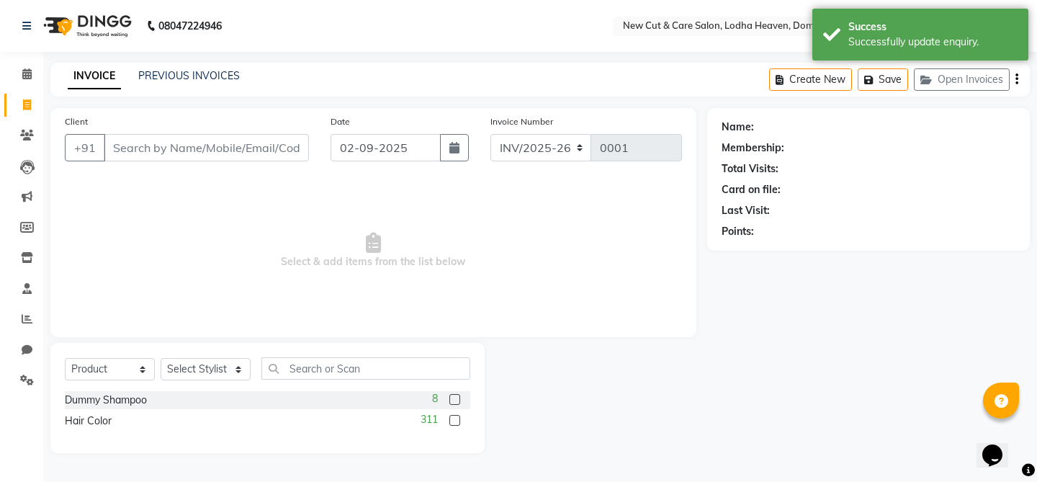
click at [227, 141] on input "Client" at bounding box center [206, 147] width 205 height 27
click at [204, 152] on input "8585858543" at bounding box center [170, 147] width 132 height 27
type input "858585854"
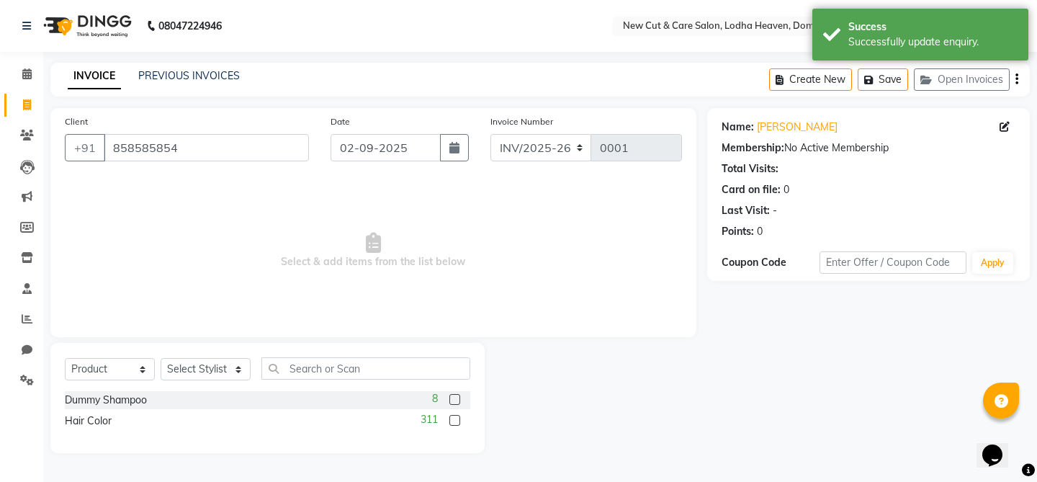
click at [266, 216] on span "Select & add items from the list below" at bounding box center [373, 251] width 617 height 144
click at [108, 376] on select "Select Service Product Membership Package Voucher Prepaid Gift Card" at bounding box center [110, 369] width 90 height 22
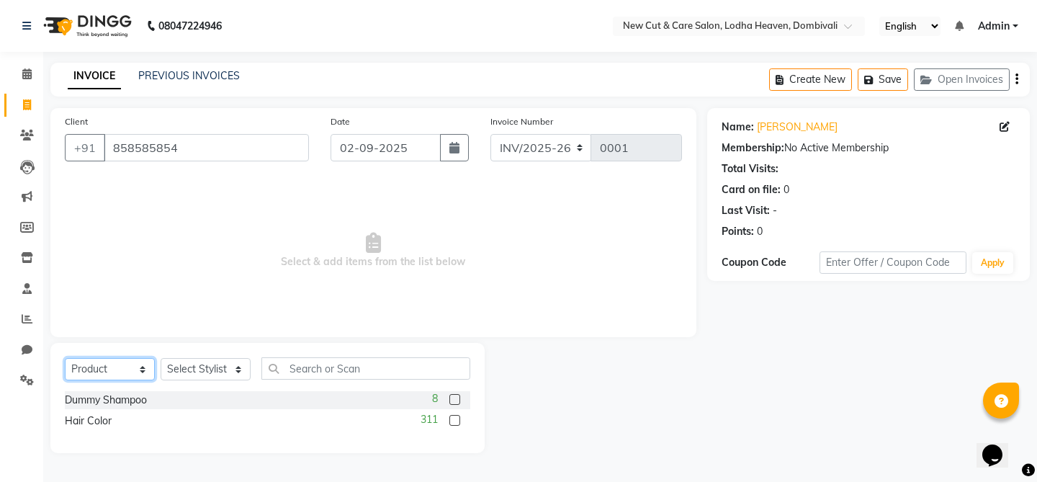
select select "service"
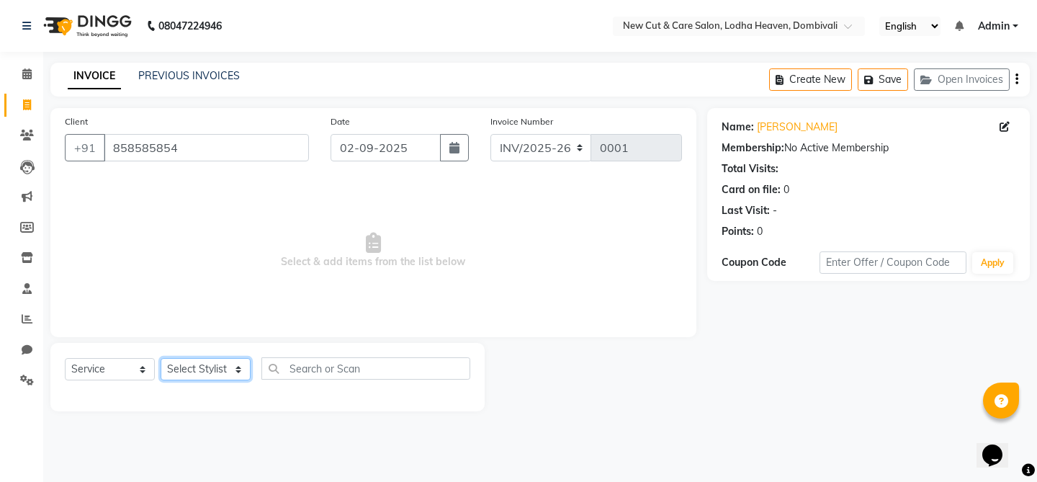
click at [227, 366] on select "Select Stylist Gauri Har Hitesh Nancy Gill Sachi Soumyadipta majumder Vinay" at bounding box center [206, 369] width 90 height 22
select select "15014"
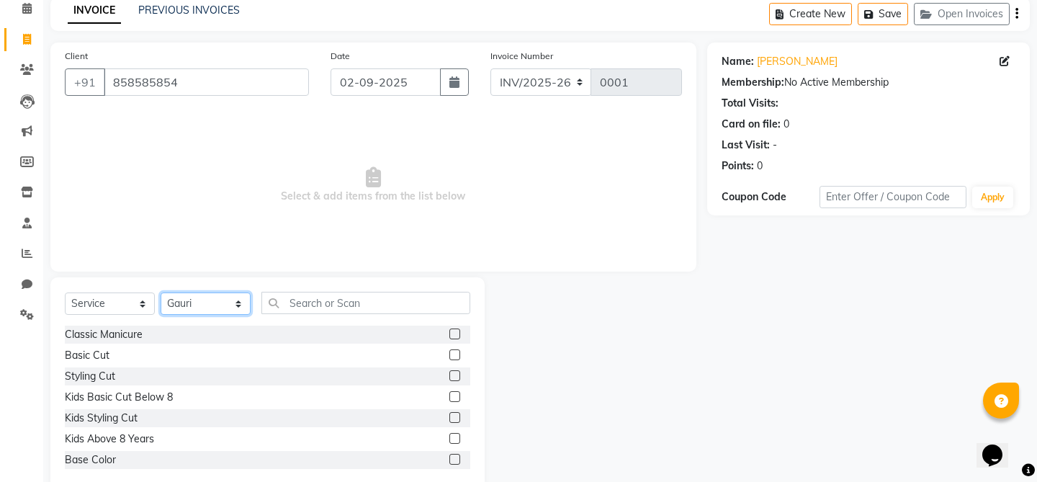
scroll to position [77, 0]
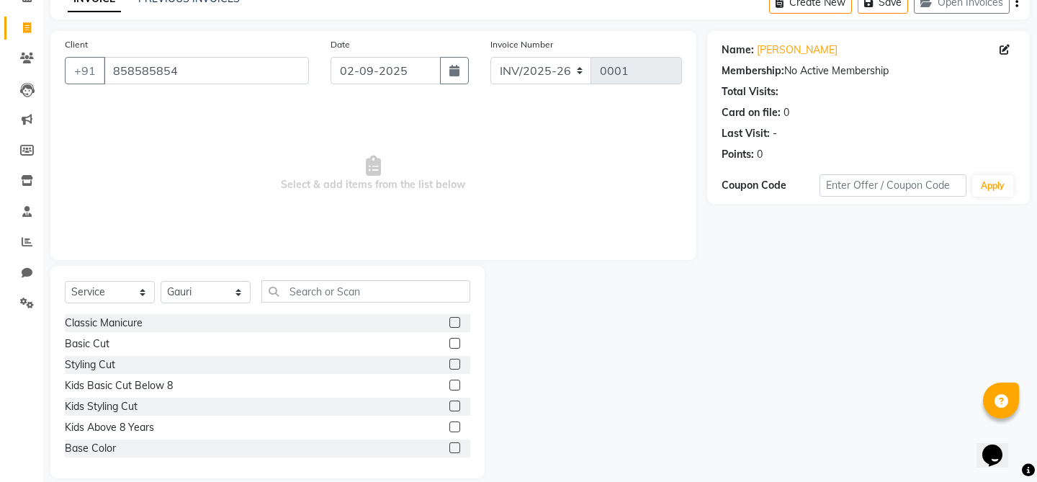
click at [456, 346] on label at bounding box center [454, 343] width 11 height 11
click at [456, 346] on input "checkbox" at bounding box center [453, 343] width 9 height 9
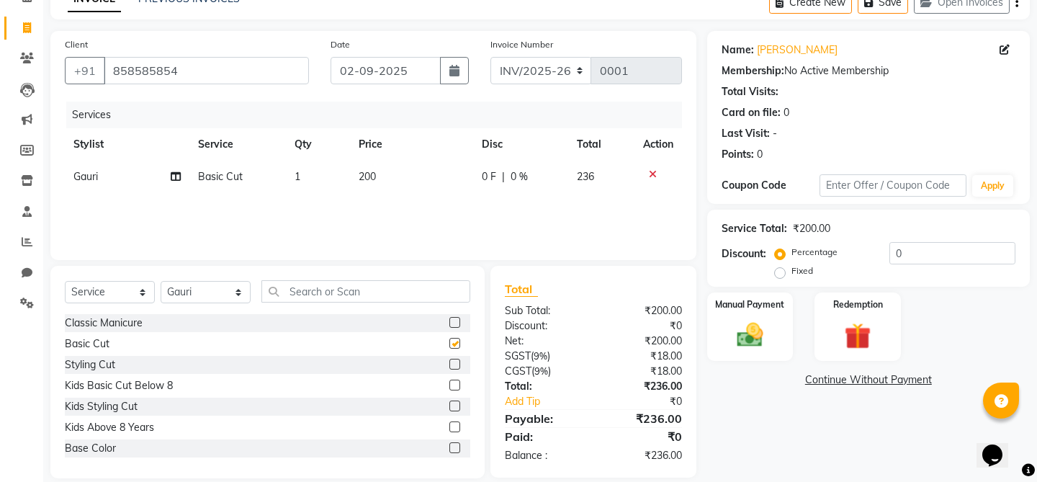
checkbox input "false"
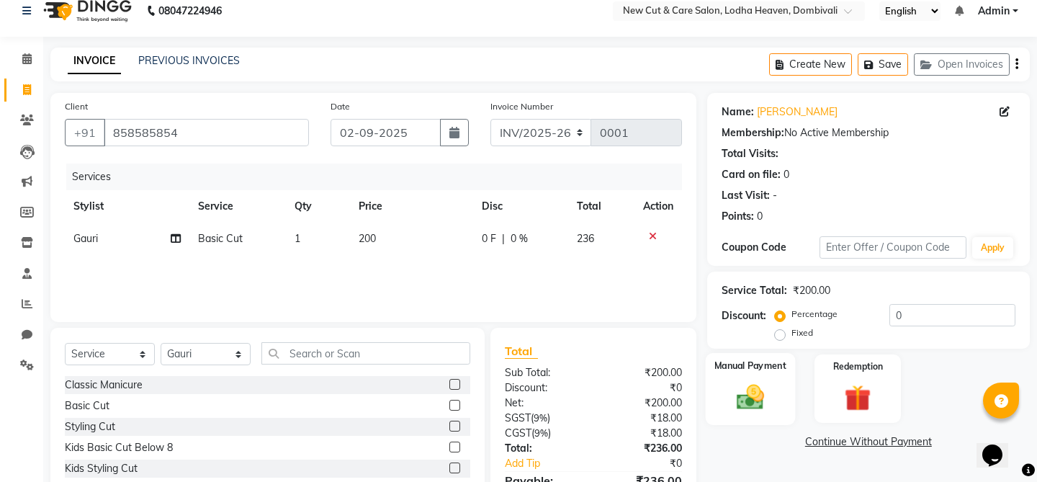
scroll to position [95, 0]
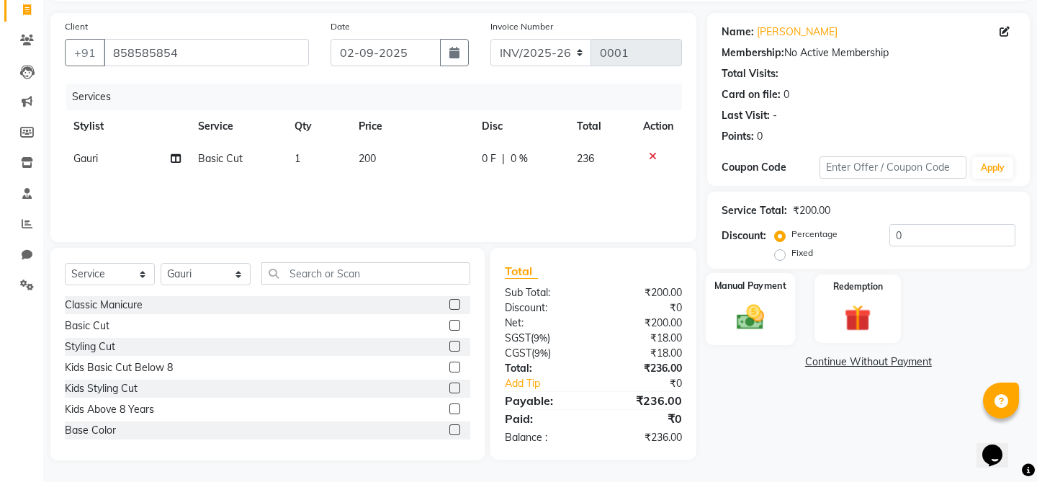
click at [757, 304] on img at bounding box center [749, 317] width 45 height 32
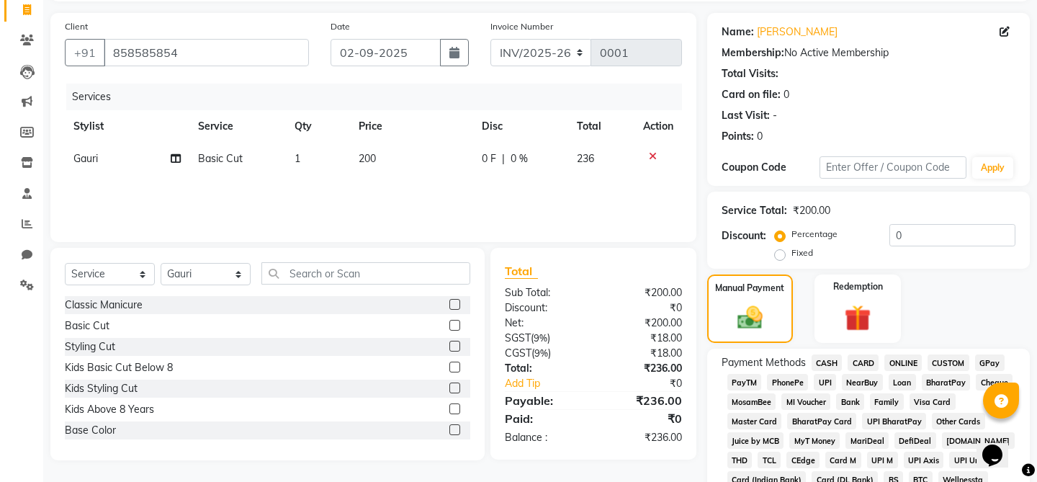
click at [818, 354] on span "CASH" at bounding box center [826, 362] width 31 height 17
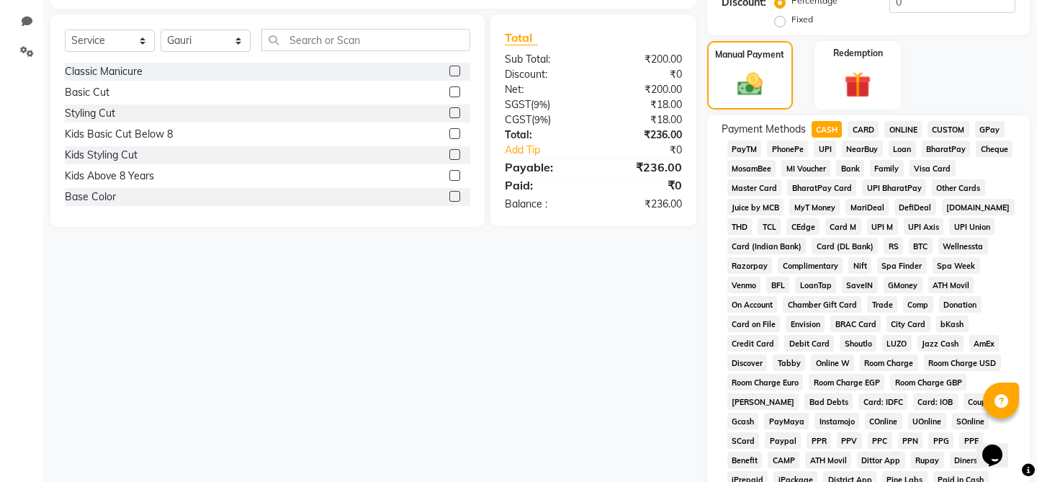
scroll to position [568, 0]
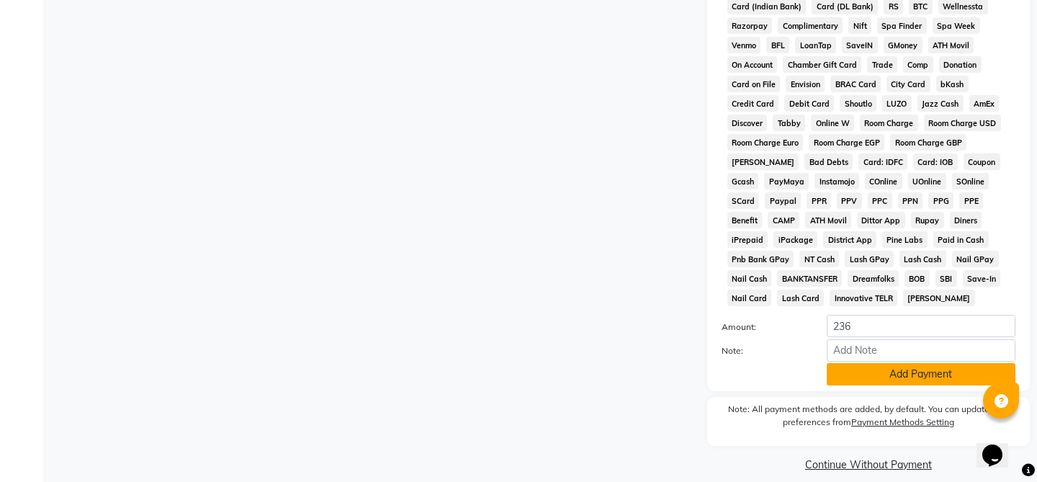
click at [868, 363] on button "Add Payment" at bounding box center [920, 374] width 189 height 22
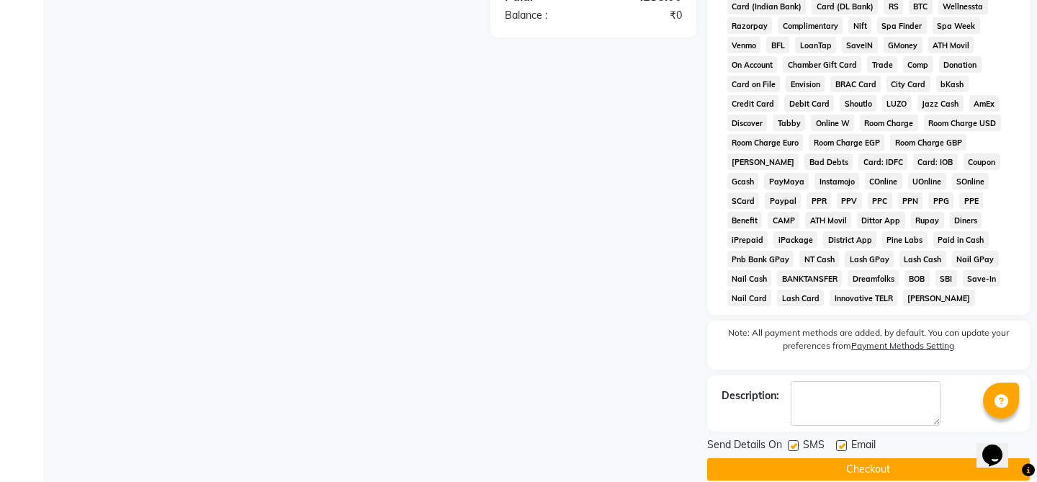
scroll to position [574, 0]
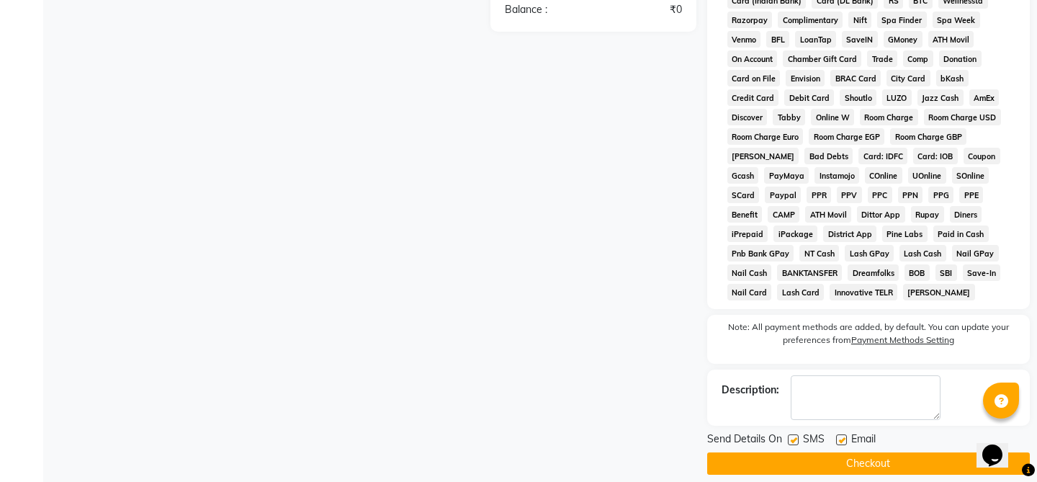
click at [800, 452] on button "Checkout" at bounding box center [868, 463] width 322 height 22
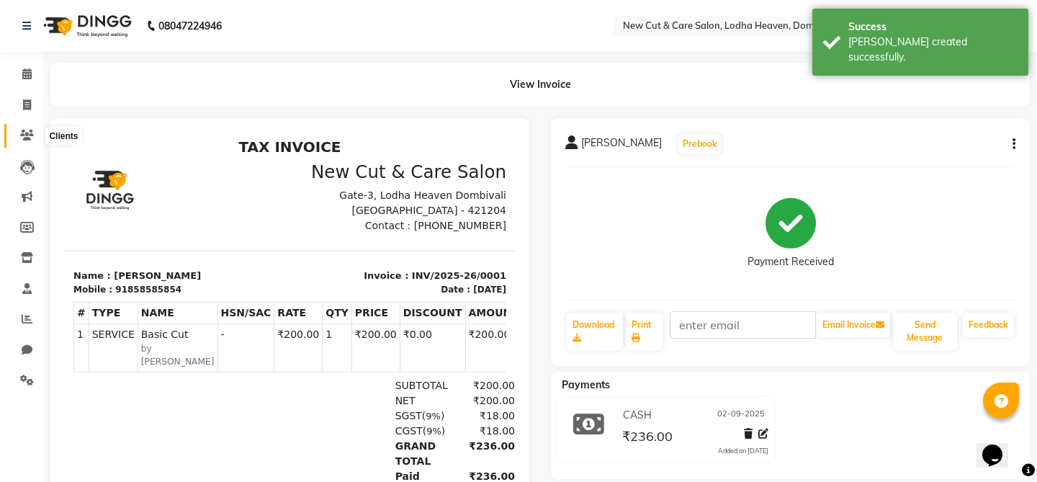
click at [29, 132] on icon at bounding box center [27, 135] width 14 height 11
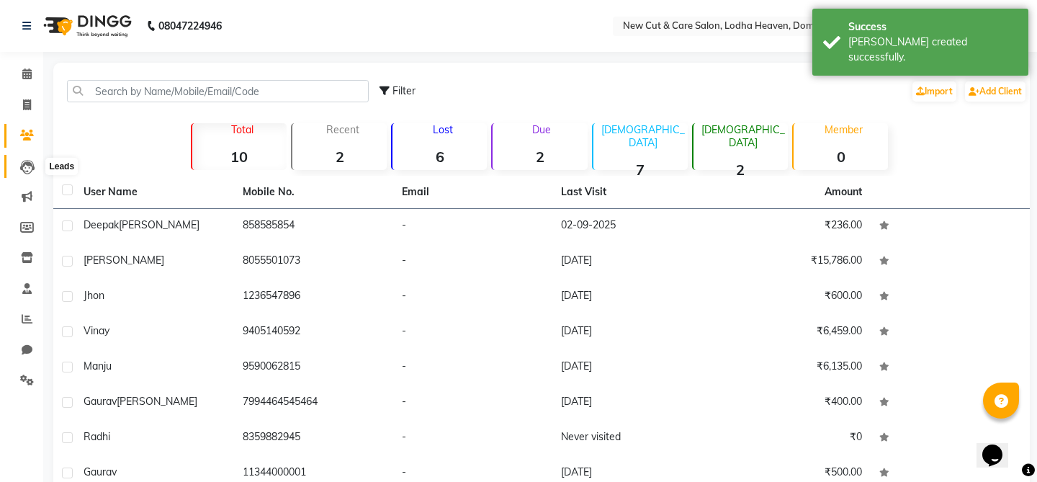
click at [27, 170] on icon at bounding box center [27, 167] width 14 height 14
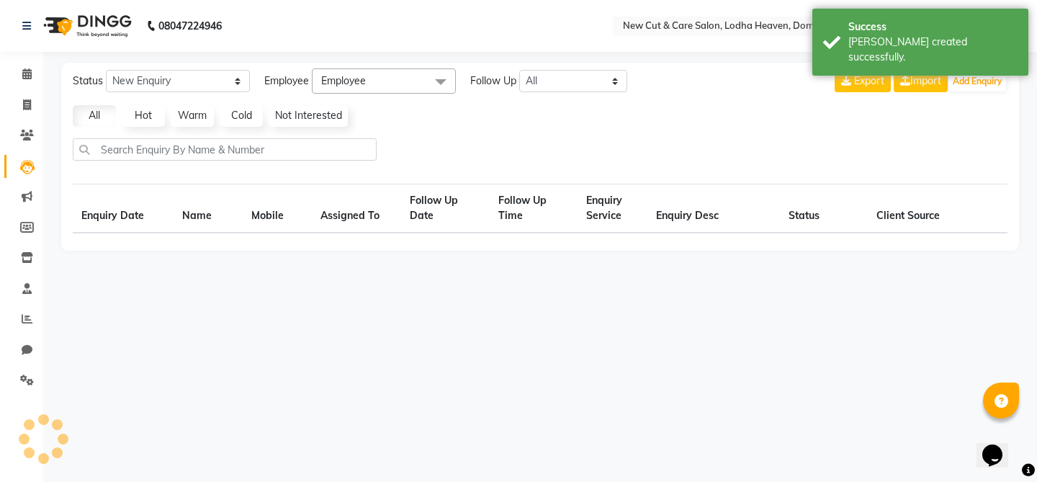
select select "10"
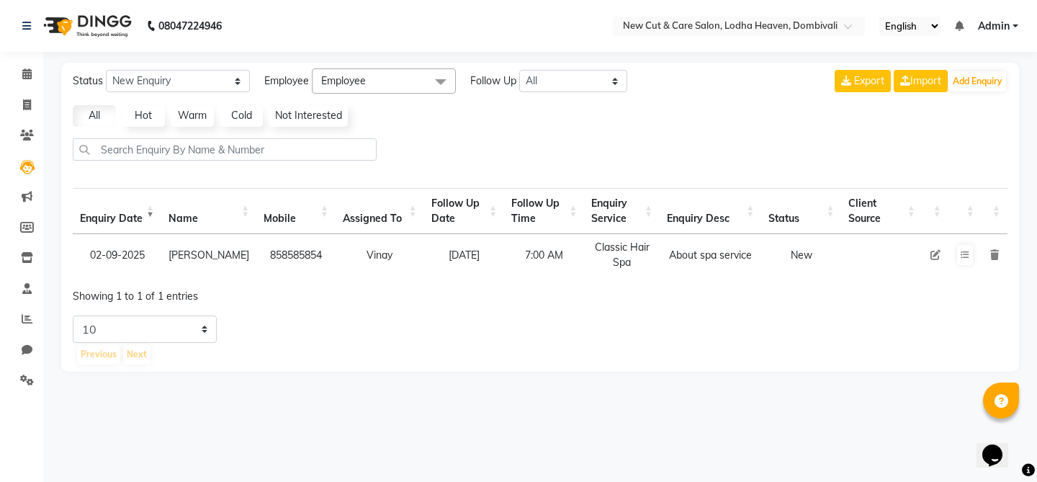
click at [826, 257] on td "New" at bounding box center [801, 255] width 80 height 42
click at [934, 256] on icon at bounding box center [935, 255] width 10 height 10
select select "20113"
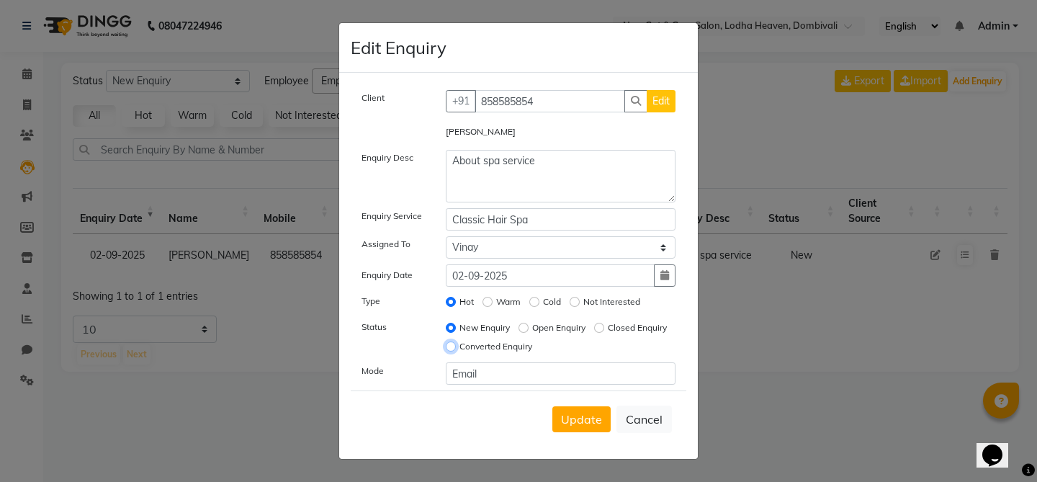
click at [456, 348] on input "Converted Enquiry" at bounding box center [451, 346] width 10 height 10
radio input "true"
radio input "false"
click at [580, 406] on button "Update" at bounding box center [581, 419] width 58 height 26
select select
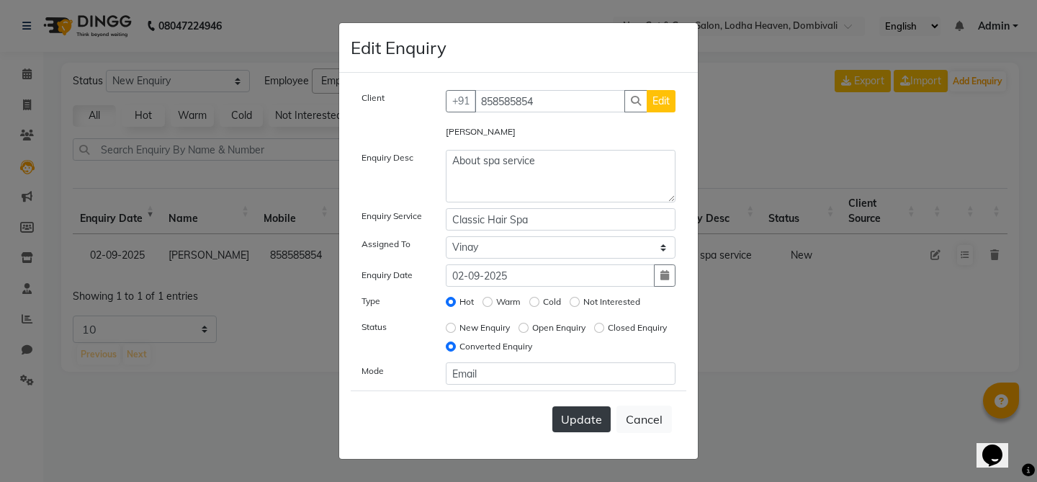
radio input "false"
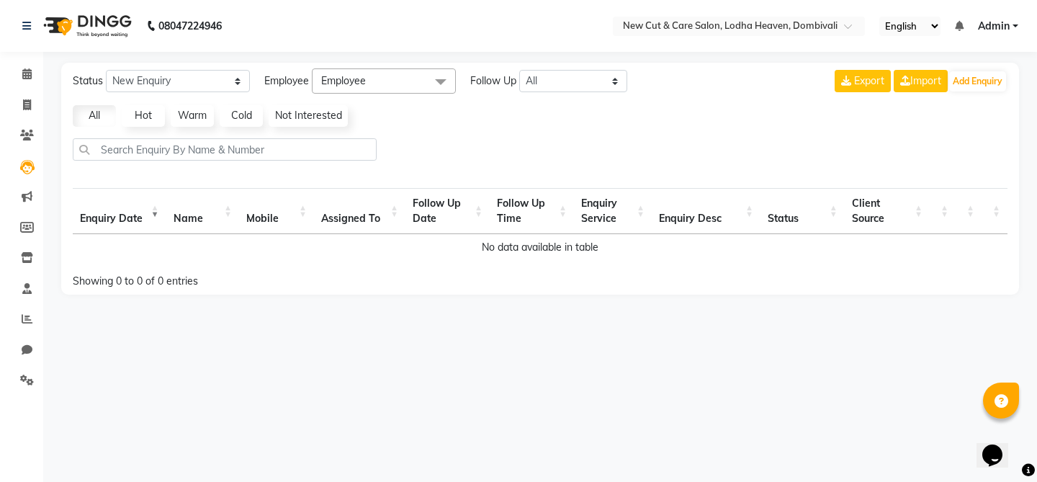
click at [400, 84] on span "Employee" at bounding box center [384, 80] width 144 height 25
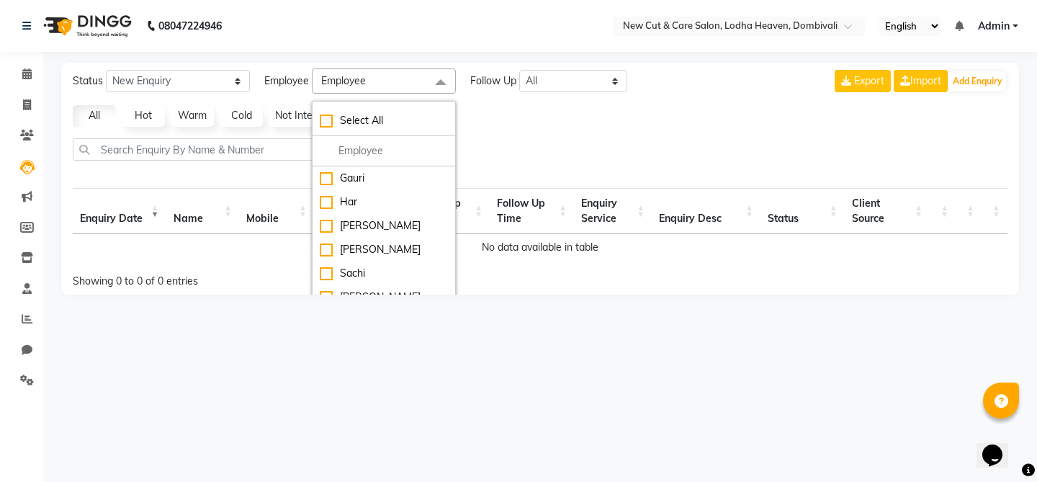
click at [549, 112] on div "All Hot Warm Cold Not Interested" at bounding box center [540, 116] width 946 height 22
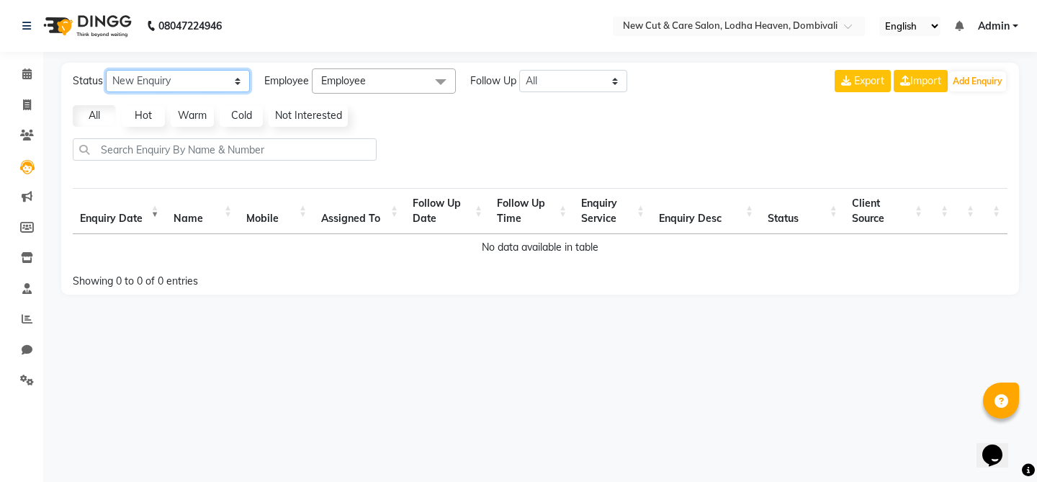
click at [222, 76] on select "New Enquiry Open Enquiry Converted Enquiry All" at bounding box center [178, 81] width 144 height 22
select select "None"
select select "10"
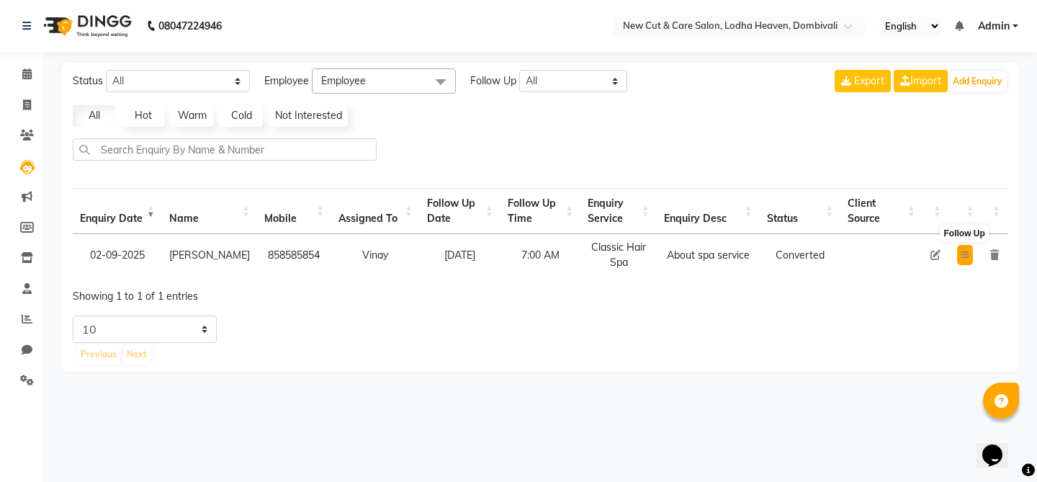
click at [967, 253] on icon at bounding box center [964, 255] width 9 height 9
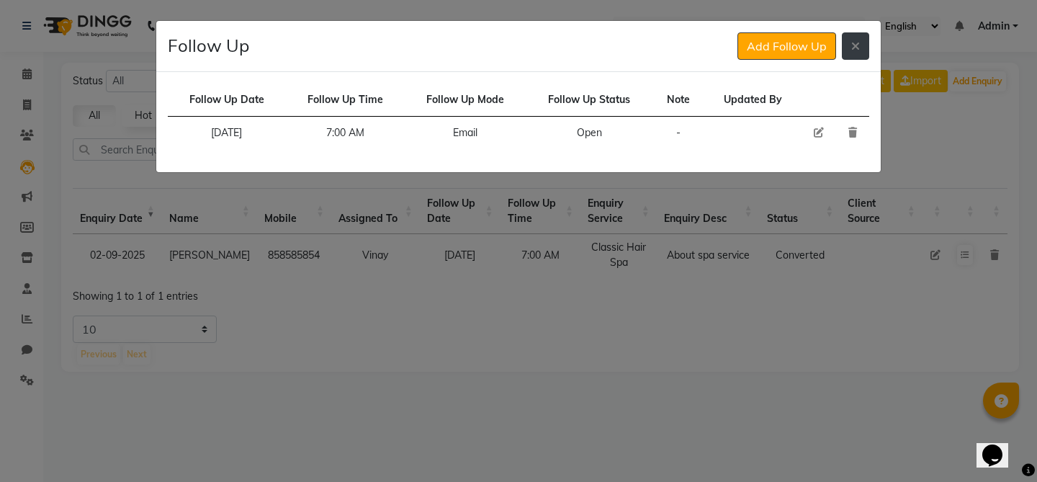
click at [855, 45] on icon at bounding box center [855, 46] width 9 height 12
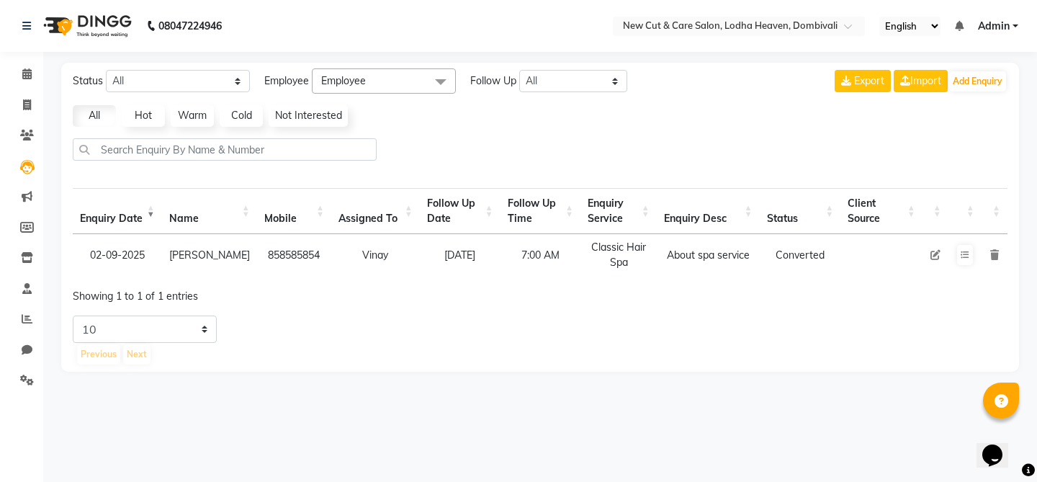
click at [934, 254] on icon at bounding box center [935, 255] width 10 height 10
select select "20113"
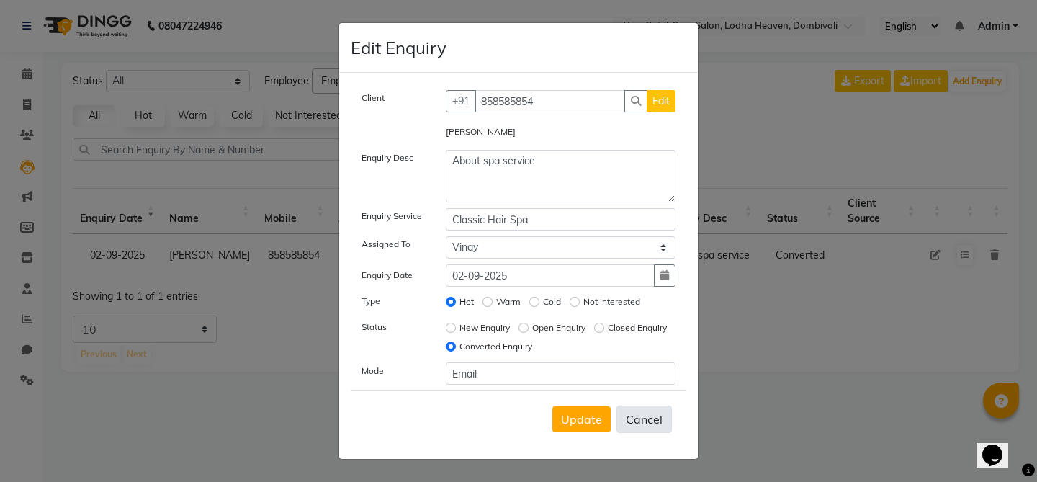
click at [649, 428] on button "Cancel" at bounding box center [643, 418] width 55 height 27
select select
radio input "false"
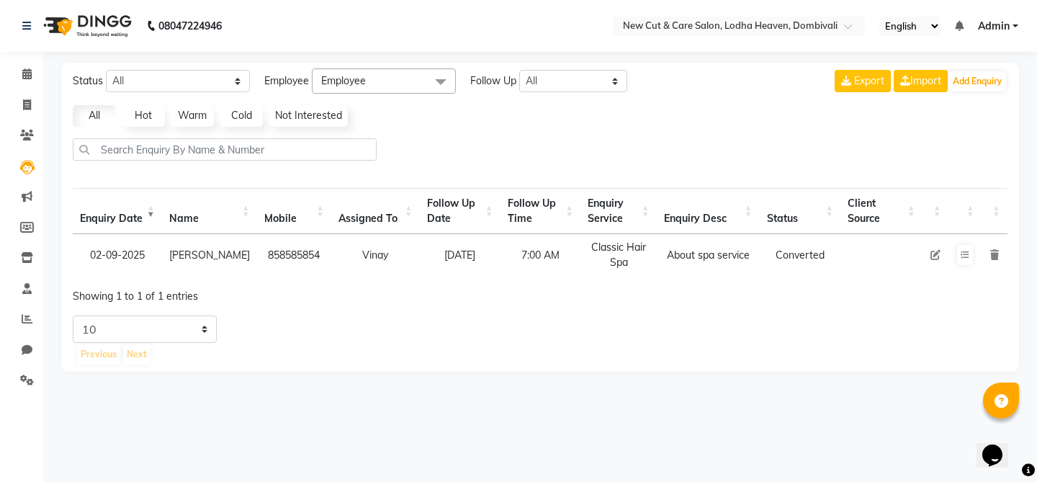
click at [933, 257] on icon at bounding box center [935, 255] width 10 height 10
select select "20113"
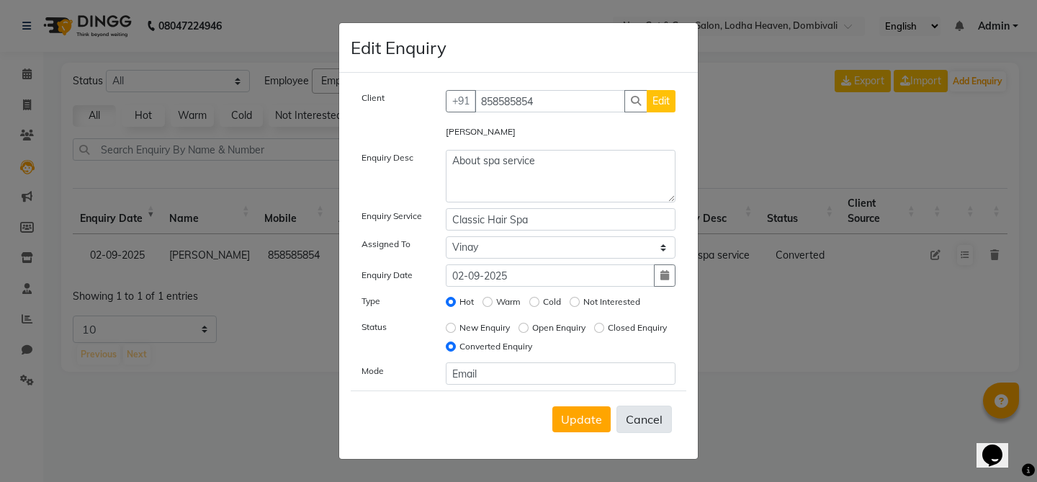
click at [644, 427] on button "Cancel" at bounding box center [643, 418] width 55 height 27
select select
radio input "false"
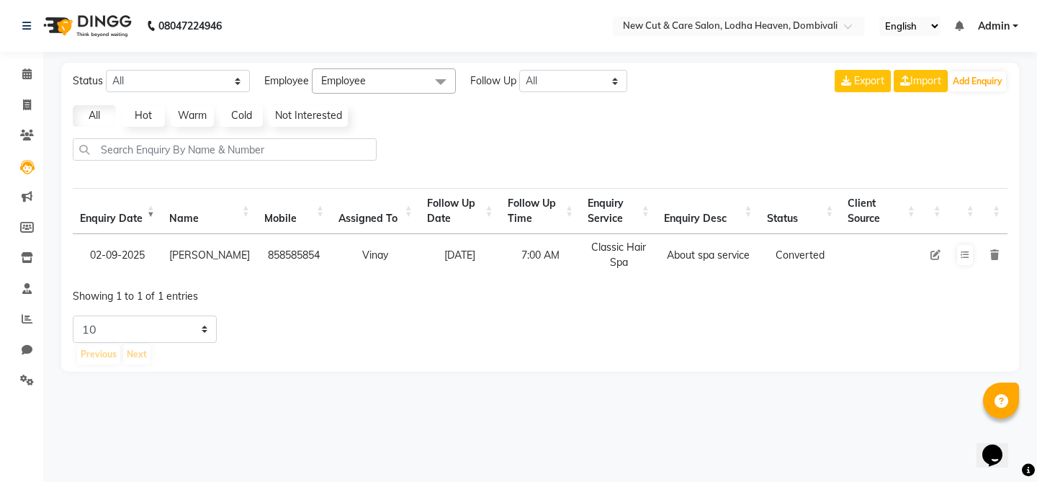
click at [934, 256] on icon at bounding box center [935, 255] width 10 height 10
select select "20113"
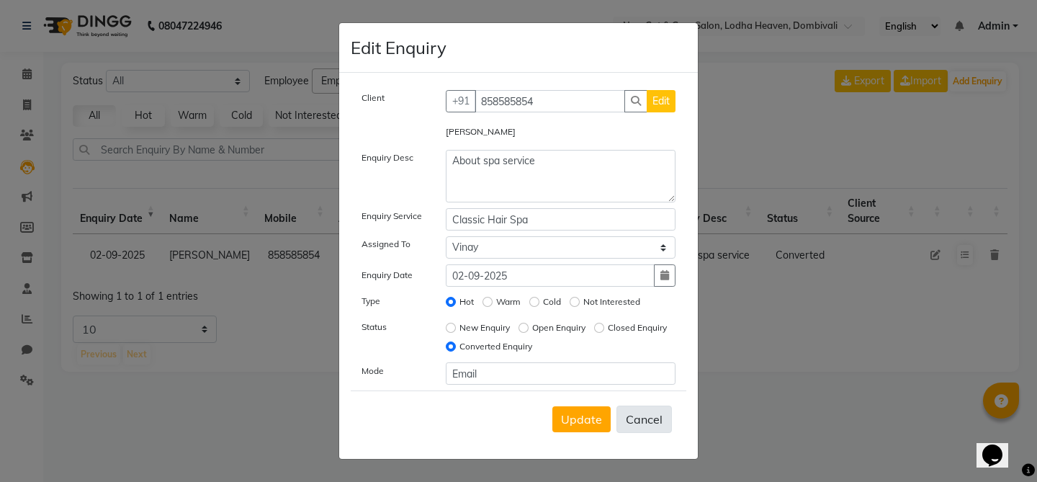
click at [649, 425] on button "Cancel" at bounding box center [643, 418] width 55 height 27
select select
radio input "false"
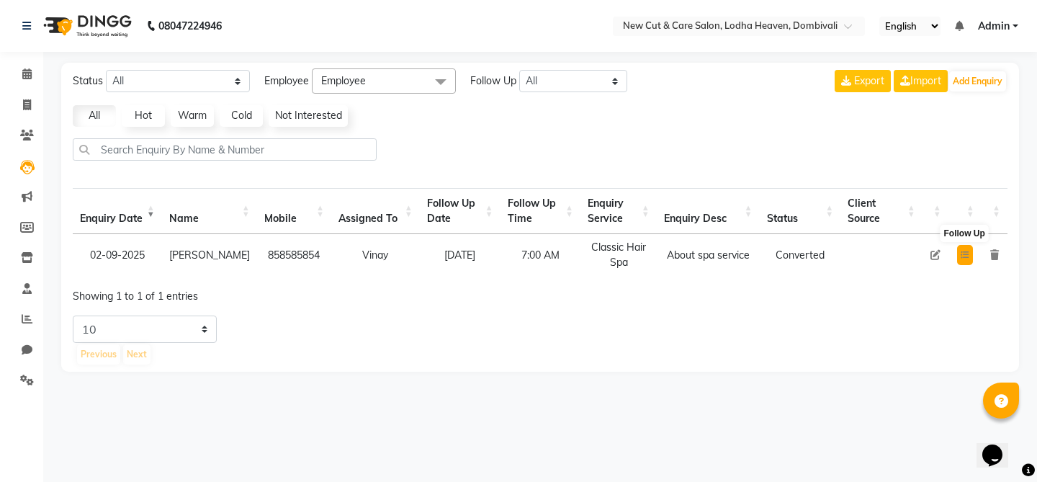
click at [970, 248] on button at bounding box center [965, 255] width 16 height 20
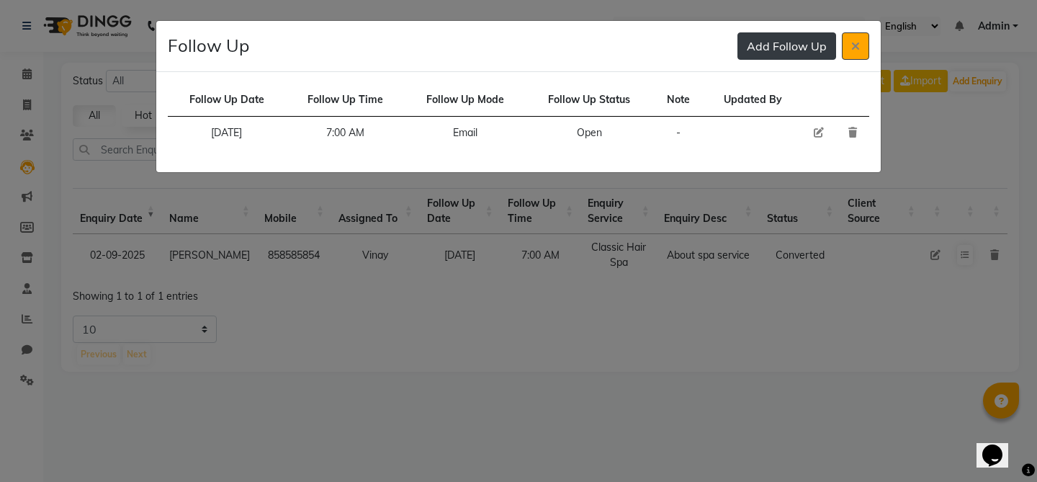
click at [776, 50] on button "Add Follow Up" at bounding box center [786, 45] width 99 height 27
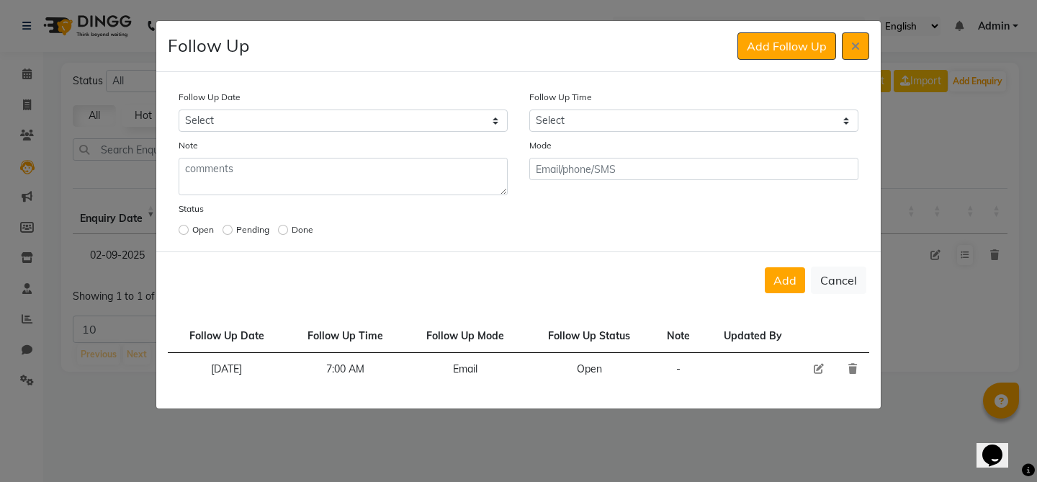
click at [818, 370] on icon at bounding box center [818, 369] width 10 height 10
select select "[DATE]"
select select "420"
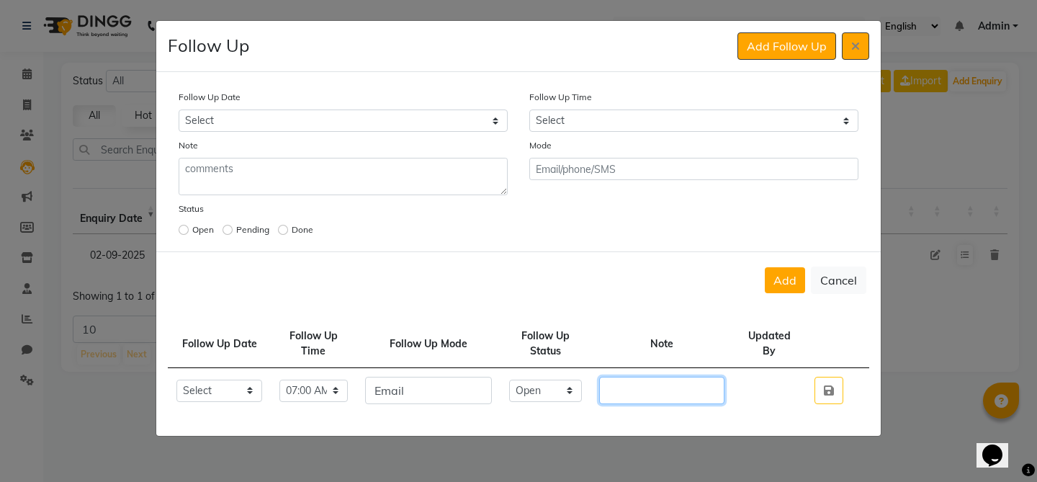
click at [663, 394] on input "text" at bounding box center [661, 389] width 125 height 27
click at [841, 278] on button "Cancel" at bounding box center [838, 279] width 55 height 27
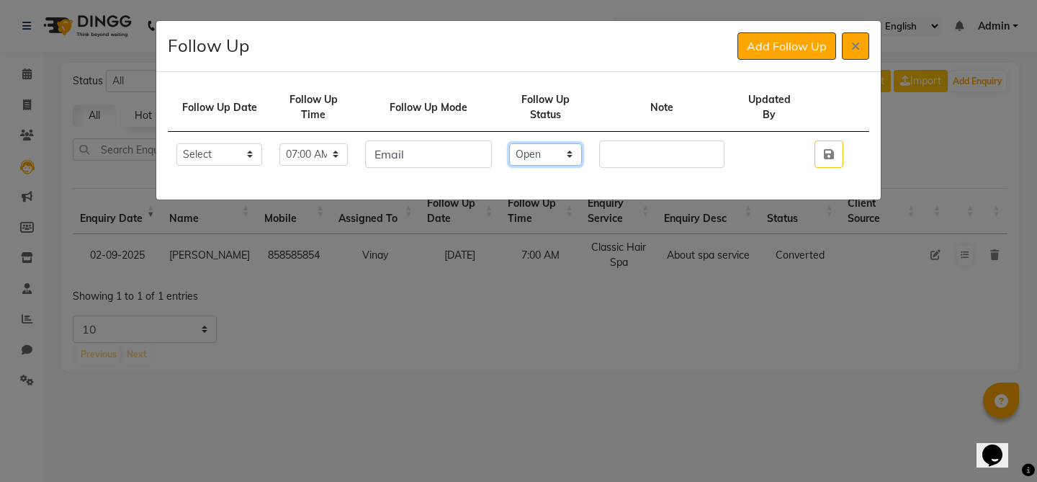
click at [582, 157] on select "Select Open Pending Done" at bounding box center [545, 154] width 73 height 22
click at [556, 155] on select "Select Open Pending Done" at bounding box center [545, 154] width 73 height 22
click at [554, 152] on select "Select Open Pending Done" at bounding box center [545, 154] width 73 height 22
select select "Done"
click at [853, 53] on button at bounding box center [854, 45] width 27 height 27
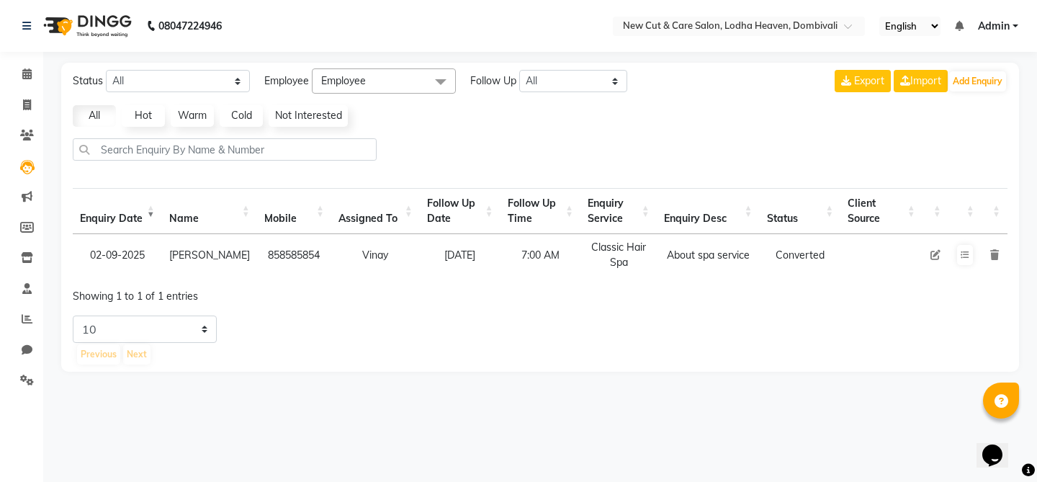
click at [935, 260] on td at bounding box center [935, 255] width 26 height 42
click at [931, 253] on icon at bounding box center [935, 255] width 10 height 10
select select "20113"
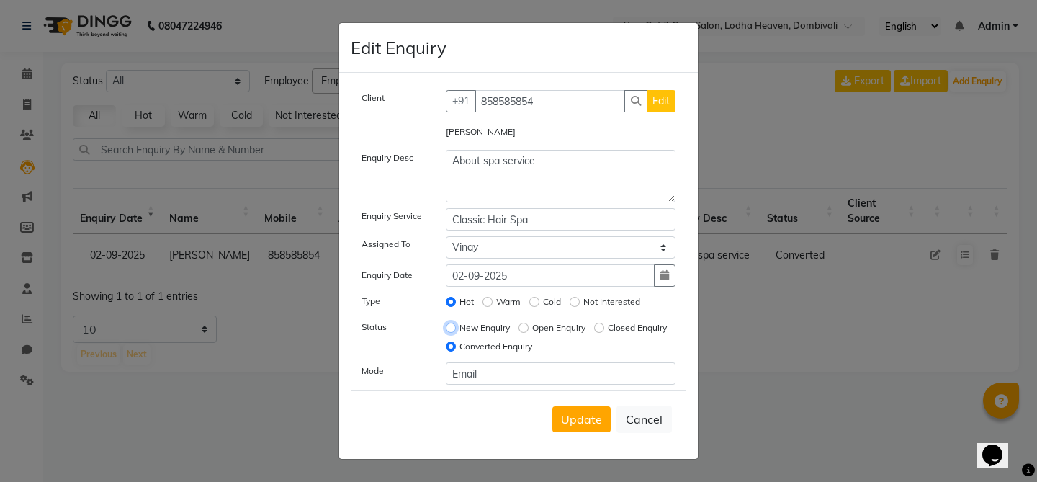
click at [452, 331] on input "New Enquiry" at bounding box center [451, 327] width 10 height 10
radio input "true"
radio input "false"
click at [586, 409] on button "Update" at bounding box center [581, 419] width 58 height 26
select select
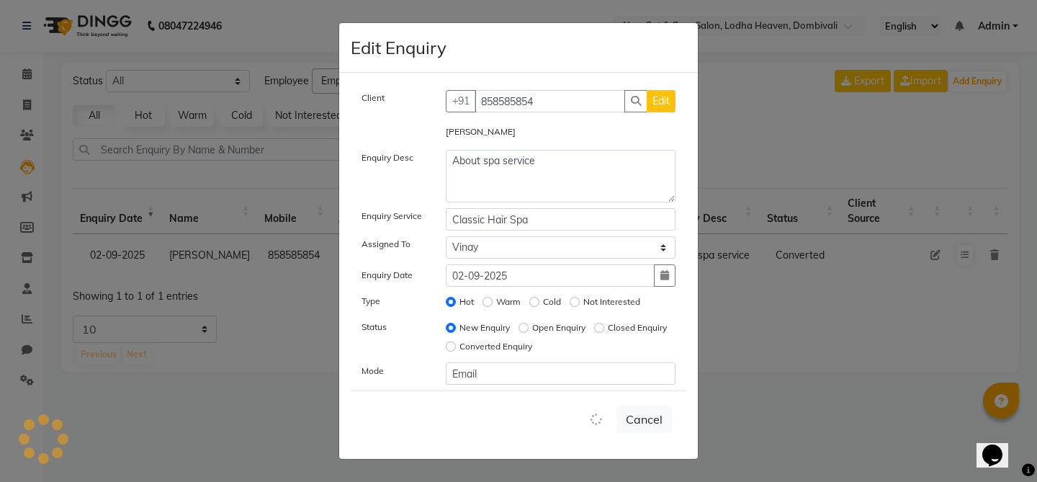
radio input "false"
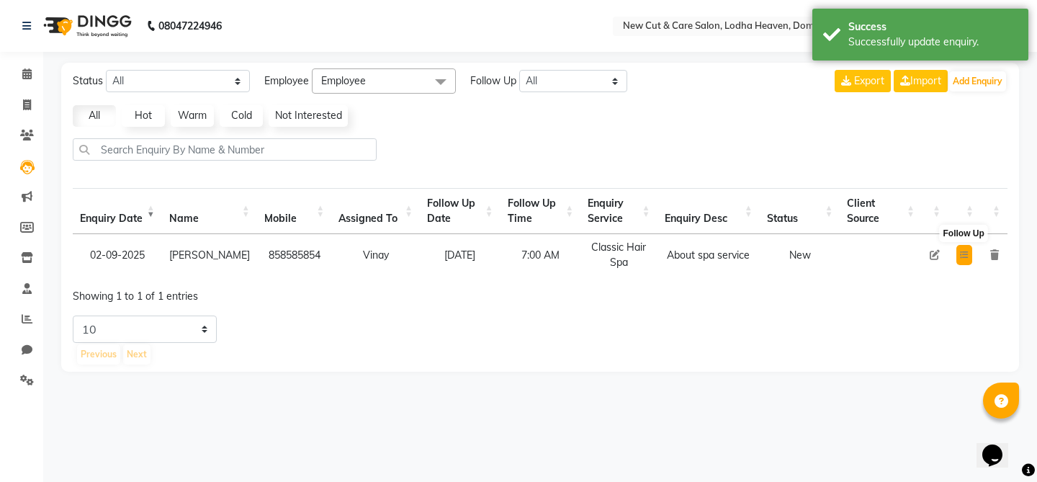
click at [963, 251] on icon at bounding box center [964, 255] width 9 height 9
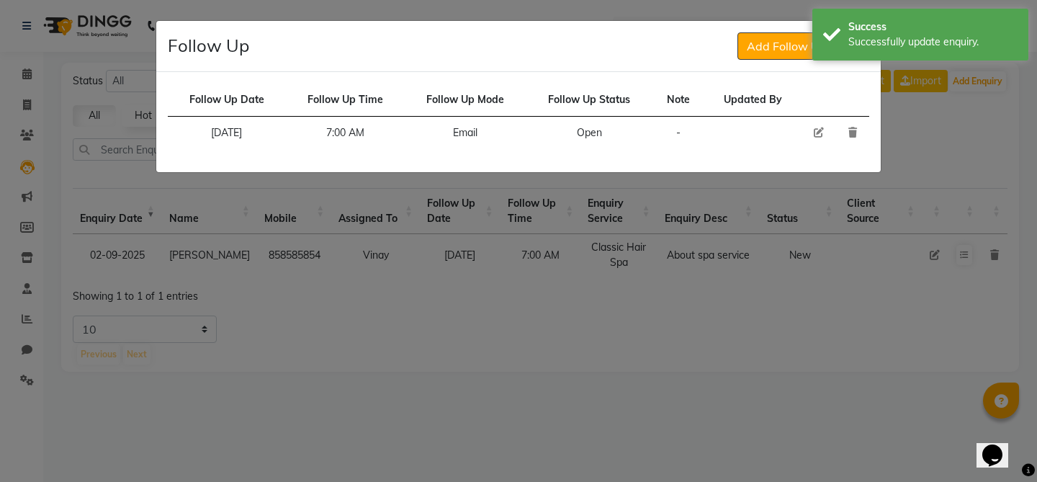
click at [813, 132] on icon at bounding box center [818, 132] width 10 height 10
select select "[DATE]"
select select "420"
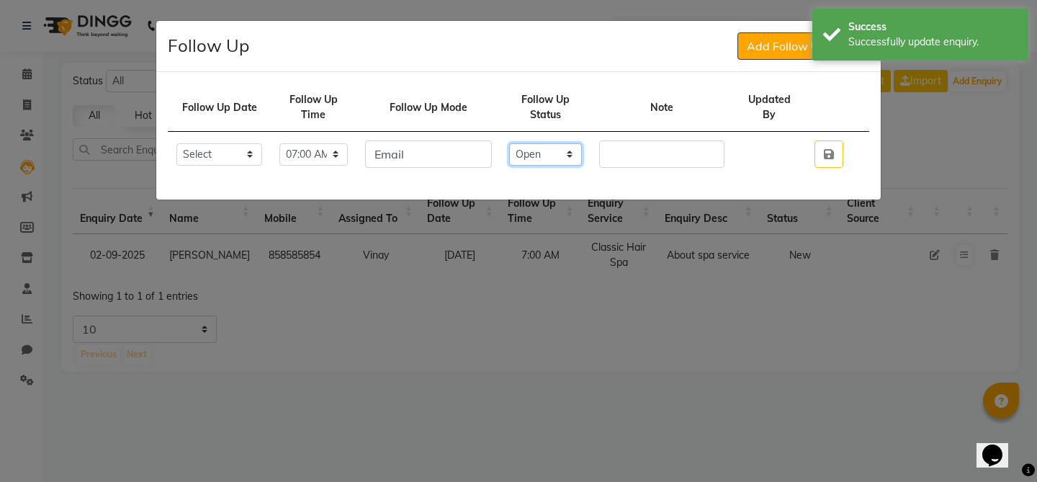
click at [549, 158] on select "Select Open Pending Done" at bounding box center [545, 154] width 73 height 22
select select "Done"
click at [260, 158] on select "Select [DATE] [DATE] [DATE] ([DATE]) [DATE] ([DATE]) [DATE] ([DATE]) [DATE] ([D…" at bounding box center [219, 154] width 86 height 22
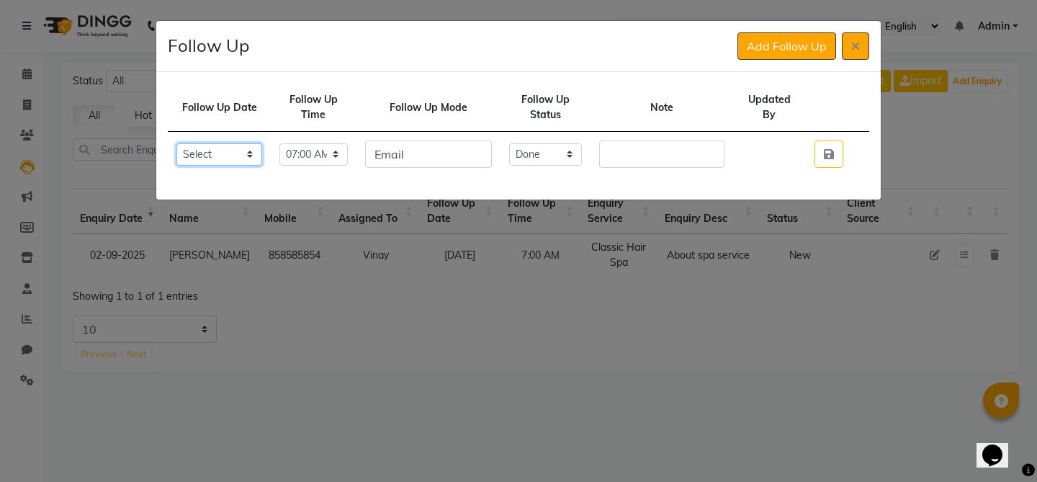
select select "2025-09-02"
click at [683, 155] on input "text" at bounding box center [661, 153] width 125 height 27
type input "djdsjff"
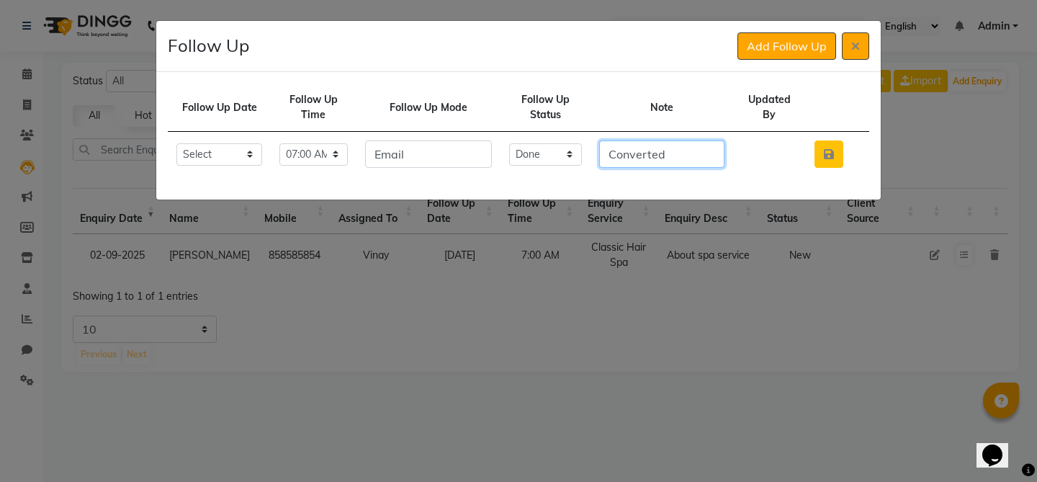
type input "Converted"
click at [839, 155] on button "button" at bounding box center [828, 153] width 29 height 27
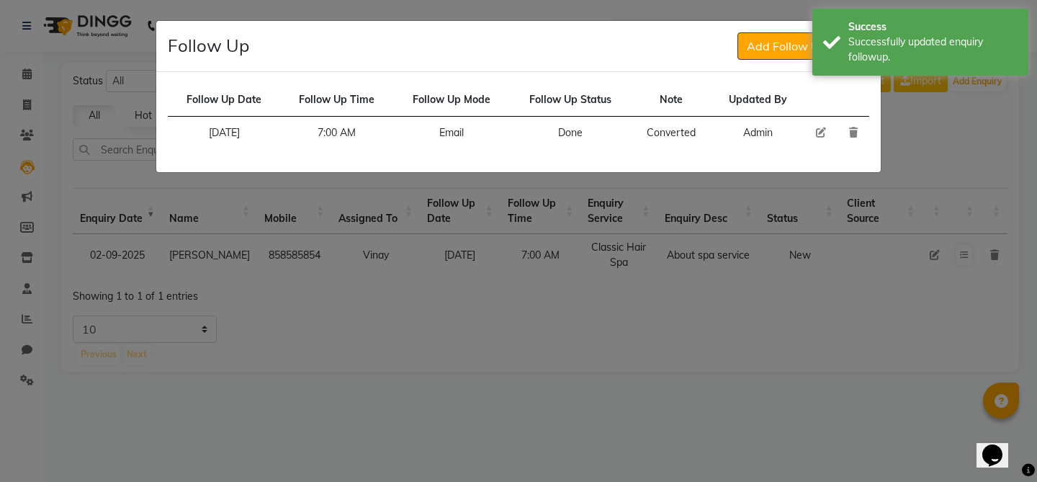
click at [708, 64] on div "Follow Up Add Follow Up" at bounding box center [518, 46] width 724 height 51
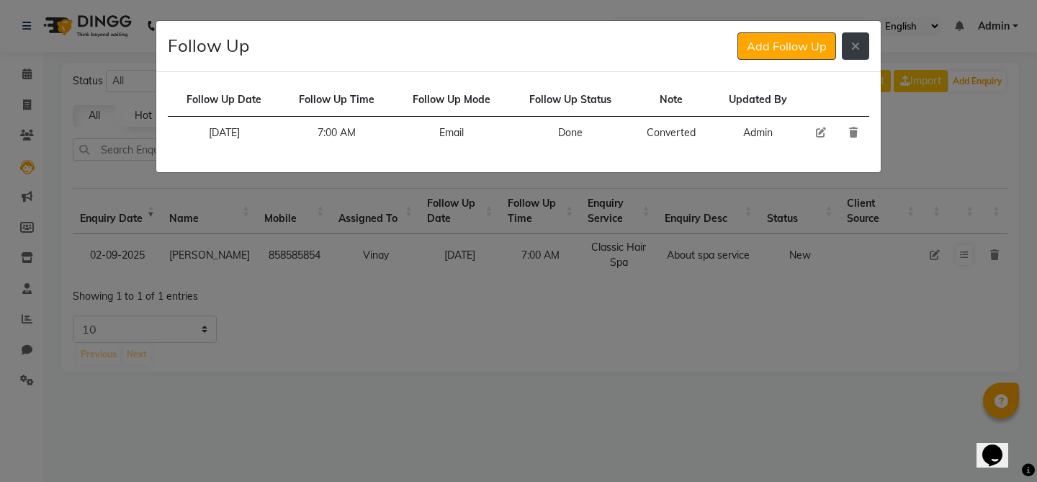
click at [855, 50] on icon at bounding box center [855, 46] width 9 height 12
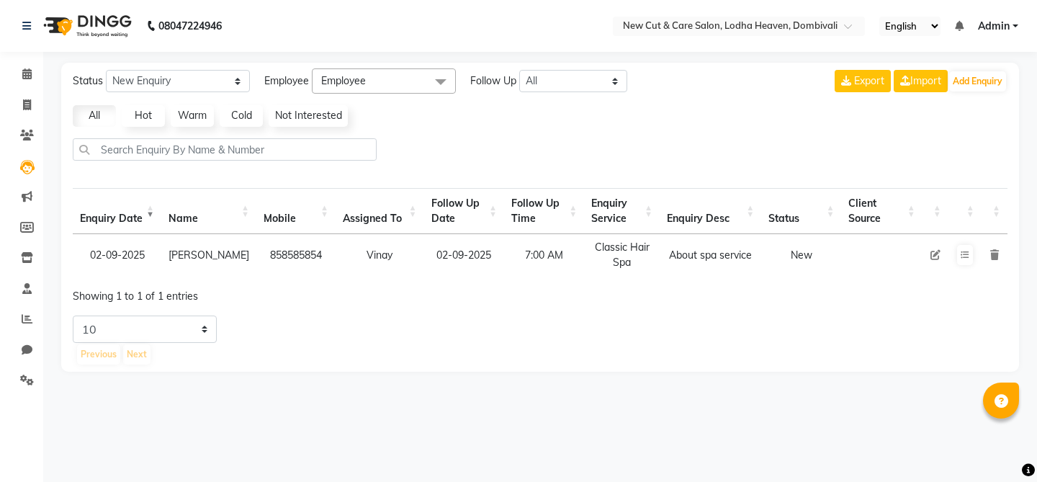
select select "10"
click at [960, 253] on icon at bounding box center [964, 255] width 9 height 9
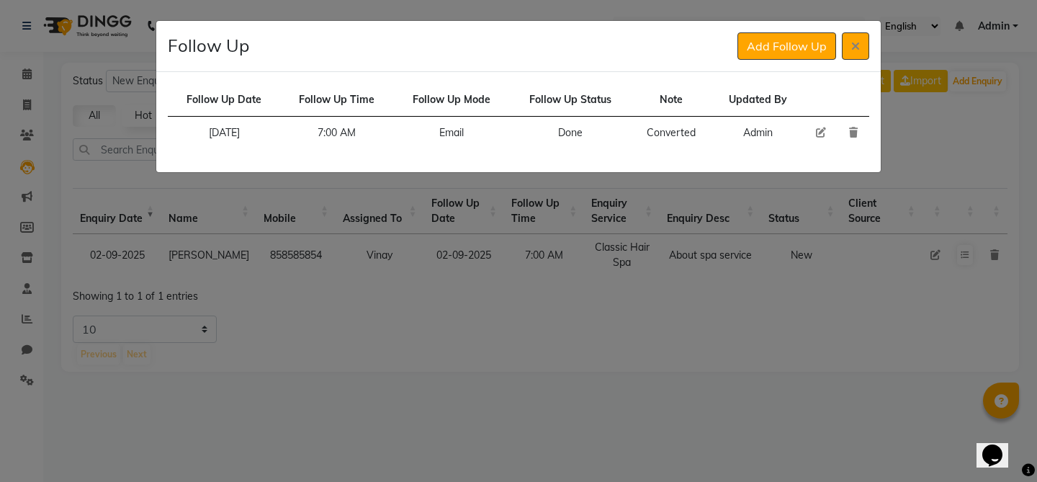
click at [567, 136] on td "Done" at bounding box center [570, 133] width 121 height 33
click at [851, 42] on icon at bounding box center [855, 46] width 9 height 12
